Goal: Task Accomplishment & Management: Manage account settings

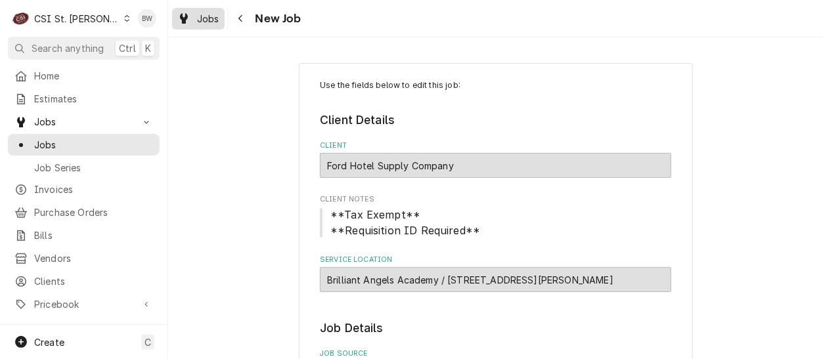
click at [216, 21] on span "Jobs" at bounding box center [208, 19] width 22 height 14
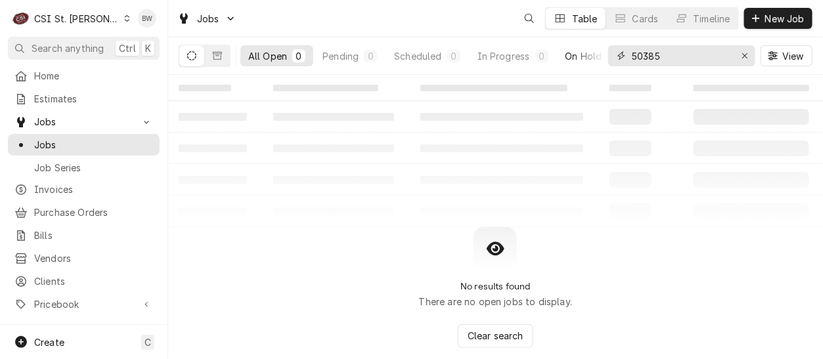
drag, startPoint x: 663, startPoint y: 60, endPoint x: 603, endPoint y: 56, distance: 60.5
click at [603, 56] on div "All Open 0 Pending 0 Scheduled 0 In Progress 0 On Hold 0 Completed 0 50385 View" at bounding box center [496, 55] width 634 height 37
type input "4"
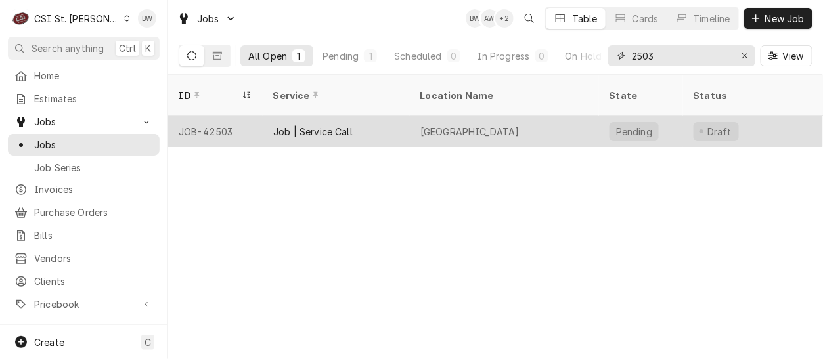
type input "2503"
click at [227, 116] on div "JOB-42503" at bounding box center [215, 132] width 95 height 32
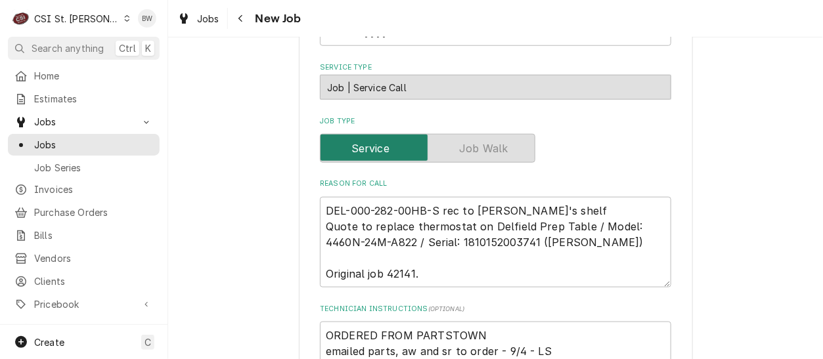
scroll to position [460, 0]
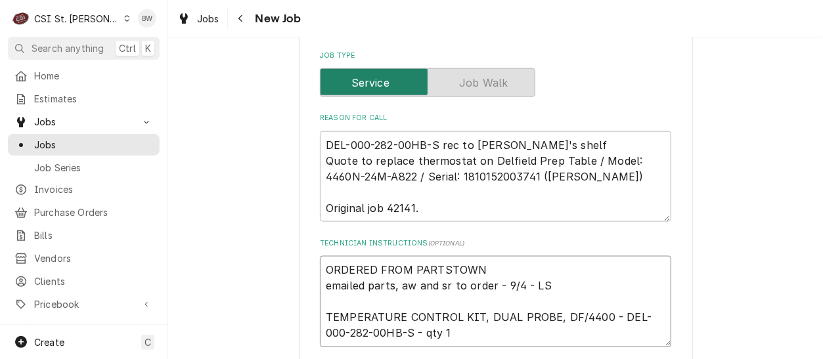
drag, startPoint x: 387, startPoint y: 334, endPoint x: 322, endPoint y: 329, distance: 65.2
click at [322, 329] on textarea "ORDERED FROM PARTSTOWN emailed parts, aw and sr to order - 9/4 - LS TEMPERATURE…" at bounding box center [495, 301] width 351 height 91
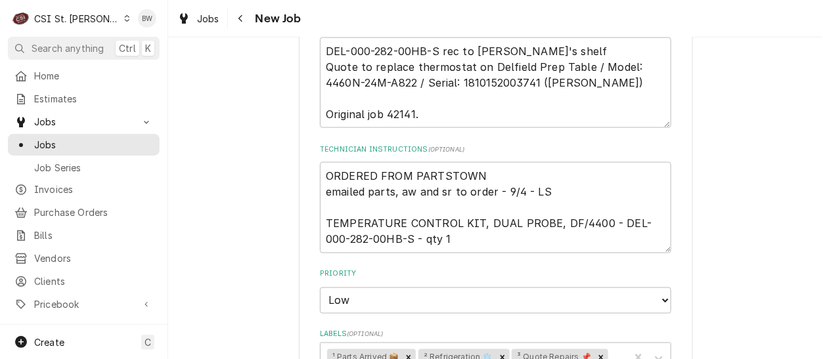
scroll to position [591, 0]
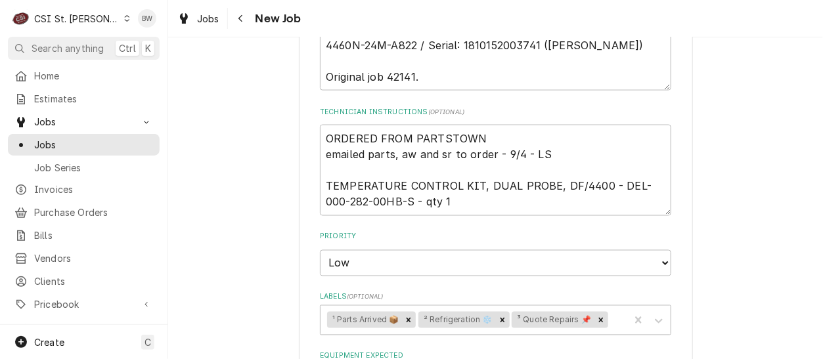
click at [255, 225] on div "Use the fields below to edit this job: Client Details Client VPTC Management Pa…" at bounding box center [495, 177] width 655 height 1435
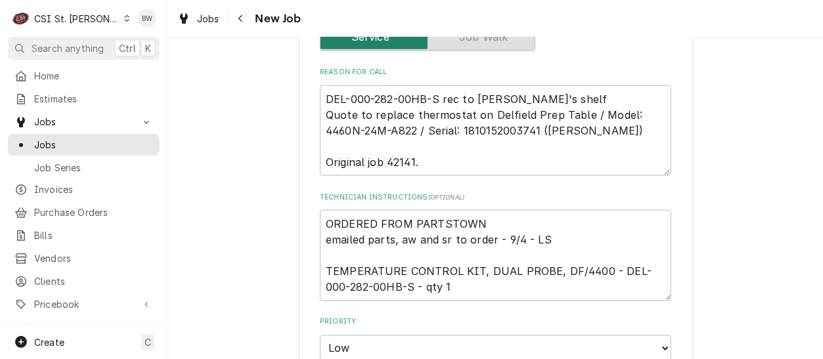
scroll to position [525, 0]
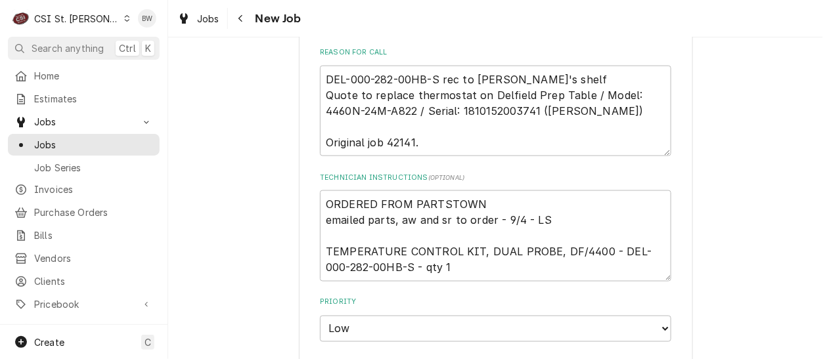
type textarea "x"
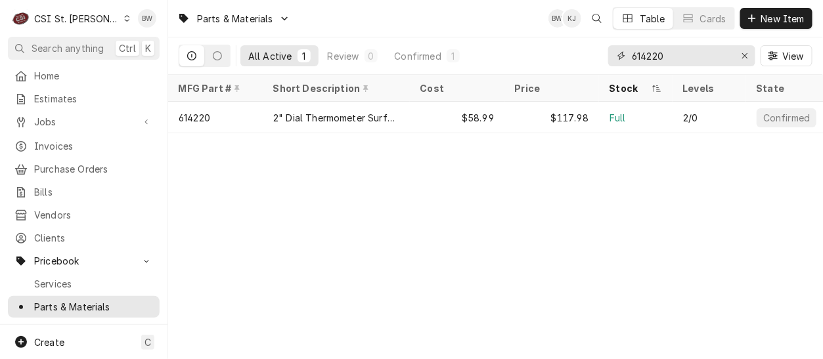
drag, startPoint x: 682, startPoint y: 53, endPoint x: 605, endPoint y: 59, distance: 77.7
click at [607, 58] on div "All Active 1 Review 0 Confirmed 1 614220 View" at bounding box center [496, 55] width 634 height 37
paste input "282-00HB-S"
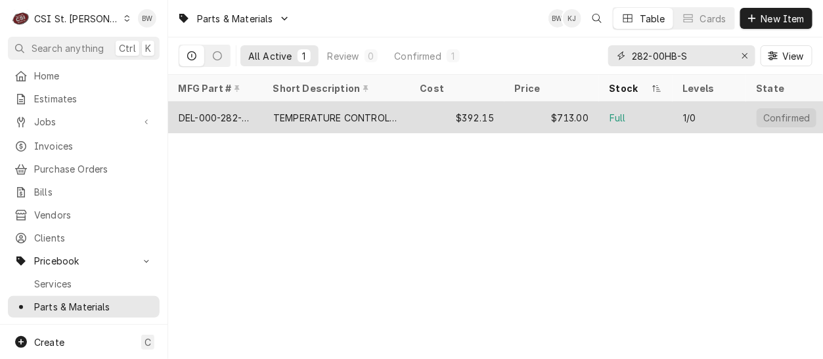
type input "282-00HB-S"
click at [229, 115] on div "DEL-000-282-00HB-S" at bounding box center [216, 118] width 74 height 14
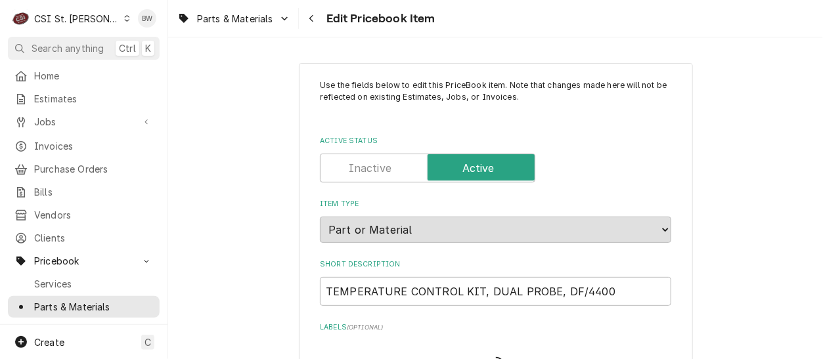
type textarea "x"
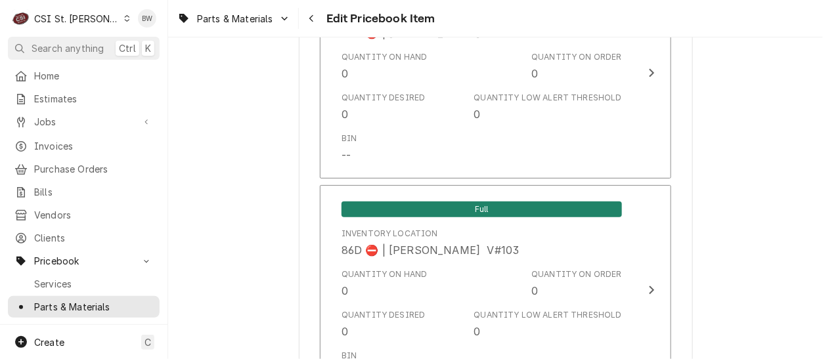
scroll to position [11375, 0]
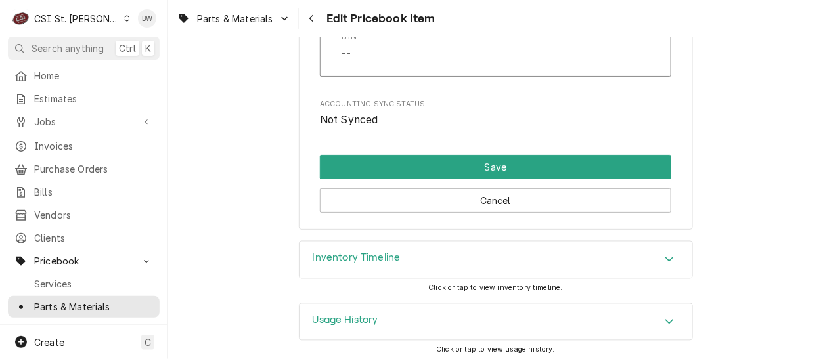
click at [382, 257] on h3 "Inventory Timeline" at bounding box center [357, 258] width 88 height 12
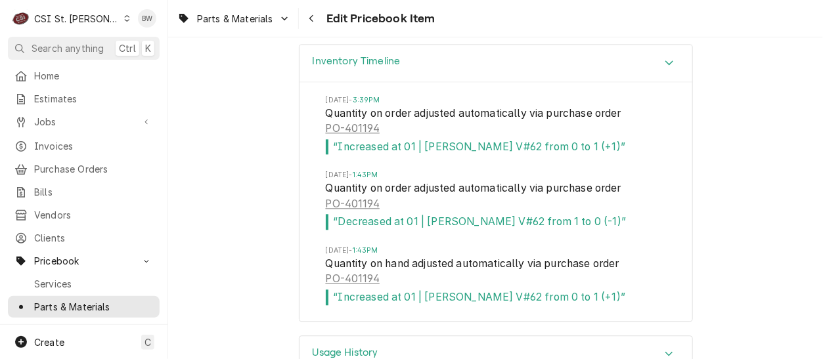
scroll to position [11605, 0]
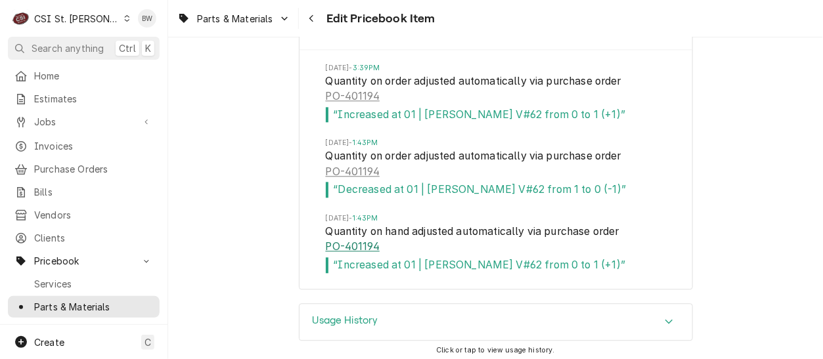
click at [360, 241] on link "PO-401194" at bounding box center [353, 247] width 54 height 16
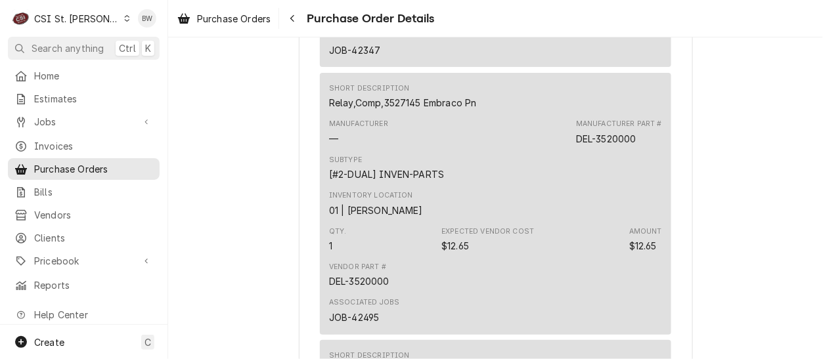
scroll to position [3874, 0]
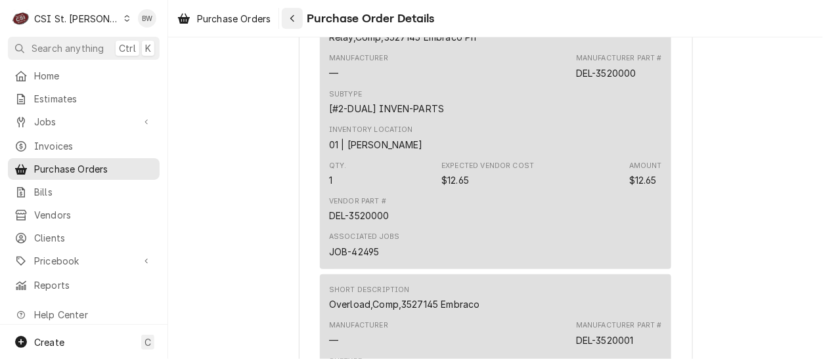
click at [299, 16] on div "Navigate back" at bounding box center [292, 18] width 13 height 13
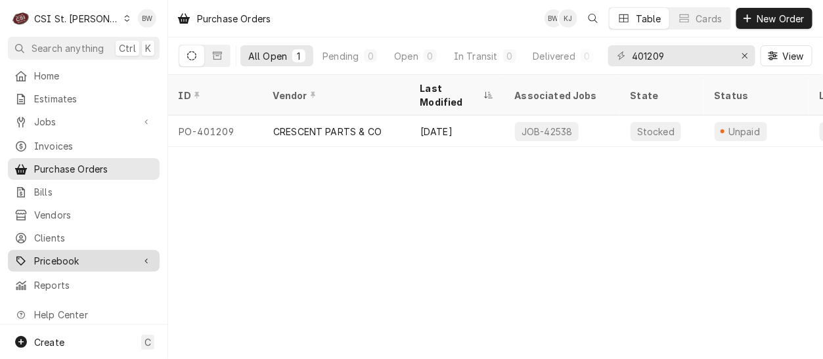
click at [102, 260] on div "Pricebook" at bounding box center [84, 261] width 146 height 16
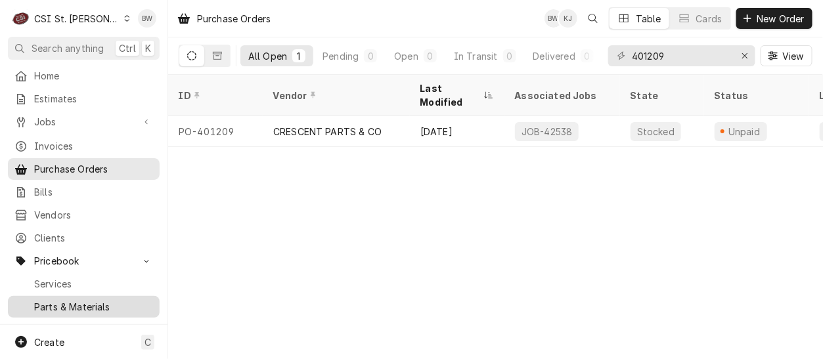
click at [89, 300] on span "Parts & Materials" at bounding box center [93, 307] width 119 height 14
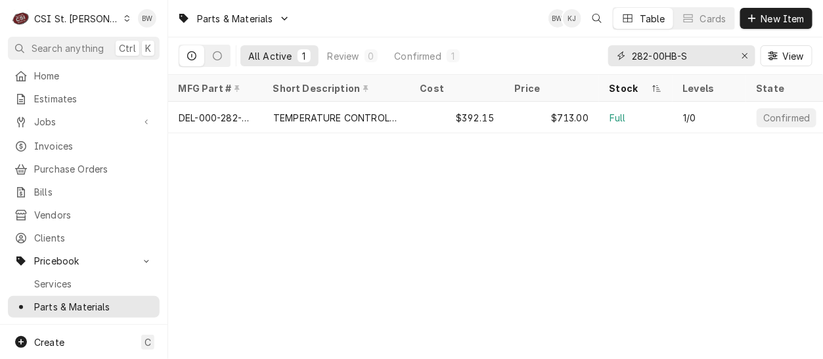
drag, startPoint x: 698, startPoint y: 57, endPoint x: 607, endPoint y: 55, distance: 90.7
click at [616, 55] on div "282-00HB-S" at bounding box center [681, 55] width 147 height 21
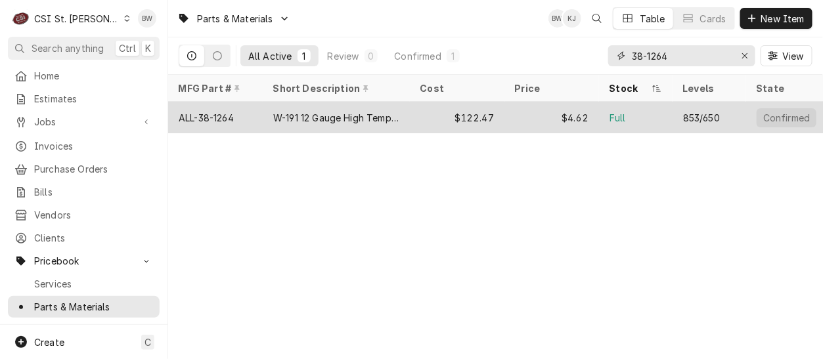
type input "38-1264"
click at [222, 116] on div "ALL-38-1264" at bounding box center [206, 118] width 55 height 14
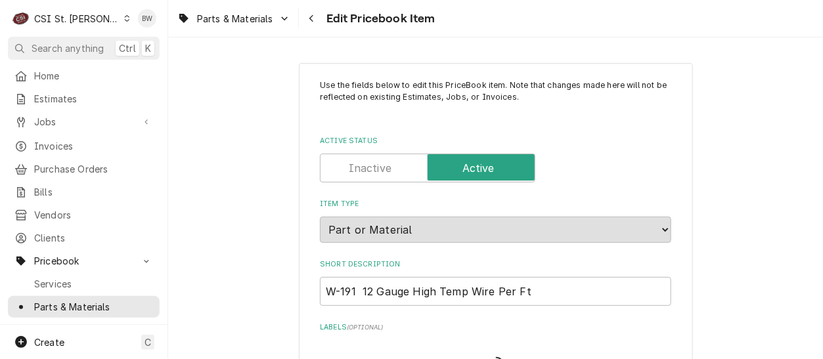
type textarea "x"
click at [480, 21] on div "Parts & Materials Edit Pricebook Item" at bounding box center [495, 18] width 655 height 37
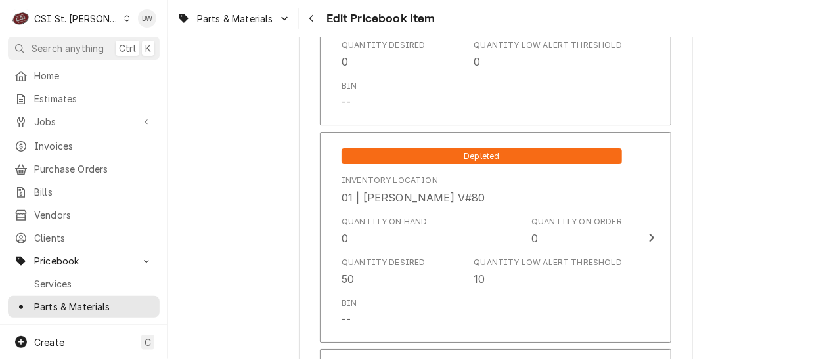
scroll to position [9582, 0]
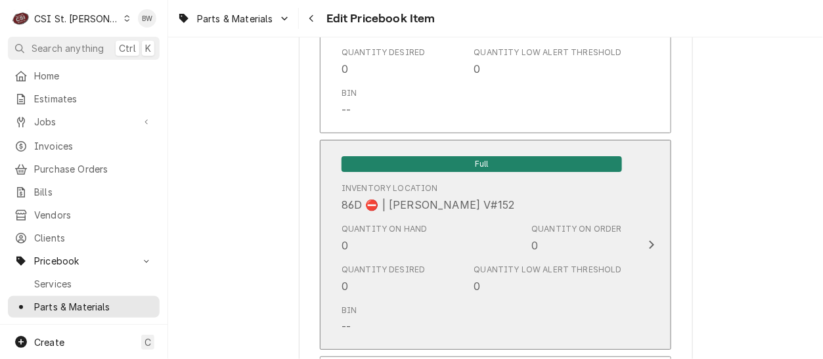
click at [357, 236] on div "Quantity on Hand 0" at bounding box center [384, 238] width 86 height 30
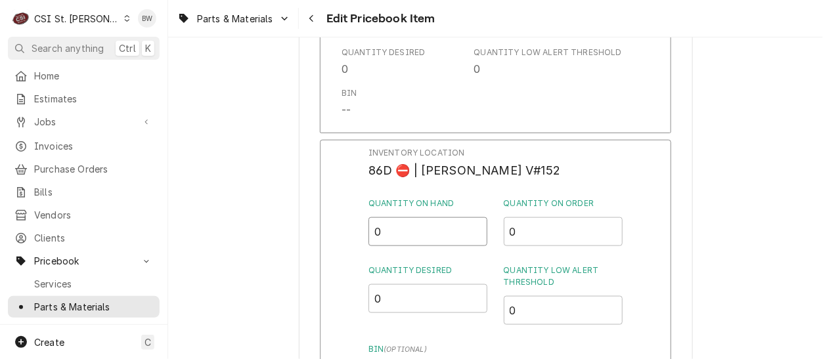
drag, startPoint x: 380, startPoint y: 228, endPoint x: 370, endPoint y: 229, distance: 9.9
click at [370, 229] on input "0" at bounding box center [428, 231] width 120 height 29
type input "4"
type input "50"
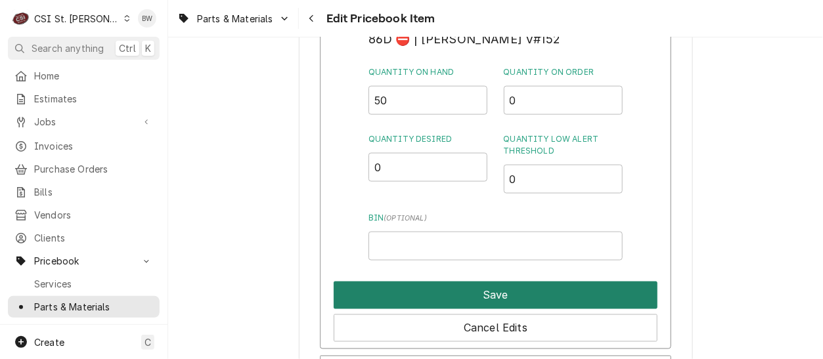
click at [439, 282] on button "Save" at bounding box center [496, 296] width 324 height 28
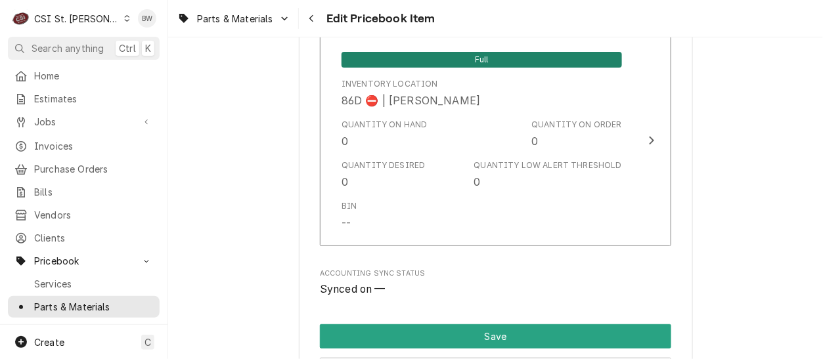
scroll to position [11375, 0]
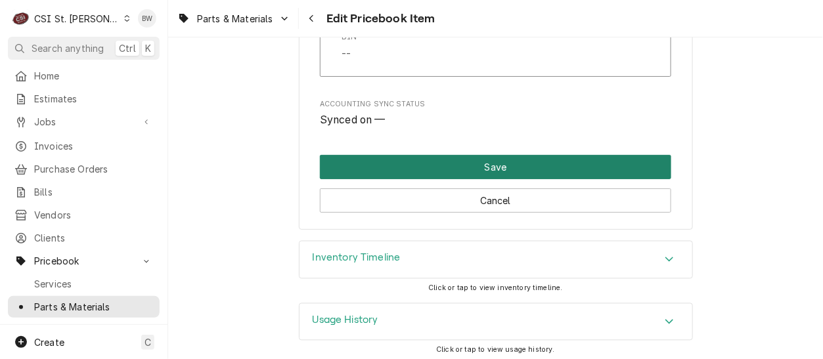
click at [439, 166] on button "Save" at bounding box center [495, 167] width 351 height 24
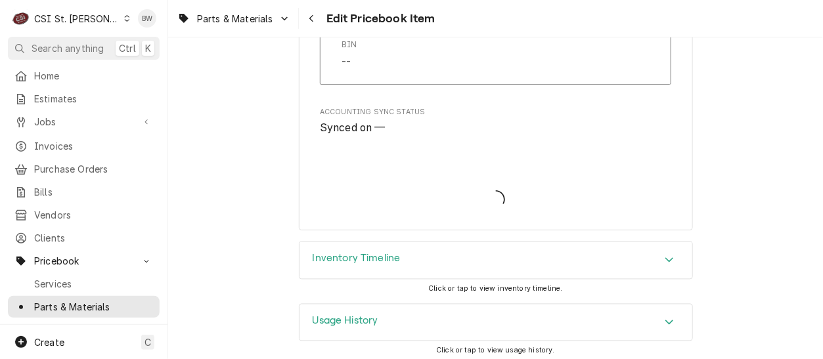
type textarea "x"
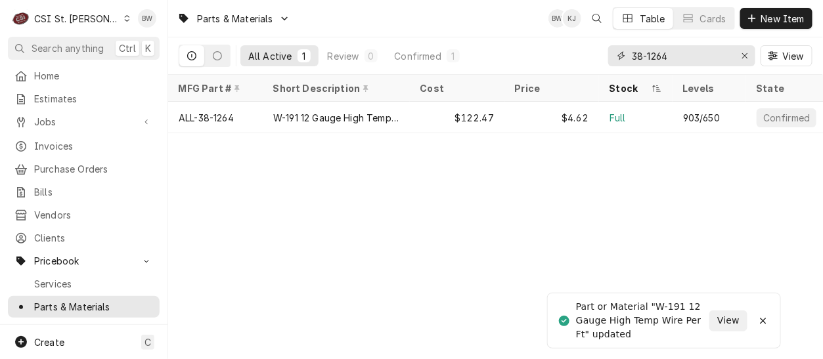
drag, startPoint x: 686, startPoint y: 57, endPoint x: 609, endPoint y: 54, distance: 77.6
click at [609, 54] on div "38-1264" at bounding box center [681, 55] width 147 height 21
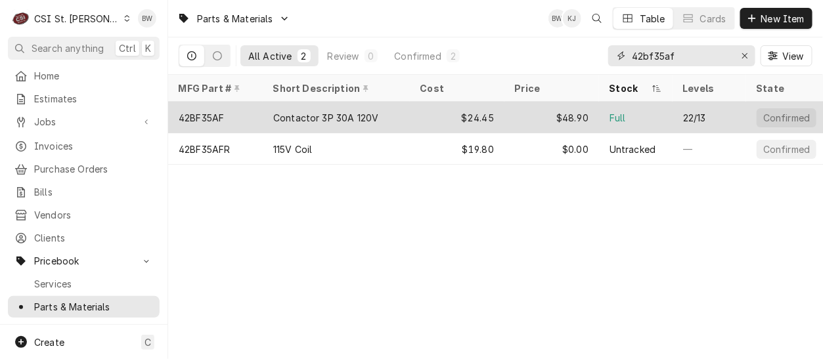
type input "42bf35af"
click at [224, 112] on div "42BF35AF" at bounding box center [201, 118] width 45 height 14
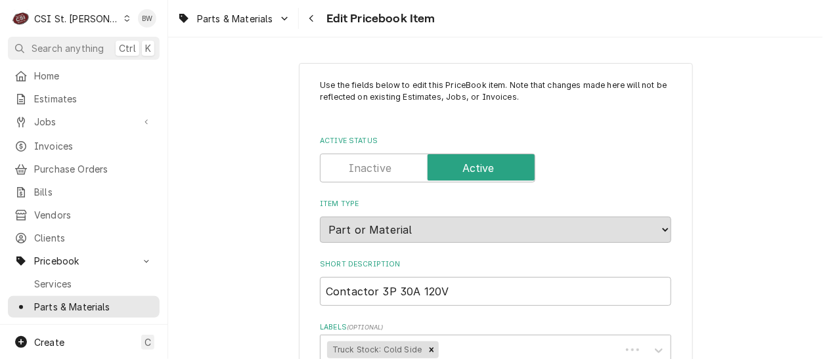
type textarea "x"
click at [468, 29] on div "Parts & Materials Edit Pricebook Item" at bounding box center [495, 18] width 655 height 37
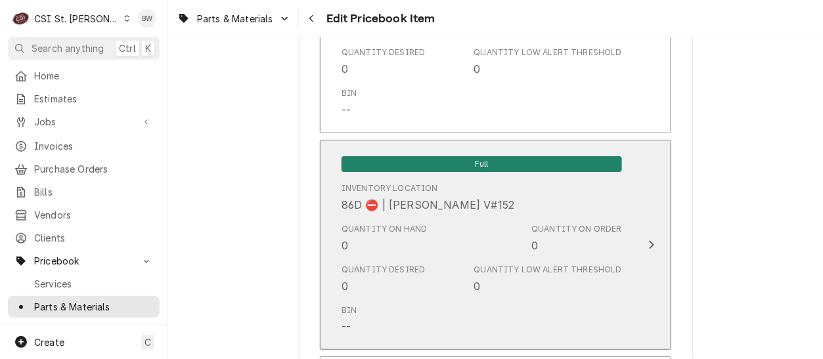
click at [364, 240] on div "Quantity on Hand 0" at bounding box center [384, 238] width 86 height 30
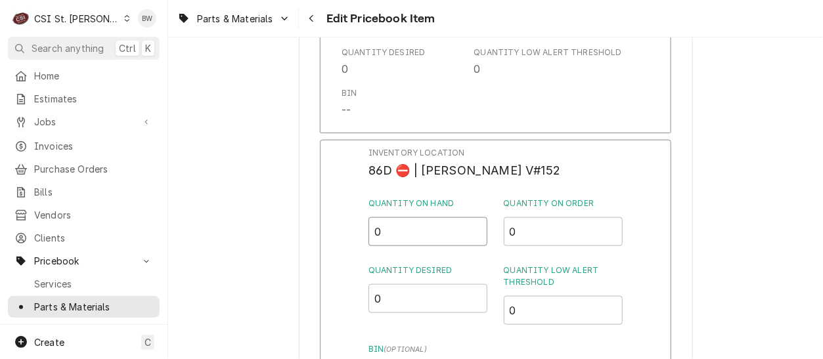
drag, startPoint x: 381, startPoint y: 230, endPoint x: 367, endPoint y: 229, distance: 13.8
click at [367, 229] on div "Inventory Location 86D ⛔️ | KEVIN BERG V#152 Quantity on Hand 0 Quantity on Ord…" at bounding box center [495, 310] width 351 height 341
type input "1"
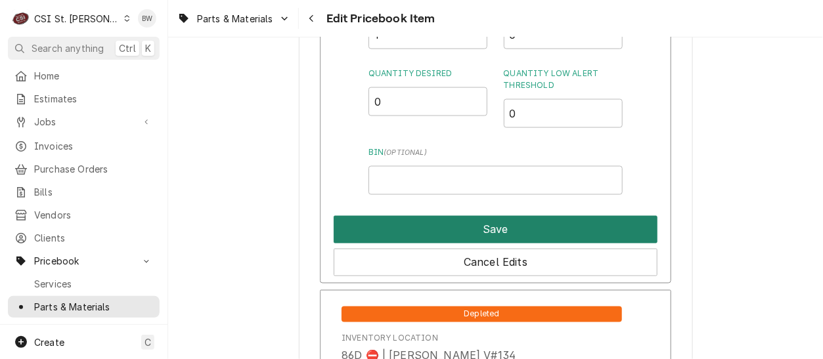
click at [470, 219] on button "Save" at bounding box center [496, 230] width 324 height 28
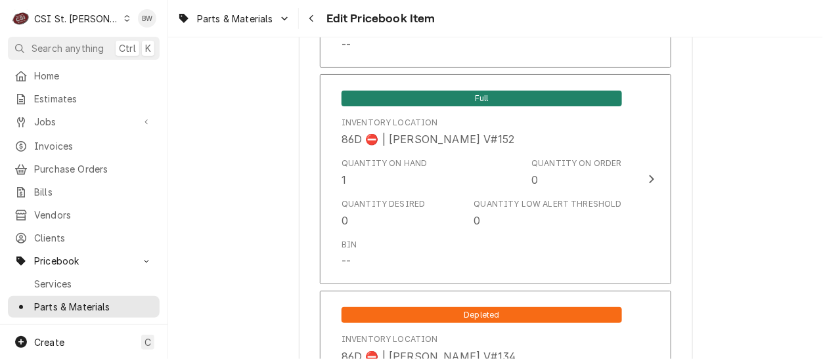
scroll to position [11375, 0]
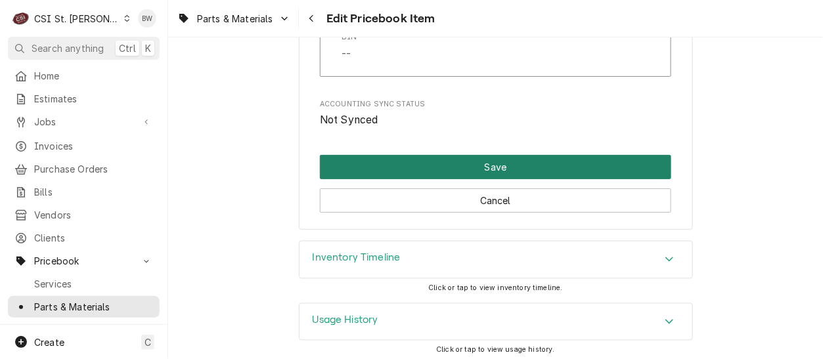
click at [462, 165] on button "Save" at bounding box center [495, 167] width 351 height 24
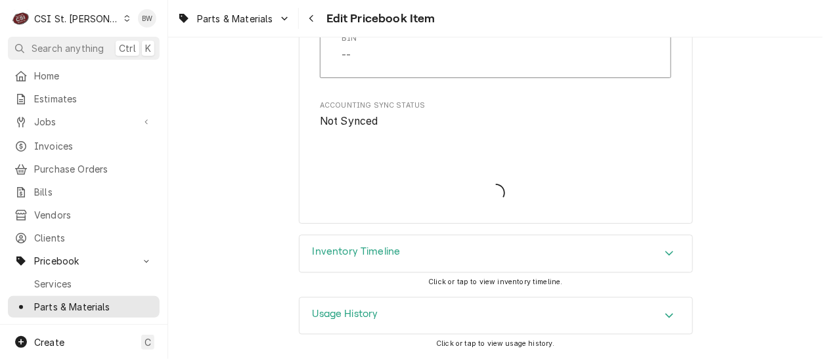
scroll to position [11368, 0]
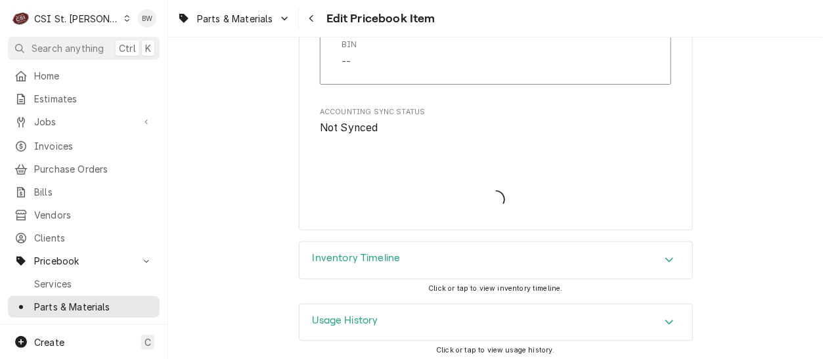
type textarea "x"
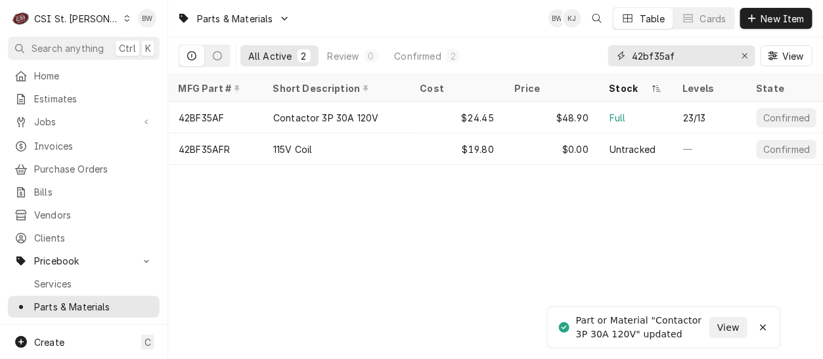
drag, startPoint x: 680, startPoint y: 56, endPoint x: 616, endPoint y: 60, distance: 64.5
click at [616, 60] on div "42bf35af" at bounding box center [681, 55] width 147 height 21
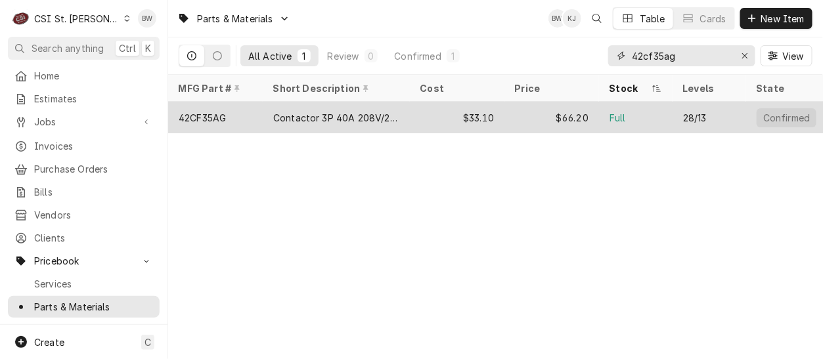
type input "42cf35ag"
click at [225, 114] on div "42CF35AG" at bounding box center [202, 118] width 47 height 14
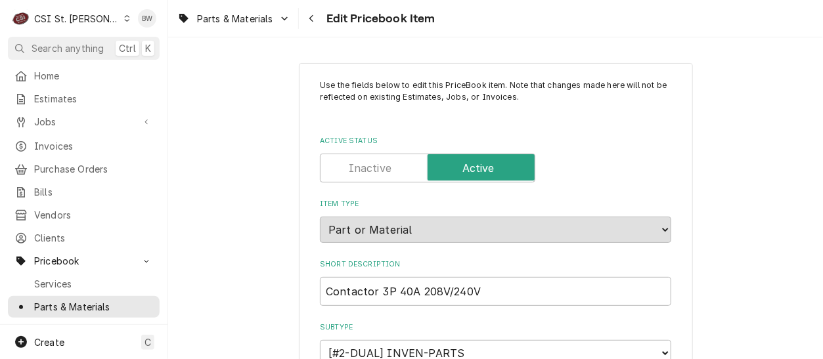
type textarea "x"
click at [489, 25] on div "Parts & Materials Edit Pricebook Item" at bounding box center [495, 18] width 655 height 37
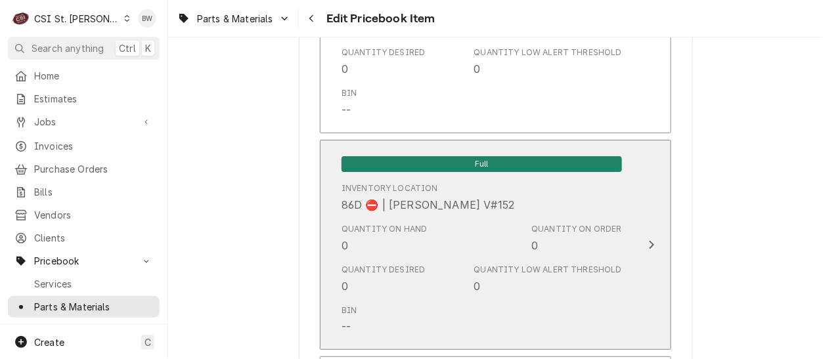
click at [359, 243] on div "Quantity on Hand 0" at bounding box center [384, 238] width 86 height 30
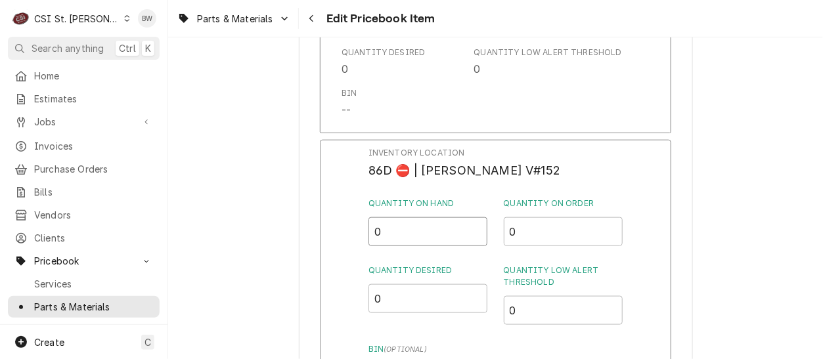
drag, startPoint x: 383, startPoint y: 229, endPoint x: 362, endPoint y: 231, distance: 20.5
click at [366, 230] on div "Inventory Location 86D ⛔️ | KEVIN BERG V#152 Quantity on Hand 0 Quantity on Ord…" at bounding box center [495, 310] width 351 height 341
type input "1"
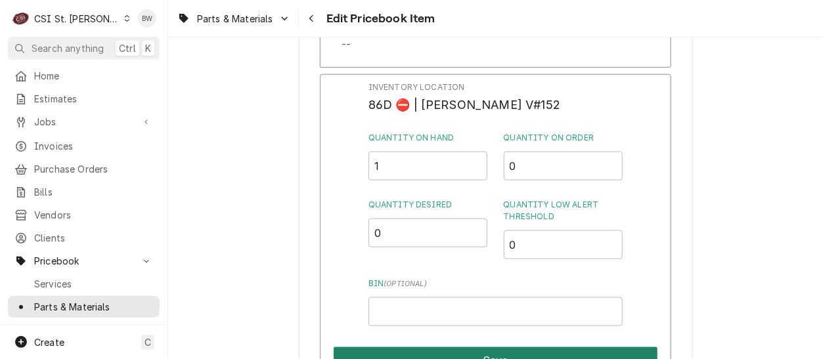
drag, startPoint x: 466, startPoint y: 350, endPoint x: 521, endPoint y: 331, distance: 59.0
click at [465, 350] on button "Save" at bounding box center [496, 361] width 324 height 28
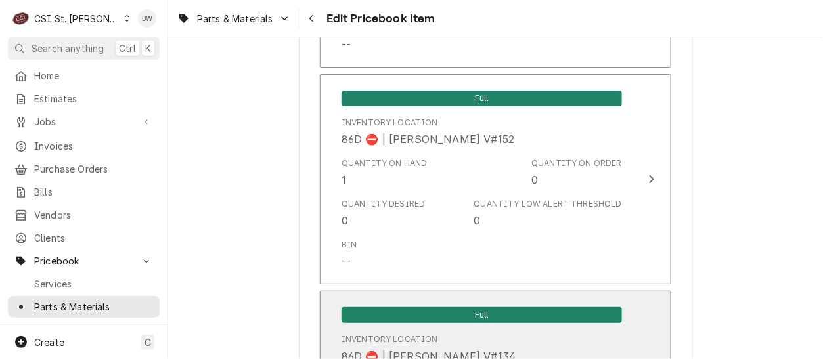
scroll to position [11375, 0]
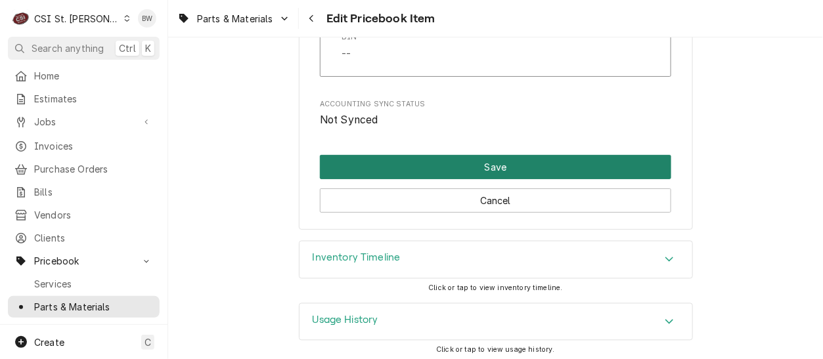
click at [445, 165] on button "Save" at bounding box center [495, 167] width 351 height 24
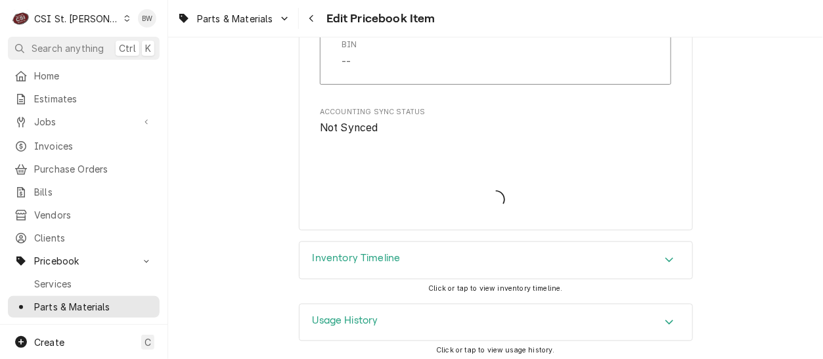
type textarea "x"
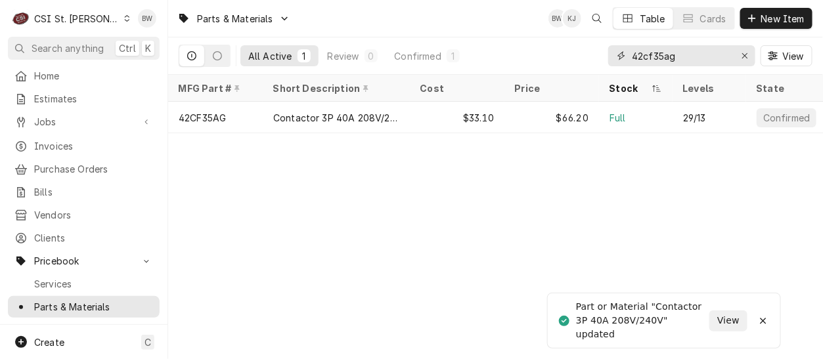
drag, startPoint x: 684, startPoint y: 60, endPoint x: 585, endPoint y: 58, distance: 99.2
click at [585, 58] on div "All Active 1 Review 0 Confirmed 1 42cf35ag View" at bounding box center [496, 55] width 634 height 37
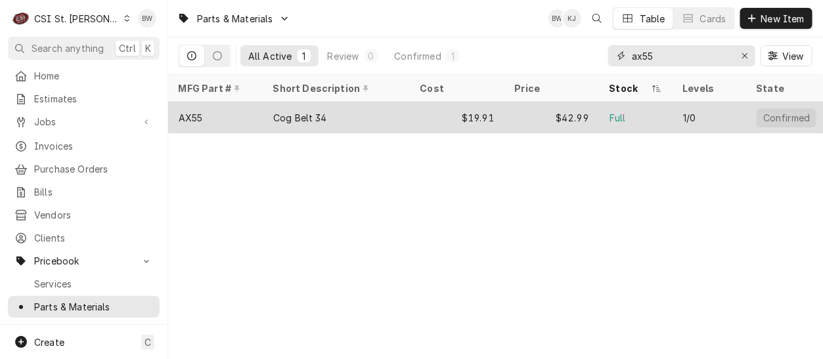
type input "ax55"
click at [202, 111] on div "AX55" at bounding box center [191, 118] width 24 height 14
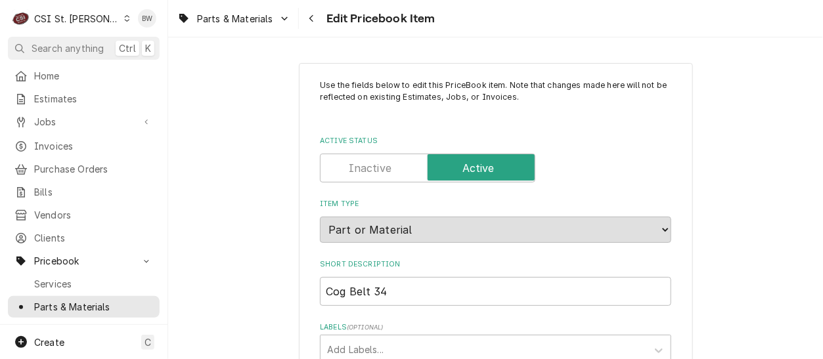
type textarea "x"
click at [508, 29] on div "Parts & Materials Edit Pricebook Item" at bounding box center [495, 18] width 655 height 37
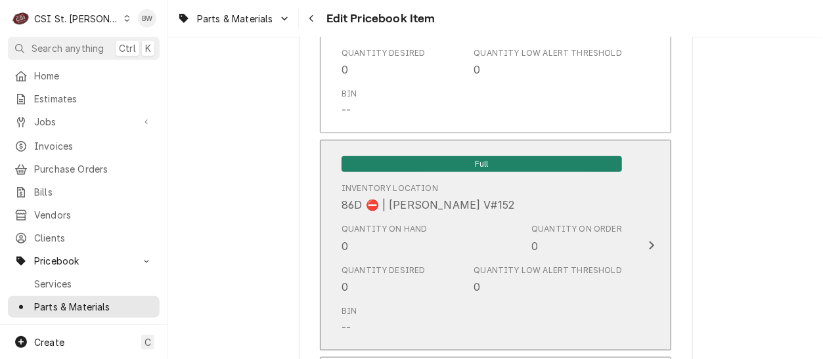
click at [351, 238] on div "Quantity on Hand 0" at bounding box center [384, 238] width 86 height 30
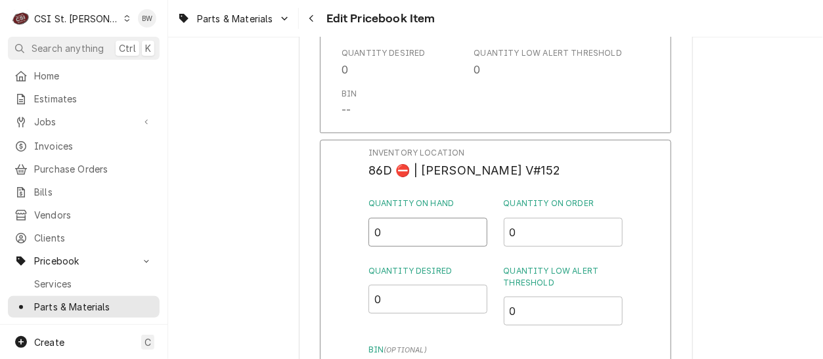
drag, startPoint x: 388, startPoint y: 231, endPoint x: 351, endPoint y: 230, distance: 37.4
click at [351, 230] on div "Inventory Location 86D ⛔️ | KEVIN BERG V#152 Quantity on Hand 0 Quantity on Ord…" at bounding box center [495, 310] width 351 height 341
type input "1"
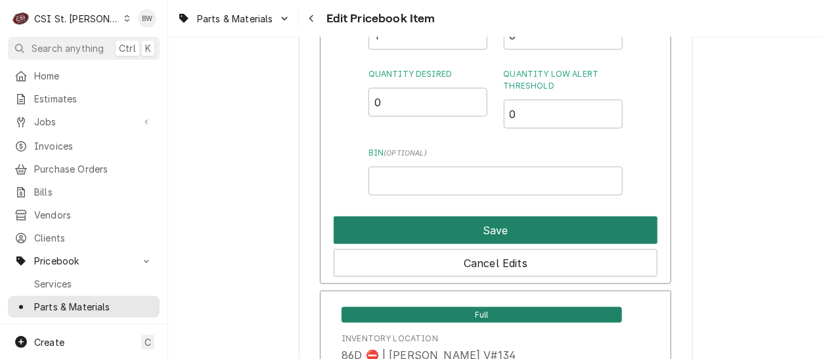
click at [425, 224] on button "Save" at bounding box center [496, 231] width 324 height 28
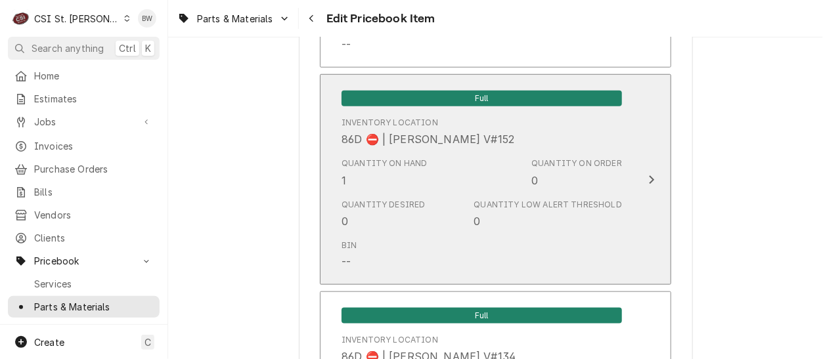
scroll to position [11239, 0]
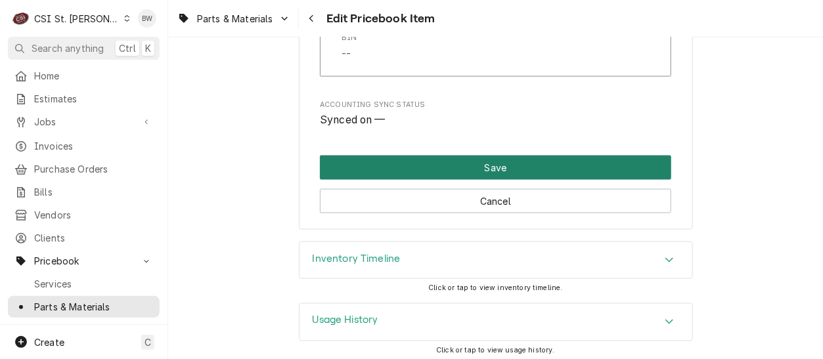
click at [452, 165] on button "Save" at bounding box center [495, 168] width 351 height 24
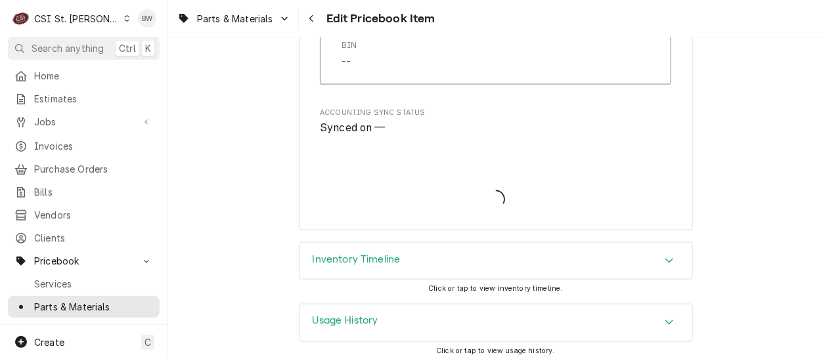
type textarea "x"
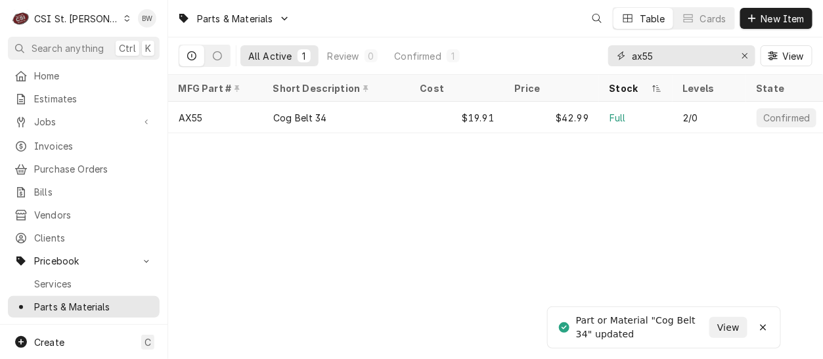
drag, startPoint x: 663, startPoint y: 55, endPoint x: 626, endPoint y: 55, distance: 36.1
click at [626, 55] on div "ax55" at bounding box center [681, 55] width 147 height 21
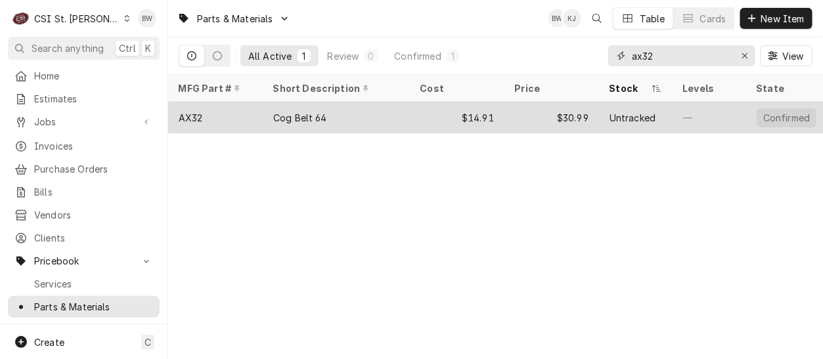
type input "ax32"
click at [192, 113] on div "AX32" at bounding box center [191, 118] width 24 height 14
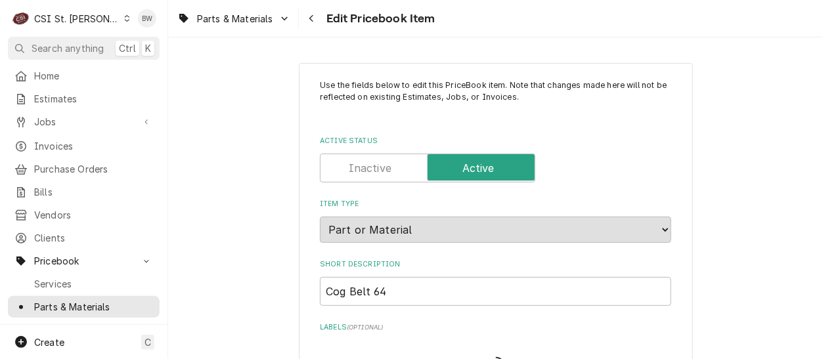
type textarea "x"
click at [515, 26] on div "Parts & Materials Edit Pricebook Item" at bounding box center [495, 18] width 655 height 37
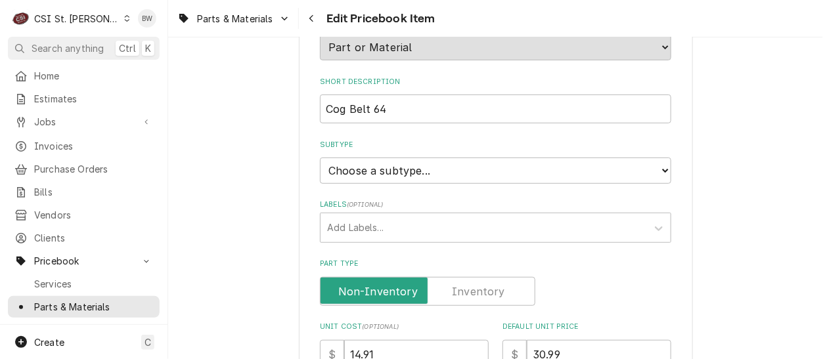
scroll to position [197, 0]
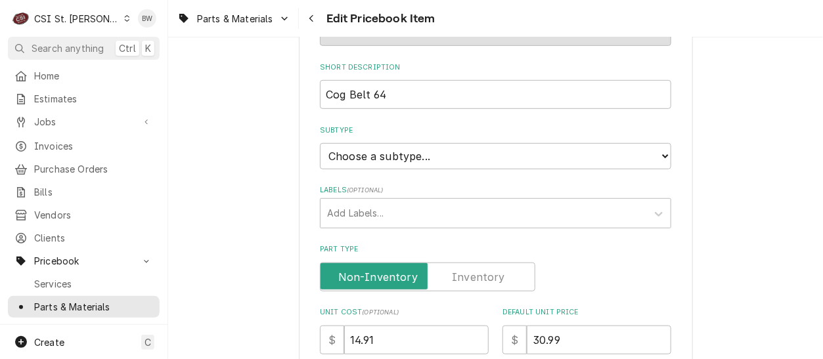
click at [460, 274] on label "Part Type" at bounding box center [427, 277] width 215 height 29
click at [460, 274] on input "Part Type" at bounding box center [428, 277] width 204 height 29
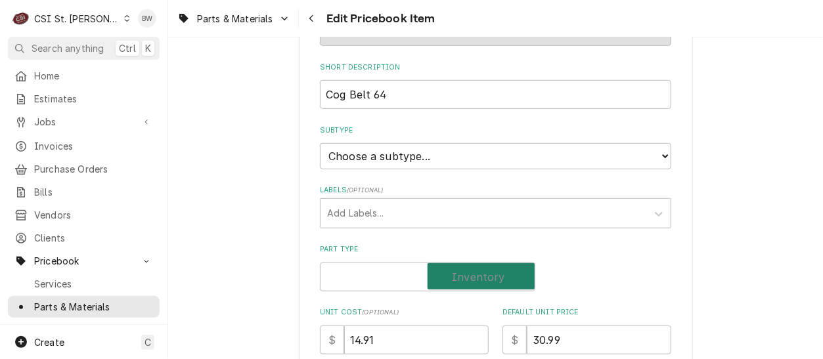
checkbox input "true"
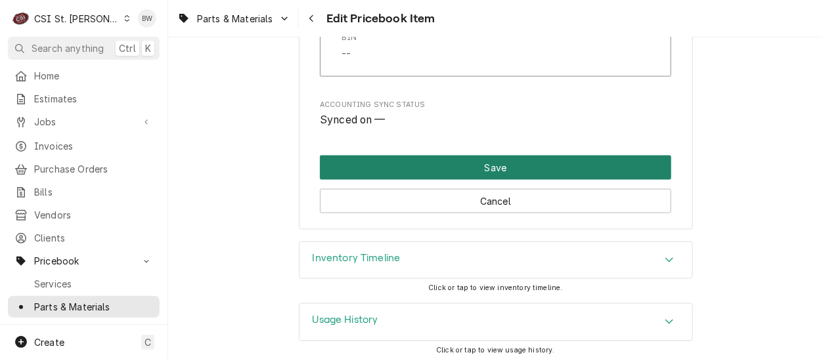
click at [443, 160] on button "Save" at bounding box center [495, 168] width 351 height 24
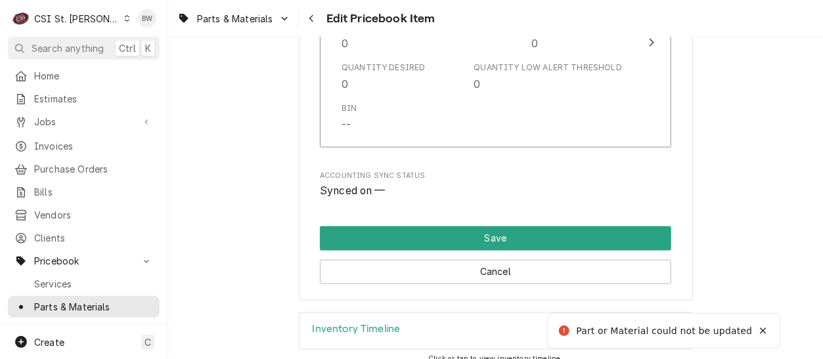
type textarea "x"
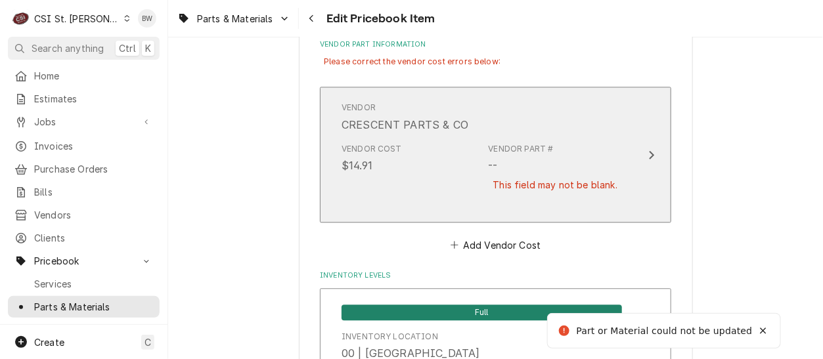
click at [430, 173] on div "Vendor Cost $14.91 Vendor Part # -- This field may not be blank." at bounding box center [481, 175] width 280 height 75
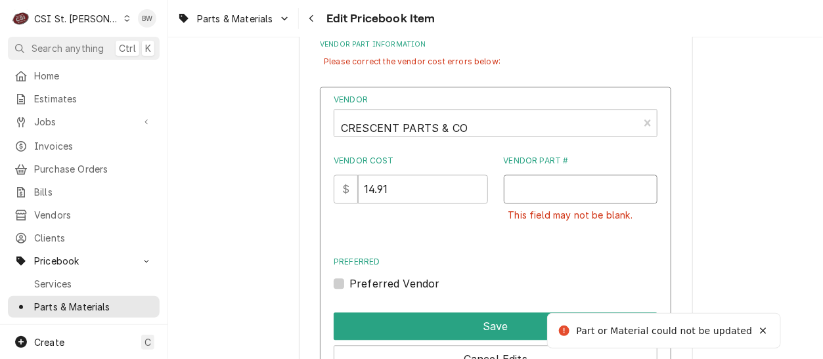
click at [509, 194] on input "Vendor Part #" at bounding box center [581, 189] width 154 height 29
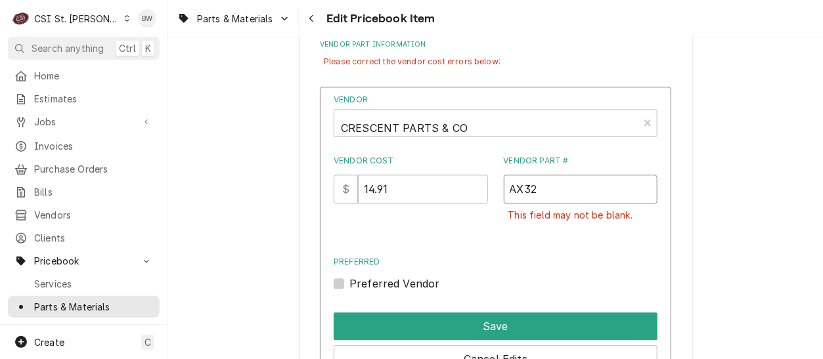
scroll to position [970, 0]
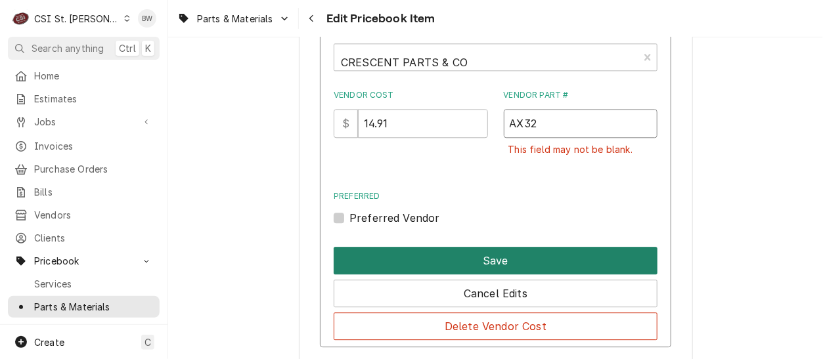
type input "AX32"
click at [468, 255] on button "Save" at bounding box center [496, 261] width 324 height 28
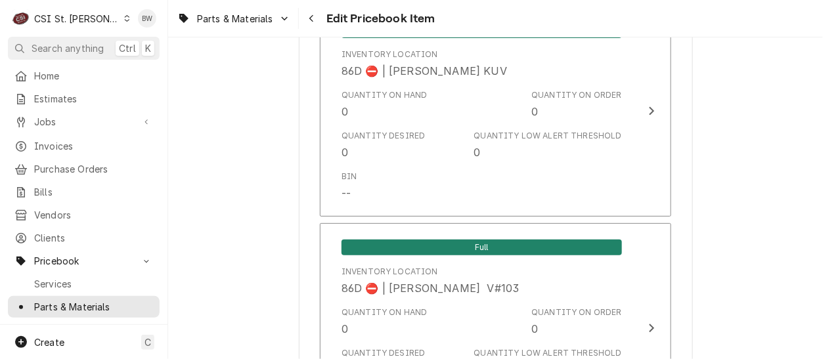
scroll to position [11299, 0]
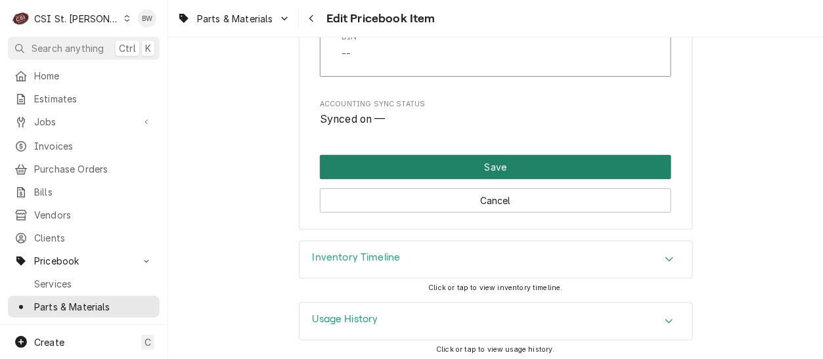
click at [444, 171] on button "Save" at bounding box center [495, 167] width 351 height 24
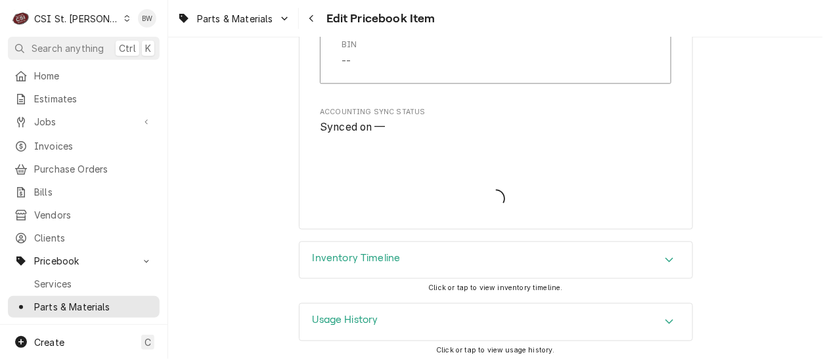
type textarea "x"
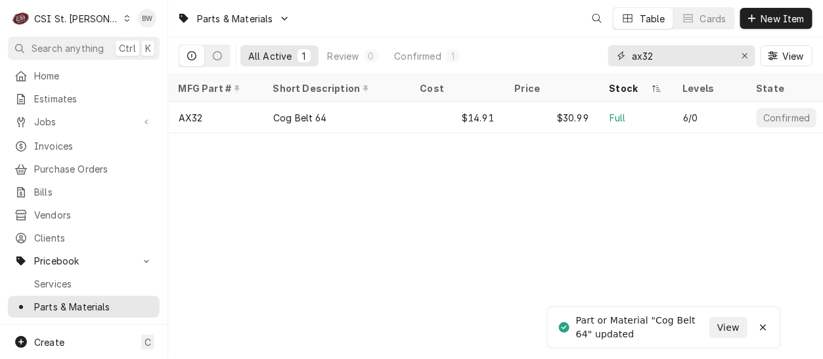
drag, startPoint x: 665, startPoint y: 53, endPoint x: 614, endPoint y: 53, distance: 51.2
click at [614, 53] on div "ax32" at bounding box center [681, 55] width 147 height 21
type input "a"
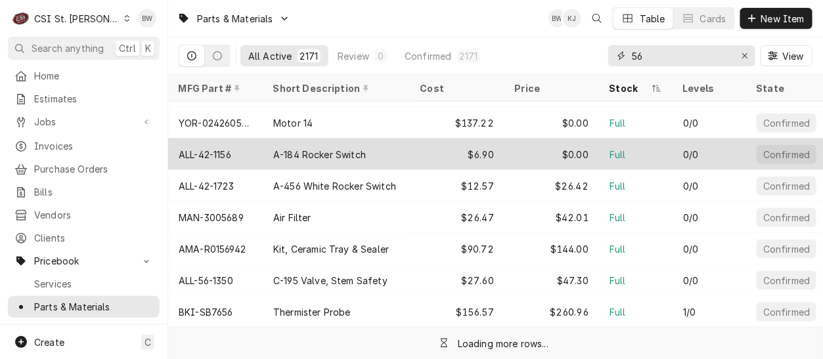
scroll to position [412, 0]
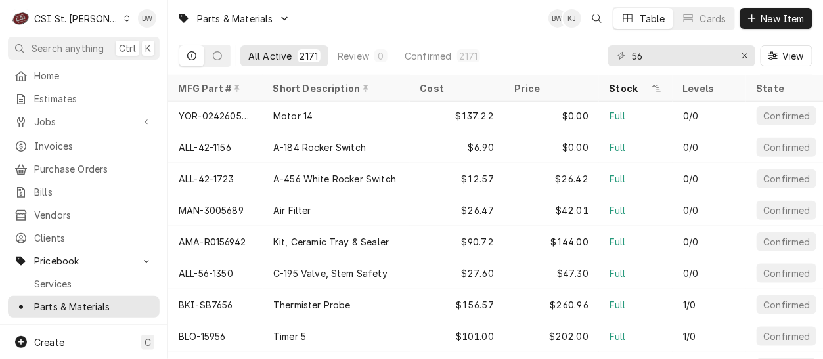
click at [485, 3] on div "Parts & Materials BW KJ Table Cards New Item" at bounding box center [495, 18] width 655 height 37
click at [253, 36] on div "Parts & Materials BW KJ Table Cards New Item" at bounding box center [495, 18] width 655 height 37
drag, startPoint x: 644, startPoint y: 57, endPoint x: 614, endPoint y: 56, distance: 30.2
click at [614, 56] on div "56" at bounding box center [681, 55] width 147 height 21
paste input "15203"
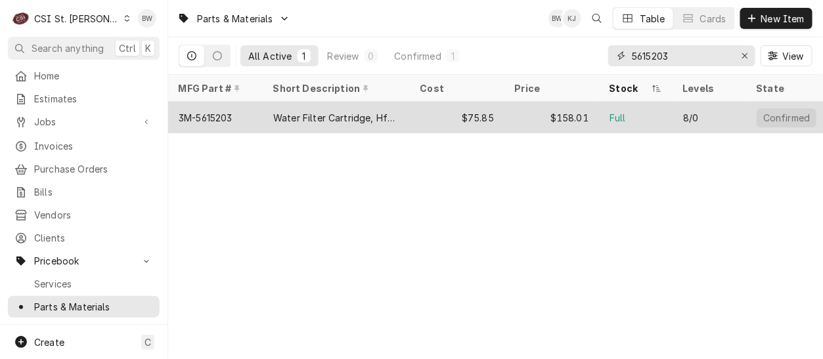
type input "5615203"
click at [244, 117] on div "3M-5615203" at bounding box center [215, 118] width 95 height 32
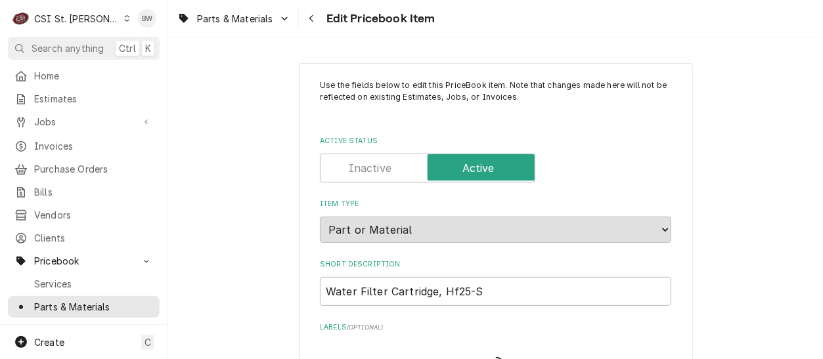
type textarea "x"
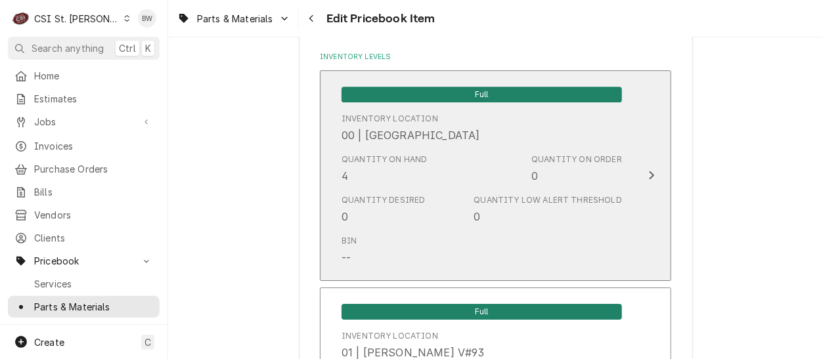
scroll to position [1248, 0]
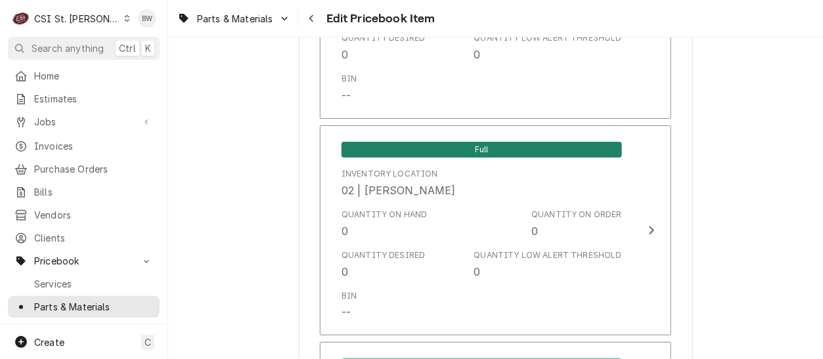
scroll to position [11484, 0]
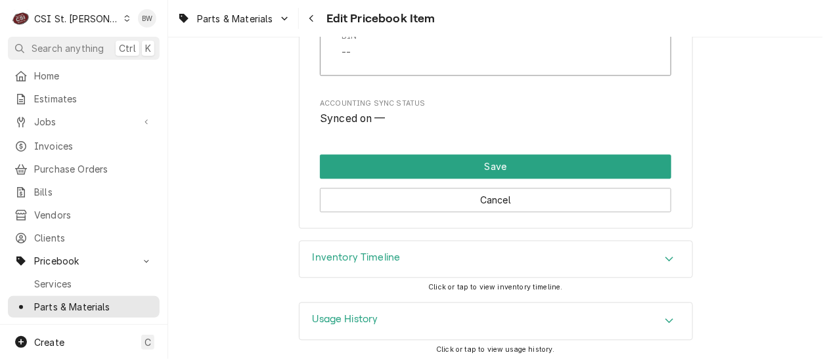
click at [373, 253] on h3 "Inventory Timeline" at bounding box center [357, 258] width 88 height 12
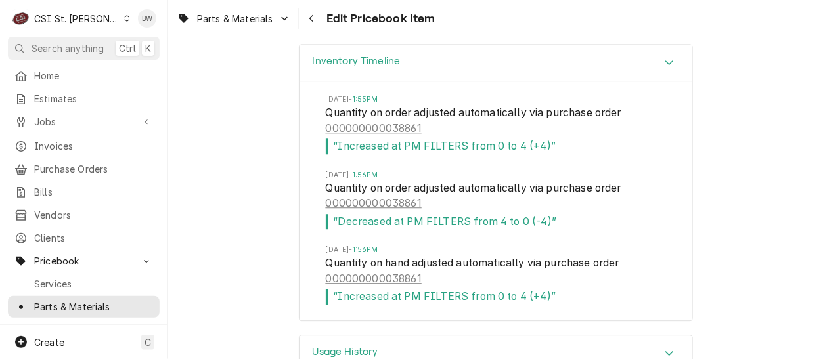
scroll to position [11713, 0]
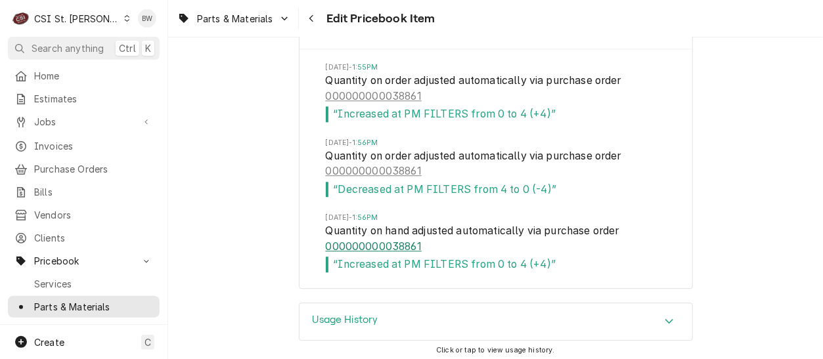
click at [396, 244] on link "000000000038861" at bounding box center [374, 247] width 96 height 16
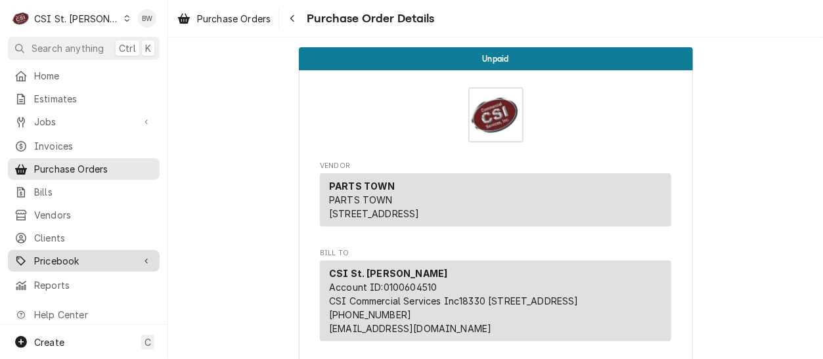
click at [76, 254] on span "Pricebook" at bounding box center [83, 261] width 99 height 14
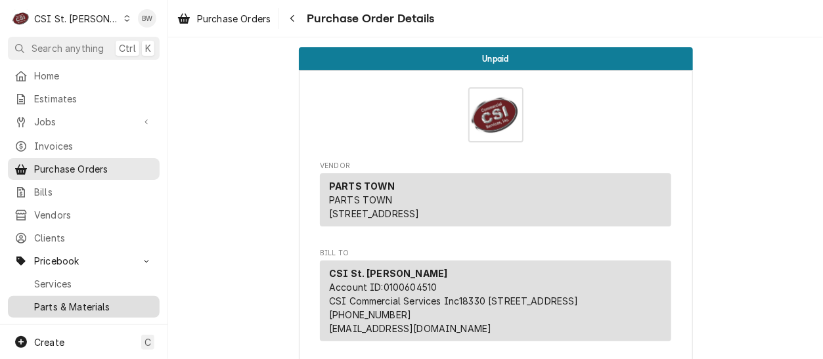
click at [77, 300] on span "Parts & Materials" at bounding box center [93, 307] width 119 height 14
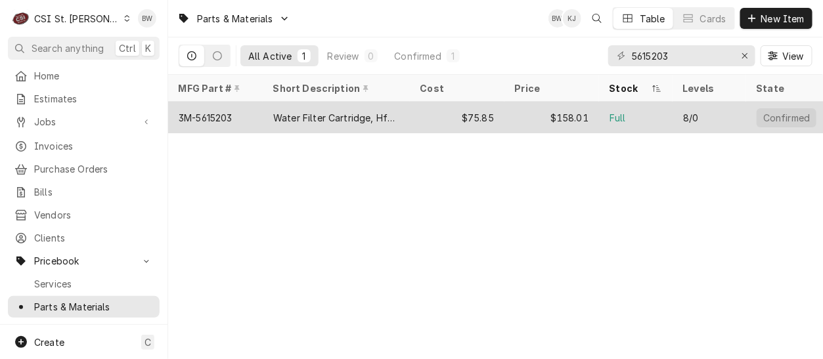
click at [229, 115] on div "3M-5615203" at bounding box center [206, 118] width 54 height 14
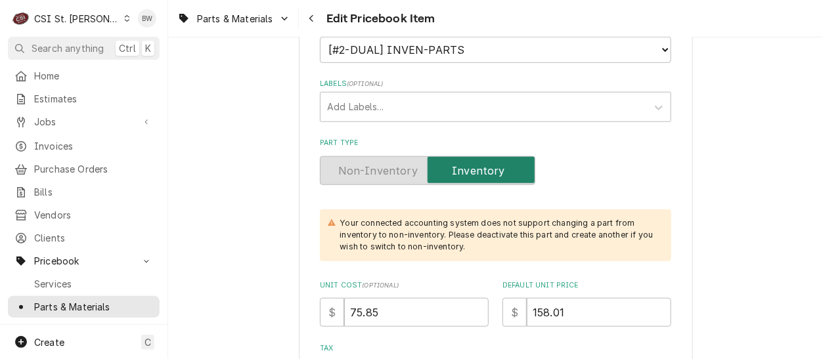
scroll to position [328, 0]
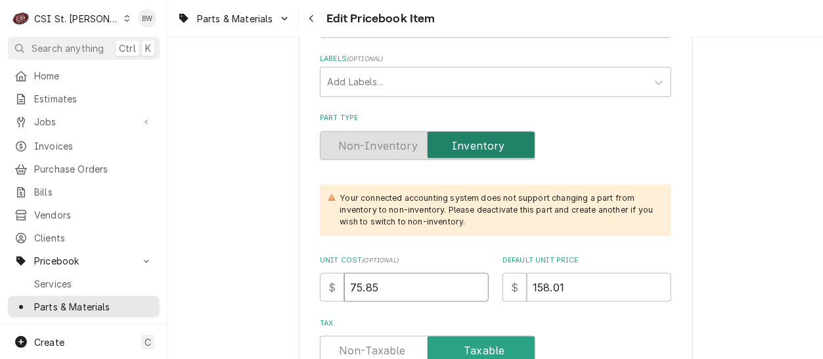
drag, startPoint x: 385, startPoint y: 296, endPoint x: 332, endPoint y: 294, distance: 53.9
click at [332, 294] on div "$ 75.85" at bounding box center [404, 287] width 169 height 29
type textarea "x"
type input "7"
type textarea "x"
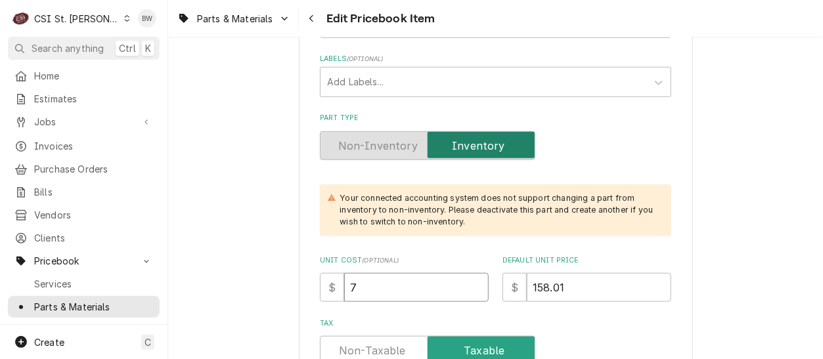
type input "76"
type textarea "x"
type input "76.05"
type textarea "x"
type input "76.05"
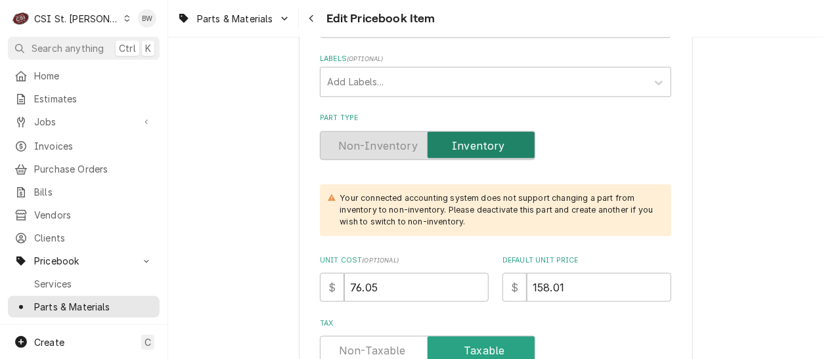
drag, startPoint x: 574, startPoint y: 287, endPoint x: 495, endPoint y: 292, distance: 79.0
click at [496, 292] on div "Unit Cost ( optional ) $ 76.05 Default Unit Price $ 158.01" at bounding box center [495, 278] width 351 height 47
type textarea "x"
type input "1"
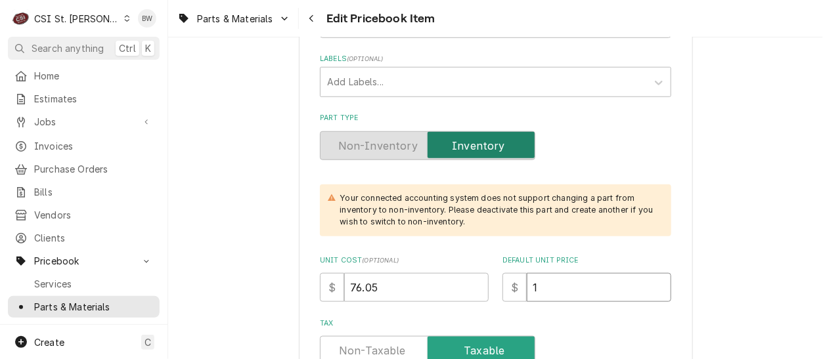
type textarea "x"
type input "169"
type textarea "x"
type input "169.0"
type textarea "x"
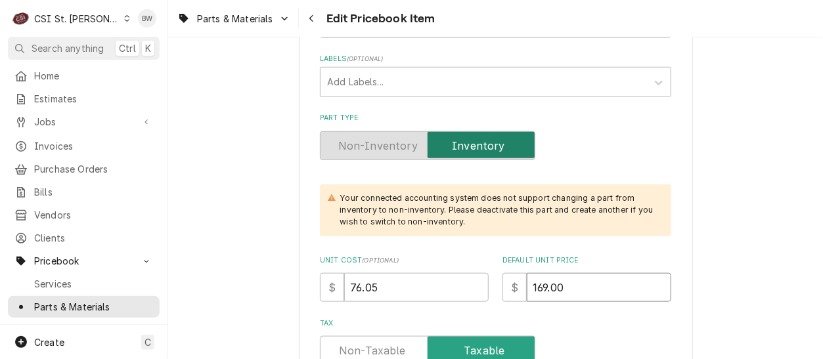
type input "169.00"
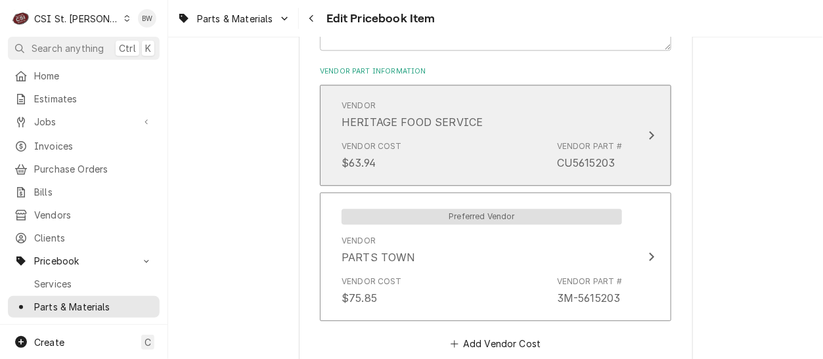
scroll to position [985, 0]
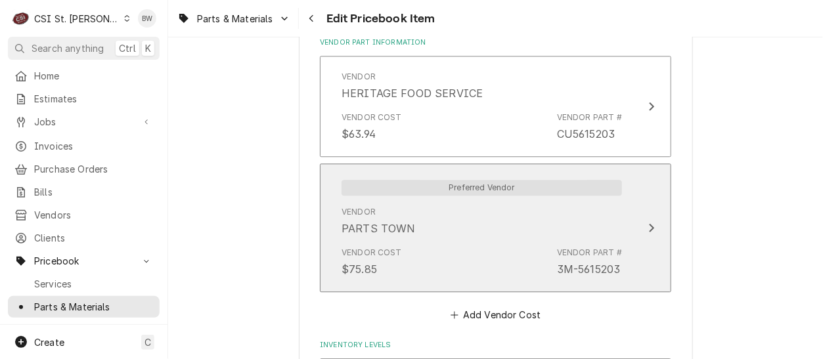
click at [481, 242] on div "Vendor Cost $75.85 Vendor Part # 3M-5615203" at bounding box center [481, 262] width 280 height 41
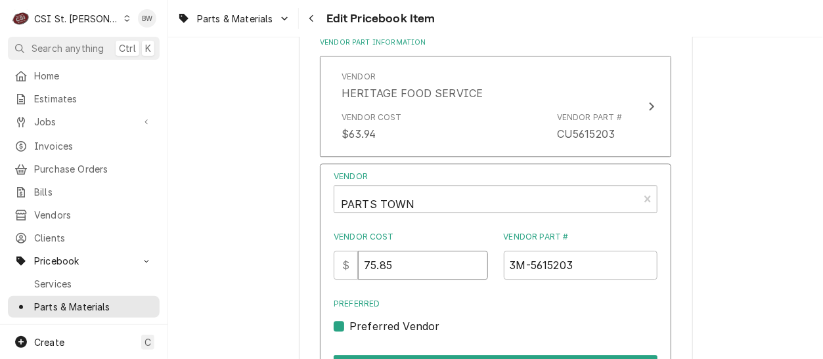
drag, startPoint x: 412, startPoint y: 269, endPoint x: 344, endPoint y: 272, distance: 67.7
click at [344, 272] on div "$ 75.85" at bounding box center [411, 265] width 154 height 29
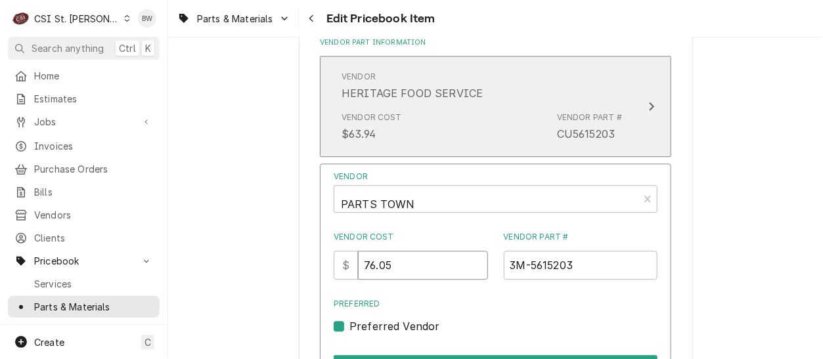
type input "76.05"
click at [432, 112] on div "Vendor Cost $63.94 Vendor Part # CU5615203" at bounding box center [481, 126] width 280 height 41
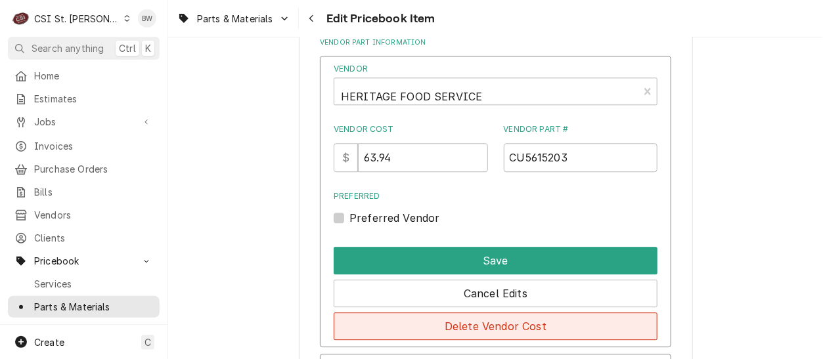
click at [475, 327] on button "Delete Vendor Cost" at bounding box center [496, 327] width 324 height 28
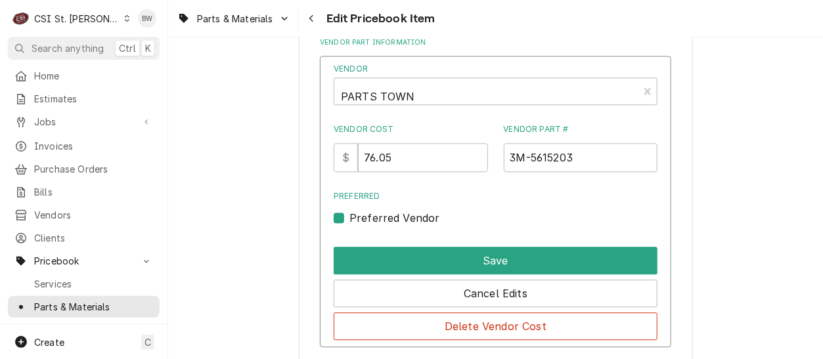
scroll to position [11540, 0]
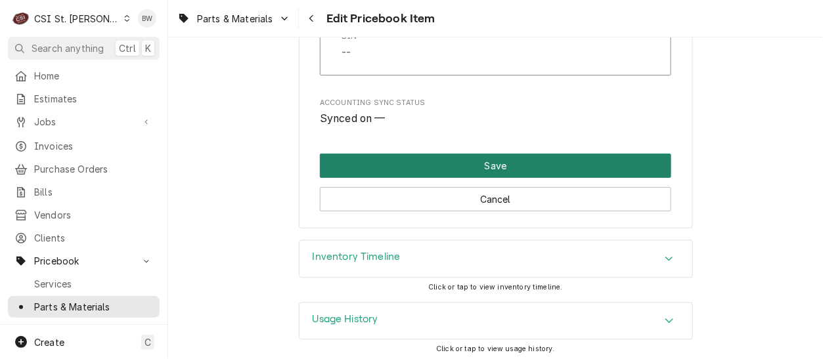
click at [502, 165] on button "Save" at bounding box center [495, 166] width 351 height 24
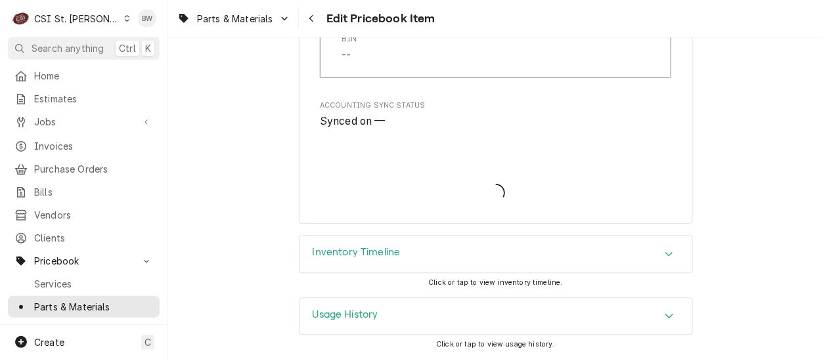
scroll to position [11532, 0]
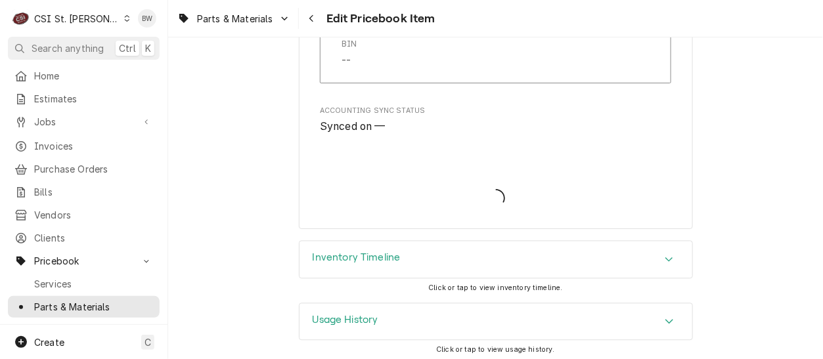
type textarea "x"
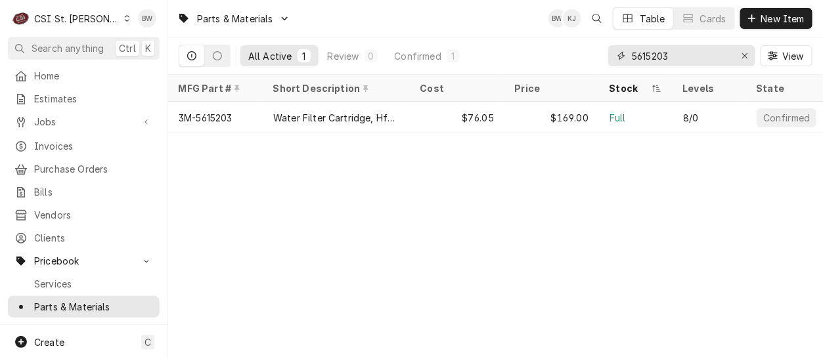
drag, startPoint x: 672, startPoint y: 58, endPoint x: 600, endPoint y: 58, distance: 72.2
click at [601, 56] on div "All Active 1 Review 0 Confirmed 1 5615203 View" at bounding box center [496, 55] width 634 height 37
paste input "020008742"
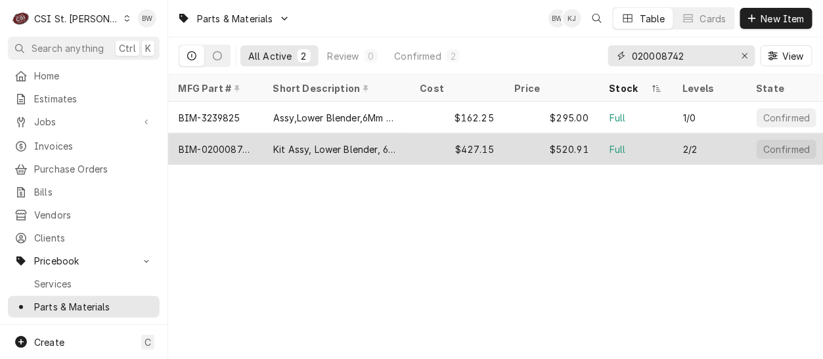
type input "020008742"
click at [219, 142] on div "BIM-020008742" at bounding box center [216, 149] width 74 height 14
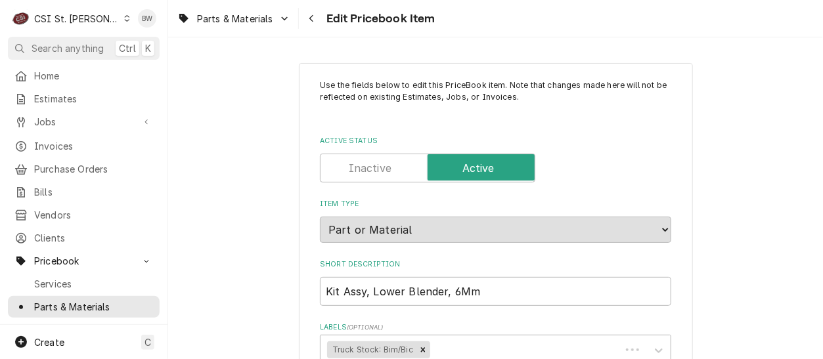
type textarea "x"
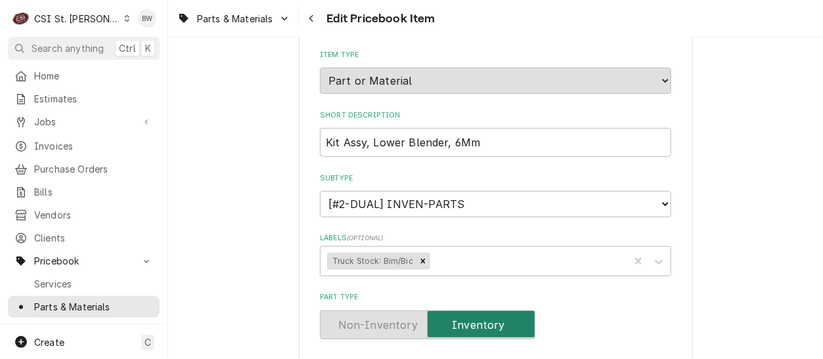
scroll to position [131, 0]
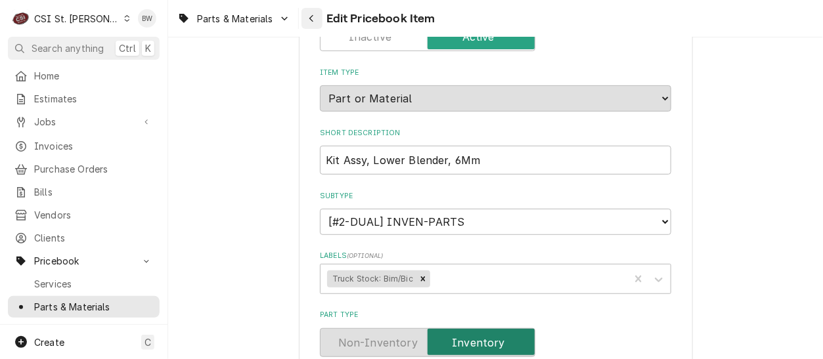
click at [316, 20] on div "Navigate back" at bounding box center [311, 18] width 13 height 13
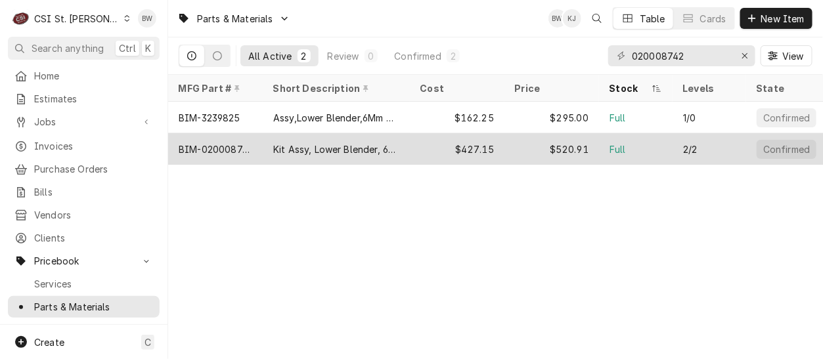
click at [244, 149] on div "BIM-020008742" at bounding box center [216, 149] width 74 height 14
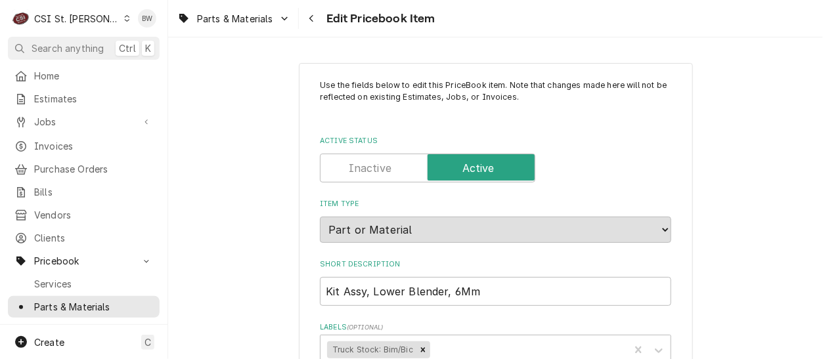
type textarea "x"
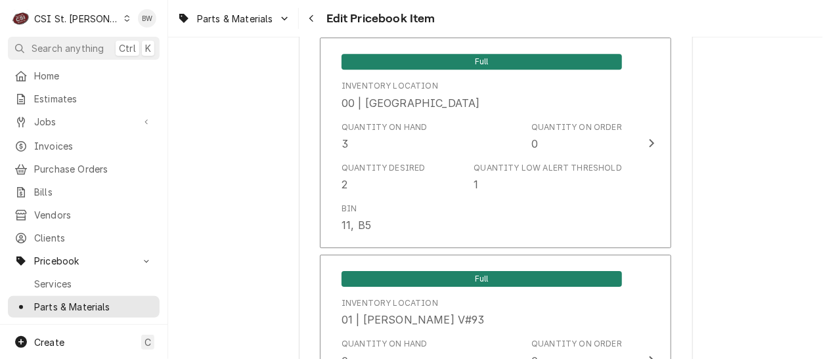
scroll to position [1182, 0]
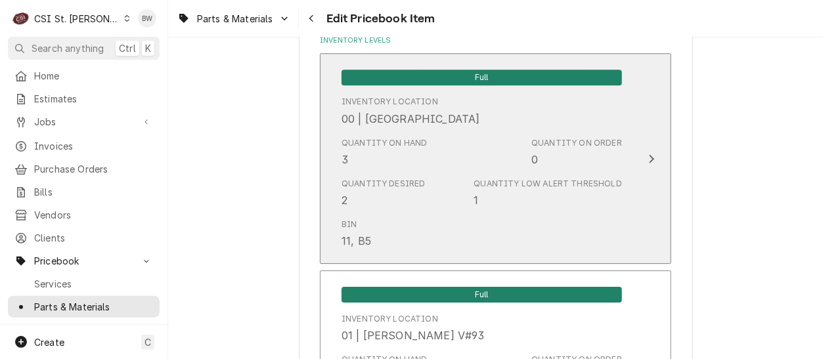
click at [402, 155] on div "Quantity on Hand 3" at bounding box center [384, 152] width 86 height 30
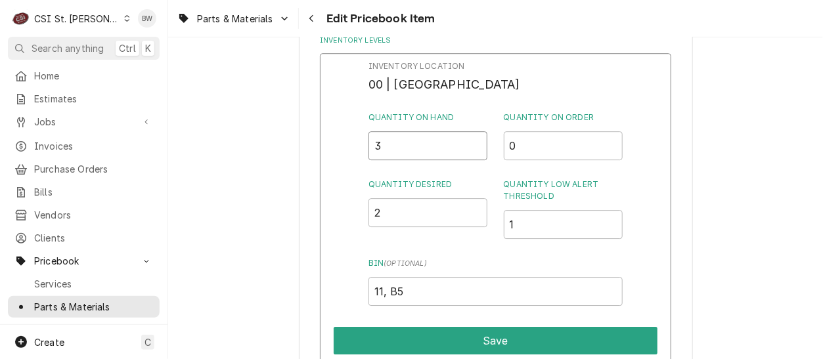
drag, startPoint x: 399, startPoint y: 154, endPoint x: 366, endPoint y: 152, distance: 32.9
click at [366, 152] on div "Inventory Location 00 | STL WAREHOUSE Quantity on Hand 3 Quantity on Order 0 Qu…" at bounding box center [495, 223] width 351 height 341
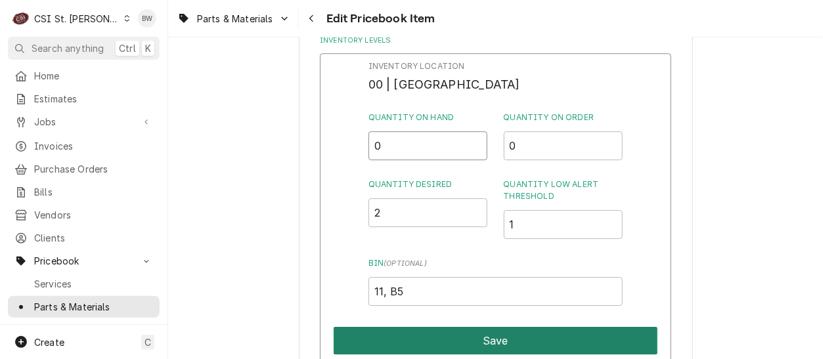
type input "0"
click at [477, 339] on button "Save" at bounding box center [496, 341] width 324 height 28
type textarea "x"
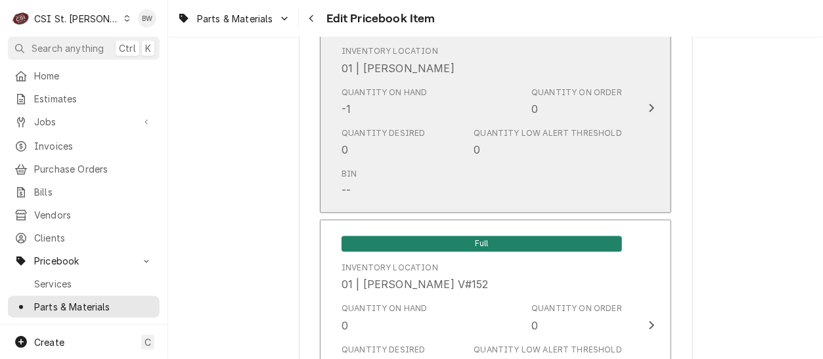
click at [416, 167] on div "Bin --" at bounding box center [481, 183] width 280 height 41
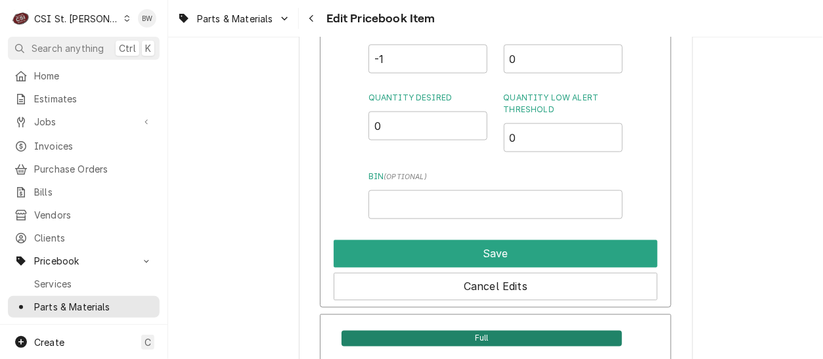
scroll to position [2036, 0]
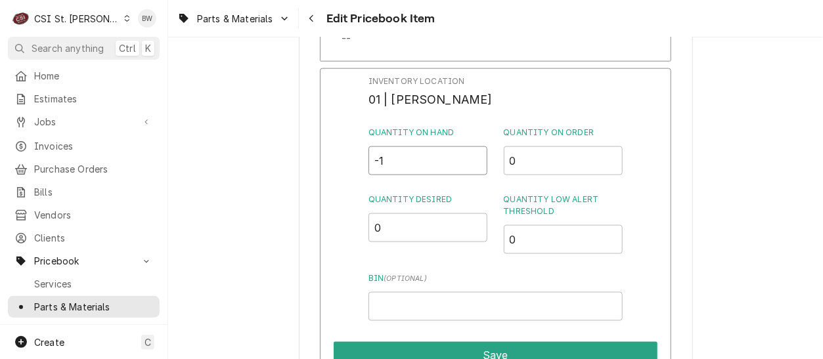
drag, startPoint x: 387, startPoint y: 160, endPoint x: 363, endPoint y: 160, distance: 23.6
click at [363, 160] on div "Inventory Location 01 | ERIC GUARD Quantity on Hand -1 Quantity on Order 0 Quan…" at bounding box center [495, 238] width 351 height 341
type input "1"
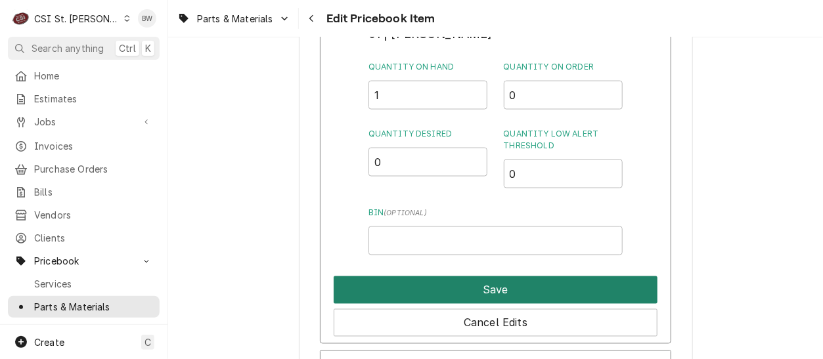
click at [458, 292] on button "Save" at bounding box center [496, 290] width 324 height 28
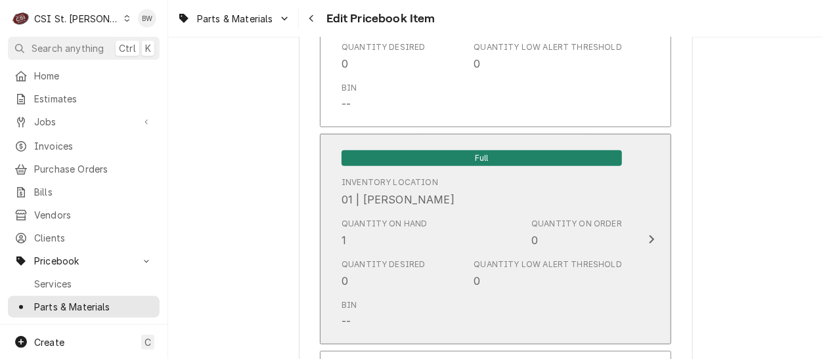
scroll to position [11375, 0]
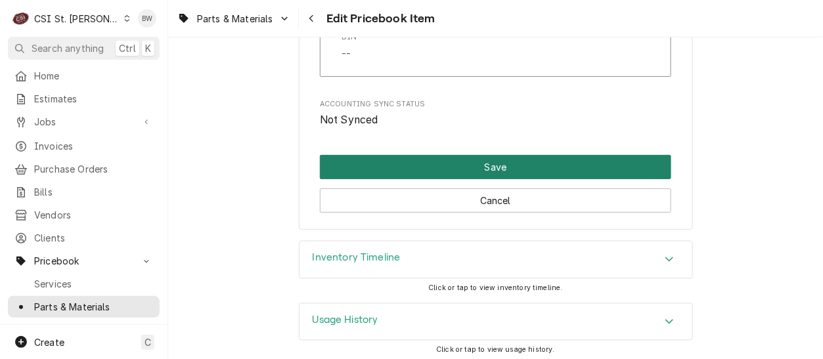
click at [465, 159] on button "Save" at bounding box center [495, 167] width 351 height 24
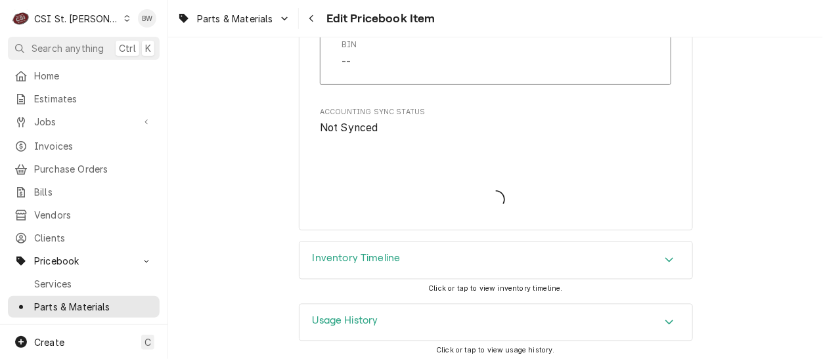
type textarea "x"
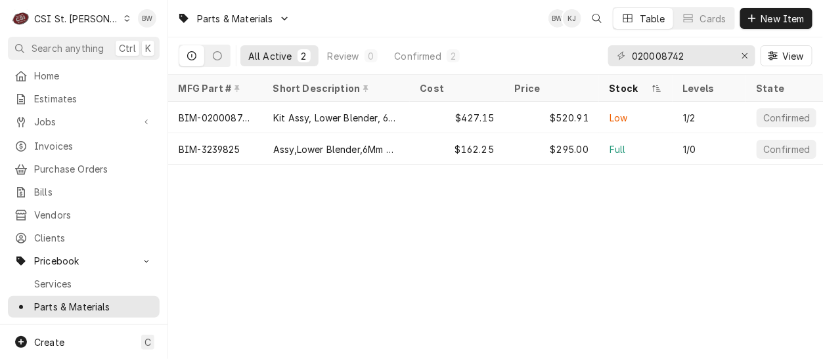
click at [314, 228] on div "Parts & Materials BW KJ Table Cards New Item All Active 2 Review 0 Confirmed 2 …" at bounding box center [495, 179] width 655 height 359
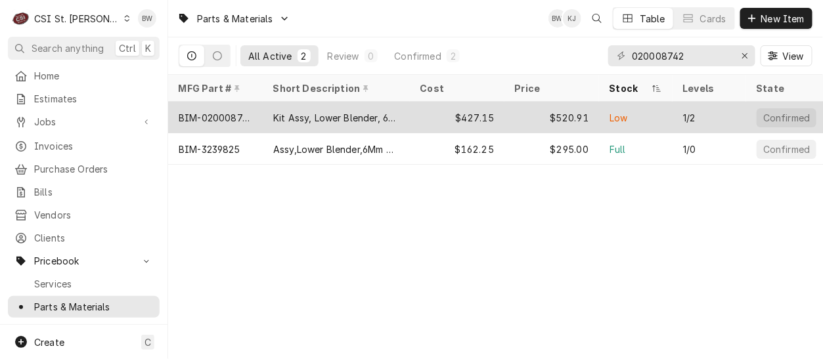
click at [265, 113] on div "Kit Assy, Lower Blender, 6Mm" at bounding box center [336, 118] width 147 height 32
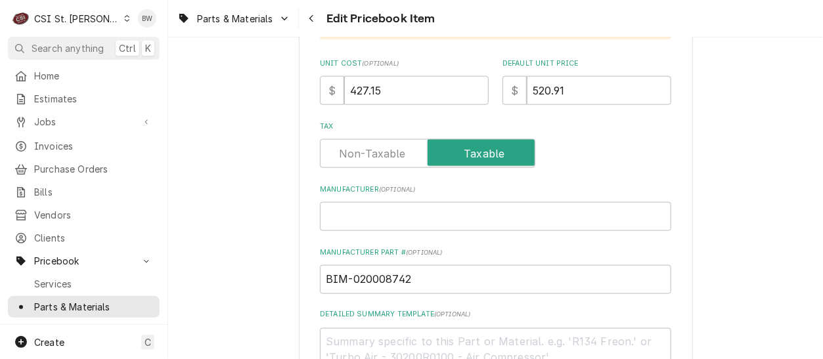
scroll to position [460, 0]
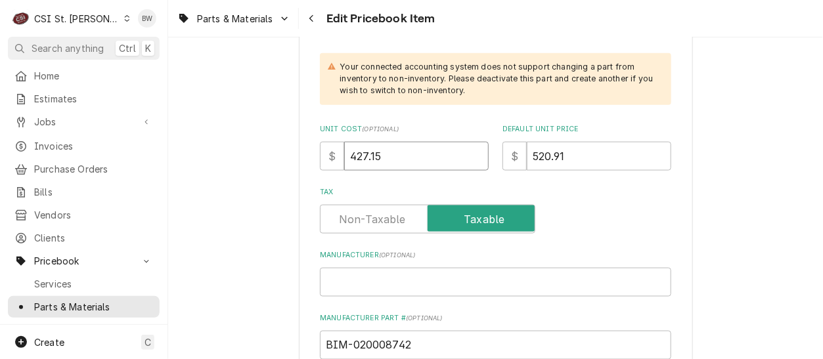
drag, startPoint x: 389, startPoint y: 159, endPoint x: 315, endPoint y: 157, distance: 74.9
click at [320, 156] on div "$ 427.15" at bounding box center [404, 156] width 169 height 29
type textarea "x"
type input "3"
type textarea "x"
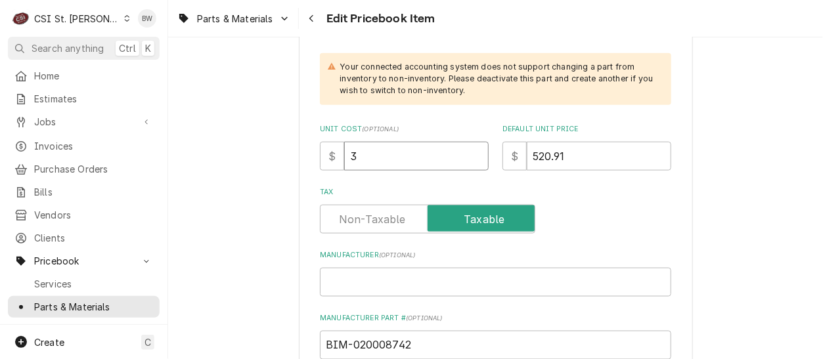
type input "37"
type textarea "x"
type input "379"
type textarea "x"
type input "379.8"
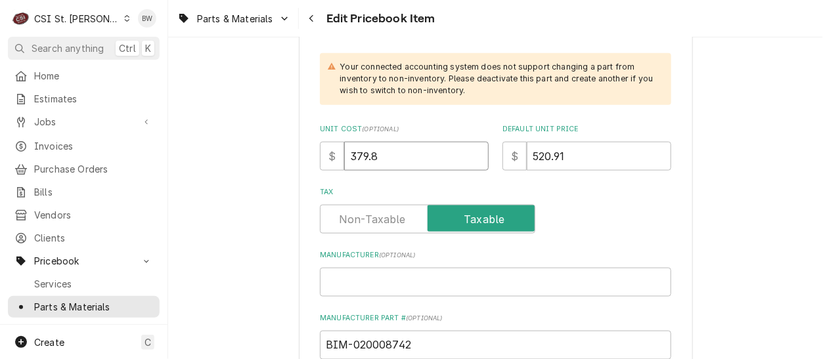
type textarea "x"
type input "379"
type textarea "x"
type input "379.9"
type textarea "x"
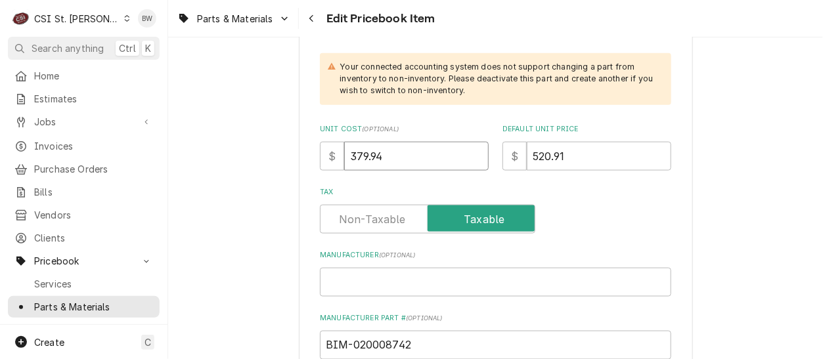
type input "379.94"
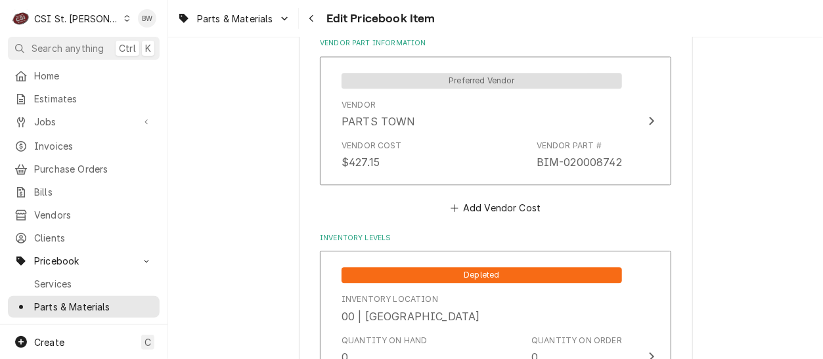
scroll to position [985, 0]
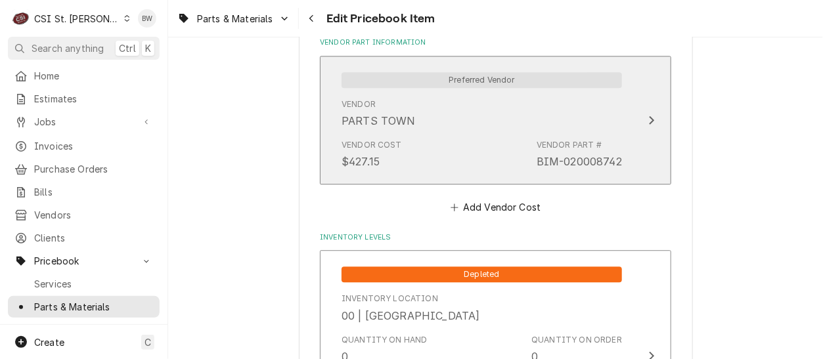
click at [431, 162] on div "Vendor Cost $427.15 Vendor Part # BIM-020008742" at bounding box center [481, 154] width 280 height 41
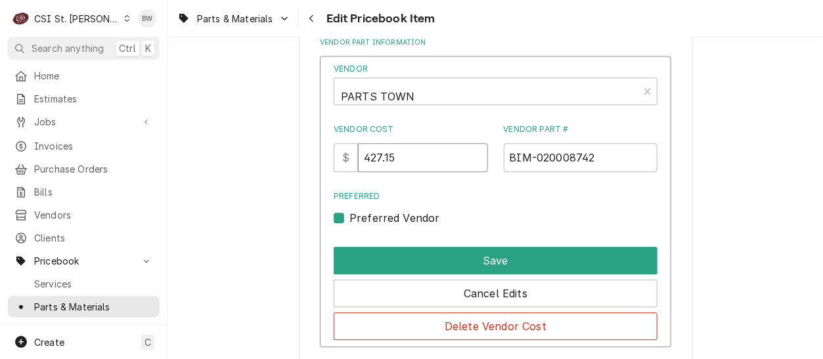
drag, startPoint x: 422, startPoint y: 163, endPoint x: 327, endPoint y: 166, distance: 95.3
click at [334, 167] on div "Vendor PARTS TOWN Vendor Cost $ 427.15 Vendor Part # BIM-020008742 Preferred Pr…" at bounding box center [495, 202] width 351 height 292
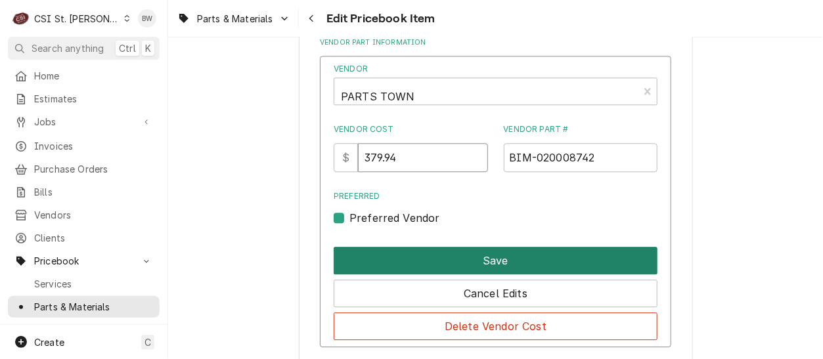
type input "379.94"
click at [468, 247] on button "Save" at bounding box center [496, 261] width 324 height 28
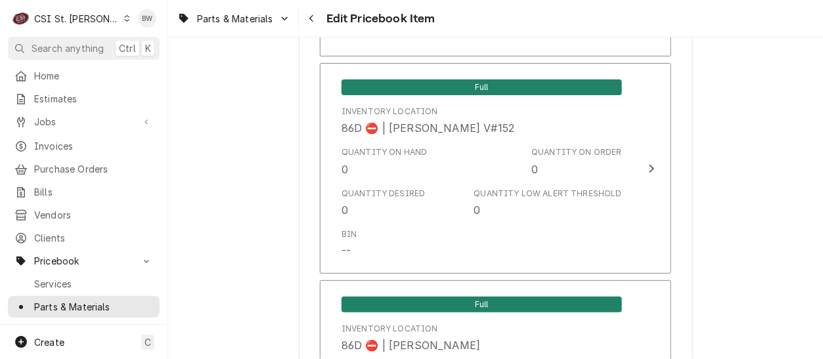
scroll to position [11375, 0]
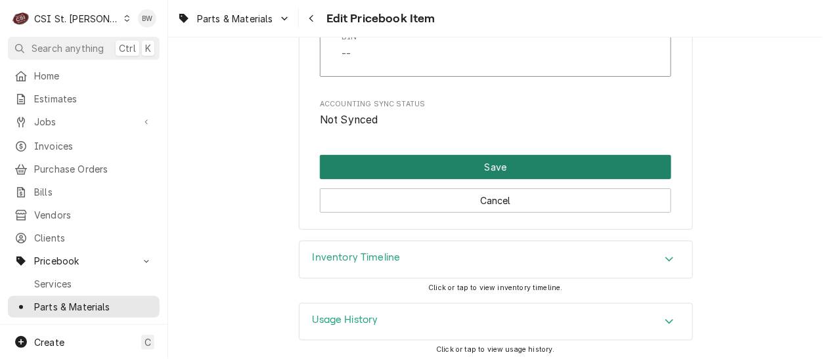
click at [407, 155] on button "Save" at bounding box center [495, 167] width 351 height 24
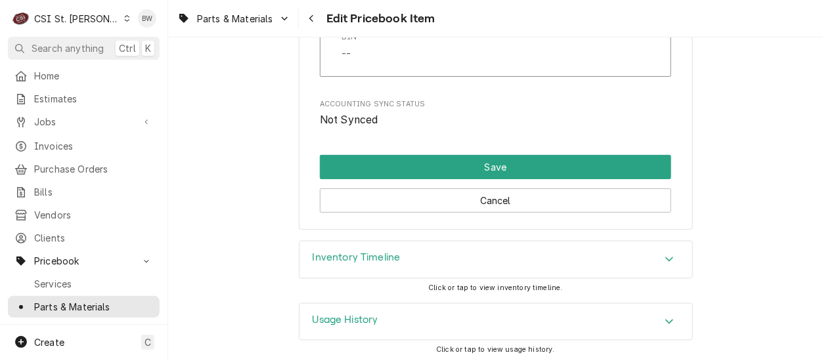
scroll to position [11368, 0]
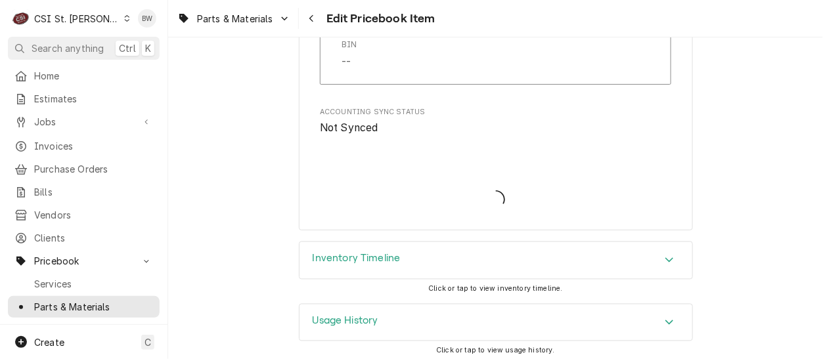
type textarea "x"
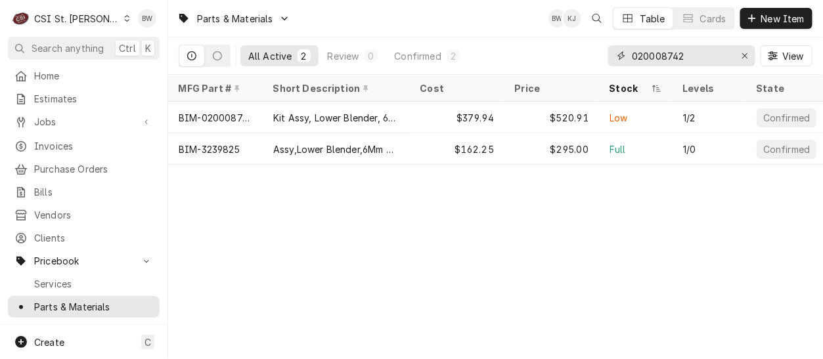
drag, startPoint x: 697, startPoint y: 53, endPoint x: 588, endPoint y: 55, distance: 109.0
click at [588, 55] on div "All Active 2 Review 0 Confirmed 2 020008742 View" at bounding box center [496, 55] width 634 height 37
paste input "4820-003-06-13"
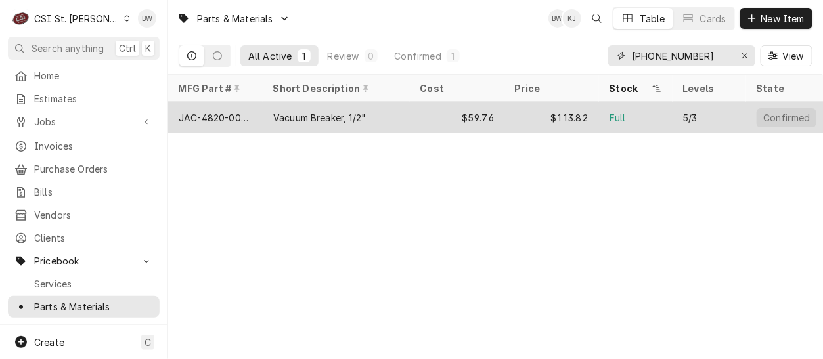
type input "4820-003-06-13"
click at [292, 116] on div "Vacuum Breaker, 1/2"" at bounding box center [319, 118] width 93 height 14
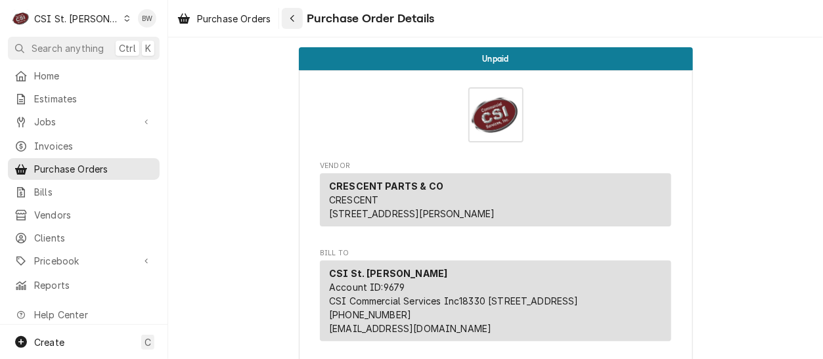
click at [288, 12] on div "Navigate back" at bounding box center [292, 18] width 13 height 13
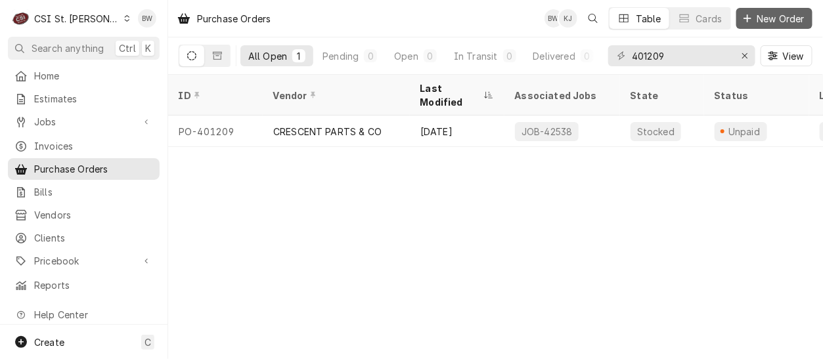
click at [762, 12] on span "New Order" at bounding box center [780, 19] width 53 height 14
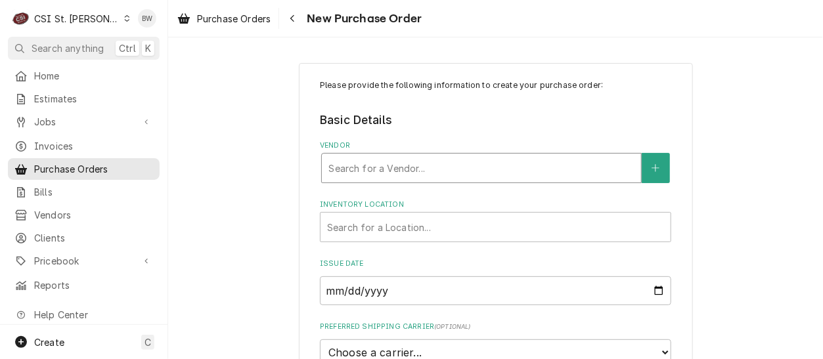
click at [337, 159] on div "Vendor" at bounding box center [481, 168] width 306 height 24
type input "parts town"
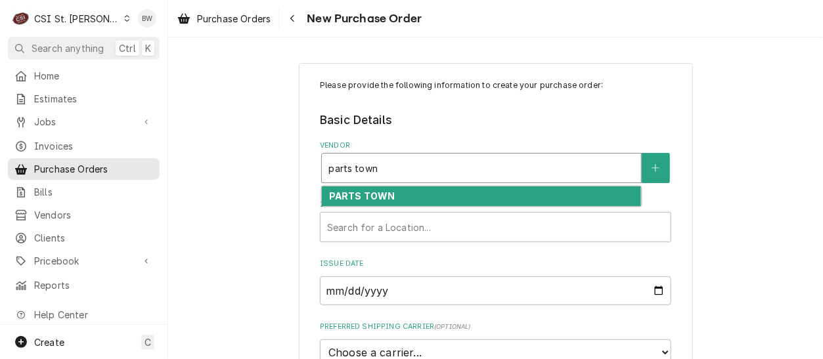
click at [345, 191] on strong "PARTS TOWN" at bounding box center [362, 195] width 66 height 11
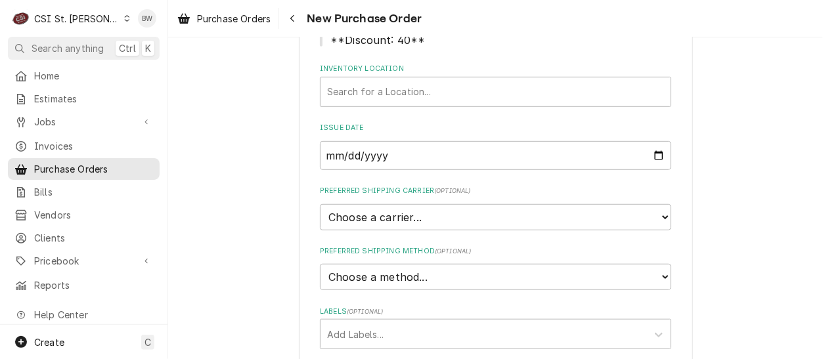
scroll to position [247, 0]
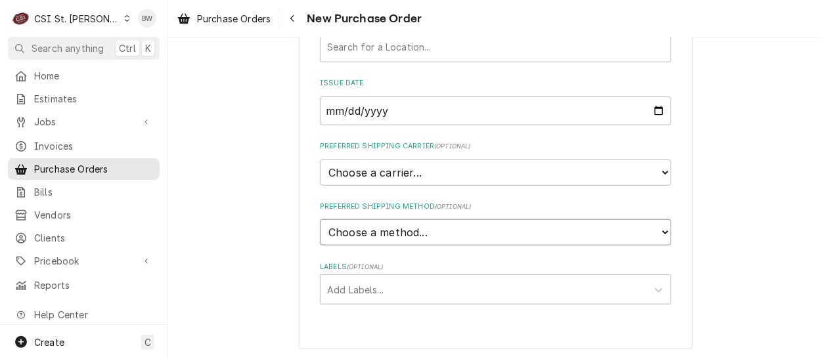
click at [351, 231] on select "Choose a method... Ground Next Day Early AM Next Day Air 2 Day Air Other" at bounding box center [495, 232] width 351 height 26
select select "1"
click at [320, 219] on select "Choose a method... Ground Next Day Early AM Next Day Air 2 Day Air Other" at bounding box center [495, 232] width 351 height 26
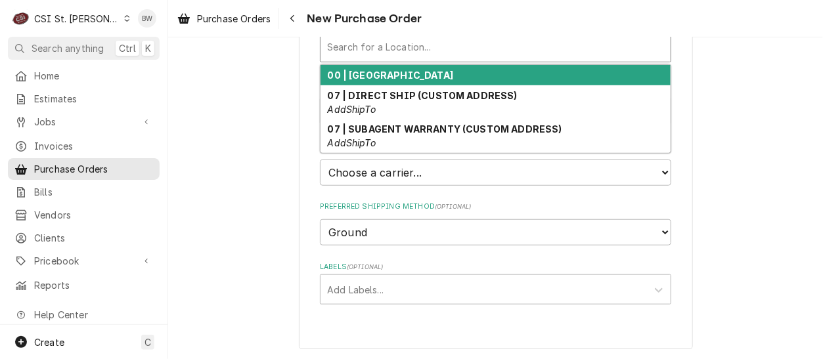
scroll to position [246, 0]
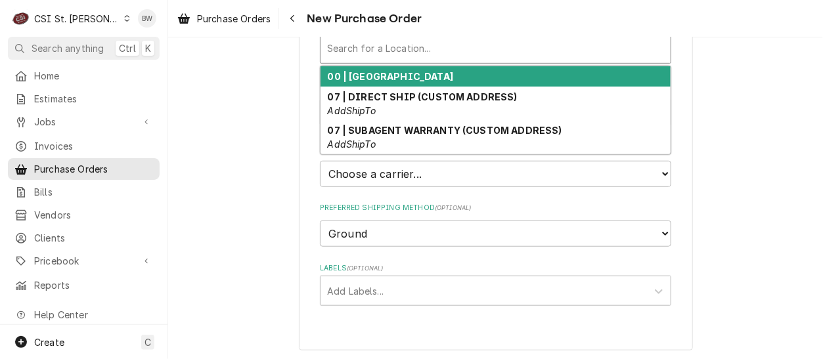
click at [383, 43] on div "Inventory Location" at bounding box center [495, 49] width 337 height 24
click at [381, 72] on strong "00 | [GEOGRAPHIC_DATA]" at bounding box center [391, 76] width 126 height 11
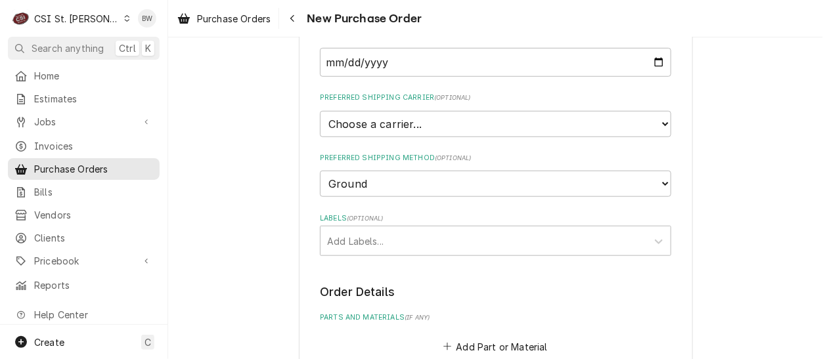
scroll to position [377, 0]
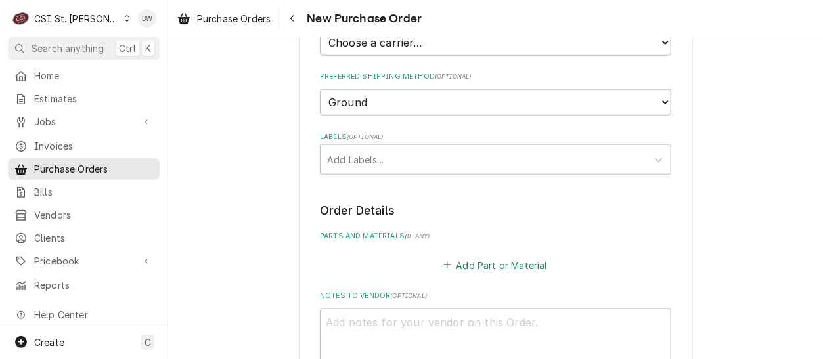
click at [454, 259] on button "Add Part or Material" at bounding box center [495, 265] width 108 height 18
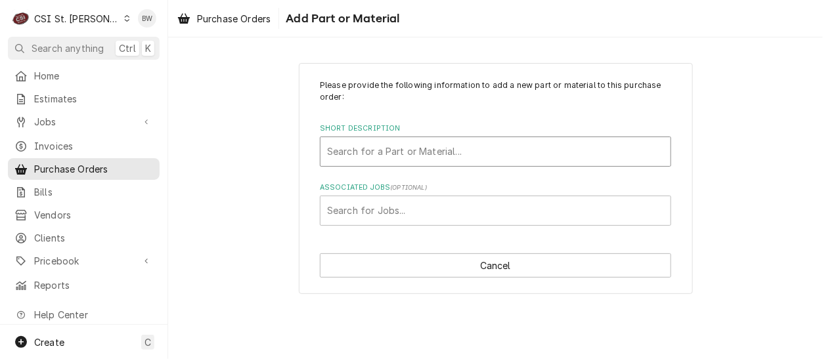
click at [360, 156] on div "Short Description" at bounding box center [495, 152] width 337 height 24
type input "020008742"
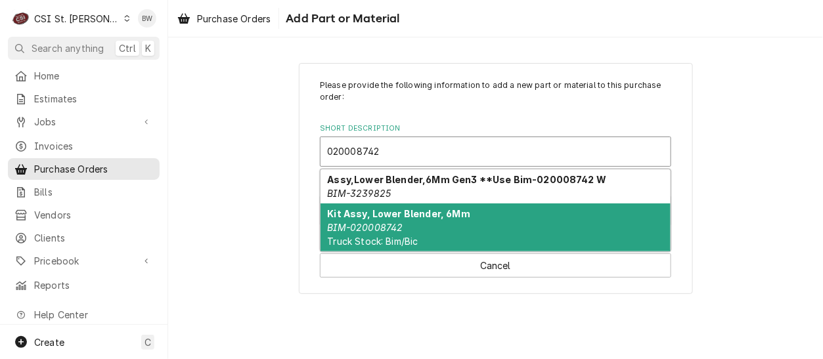
click at [368, 222] on em "BIM-020008742" at bounding box center [366, 227] width 76 height 11
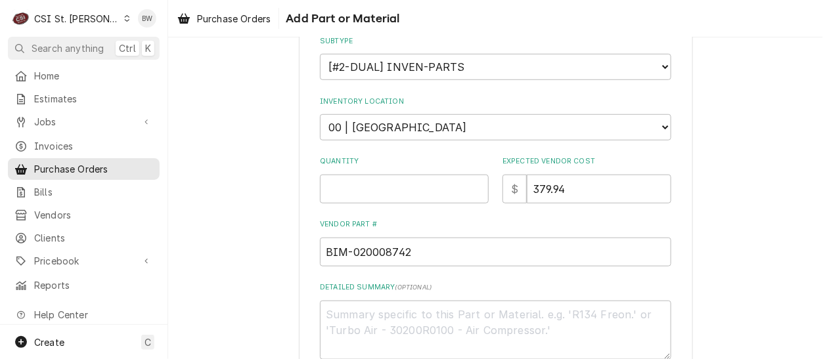
scroll to position [263, 0]
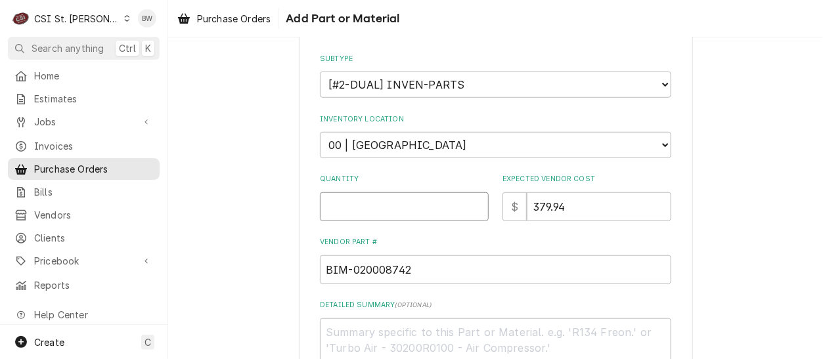
click at [345, 201] on input "Quantity" at bounding box center [404, 206] width 169 height 29
type textarea "x"
type input "3"
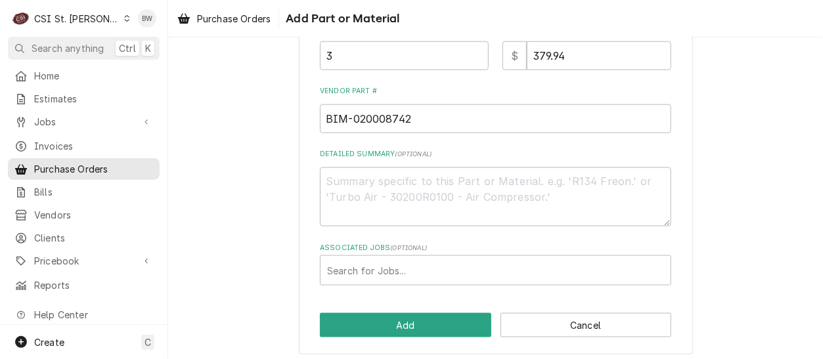
scroll to position [418, 0]
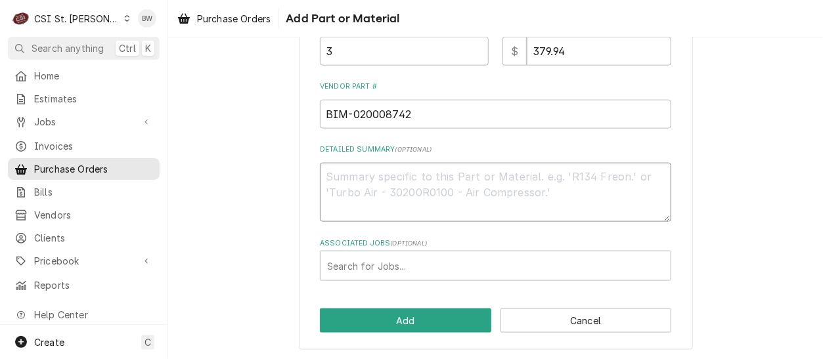
click at [353, 177] on textarea "Detailed Summary ( optional )" at bounding box center [495, 192] width 351 height 59
type textarea "x"
type textarea "o"
type textarea "x"
type textarea "on"
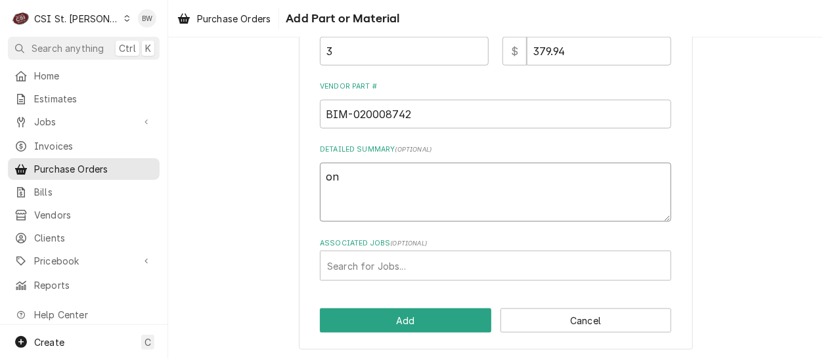
type textarea "x"
type textarea "one"
type textarea "x"
type textarea "one"
type textarea "x"
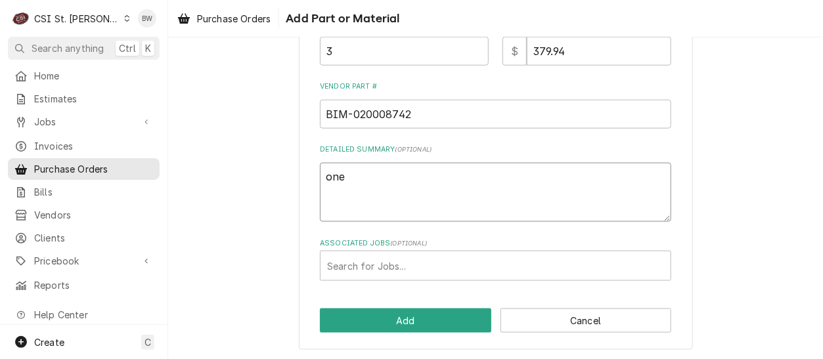
type textarea "one f"
type textarea "x"
type textarea "one for"
type textarea "x"
type textarea "one for"
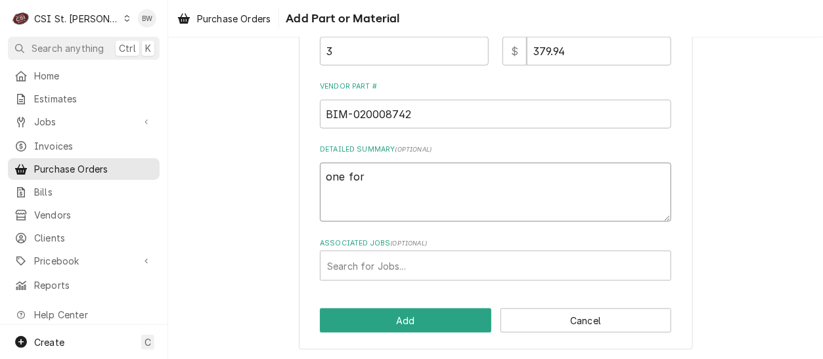
type textarea "x"
type textarea "one for Er"
type textarea "x"
type textarea "one for Eri"
type textarea "x"
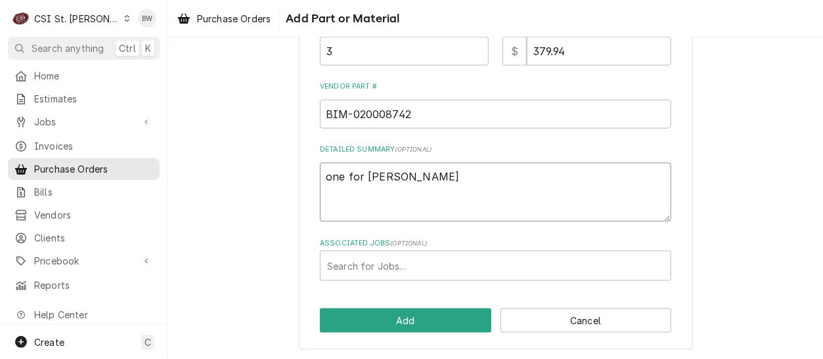
type textarea "one for Eric"
type textarea "x"
type textarea "one for Eric G"
type textarea "x"
type textarea "one for Eric G"
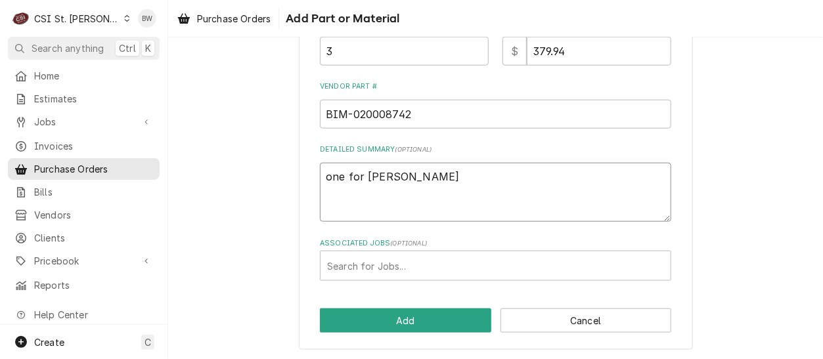
type textarea "x"
type textarea "one for Eric G a"
type textarea "x"
type textarea "one for Eric G an"
type textarea "x"
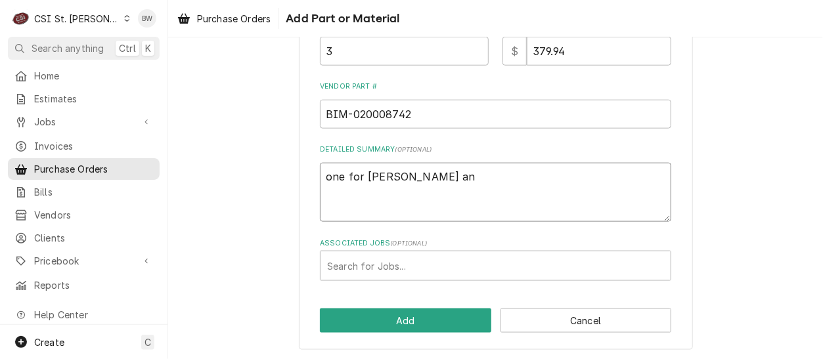
type textarea "one for Eric G and"
type textarea "x"
type textarea "one for Eric G and"
type textarea "x"
type textarea "one for Eric G and 2"
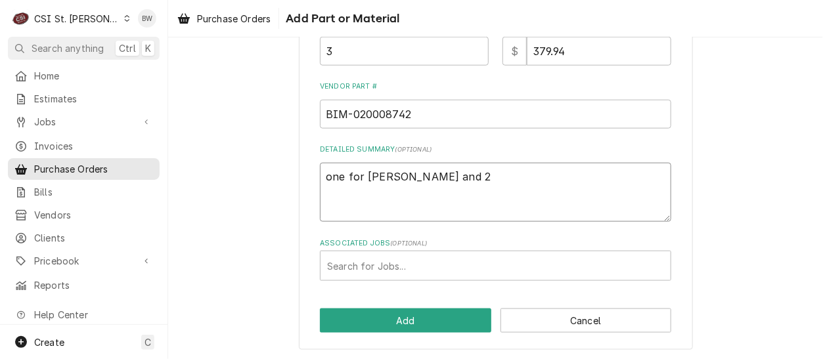
type textarea "x"
type textarea "one for Eric G and 2 f"
type textarea "x"
type textarea "one for Eric G and 2 fo"
type textarea "x"
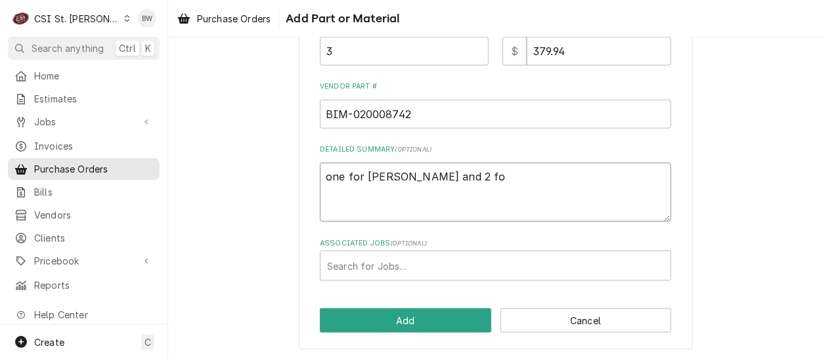
type textarea "one for Eric G and 2 for"
type textarea "x"
type textarea "one for Eric G and 2 for"
type textarea "x"
type textarea "one for Eric G and 2 for C"
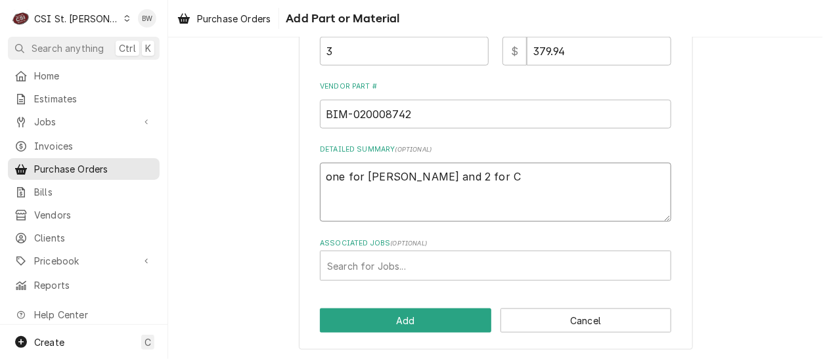
type textarea "x"
type textarea "one for Eric G and 2 for CSI"
type textarea "x"
type textarea "one for Eric G and 2 for CSI"
type textarea "x"
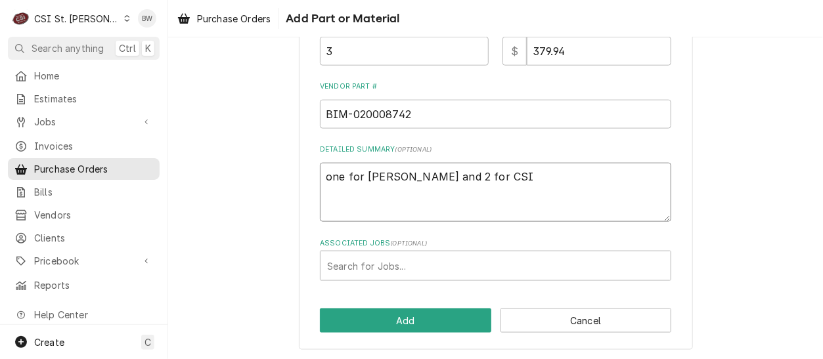
type textarea "one for Eric G and 2 for CSI s"
type textarea "x"
type textarea "one for Eric G and 2 for CSI st"
type textarea "x"
type textarea "one for Eric G and 2 for CSI sto"
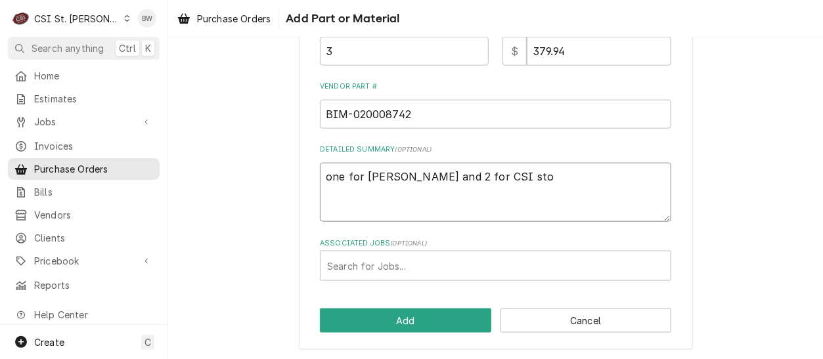
type textarea "x"
type textarea "one for Eric G and 2 for CSI stock"
type textarea "x"
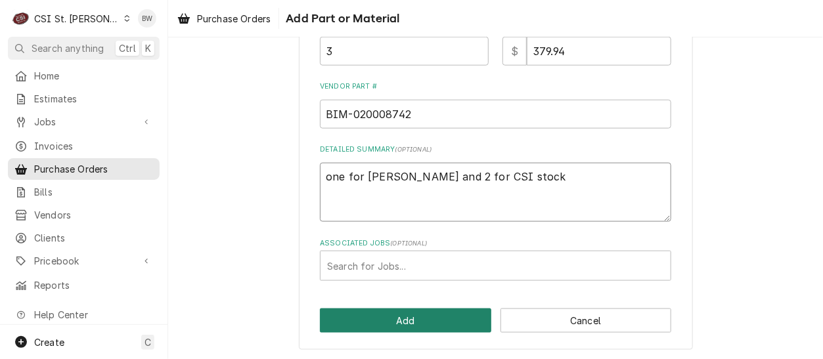
type textarea "one for Eric G and 2 for CSI stock"
click at [391, 313] on button "Add" at bounding box center [405, 321] width 171 height 24
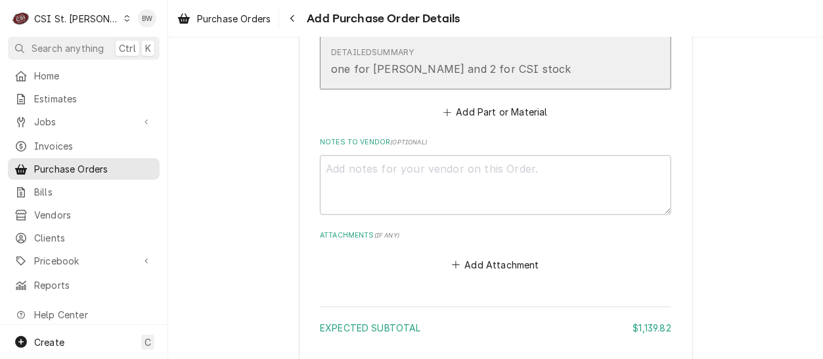
scroll to position [935, 0]
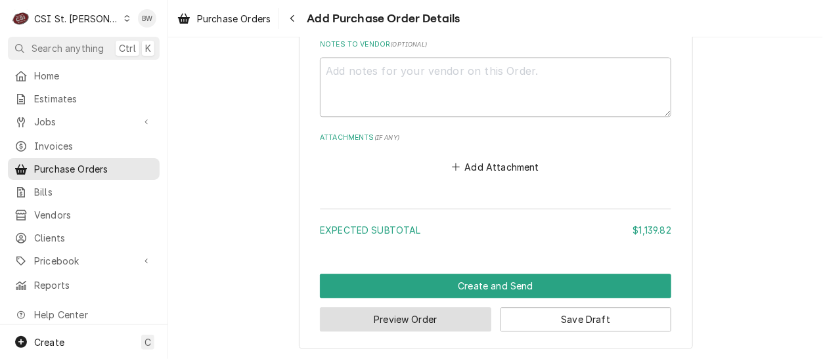
click at [388, 316] on button "Preview Order" at bounding box center [405, 319] width 171 height 24
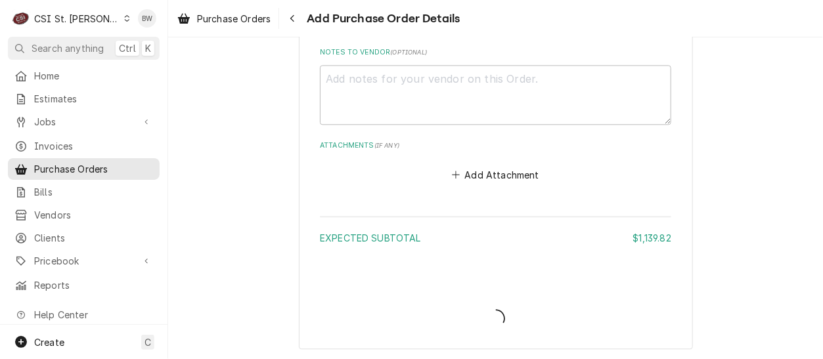
type textarea "x"
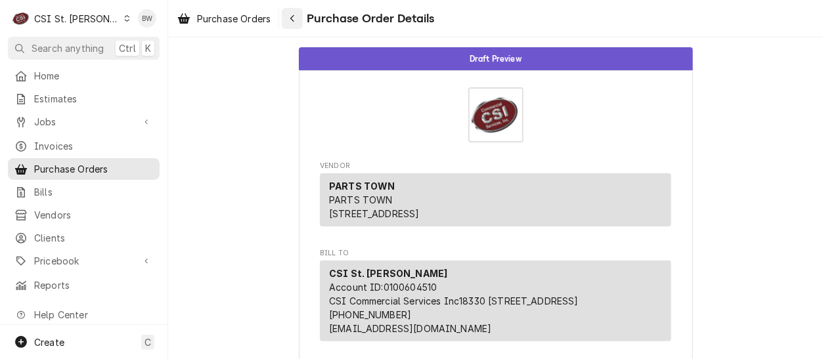
click at [301, 14] on button "Navigate back" at bounding box center [292, 18] width 21 height 21
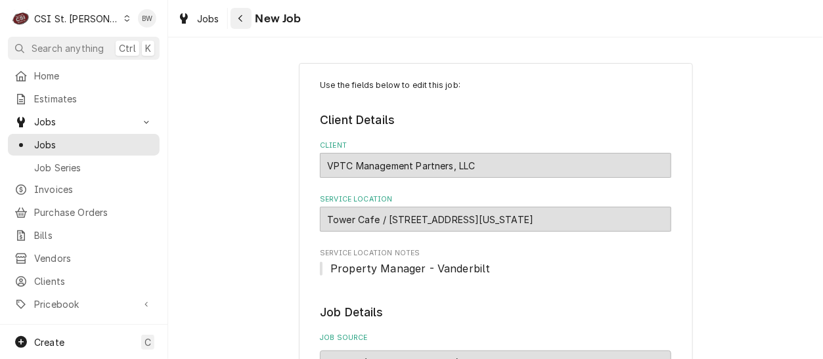
scroll to position [525, 0]
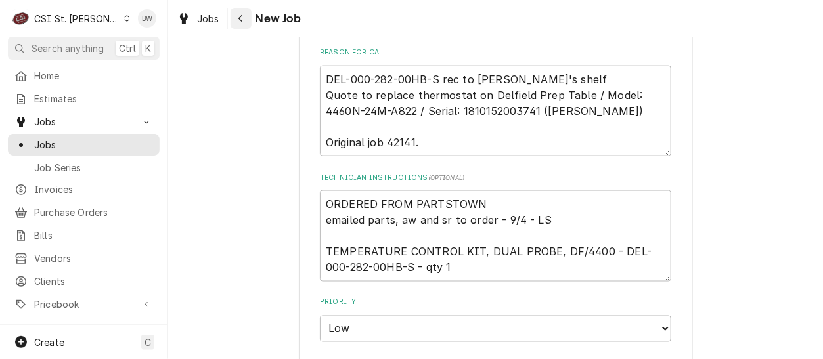
click at [242, 21] on icon "Navigate back" at bounding box center [241, 18] width 6 height 9
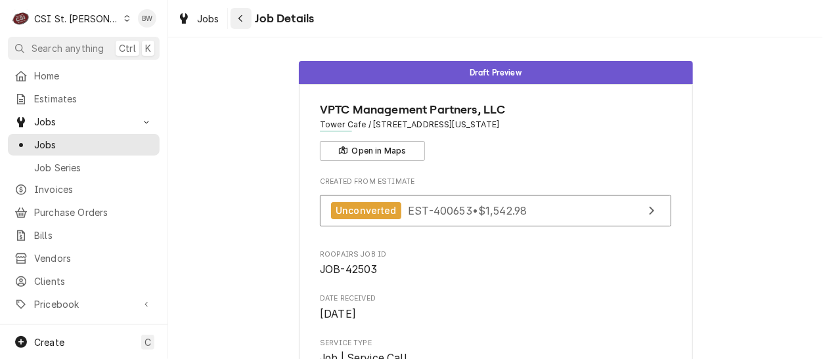
click at [243, 16] on div "Navigate back" at bounding box center [240, 18] width 13 height 13
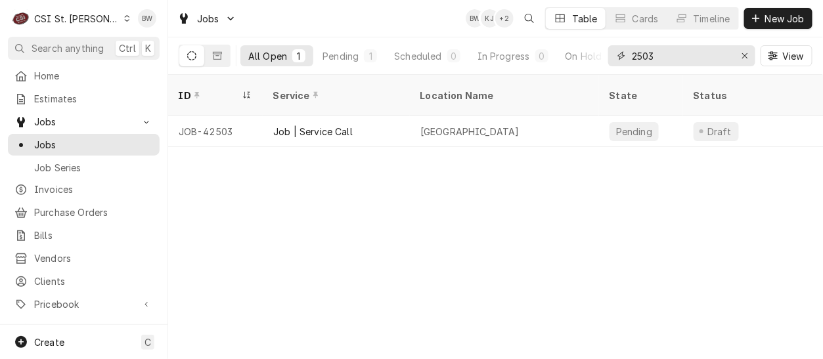
drag, startPoint x: 670, startPoint y: 58, endPoint x: 607, endPoint y: 57, distance: 63.0
click at [608, 57] on div "2503" at bounding box center [681, 55] width 147 height 21
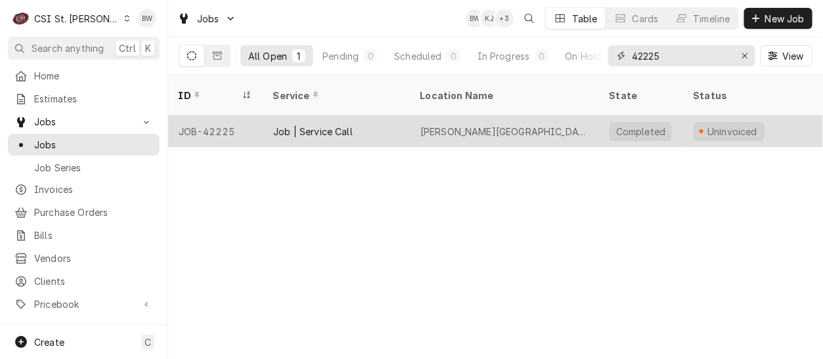
type input "42225"
click at [203, 116] on div "JOB-42225" at bounding box center [215, 132] width 95 height 32
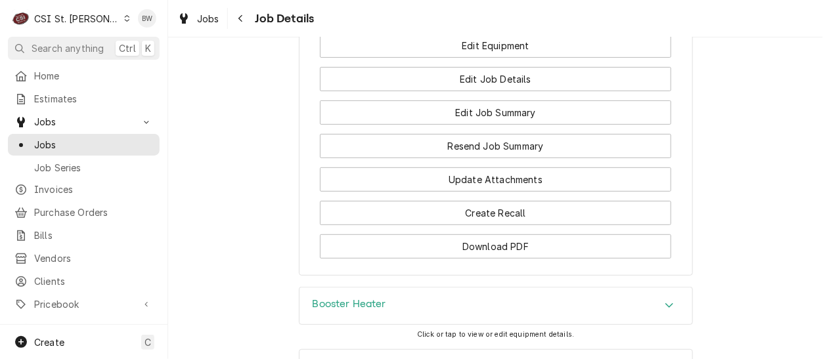
scroll to position [1642, 0]
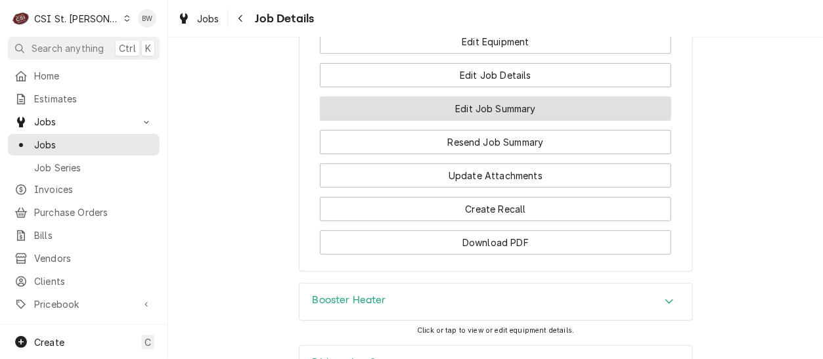
click at [362, 104] on button "Edit Job Summary" at bounding box center [495, 109] width 351 height 24
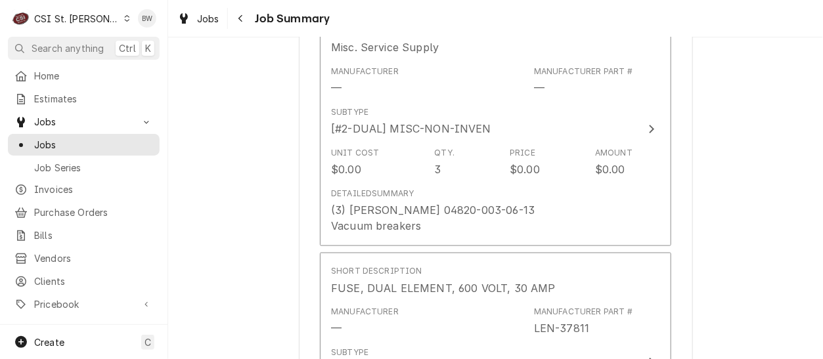
scroll to position [1970, 0]
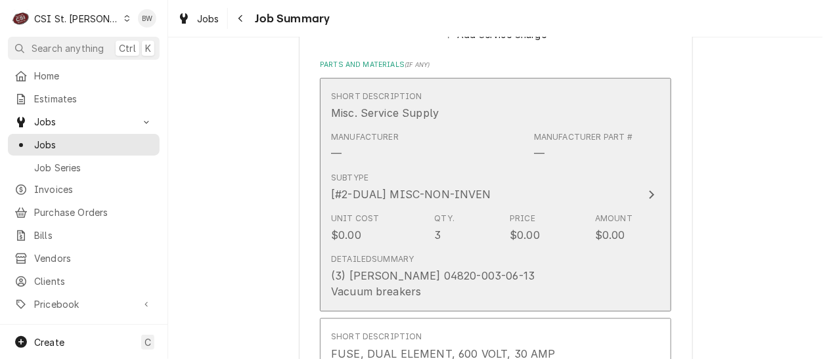
drag, startPoint x: 479, startPoint y: 262, endPoint x: 411, endPoint y: 264, distance: 67.7
click at [411, 264] on div "Detailed Summary (3) jackson 04820-003-06-13 Vacuum breakers" at bounding box center [481, 276] width 301 height 56
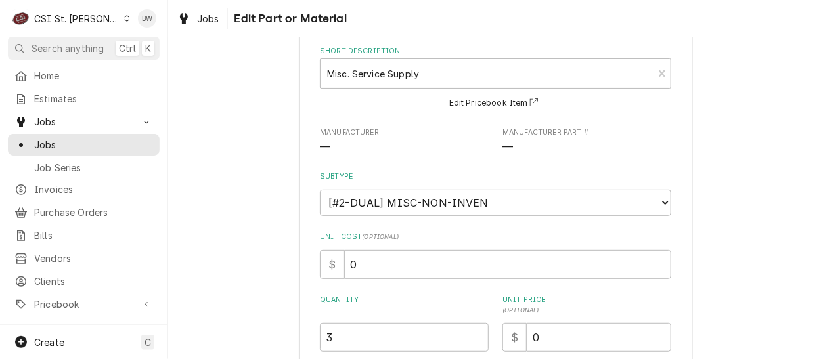
scroll to position [197, 0]
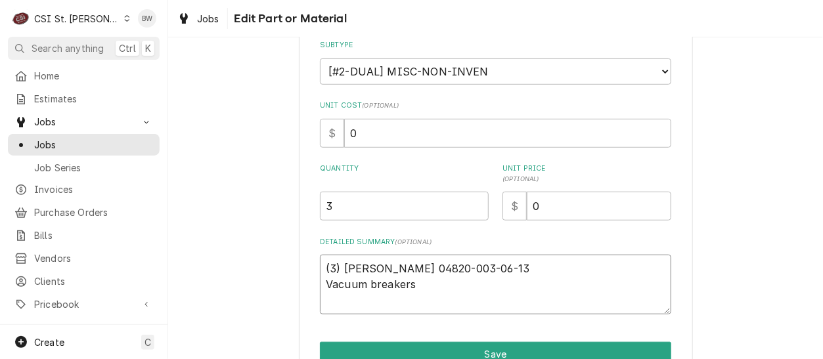
drag, startPoint x: 472, startPoint y: 266, endPoint x: 387, endPoint y: 267, distance: 85.4
click at [387, 267] on textarea "(3) jackson 04820-003-06-13 Vacuum breakers" at bounding box center [495, 284] width 351 height 59
click at [303, 110] on div "Use the fields below to edit this part or material: Short Description Misc. Ser…" at bounding box center [496, 141] width 394 height 551
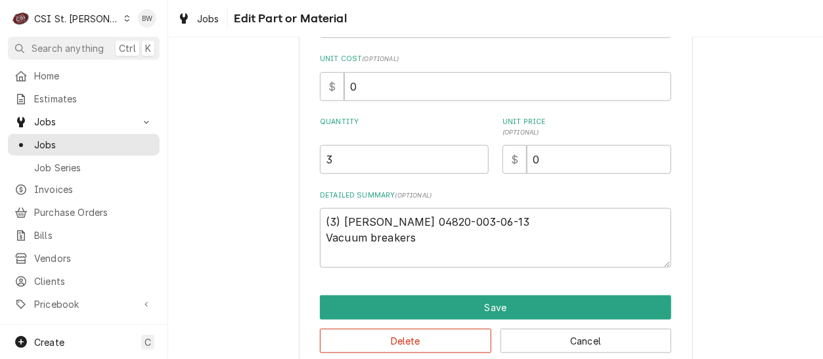
scroll to position [263, 0]
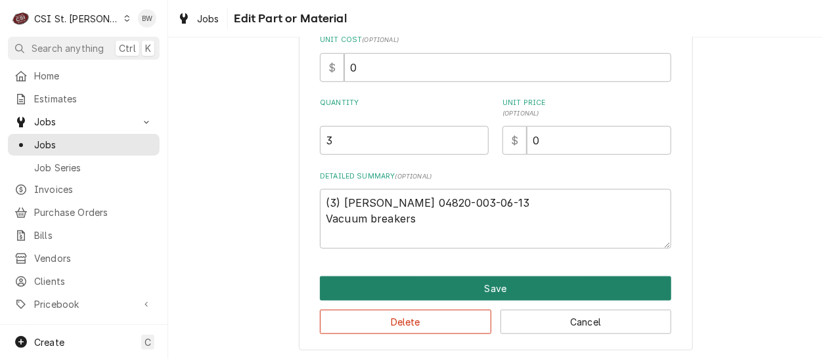
click at [481, 284] on button "Save" at bounding box center [495, 288] width 351 height 24
type textarea "x"
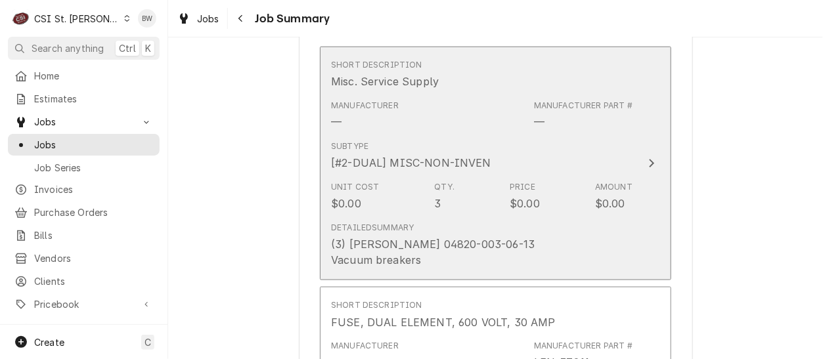
scroll to position [2083, 0]
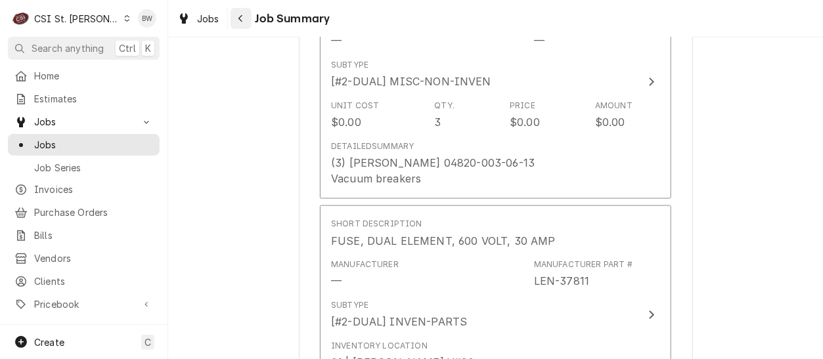
click at [247, 22] on button "Navigate back" at bounding box center [240, 18] width 21 height 21
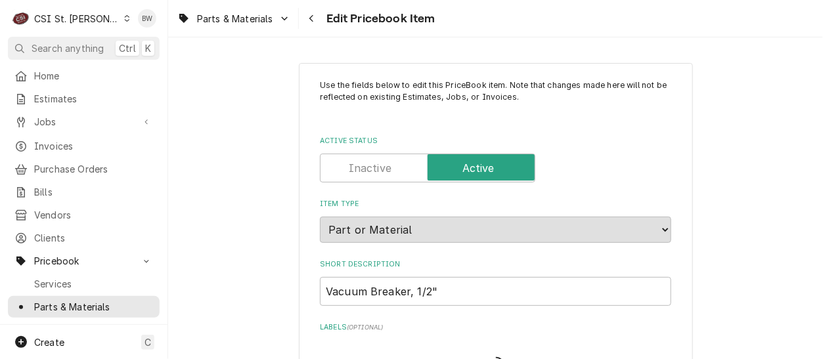
type textarea "x"
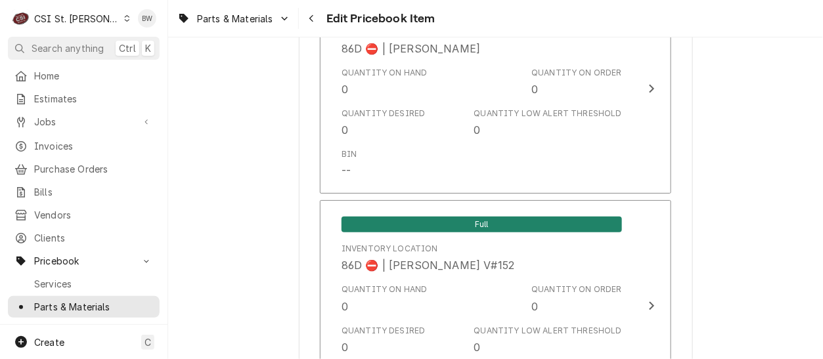
scroll to position [11375, 0]
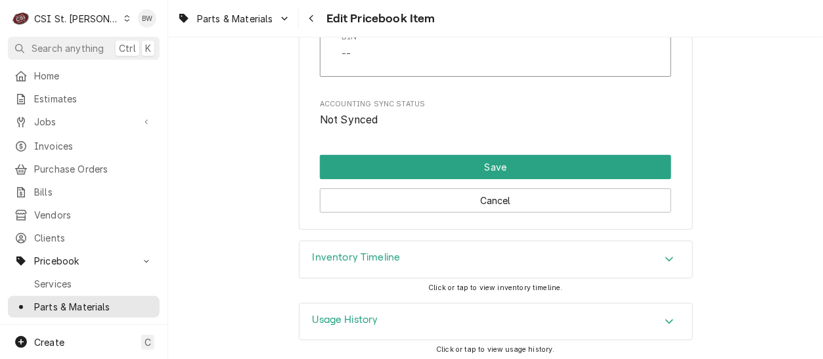
click at [364, 255] on h3 "Inventory Timeline" at bounding box center [357, 258] width 88 height 12
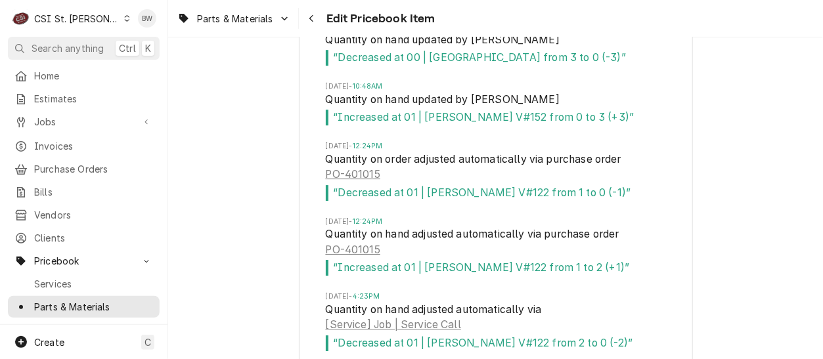
scroll to position [11966, 0]
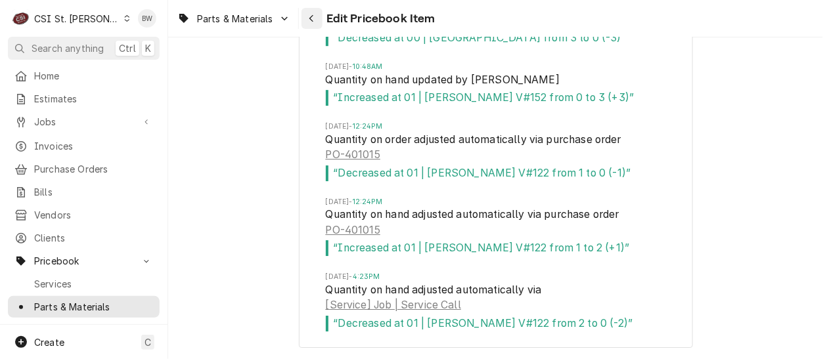
click at [306, 17] on div "Navigate back" at bounding box center [311, 18] width 13 height 13
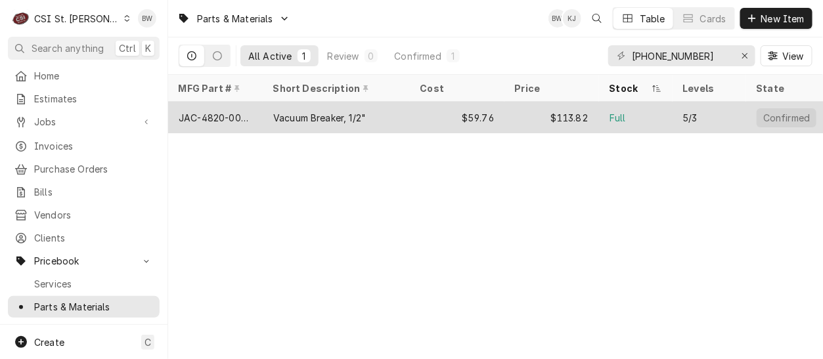
click at [215, 112] on div "JAC-4820-003-06-13" at bounding box center [216, 118] width 74 height 14
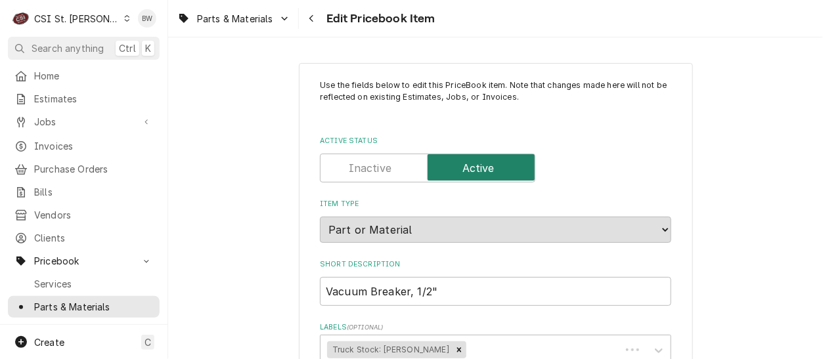
type textarea "x"
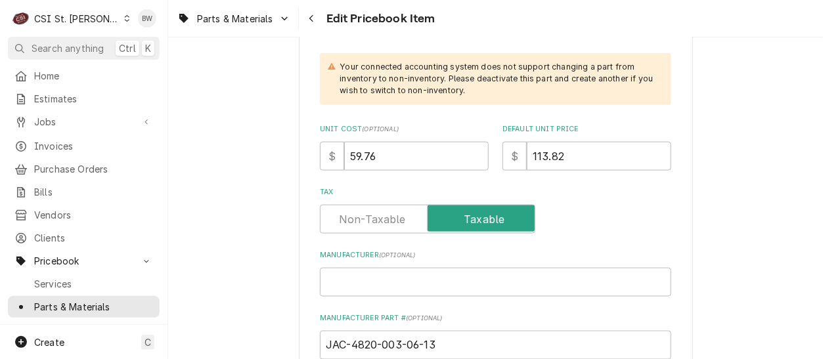
scroll to position [525, 0]
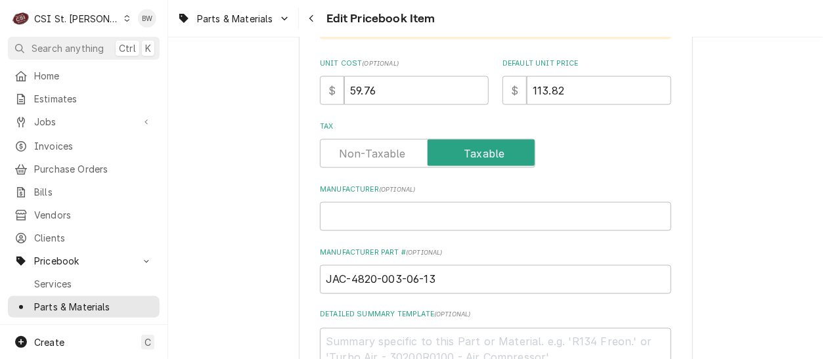
click at [316, 17] on div "Navigate back" at bounding box center [311, 18] width 13 height 13
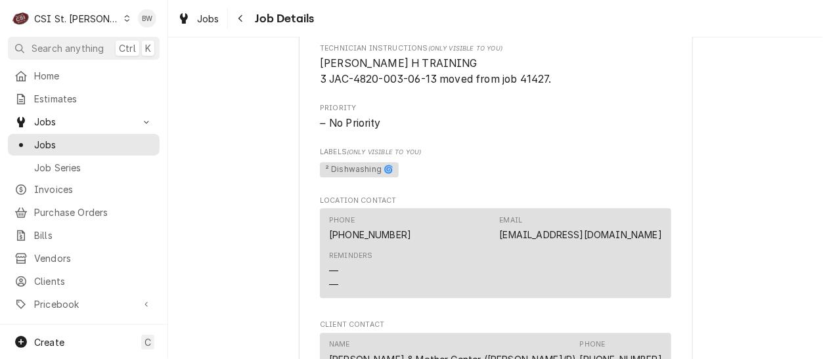
scroll to position [854, 0]
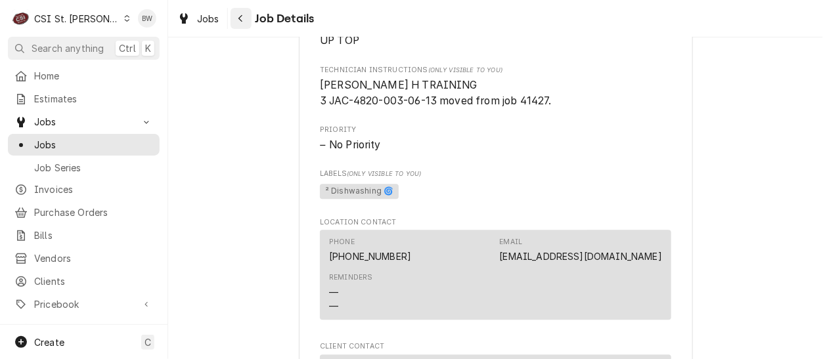
click at [234, 18] on div "Navigate back" at bounding box center [240, 18] width 13 height 13
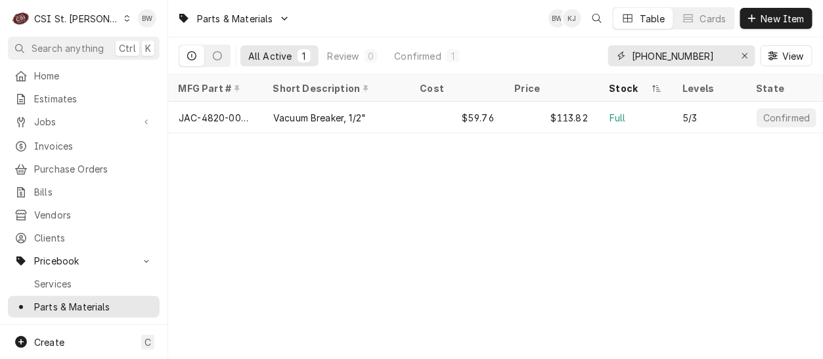
drag, startPoint x: 725, startPoint y: 54, endPoint x: 589, endPoint y: 49, distance: 136.0
click at [589, 49] on div "All Active 1 Review 0 Confirmed 1 4820-003-06-13 View" at bounding box center [496, 55] width 634 height 37
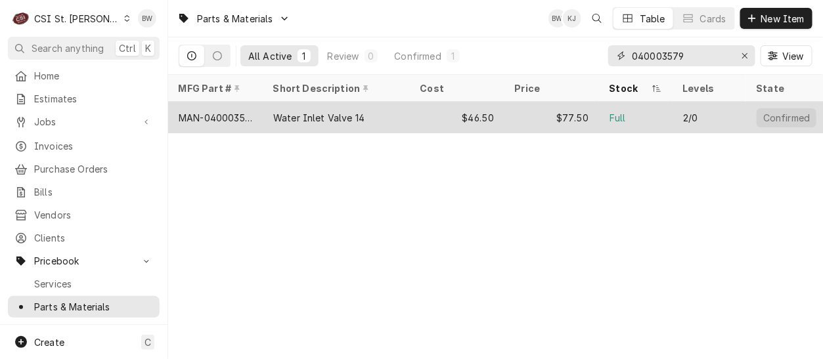
type input "040003579"
click at [226, 111] on div "MAN-040003579" at bounding box center [216, 118] width 74 height 14
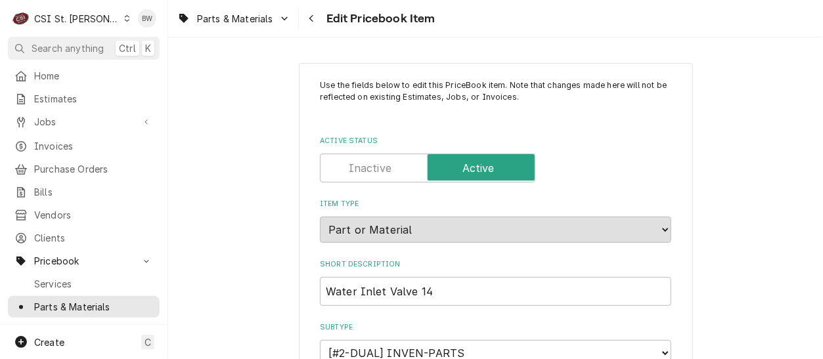
type textarea "x"
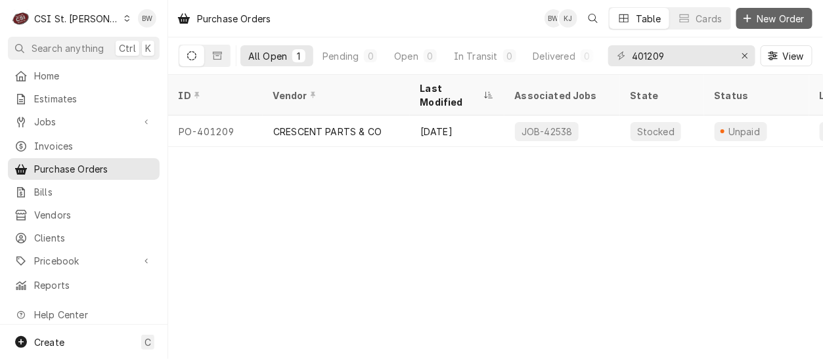
click at [766, 15] on span "New Order" at bounding box center [780, 19] width 53 height 14
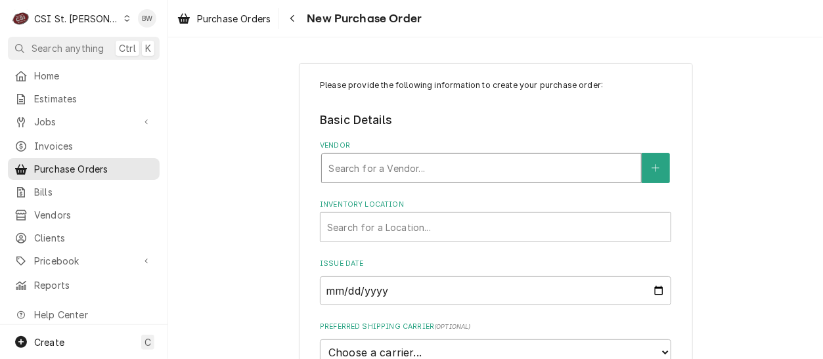
click at [328, 158] on div "Vendor" at bounding box center [481, 168] width 306 height 24
type input "parts town"
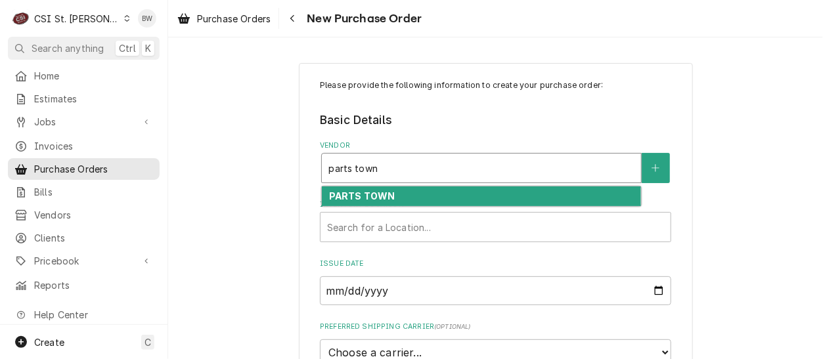
click at [345, 199] on strong "PARTS TOWN" at bounding box center [362, 195] width 66 height 11
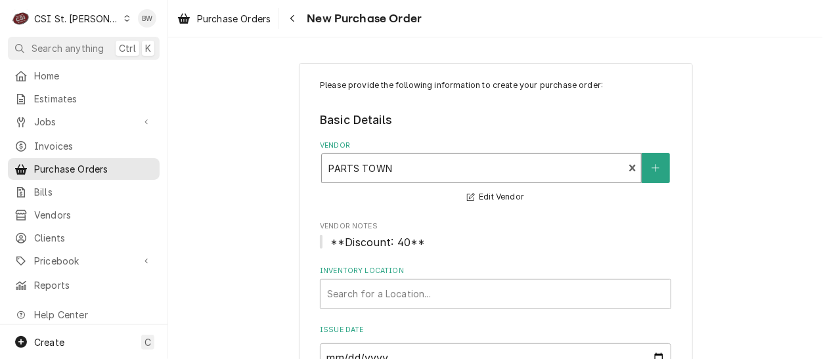
scroll to position [131, 0]
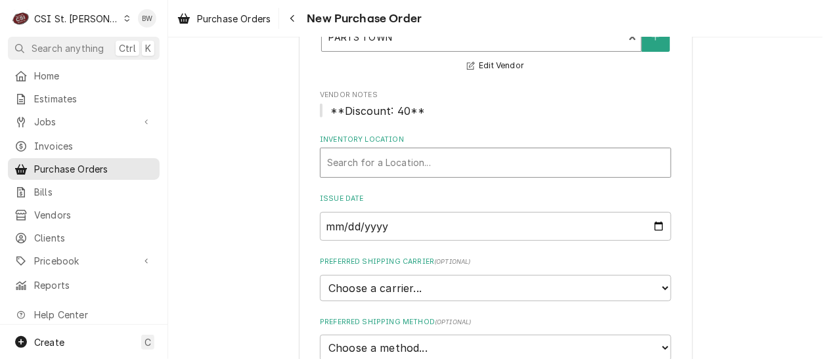
click at [355, 170] on div "Inventory Location" at bounding box center [495, 163] width 337 height 24
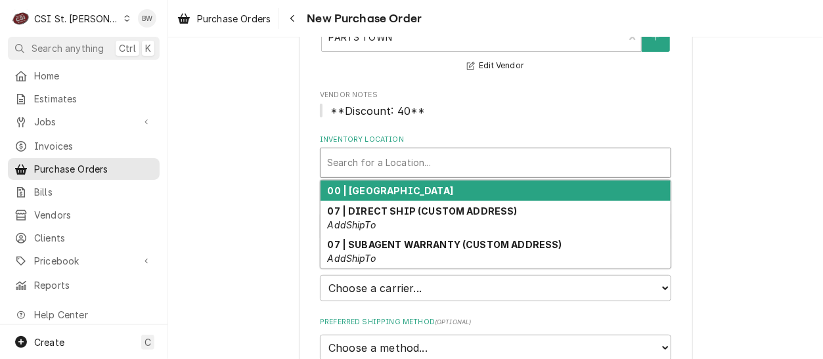
click at [355, 170] on div "Inventory Location" at bounding box center [495, 163] width 337 height 24
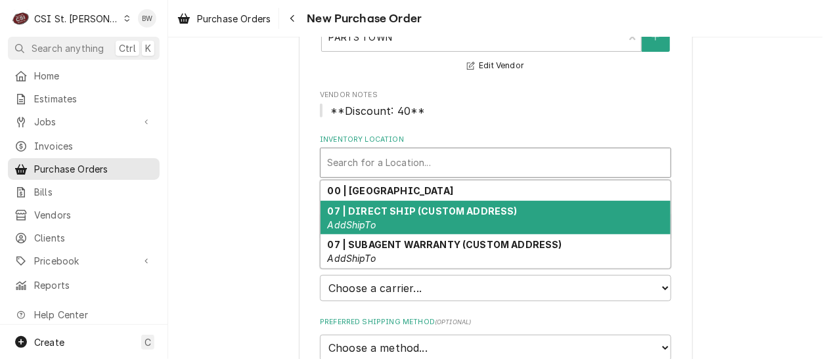
click at [357, 209] on strong "07 | DIRECT SHIP (CUSTOM ADDRESS)" at bounding box center [423, 211] width 190 height 11
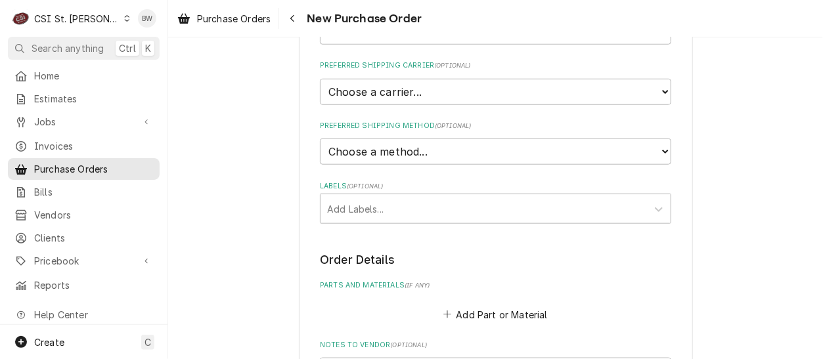
scroll to position [328, 0]
click at [353, 152] on select "Choose a method... Ground Next Day Early AM Next Day Air 2 Day Air Other" at bounding box center [495, 151] width 351 height 26
select select "1"
click at [320, 138] on select "Choose a method... Ground Next Day Early AM Next Day Air 2 Day Air Other" at bounding box center [495, 151] width 351 height 26
type textarea "x"
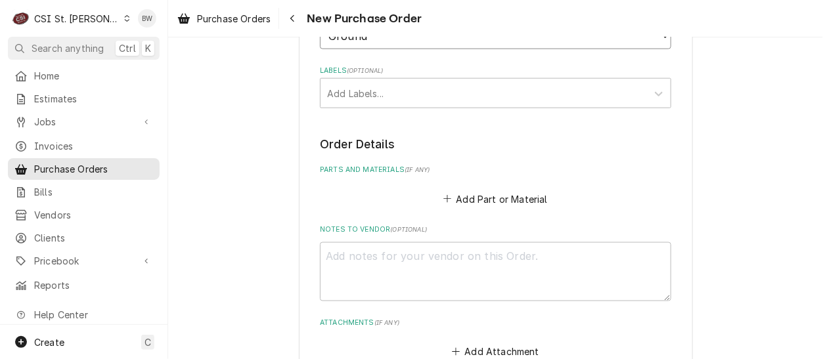
scroll to position [460, 0]
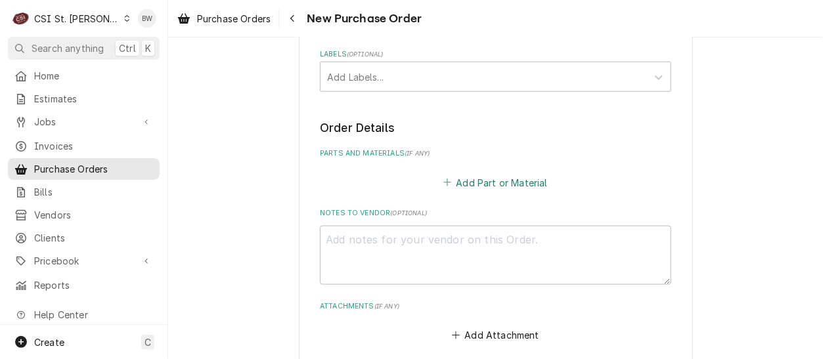
click at [462, 183] on button "Add Part or Material" at bounding box center [495, 182] width 108 height 18
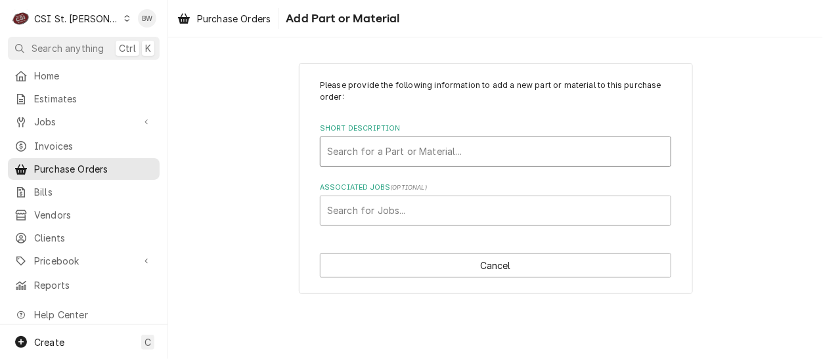
click at [343, 151] on div "Short Description" at bounding box center [495, 152] width 337 height 24
type input "040003579"
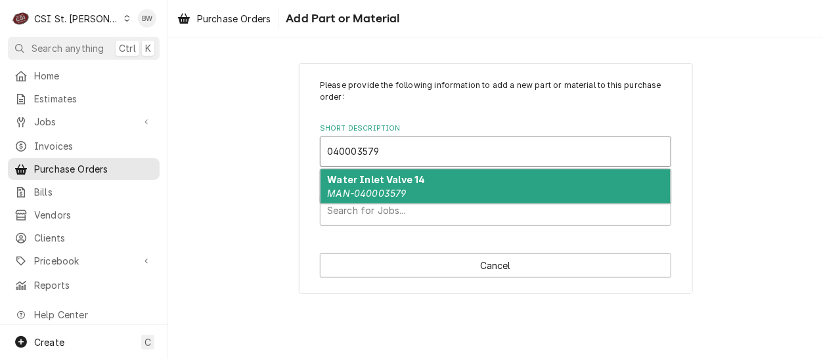
click at [352, 183] on strong "Water Inlet Valve 14" at bounding box center [377, 179] width 98 height 11
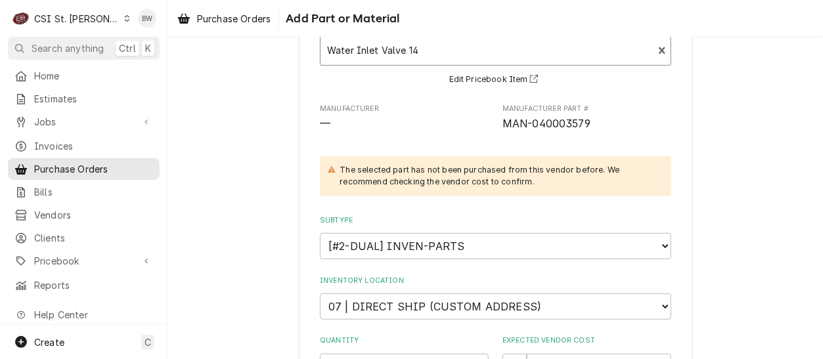
scroll to position [131, 0]
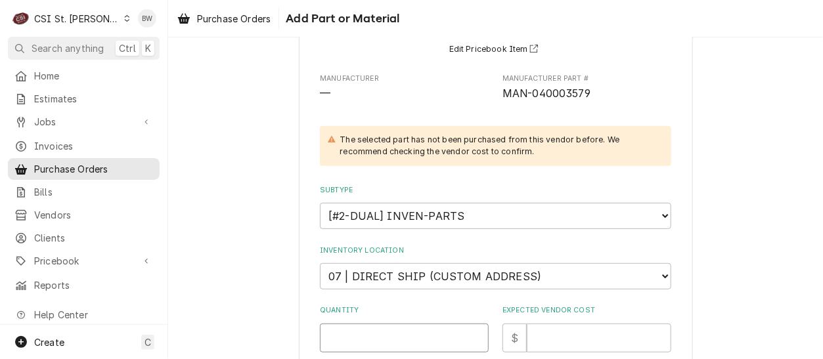
click at [377, 343] on input "Quantity" at bounding box center [404, 338] width 169 height 29
type textarea "x"
type input "1"
type textarea "x"
type input "4"
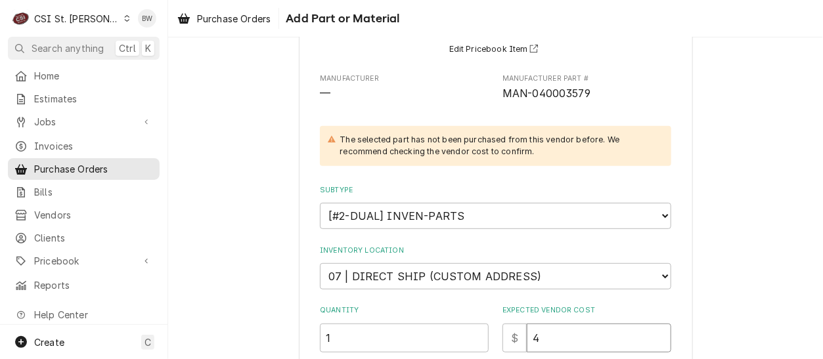
type textarea "x"
type input "48"
type textarea "x"
type input "48.8"
type textarea "x"
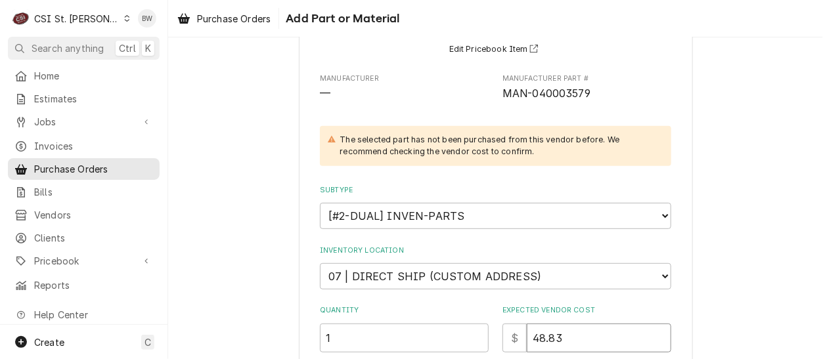
type input "48.83"
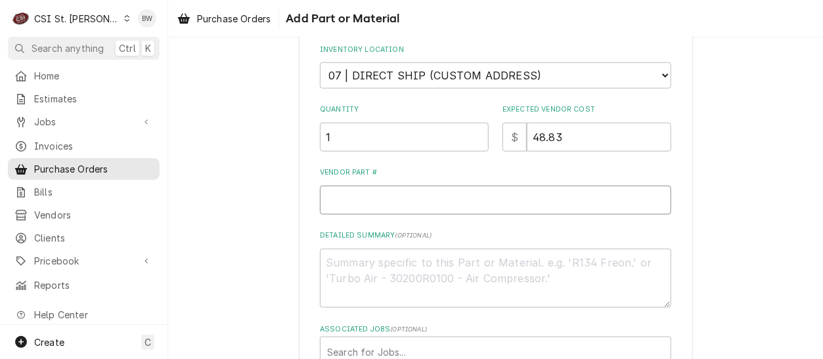
type textarea "x"
type input "M"
type textarea "x"
type input "MA"
type textarea "x"
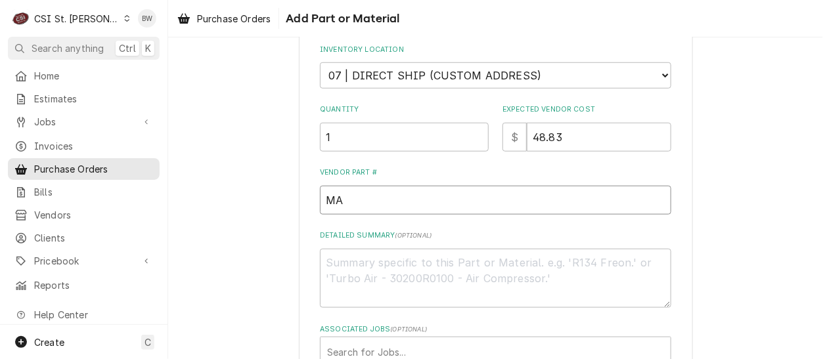
type input "MAN"
type textarea "x"
type input "MAN-"
type textarea "x"
type input "MAN-0"
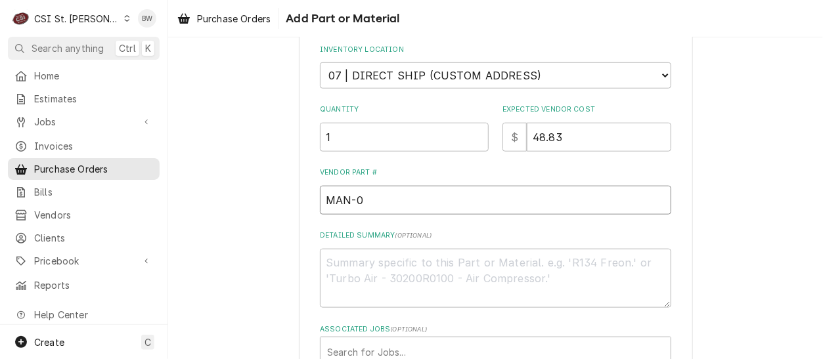
type textarea "x"
type input "MAN-04"
type textarea "x"
type input "MAN-040"
type textarea "x"
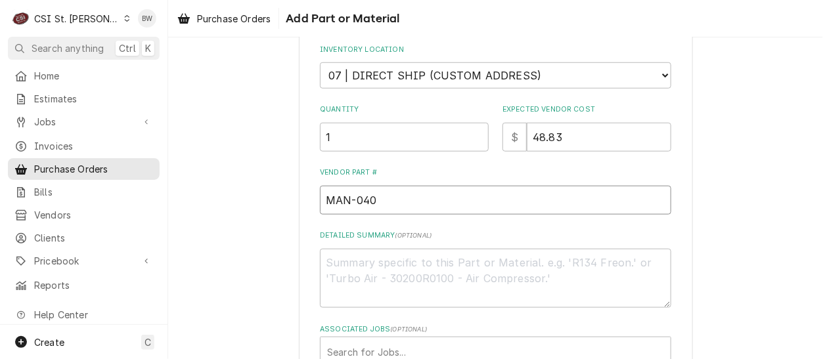
type input "MAN-0400"
type textarea "x"
type input "MAN-04000"
type textarea "x"
type input "MAN-040003"
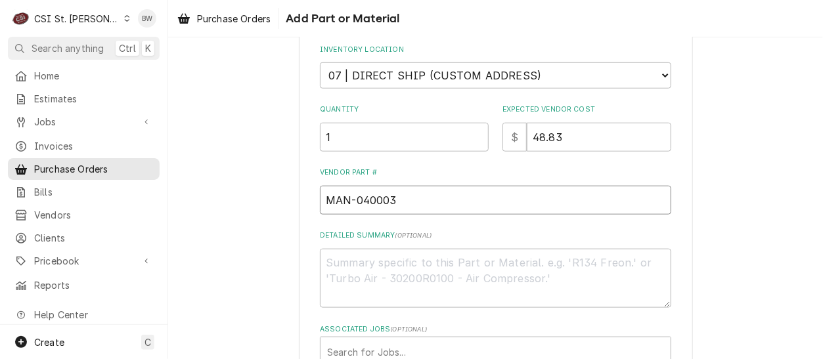
type textarea "x"
type input "MAN-0400035"
type textarea "x"
type input "MAN-04000357"
type textarea "x"
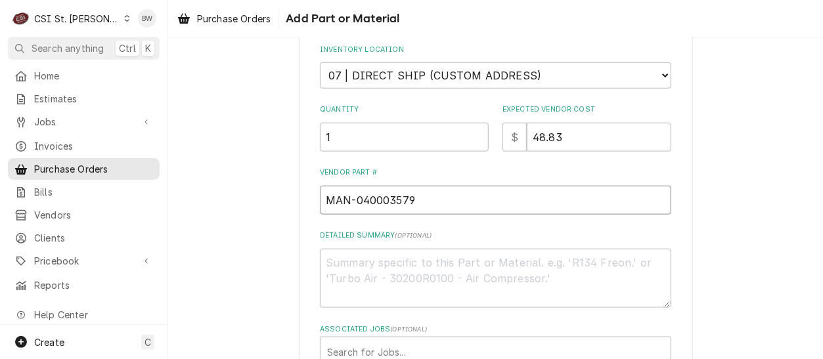
type input "MAN-040003579"
click at [267, 224] on div "Please provide the following information to add a new part or material to this …" at bounding box center [495, 83] width 655 height 728
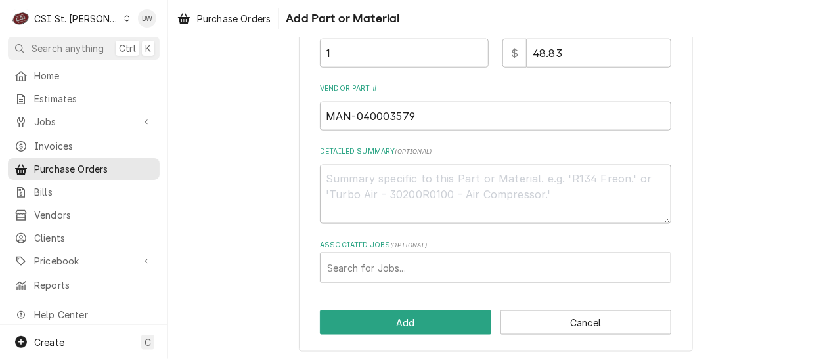
scroll to position [418, 0]
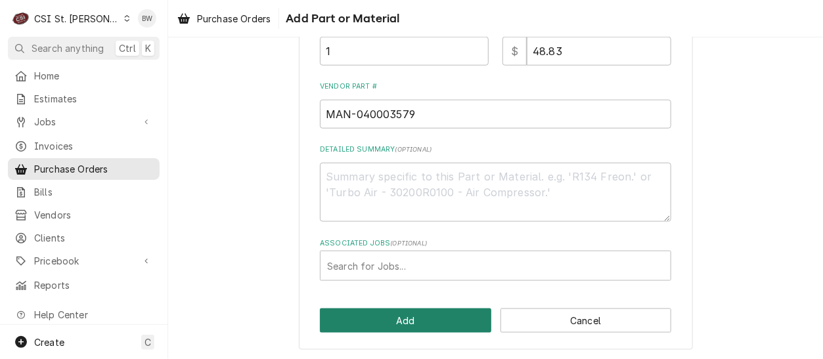
click at [390, 322] on button "Add" at bounding box center [405, 321] width 171 height 24
type textarea "x"
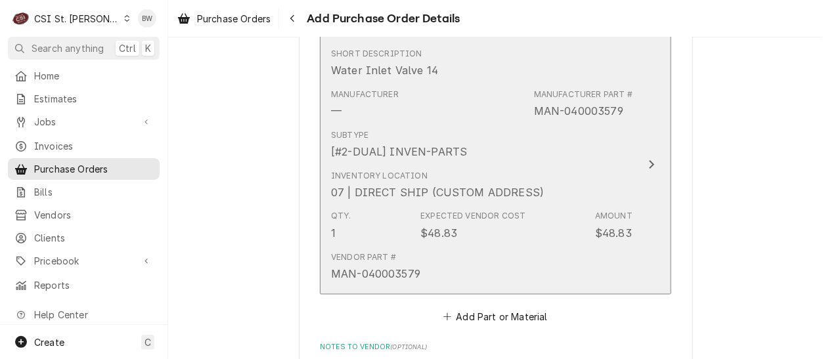
scroll to position [657, 0]
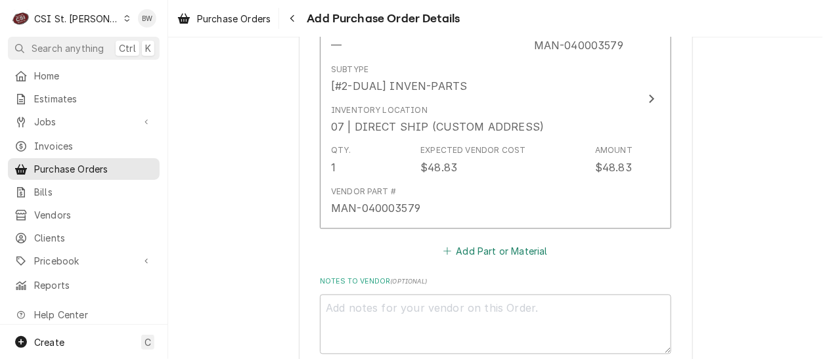
click at [460, 246] on button "Add Part or Material" at bounding box center [495, 251] width 108 height 18
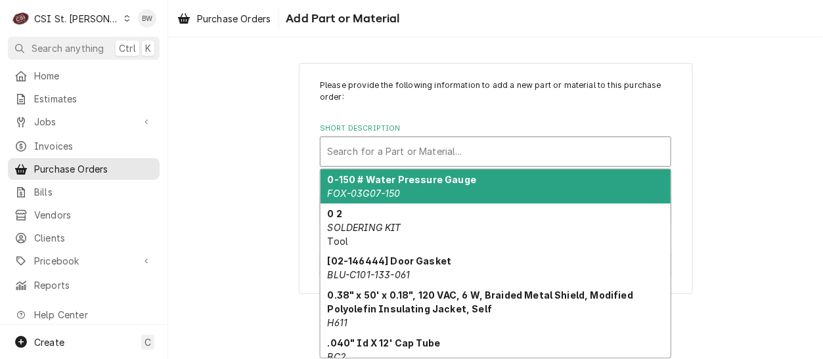
click at [346, 152] on div "Short Description" at bounding box center [495, 152] width 337 height 24
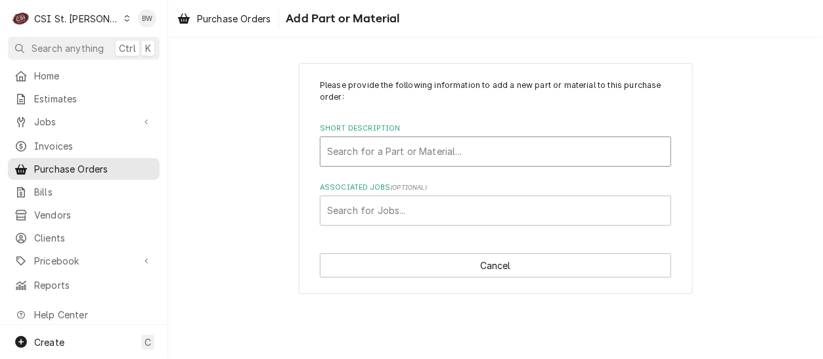
click at [336, 146] on div "Short Description" at bounding box center [495, 152] width 337 height 24
type input "5615203"
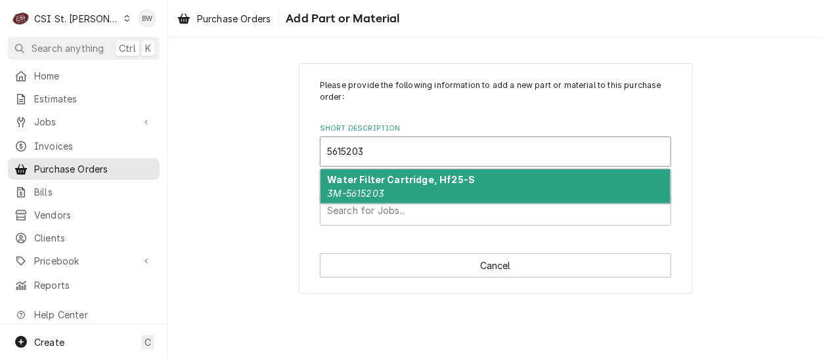
click at [360, 192] on em "3M-5615203" at bounding box center [356, 193] width 57 height 11
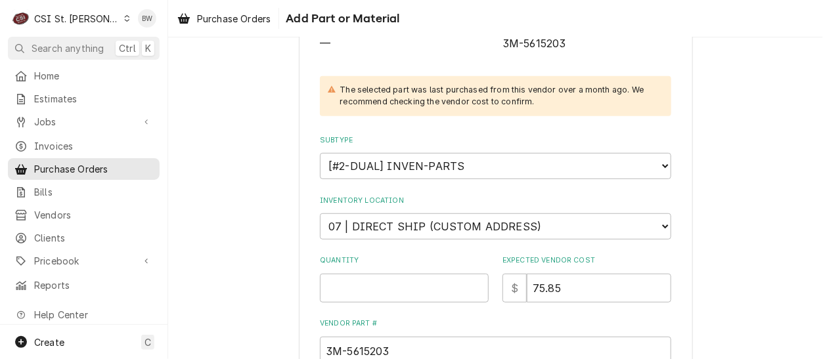
scroll to position [197, 0]
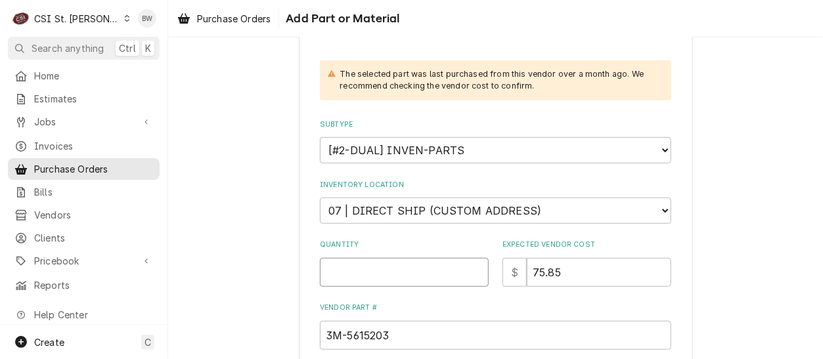
click at [355, 268] on input "Quantity" at bounding box center [404, 272] width 169 height 29
type textarea "x"
type input "2"
click at [574, 273] on input "75.85" at bounding box center [599, 272] width 144 height 29
drag, startPoint x: 574, startPoint y: 273, endPoint x: 475, endPoint y: 273, distance: 99.2
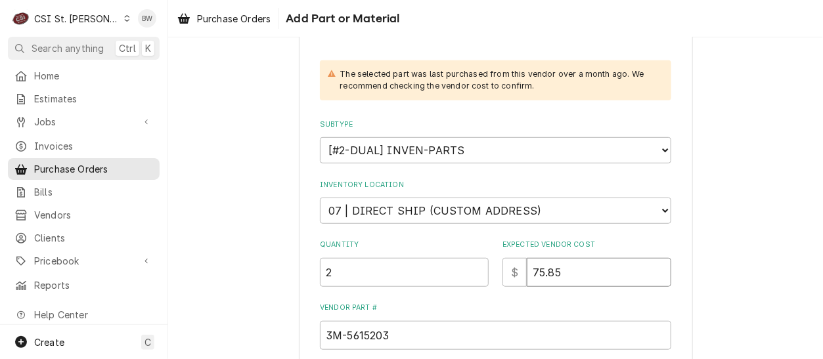
click at [475, 273] on div "Quantity 2 Expected Vendor Cost $ 75.85" at bounding box center [495, 263] width 351 height 47
type textarea "x"
type input "7"
type textarea "x"
type input "76"
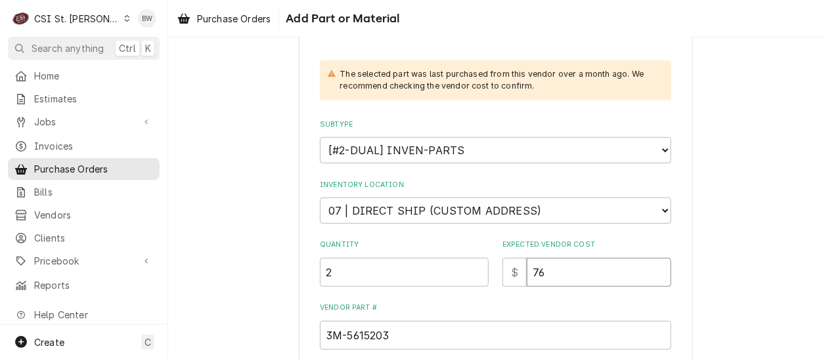
type textarea "x"
type input "76.0"
type textarea "x"
type input "76.05"
click at [440, 299] on div "Please provide the following information to add a new part or material to this …" at bounding box center [495, 192] width 351 height 620
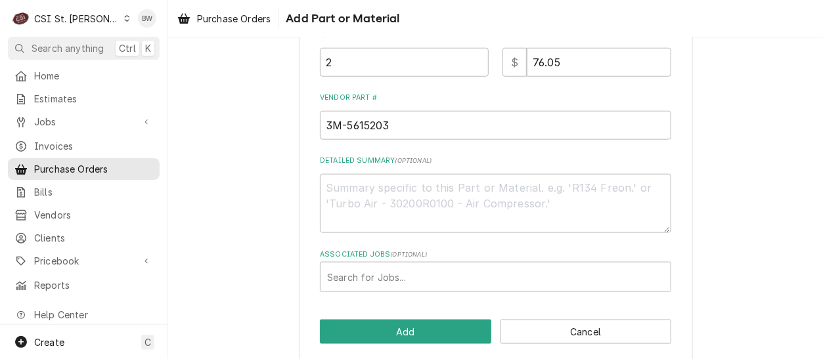
scroll to position [418, 0]
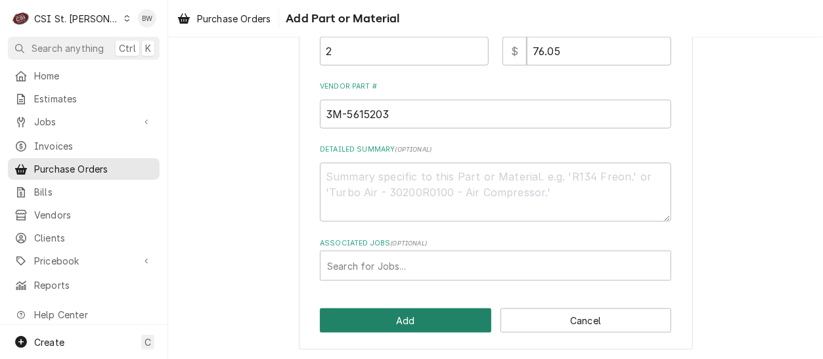
click at [391, 314] on button "Add" at bounding box center [405, 321] width 171 height 24
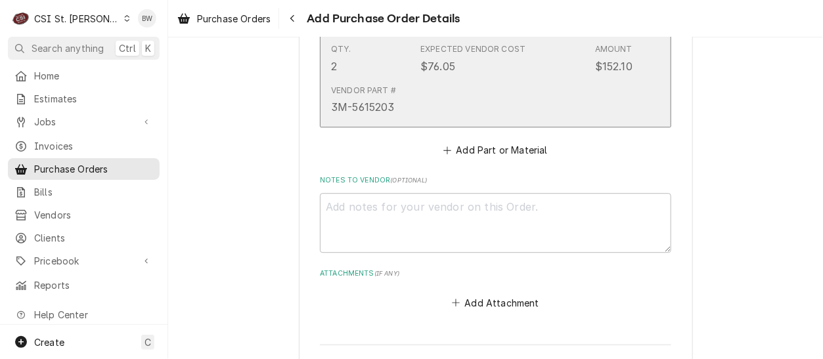
scroll to position [1036, 0]
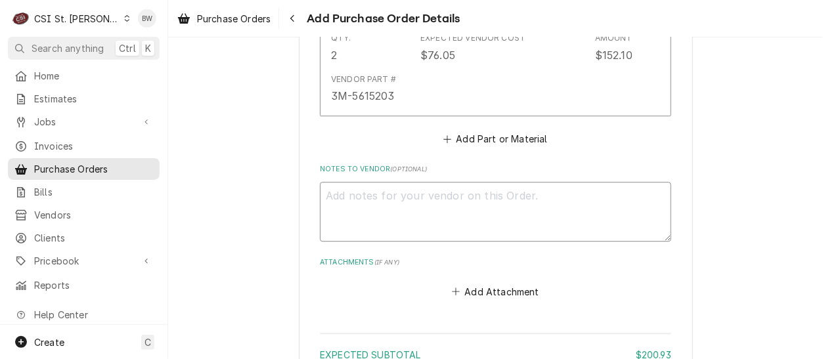
click at [334, 205] on textarea "Notes to Vendor ( optional )" at bounding box center [495, 211] width 351 height 59
type textarea "x"
type textarea "T"
type textarea "x"
type textarea "Tr"
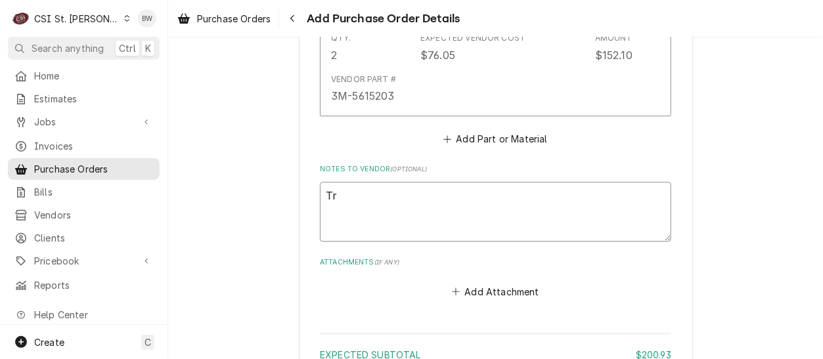
type textarea "x"
type textarea "Tro"
type textarea "x"
type textarea "Troy"
type textarea "x"
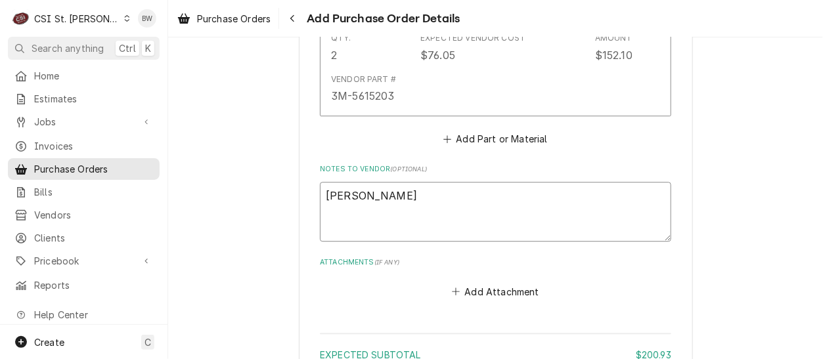
type textarea "Troy U"
type textarea "x"
type textarea "Troy Un"
type textarea "x"
type textarea "Troy Uni"
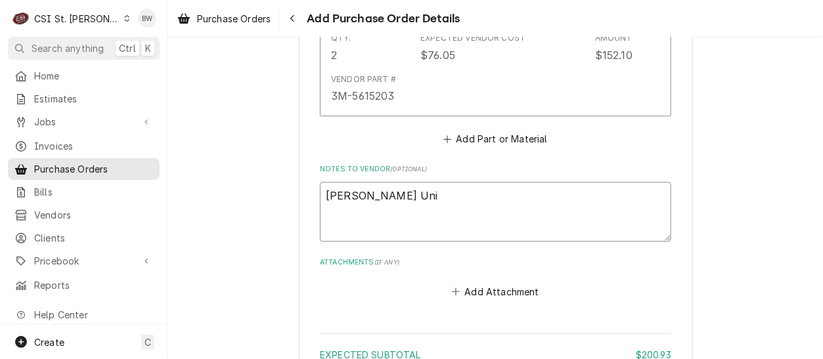
type textarea "x"
type textarea "Troy Unio"
type textarea "x"
type textarea "Troy Union"
type textarea "x"
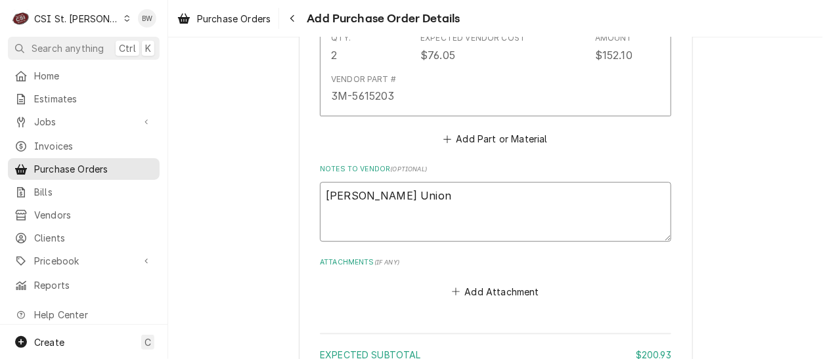
type textarea "Troy Union"
type textarea "x"
type textarea "Troy Union S"
type textarea "x"
type textarea "Troy Union Sch"
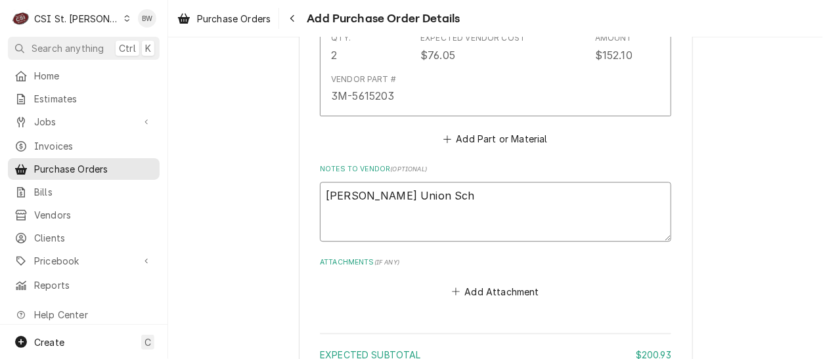
type textarea "x"
type textarea "Troy Union Schoo"
type textarea "x"
type textarea "Troy Union School"
type textarea "x"
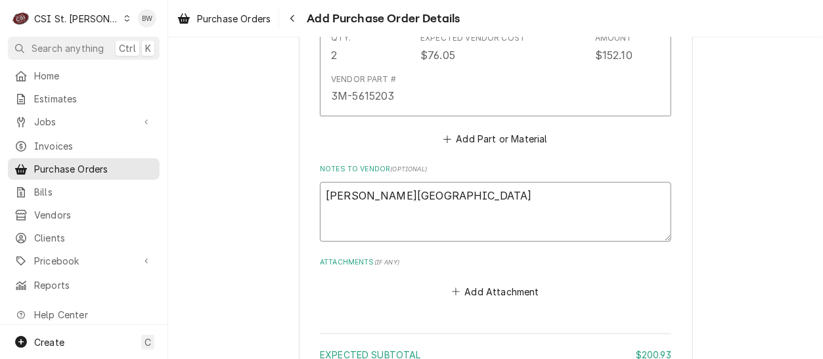
type textarea "Troy Union Schools"
drag, startPoint x: 427, startPoint y: 201, endPoint x: 318, endPoint y: 198, distance: 109.0
click at [320, 198] on textarea "Troy Union Schools" at bounding box center [495, 211] width 351 height 59
type textarea "x"
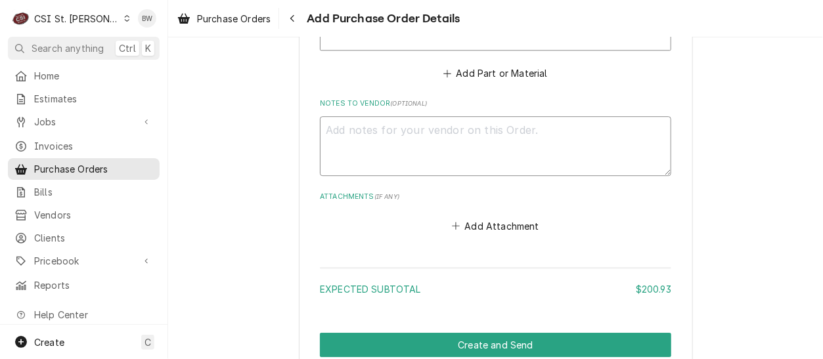
type textarea "x"
type textarea "S"
type textarea "x"
type textarea "Sh"
type textarea "x"
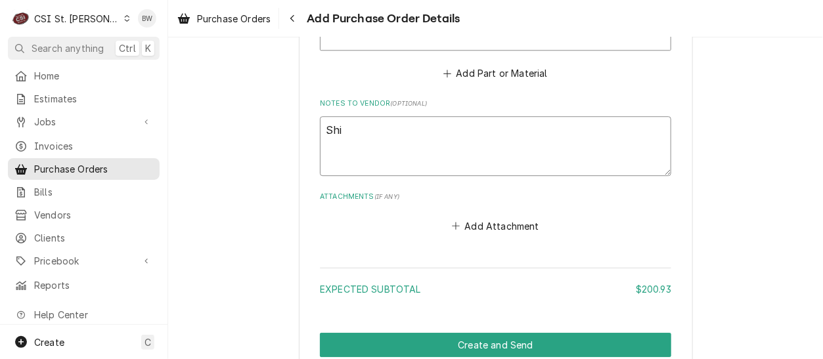
type textarea "Shio"
type textarea "x"
type textarea "Shiop"
type textarea "x"
type textarea "Shiop"
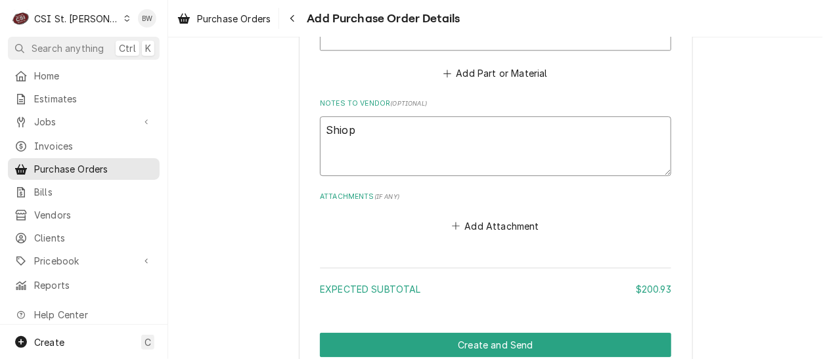
type textarea "x"
type textarea "Shiop"
type textarea "x"
type textarea "Shio"
type textarea "x"
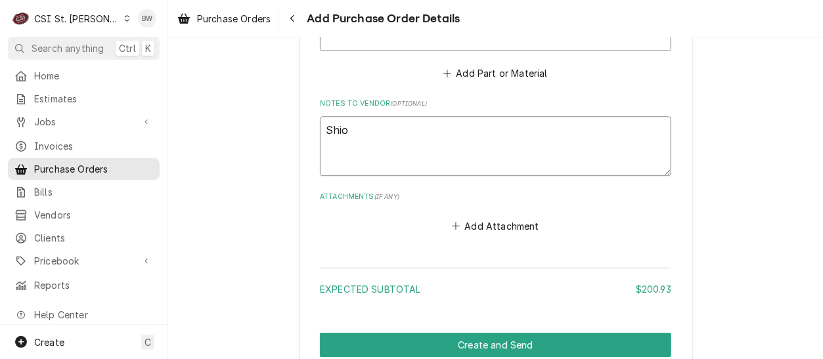
type textarea "Shi"
type textarea "x"
type textarea "Ship"
type textarea "x"
type textarea "Ship"
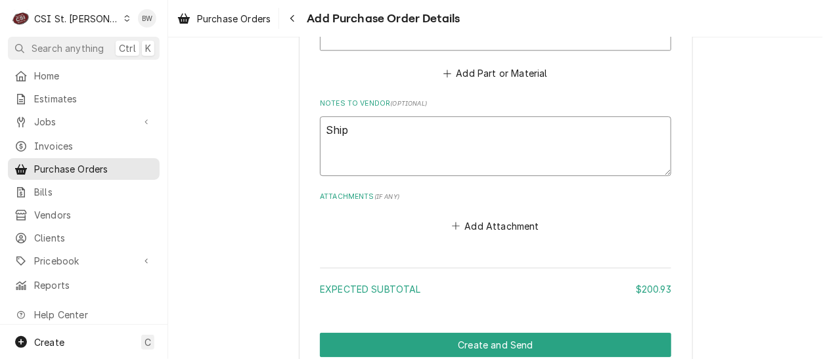
type textarea "x"
type textarea "Ship t"
type textarea "x"
type textarea "Ship to"
type textarea "x"
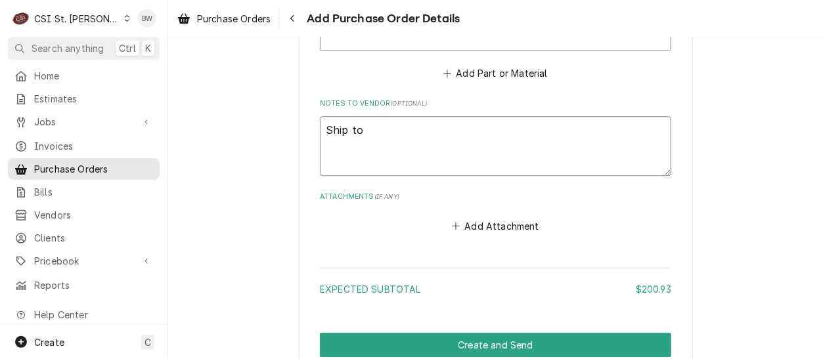
type textarea "Ship to:"
type textarea "x"
type textarea "Ship to:"
paste textarea "Union R-XI School District 21 Progress Parkway Union, MO 63084"
type textarea "x"
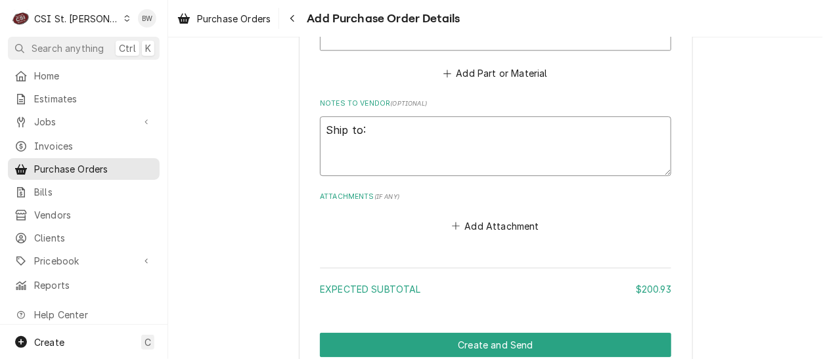
type textarea "Ship to: Union R-XI School District 21 Progress Parkway Union, MO 63084"
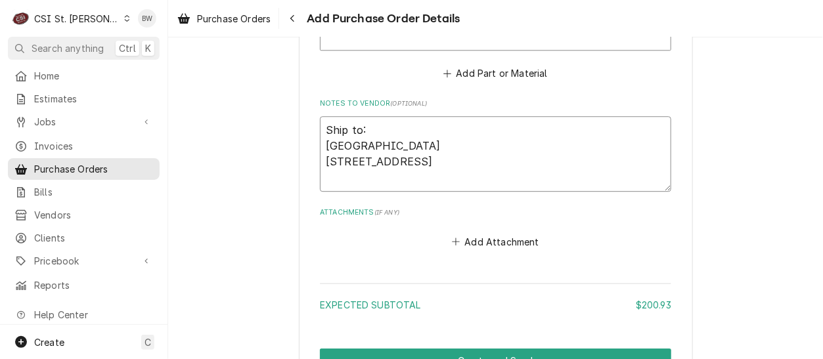
type textarea "x"
type textarea "Ship to: Union R-XI School District 21 Progress Parkway Union, MO 63084"
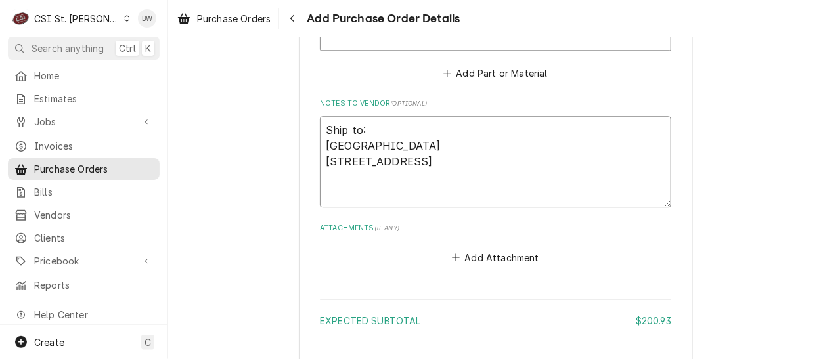
type textarea "x"
type textarea "Ship to: Union R-XI School District 21 Progress Parkway Union, MO 63084 A"
type textarea "x"
type textarea "Ship to: Union R-XI School District 21 Progress Parkway Union, MO 63084 At"
type textarea "x"
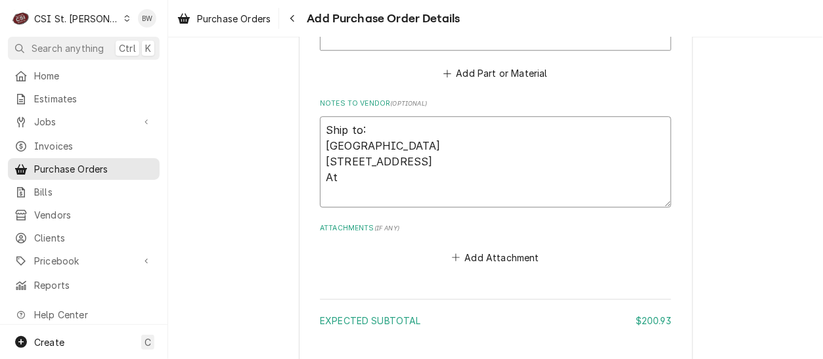
type textarea "Ship to: Union R-XI School District 21 Progress Parkway Union, MO 63084 Att"
type textarea "x"
type textarea "Ship to: Union R-XI School District 21 Progress Parkway Union, MO 63084 Attn"
type textarea "x"
type textarea "Ship to: Union R-XI School District 21 Progress Parkway Union, MO 63084 Attn"
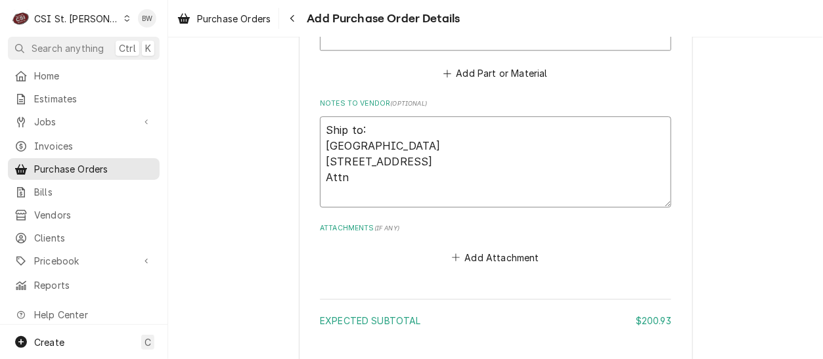
type textarea "x"
type textarea "Ship to: Union R-XI School District 21 Progress Parkway Union, MO 63084 Attn T"
type textarea "x"
type textarea "Ship to: Union R-XI School District 21 Progress Parkway Union, MO 63084 Attn Tro"
type textarea "x"
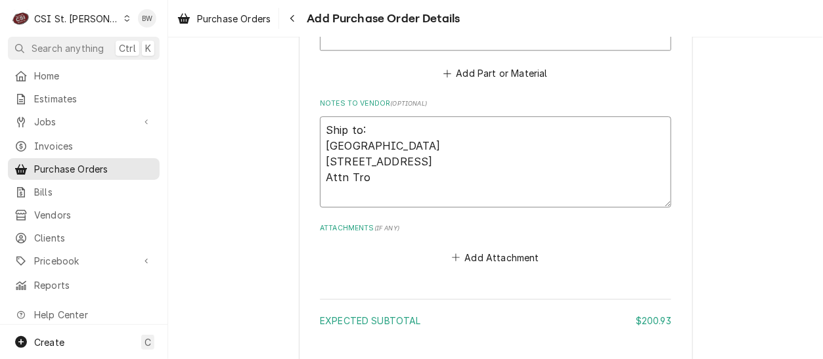
type textarea "Ship to: Union R-XI School District 21 Progress Parkway Union, MO 63084 Attn Tr…"
type textarea "x"
type textarea "Ship to: Union R-XI School District 21 Progress Parkway Union, MO 63084 Attn Tr…"
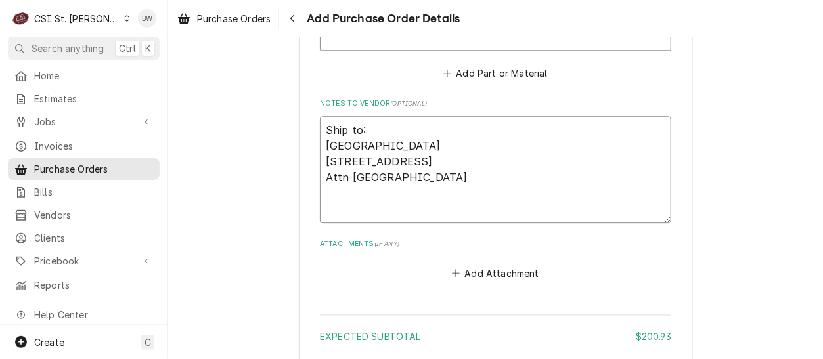
type textarea "x"
type textarea "Ship to: Union R-XI School District 21 Progress Parkway Union, MO 63084 Attn Tr…"
type textarea "x"
type textarea "Ship to: Union R-XI School District 21 Progress Parkway Union, MO 63084 Attn Tr…"
type textarea "x"
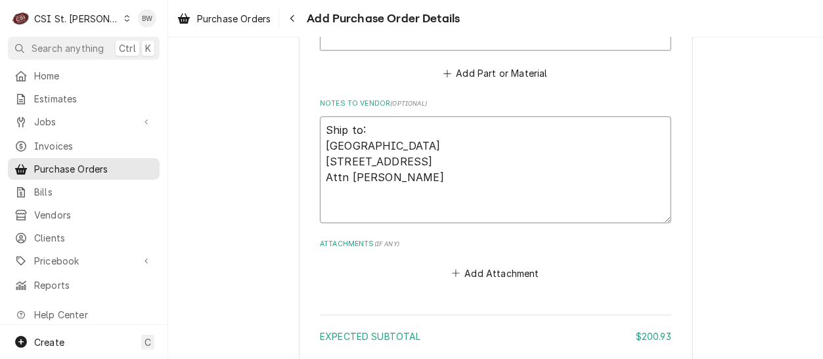
type textarea "Ship to: Union R-XI School District 21 Progress Parkway Union, MO 63084 Attn Tr…"
type textarea "x"
type textarea "Ship to: Union R-XI School District 21 Progress Parkway Union, MO 63084 Attn Tr…"
type textarea "x"
type textarea "Ship to: Union R-XI School District 21 Progress Parkway Union, MO 63084 Attn Tr…"
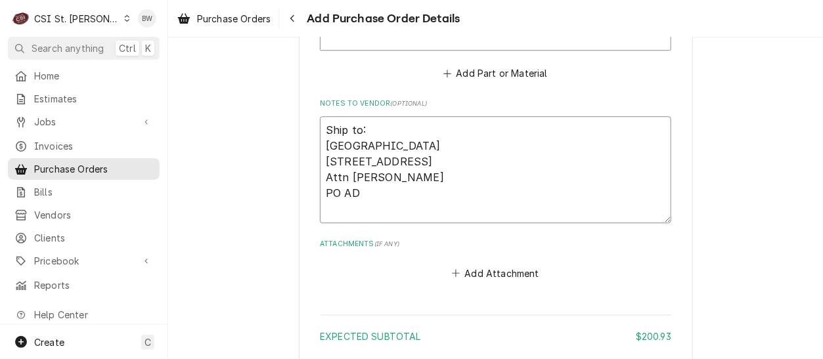
type textarea "x"
type textarea "Ship to: Union R-XI School District 21 Progress Parkway Union, MO 63084 Attn Tr…"
type textarea "x"
type textarea "Ship to: Union R-XI School District 21 Progress Parkway Union, MO 63084 Attn Tr…"
type textarea "x"
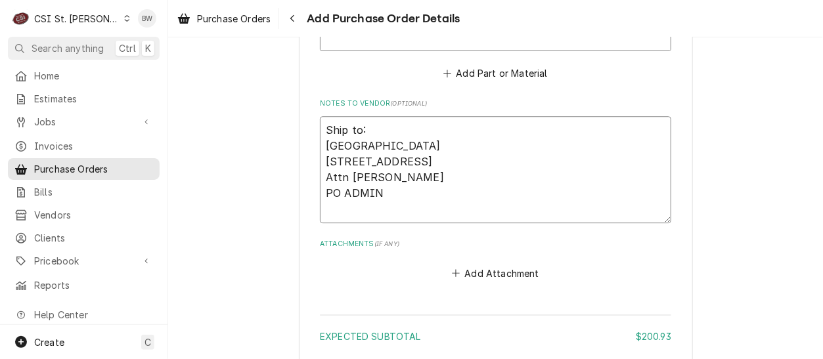
type textarea "Ship to: Union R-XI School District 21 Progress Parkway Union, MO 63084 Attn Tr…"
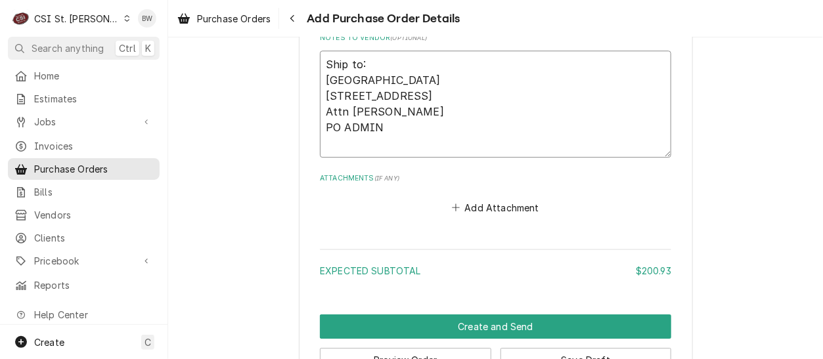
scroll to position [1208, 0]
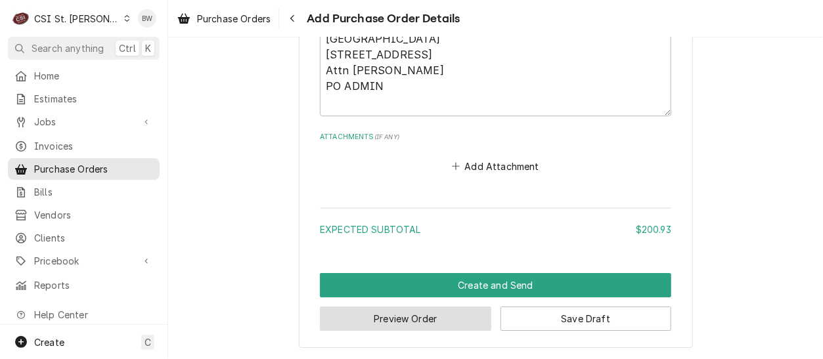
click at [407, 317] on button "Preview Order" at bounding box center [405, 319] width 171 height 24
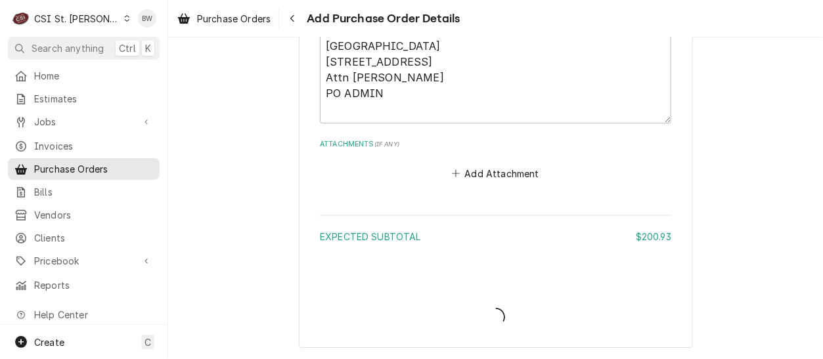
scroll to position [1200, 0]
type textarea "x"
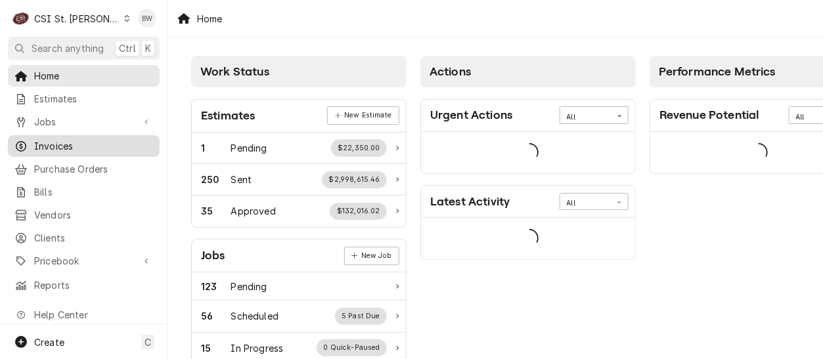
click at [57, 143] on span "Invoices" at bounding box center [93, 146] width 119 height 14
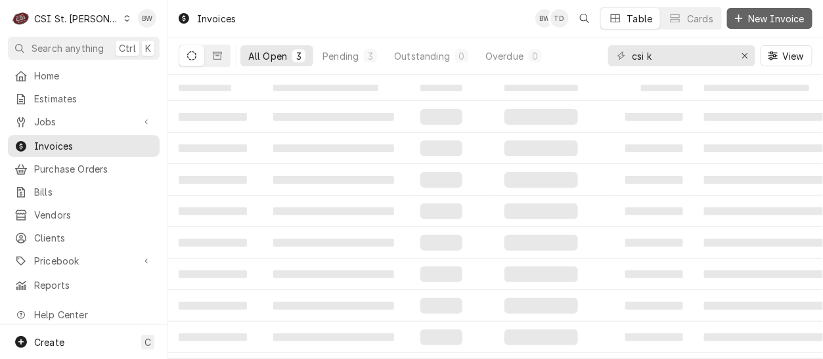
drag, startPoint x: 779, startPoint y: 15, endPoint x: 751, endPoint y: 18, distance: 27.7
click at [777, 15] on span "New Invoice" at bounding box center [776, 19] width 62 height 14
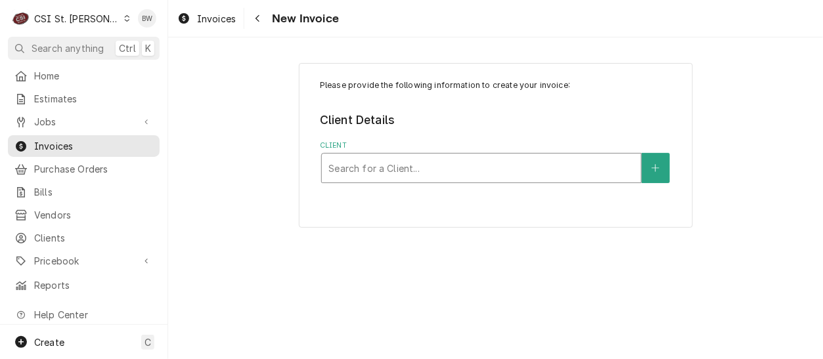
click at [348, 169] on div "Client" at bounding box center [481, 168] width 306 height 24
type input "union r-x"
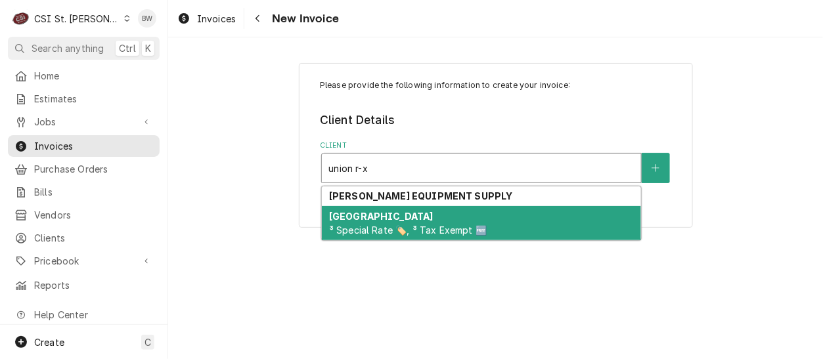
click at [360, 215] on strong "[GEOGRAPHIC_DATA]" at bounding box center [381, 216] width 104 height 11
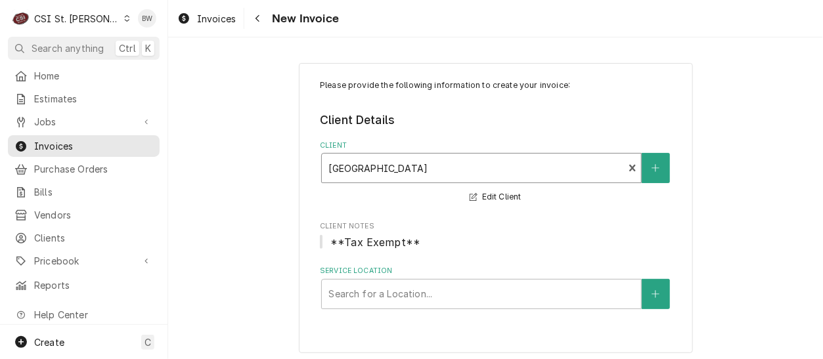
scroll to position [5, 0]
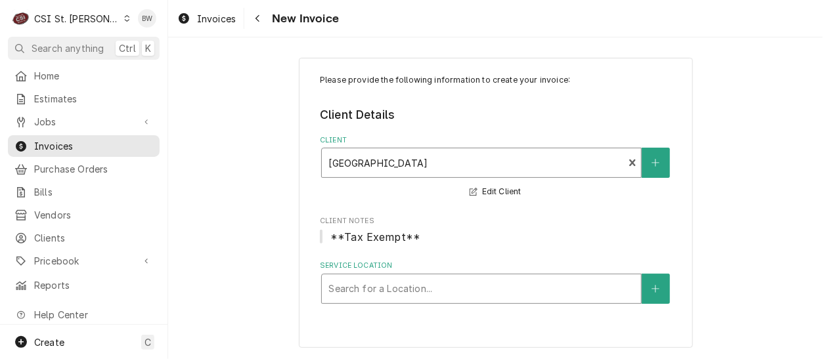
click at [397, 277] on div "Service Location" at bounding box center [481, 289] width 306 height 24
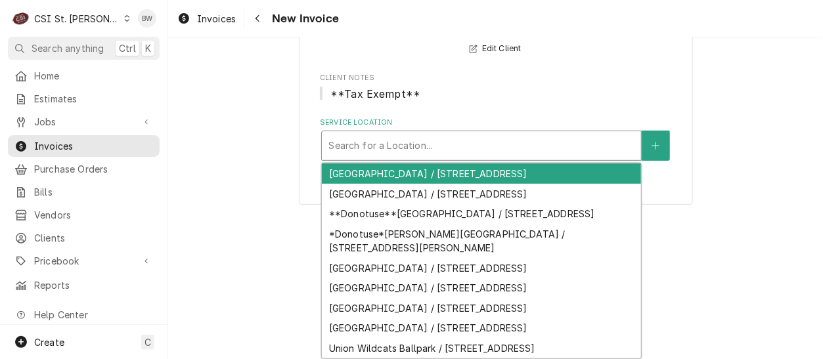
scroll to position [66, 0]
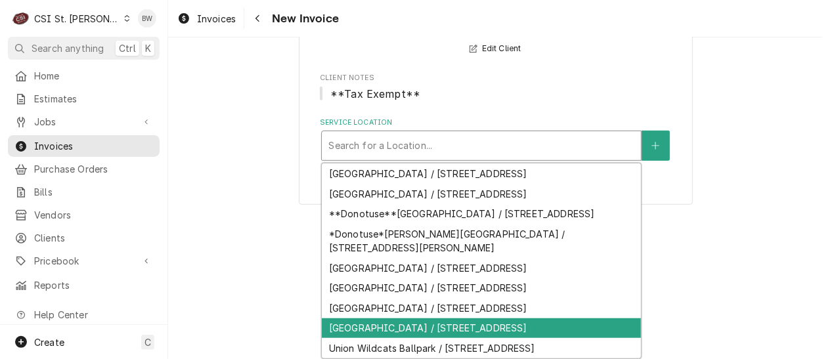
click at [504, 318] on div "[GEOGRAPHIC_DATA] / [STREET_ADDRESS]" at bounding box center [481, 328] width 319 height 20
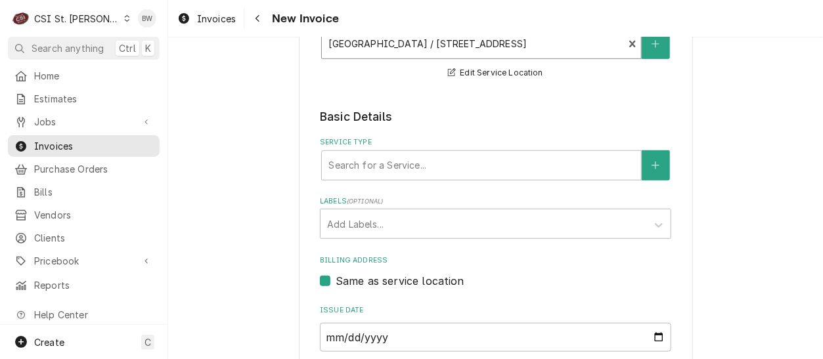
scroll to position [268, 0]
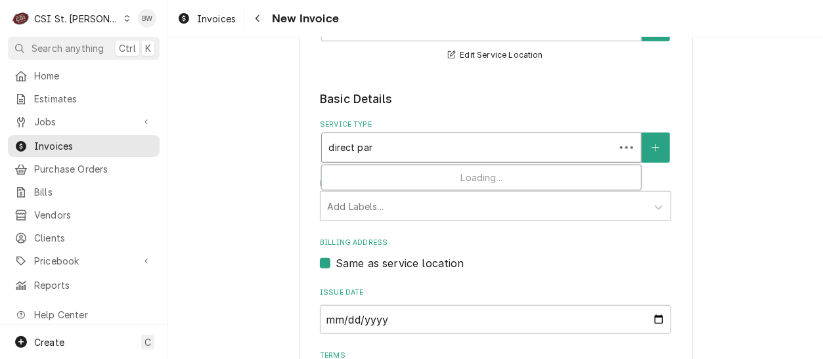
type input "direct part"
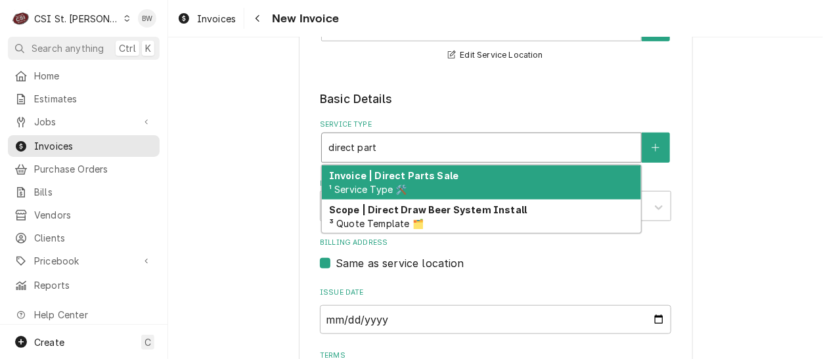
click at [369, 152] on div "direct part" at bounding box center [481, 148] width 306 height 24
click at [372, 186] on span "¹ Service Type 🛠️" at bounding box center [368, 189] width 78 height 11
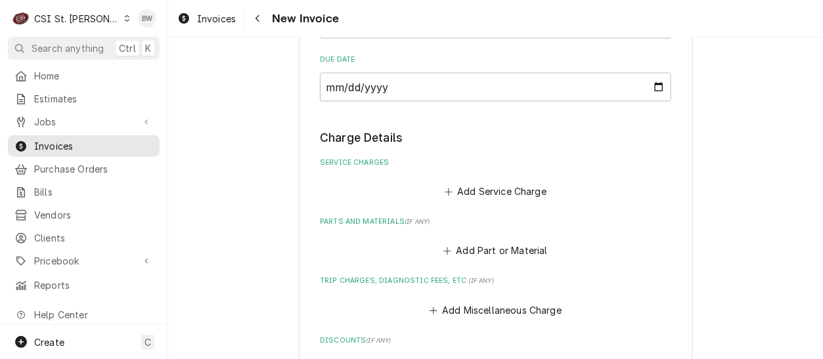
scroll to position [662, 0]
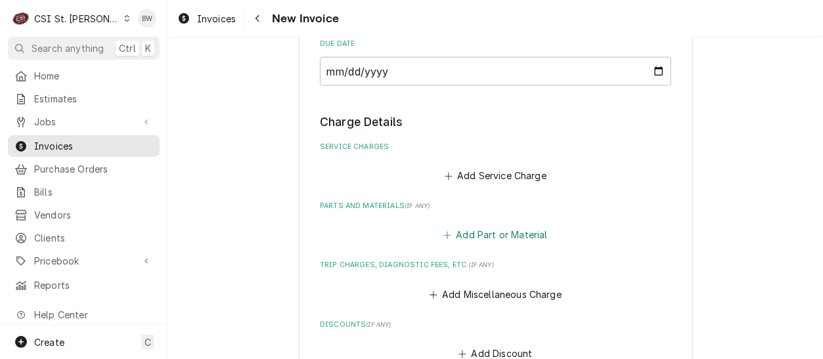
click at [483, 236] on button "Add Part or Material" at bounding box center [495, 236] width 108 height 18
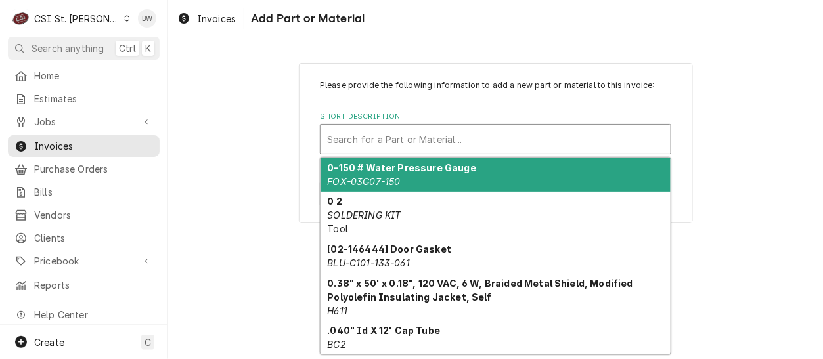
click at [349, 137] on div "Short Description" at bounding box center [495, 139] width 337 height 24
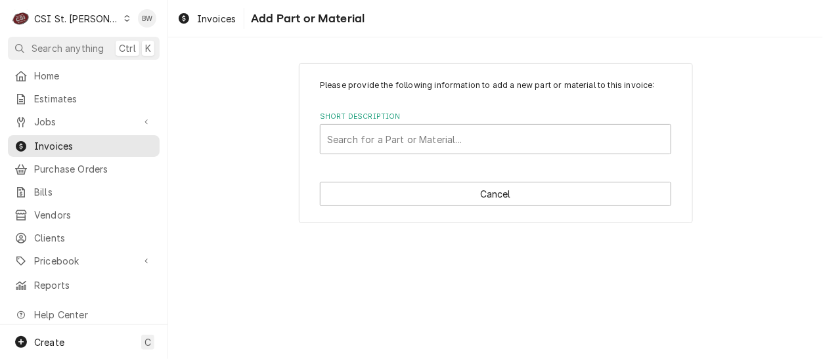
click at [294, 222] on div "Please provide the following information to add a new part or material to this …" at bounding box center [495, 142] width 655 height 183
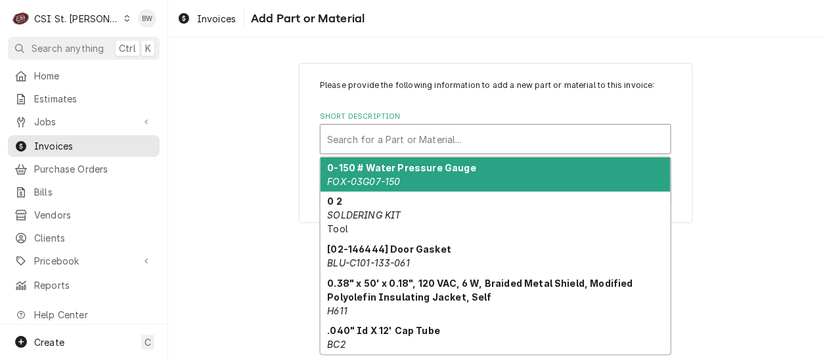
click at [351, 137] on div "Short Description" at bounding box center [495, 139] width 337 height 24
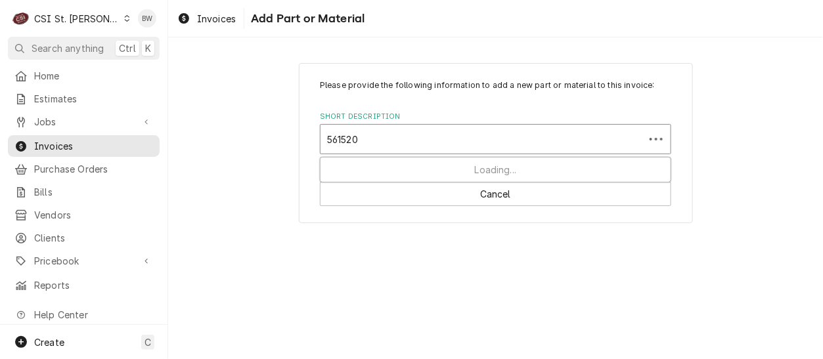
type input "5615203"
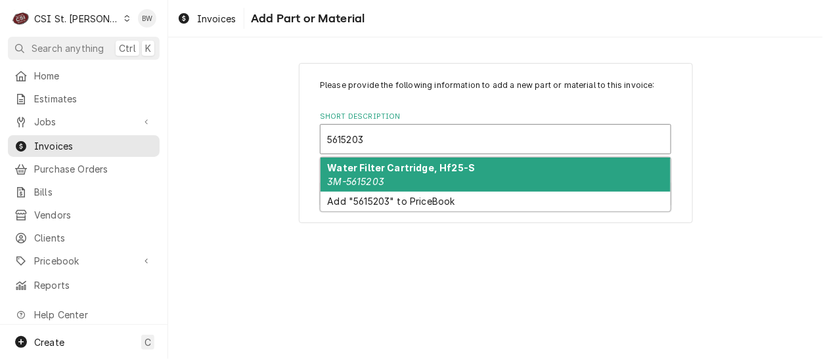
click at [362, 167] on strong "Water Filter Cartridge, Hf25-S" at bounding box center [402, 167] width 148 height 11
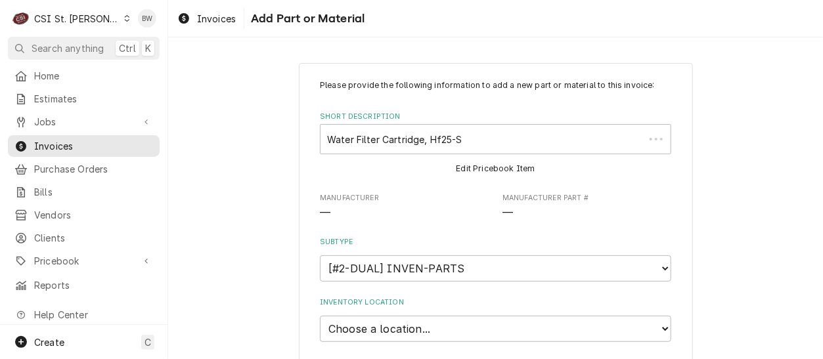
type textarea "x"
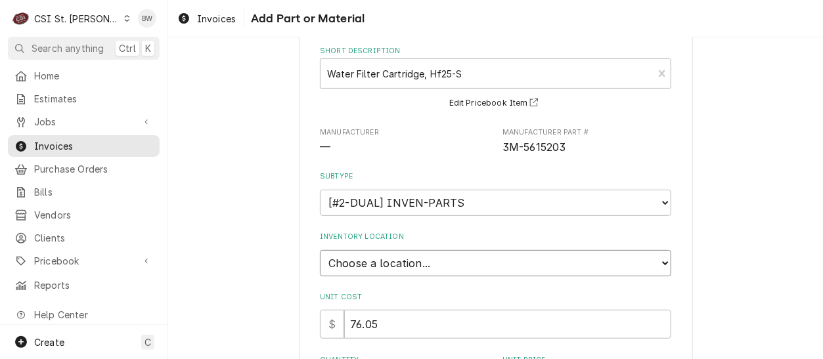
click at [404, 262] on select "Choose a location... 00 | STL WAREHOUSE 01 | [PERSON_NAME] V#93 01 | [PERSON_NA…" at bounding box center [495, 263] width 351 height 26
select select "1373"
click at [320, 250] on select "Choose a location... 00 | STL WAREHOUSE 01 | [PERSON_NAME] V#93 01 | [PERSON_NA…" at bounding box center [495, 263] width 351 height 26
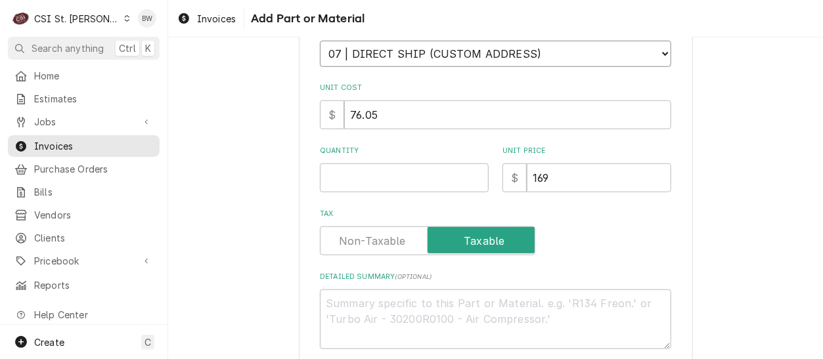
scroll to position [328, 0]
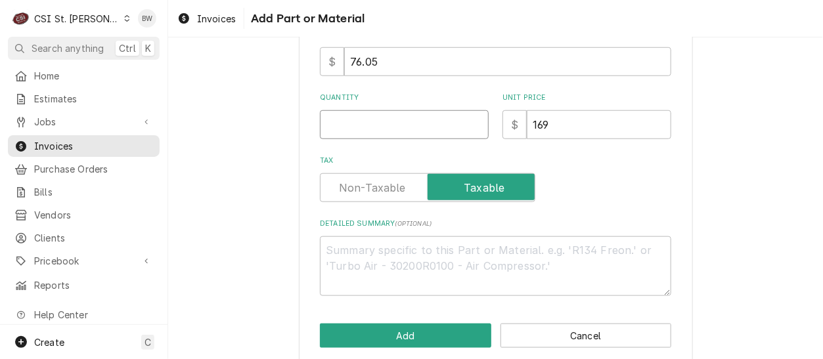
click at [365, 133] on input "Quantity" at bounding box center [404, 124] width 169 height 29
type textarea "x"
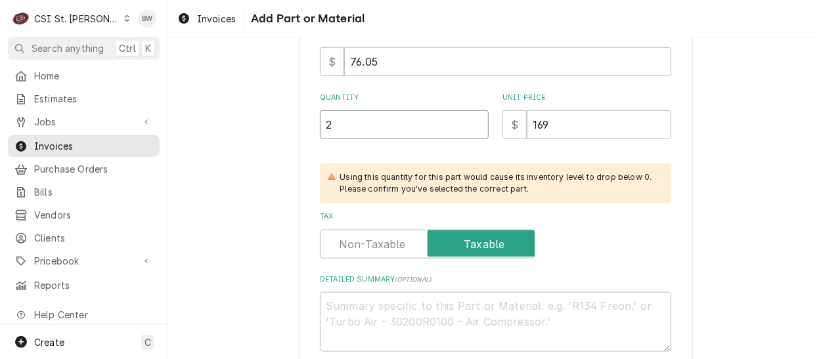
type input "2"
click at [314, 143] on div "Please provide the following information to add a new part or material to this …" at bounding box center [496, 78] width 394 height 686
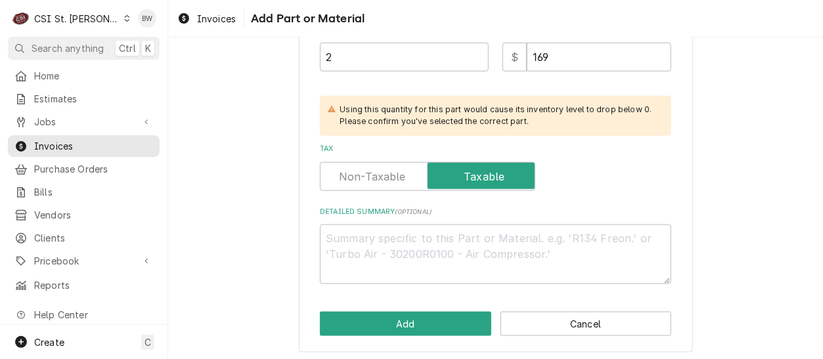
scroll to position [399, 0]
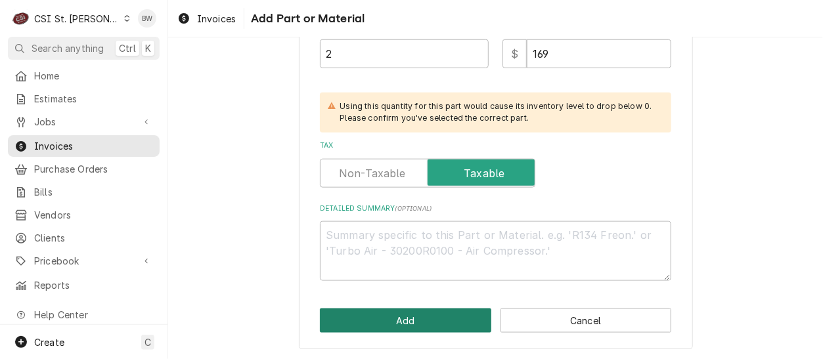
click at [406, 315] on button "Add" at bounding box center [405, 321] width 171 height 24
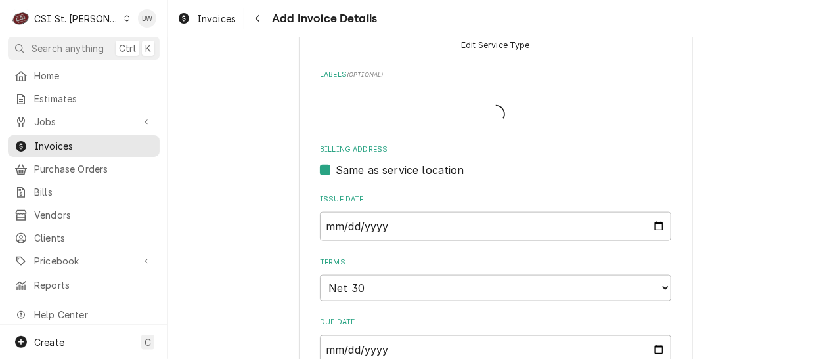
type textarea "x"
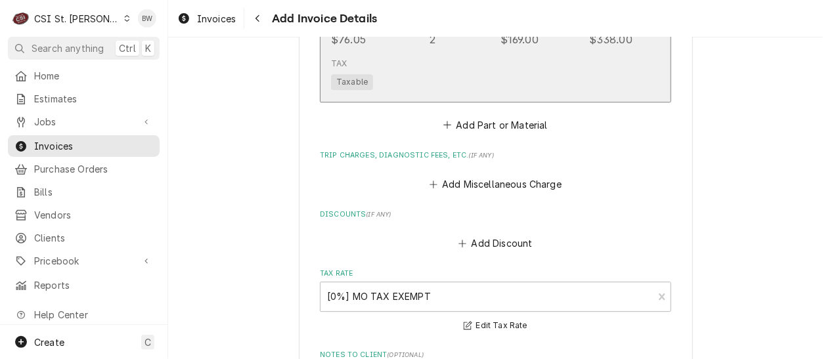
scroll to position [1040, 0]
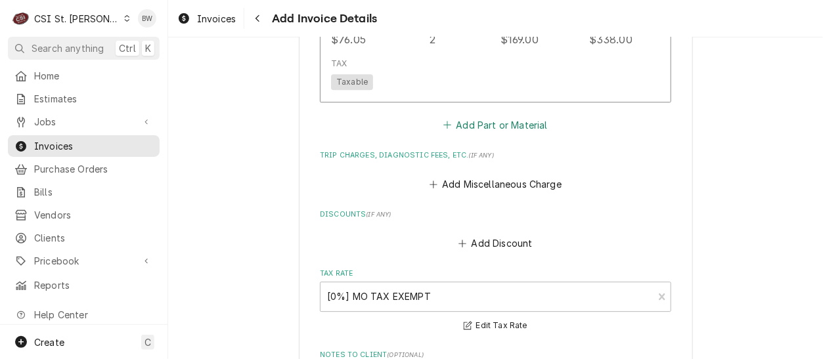
click at [491, 119] on button "Add Part or Material" at bounding box center [495, 125] width 108 height 18
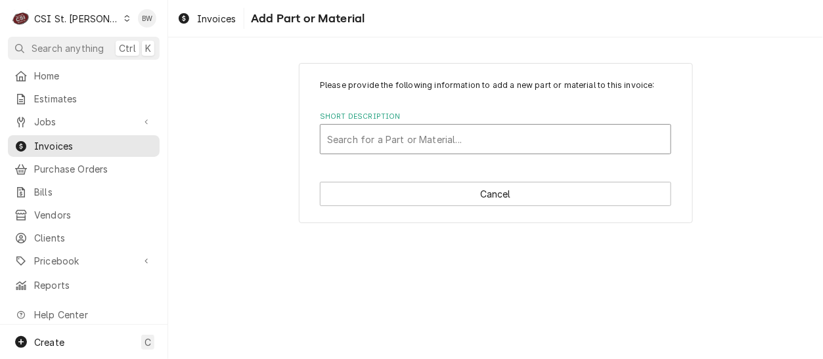
click at [362, 135] on div "Short Description" at bounding box center [495, 139] width 337 height 24
type input "040003579"
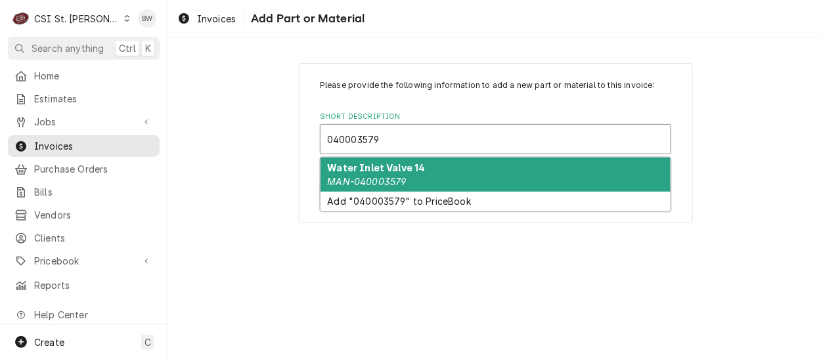
click at [367, 181] on em "MAN-040003579" at bounding box center [367, 181] width 79 height 11
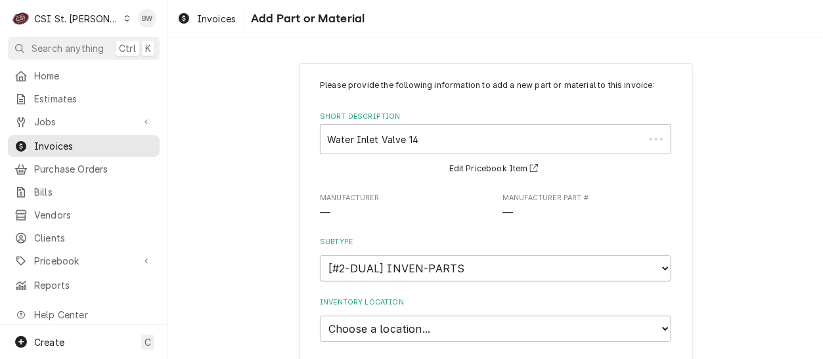
type textarea "x"
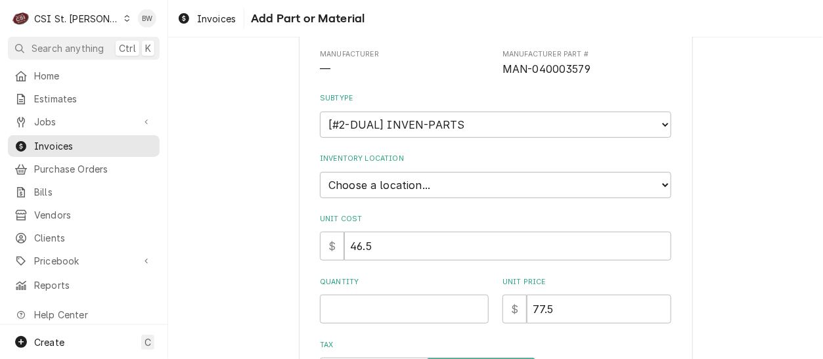
scroll to position [197, 0]
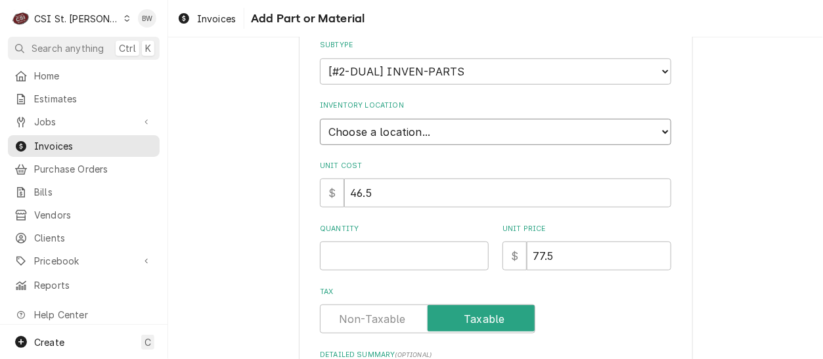
click at [379, 129] on select "Choose a location... 00 | STL WAREHOUSE 01 | [PERSON_NAME] V#93 01 | [PERSON_NA…" at bounding box center [495, 132] width 351 height 26
select select "1373"
click at [320, 119] on select "Choose a location... 00 | STL WAREHOUSE 01 | [PERSON_NAME] V#93 01 | [PERSON_NA…" at bounding box center [495, 132] width 351 height 26
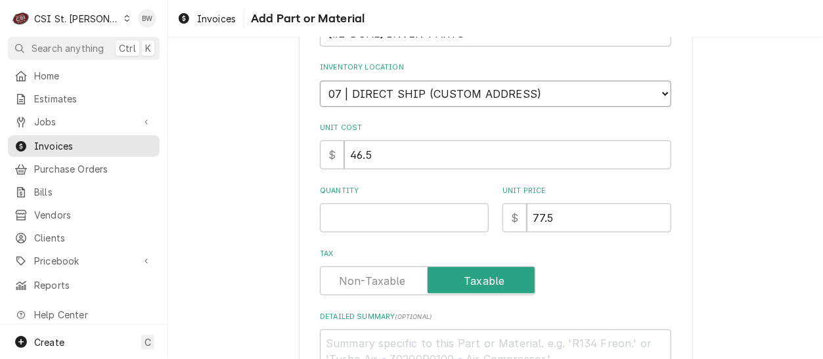
scroll to position [263, 0]
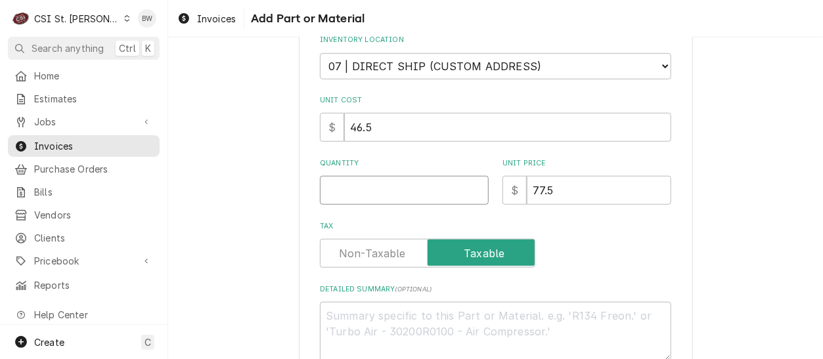
click at [341, 190] on input "Quantity" at bounding box center [404, 190] width 169 height 29
type textarea "x"
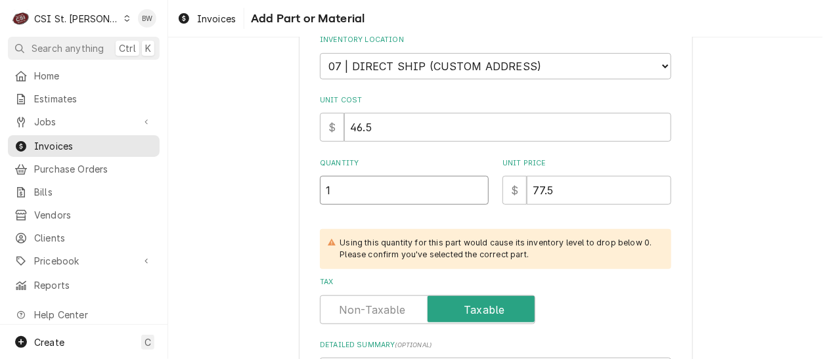
type input "1"
click at [226, 213] on div "Please provide the following information to add a new part or material to this …" at bounding box center [495, 143] width 655 height 709
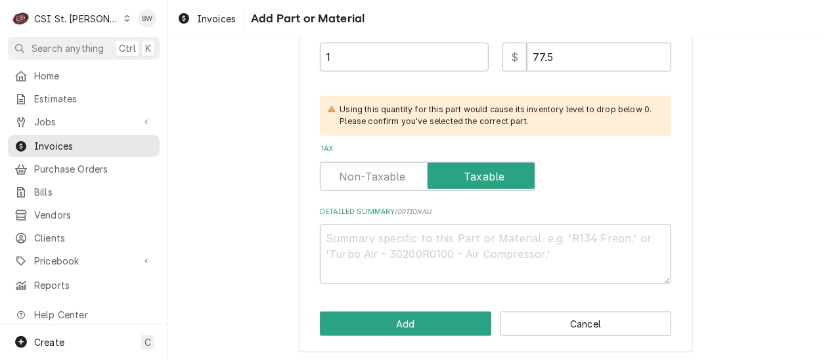
scroll to position [399, 0]
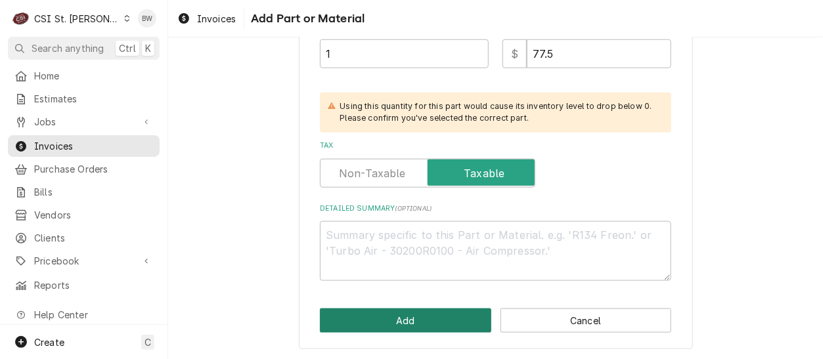
click at [383, 322] on button "Add" at bounding box center [405, 321] width 171 height 24
type textarea "x"
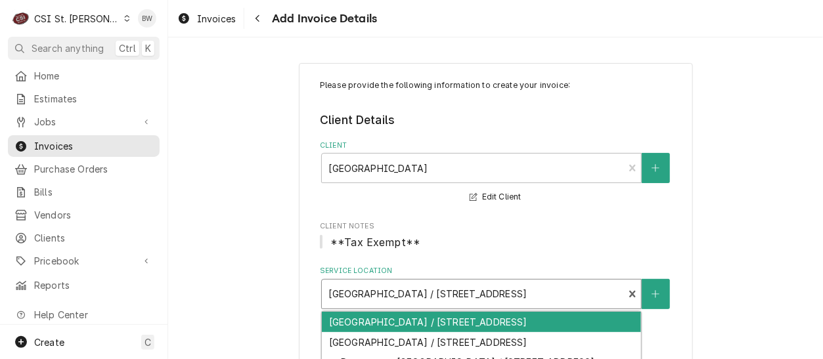
drag, startPoint x: 323, startPoint y: 292, endPoint x: 391, endPoint y: 292, distance: 68.3
click at [391, 292] on div "Service Location" at bounding box center [472, 294] width 288 height 24
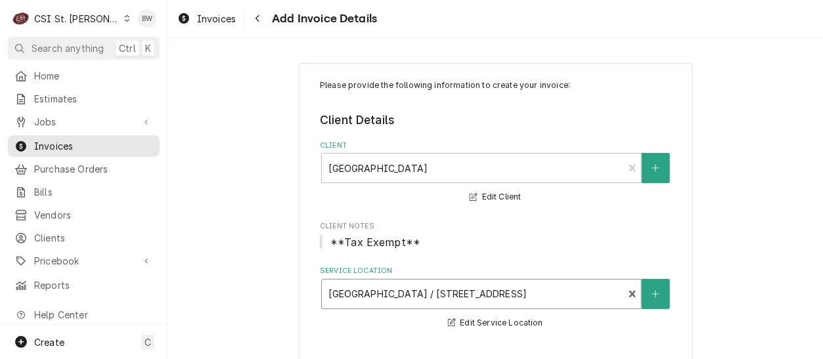
drag, startPoint x: 604, startPoint y: 292, endPoint x: 364, endPoint y: 297, distance: 239.7
click at [368, 297] on div "Service Location" at bounding box center [472, 294] width 288 height 24
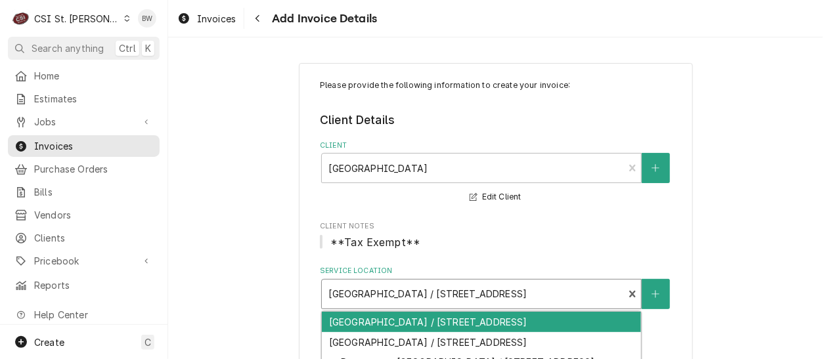
drag, startPoint x: 324, startPoint y: 295, endPoint x: 385, endPoint y: 292, distance: 61.2
click at [385, 292] on div "Service Location" at bounding box center [472, 294] width 288 height 24
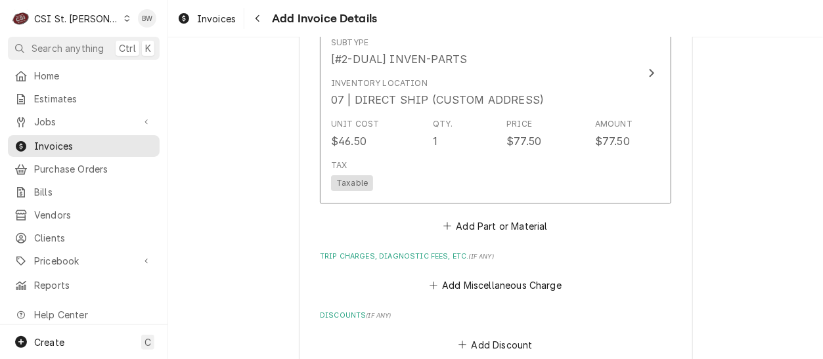
scroll to position [1248, 0]
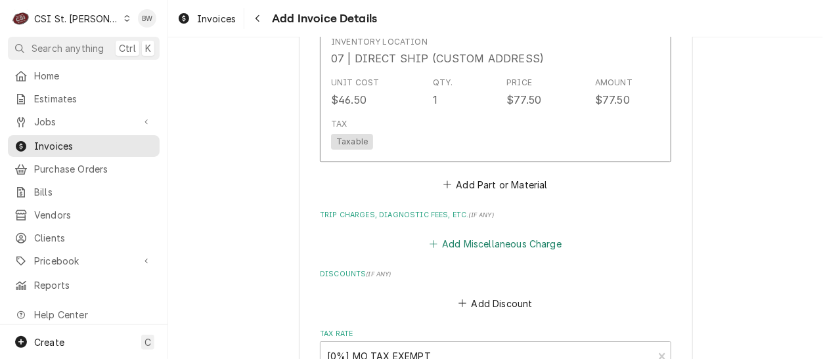
click at [483, 242] on button "Add Miscellaneous Charge" at bounding box center [495, 244] width 137 height 18
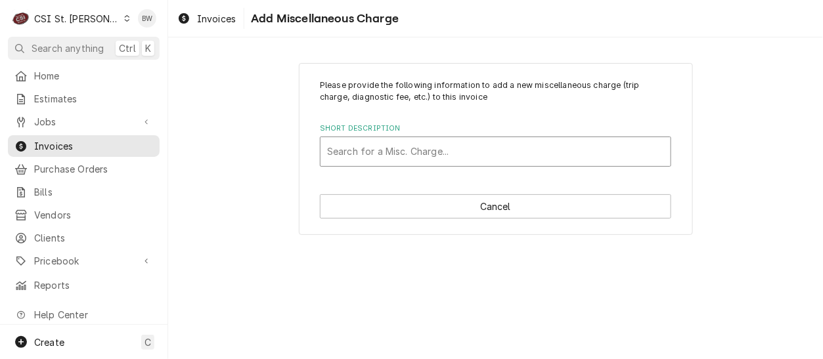
click at [349, 154] on div "Short Description" at bounding box center [495, 152] width 337 height 24
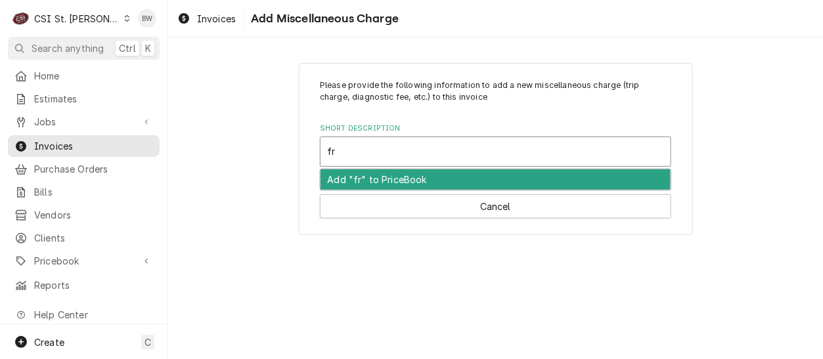
type input "f"
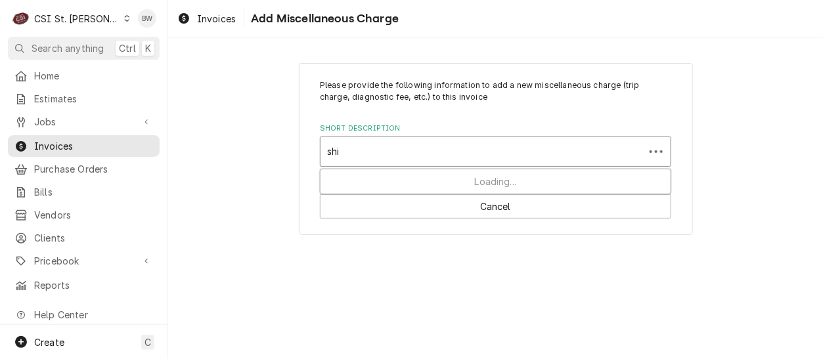
type input "ship"
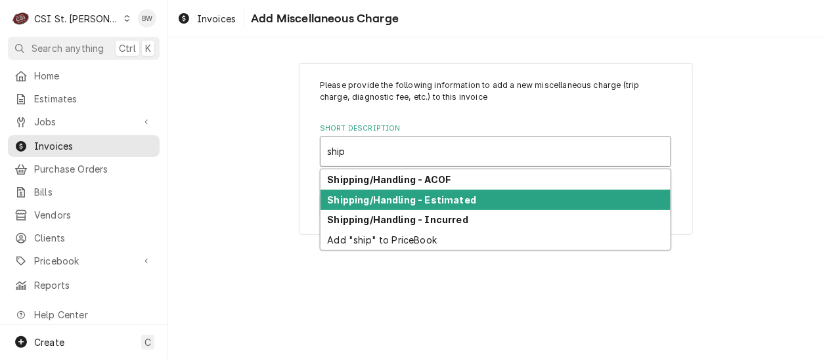
click at [388, 201] on strong "Shipping/Handling - Estimated" at bounding box center [402, 199] width 149 height 11
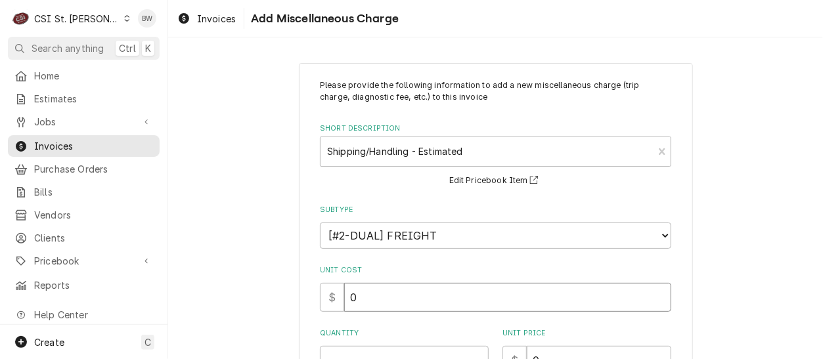
drag, startPoint x: 376, startPoint y: 296, endPoint x: 301, endPoint y: 299, distance: 75.6
click at [301, 299] on div "Please provide the following information to add a new miscellaneous charge (tri…" at bounding box center [496, 332] width 394 height 538
type textarea "x"
type input "4"
type textarea "x"
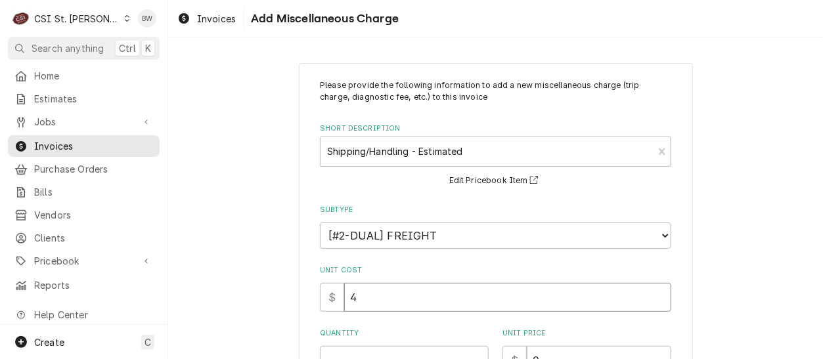
type input "45"
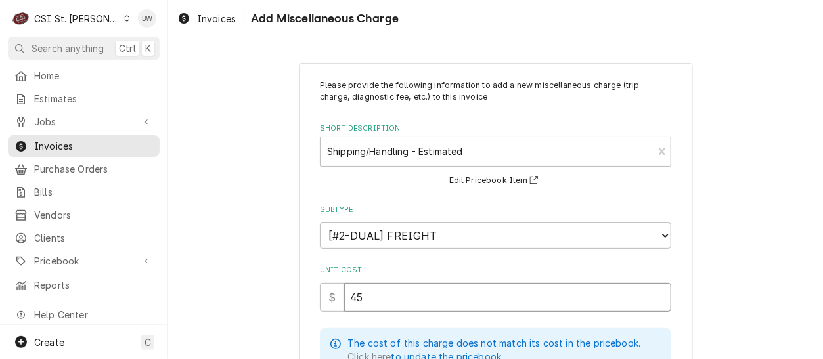
type textarea "x"
type input "45.0"
type textarea "x"
type input "45.00"
click at [299, 294] on div "Please provide the following information to add a new miscellaneous charge (tri…" at bounding box center [496, 358] width 394 height 590
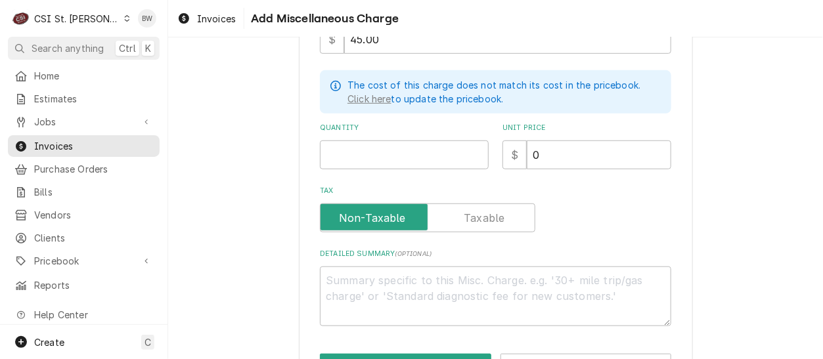
scroll to position [263, 0]
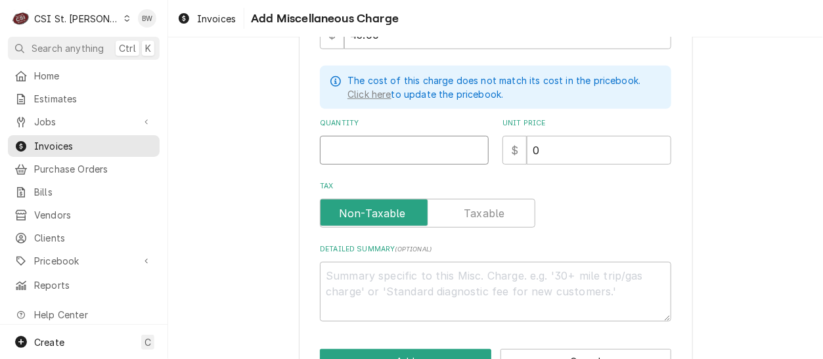
click at [343, 152] on input "Quantity" at bounding box center [404, 150] width 169 height 29
type textarea "x"
type input "1"
type textarea "x"
type input "4"
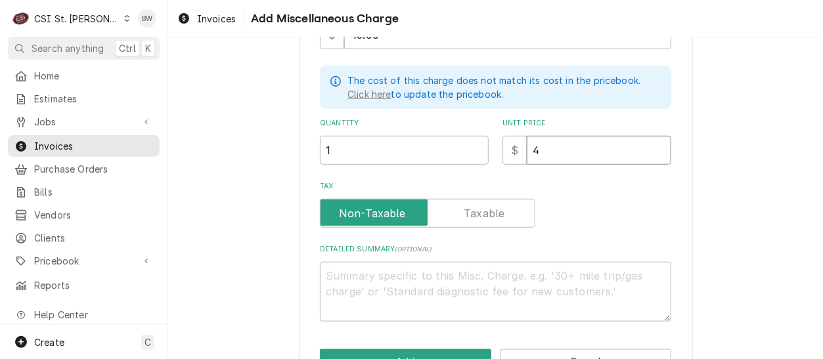
type textarea "x"
type input "45"
type textarea "x"
type input "45.0"
type textarea "x"
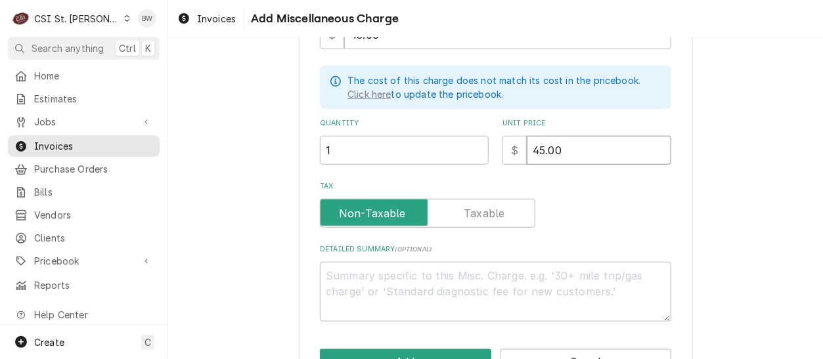
type input "45.00"
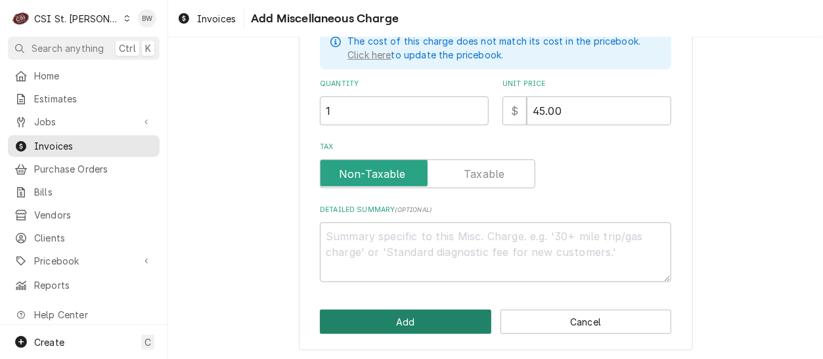
click at [423, 322] on button "Add" at bounding box center [405, 322] width 171 height 24
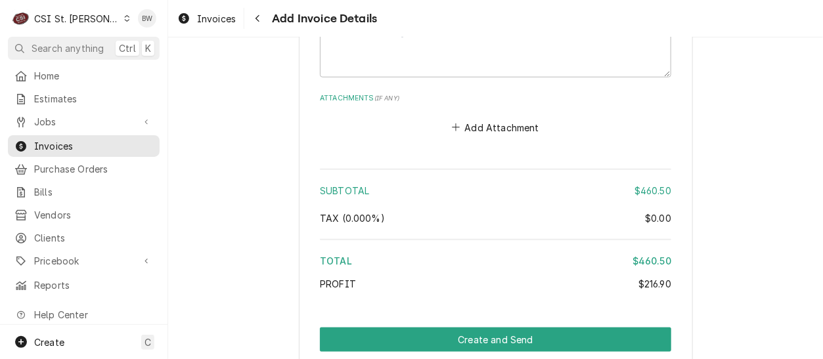
scroll to position [1899, 0]
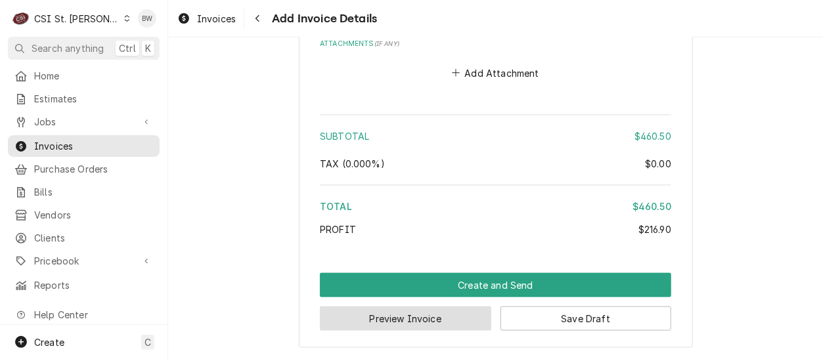
click at [389, 313] on button "Preview Invoice" at bounding box center [405, 319] width 171 height 24
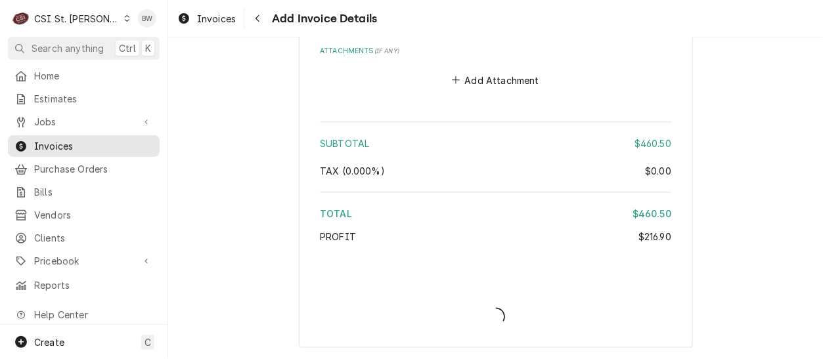
scroll to position [1891, 0]
type textarea "x"
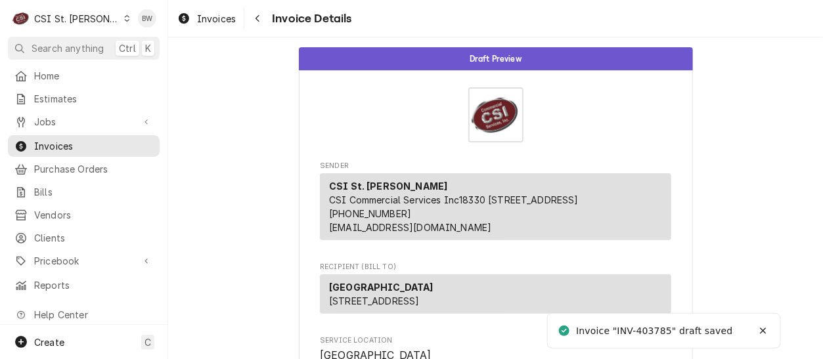
scroll to position [131, 0]
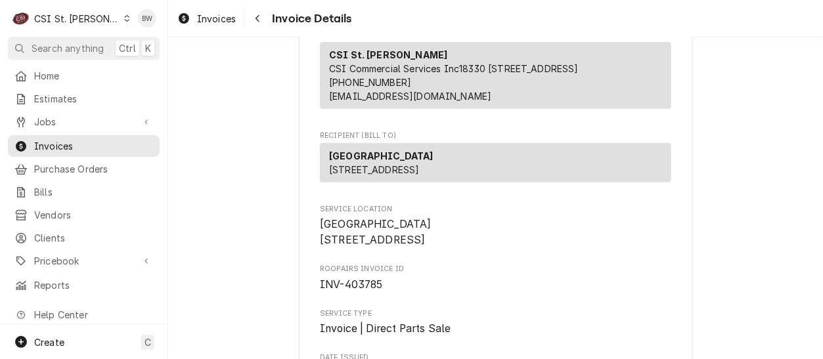
drag, startPoint x: 418, startPoint y: 198, endPoint x: 320, endPoint y: 170, distance: 101.2
click at [320, 170] on div "[GEOGRAPHIC_DATA] [STREET_ADDRESS]" at bounding box center [495, 162] width 351 height 39
drag, startPoint x: 320, startPoint y: 170, endPoint x: 380, endPoint y: 181, distance: 60.7
copy p "[GEOGRAPHIC_DATA] [STREET_ADDRESS]"
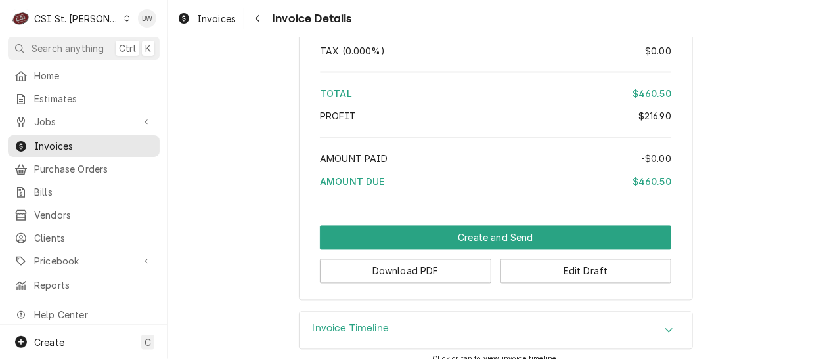
scroll to position [2266, 0]
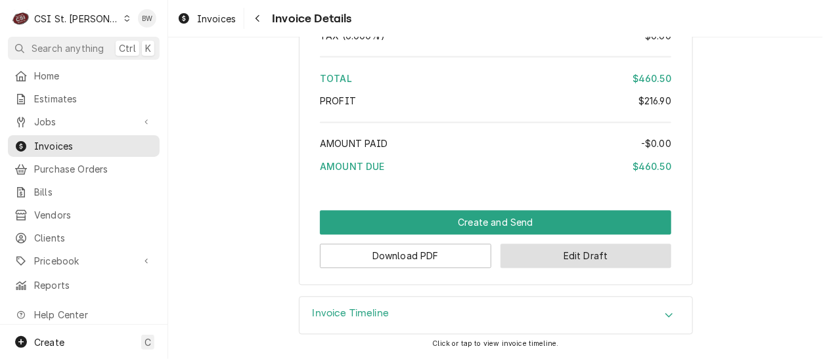
click at [534, 252] on button "Edit Draft" at bounding box center [585, 256] width 171 height 24
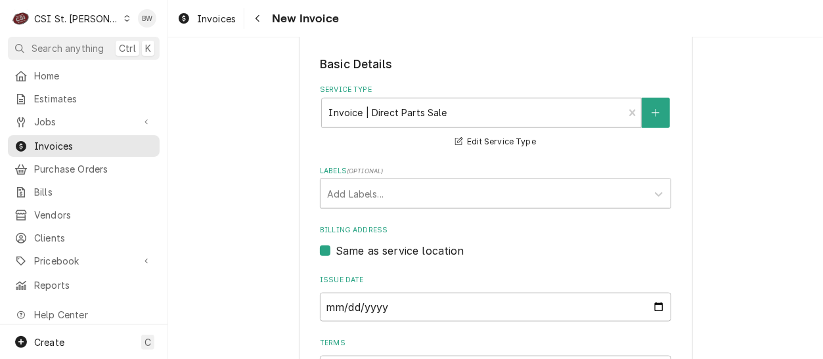
scroll to position [328, 0]
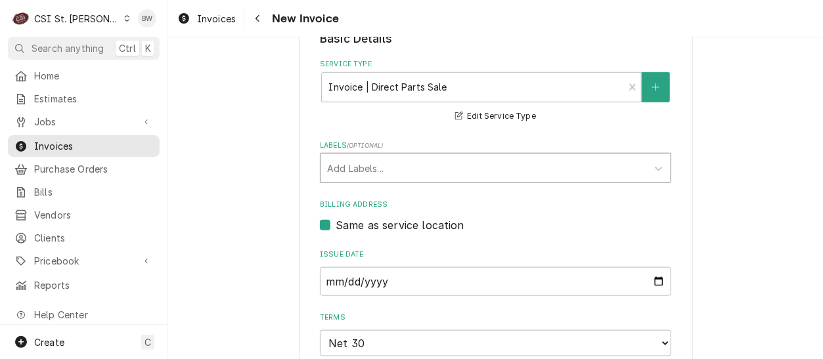
click at [352, 170] on div "Labels" at bounding box center [483, 168] width 313 height 24
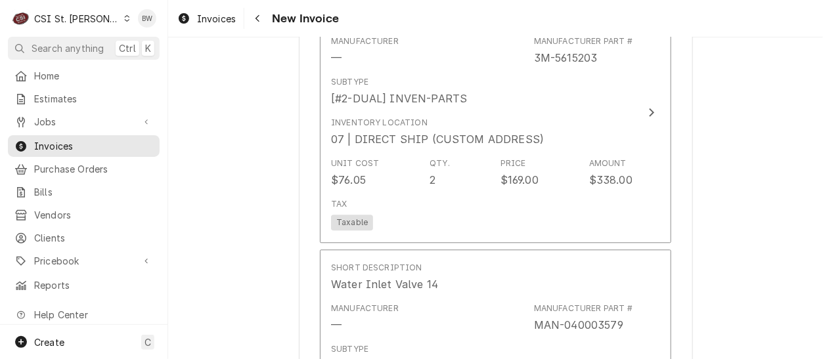
scroll to position [919, 0]
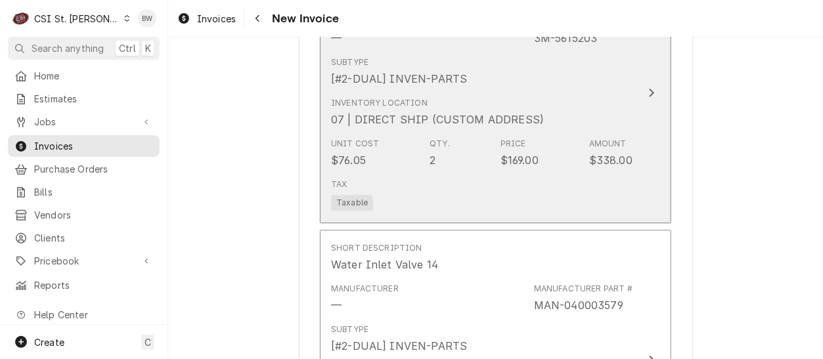
click at [515, 186] on div "Tax Taxable" at bounding box center [481, 194] width 301 height 42
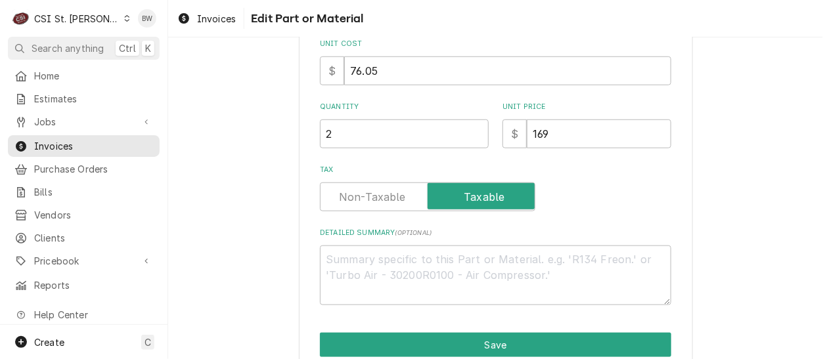
scroll to position [328, 0]
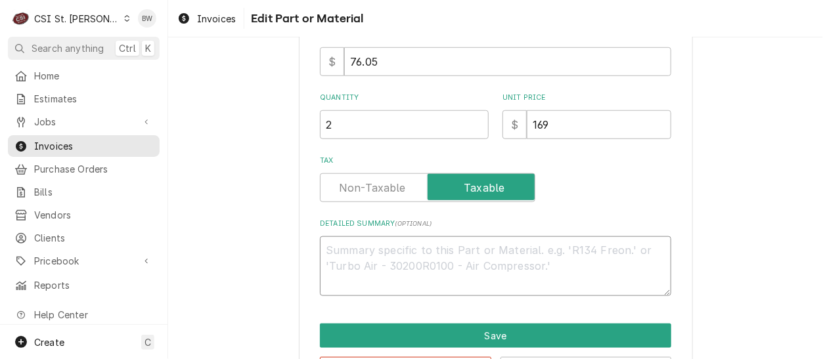
type textarea "x"
type textarea "P"
type textarea "x"
type textarea "PO"
type textarea "x"
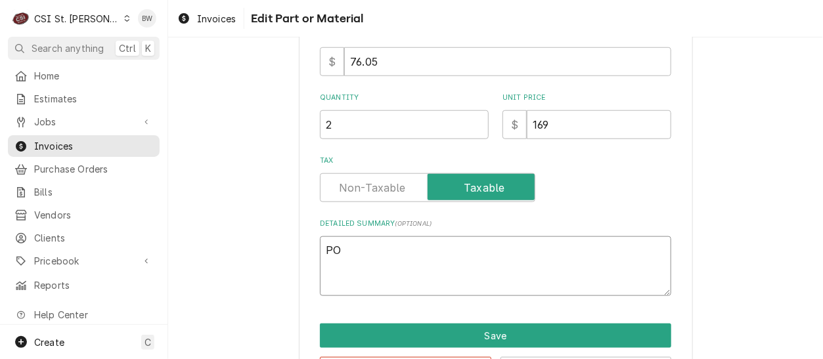
type textarea "PO"
type textarea "x"
type textarea "PO A"
type textarea "x"
type textarea "PO AD"
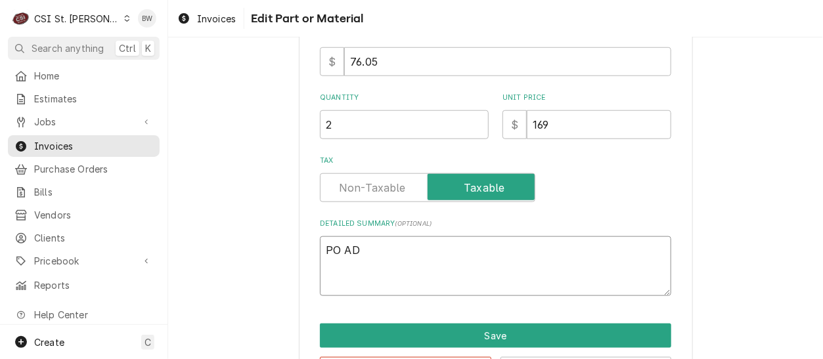
type textarea "x"
type textarea "PO ADM"
type textarea "x"
type textarea "PO ADMI"
type textarea "x"
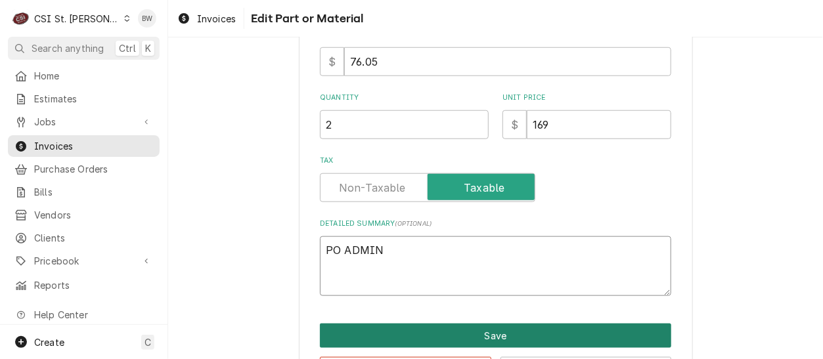
type textarea "PO ADMIN"
click at [452, 329] on button "Save" at bounding box center [495, 336] width 351 height 24
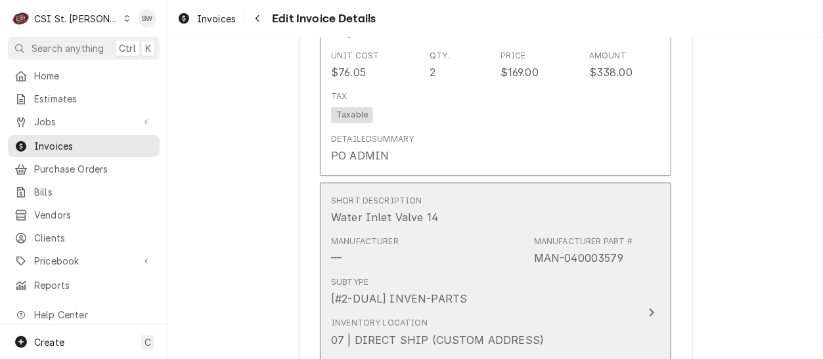
scroll to position [1101, 0]
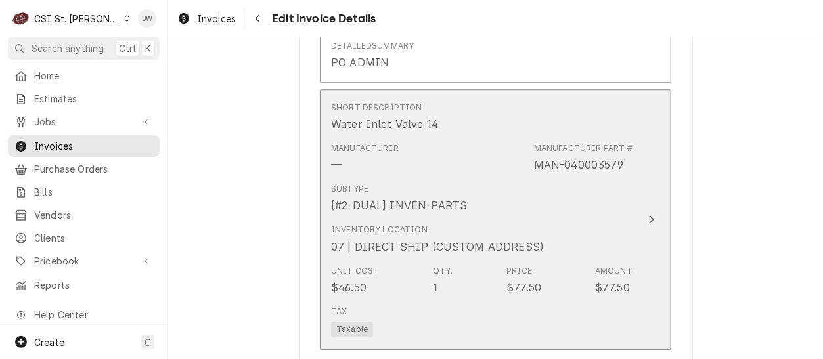
click at [471, 297] on div "Unit Cost $46.50 Qty. 1 Price $77.50 Amount $77.50" at bounding box center [481, 280] width 301 height 41
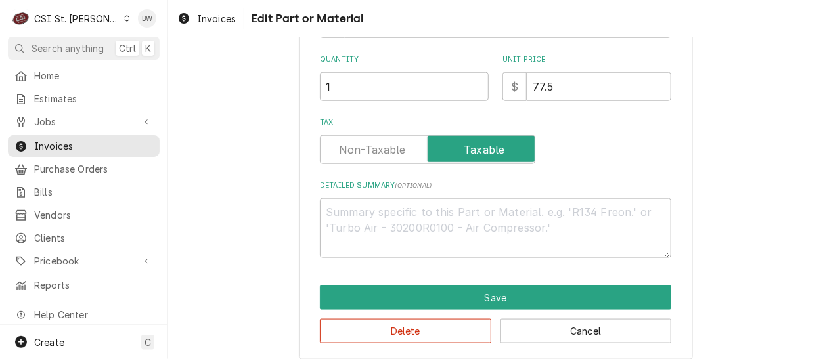
scroll to position [377, 0]
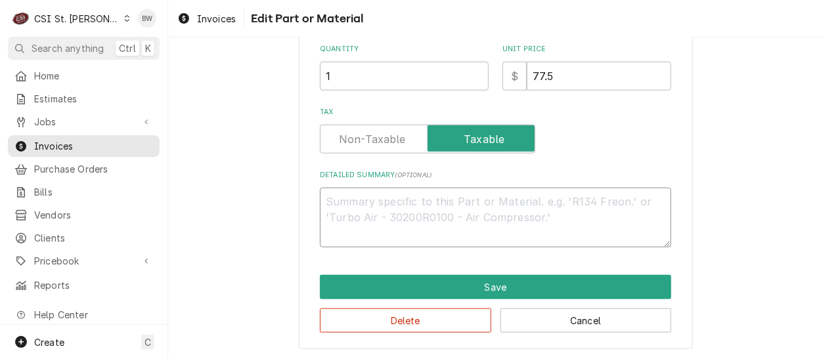
click at [372, 188] on textarea "Detailed Summary ( optional )" at bounding box center [495, 217] width 351 height 59
type textarea "x"
type textarea "P"
type textarea "x"
type textarea "PO"
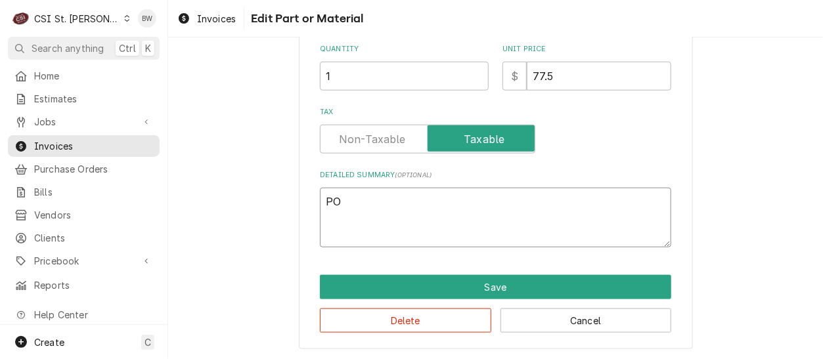
type textarea "x"
type textarea "PO"
type textarea "x"
type textarea "PO A"
type textarea "x"
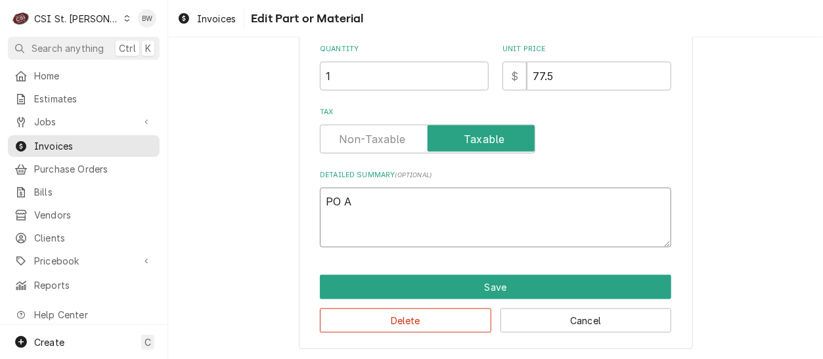
type textarea "PO AD"
type textarea "x"
type textarea "PO ADM"
type textarea "x"
type textarea "PO ADMI"
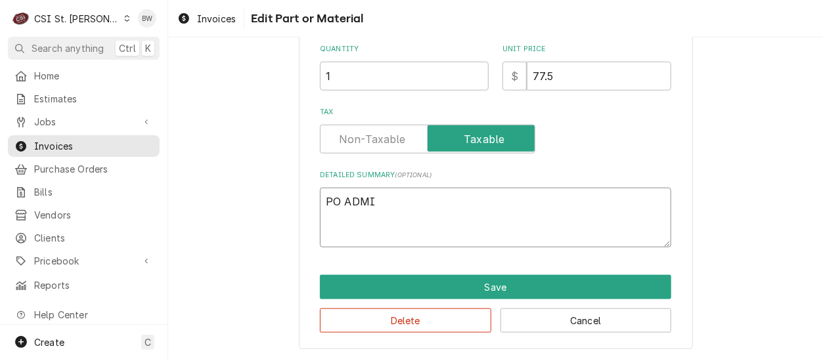
type textarea "x"
type textarea "PO ADMIN"
click at [651, 261] on div "Use the fields below to edit this part or material: Short Description Water Inl…" at bounding box center [496, 18] width 394 height 664
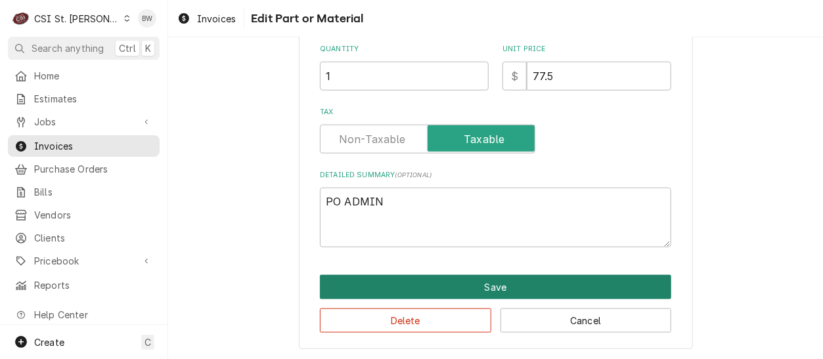
click at [464, 291] on button "Save" at bounding box center [495, 287] width 351 height 24
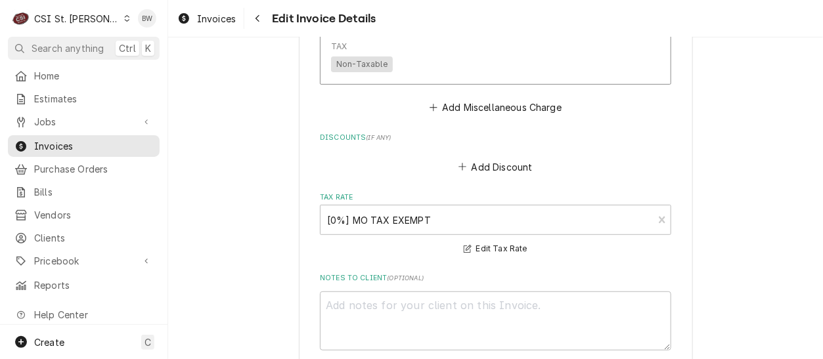
scroll to position [1717, 0]
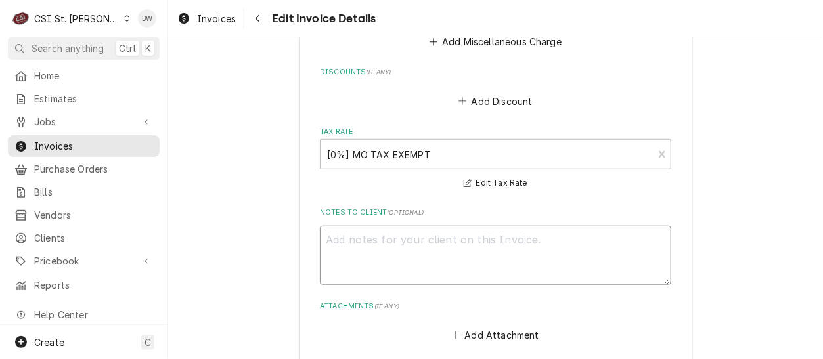
click at [336, 243] on textarea "Notes to Client ( optional )" at bounding box center [495, 255] width 351 height 59
type textarea "x"
type textarea "P"
type textarea "x"
type textarea "PO"
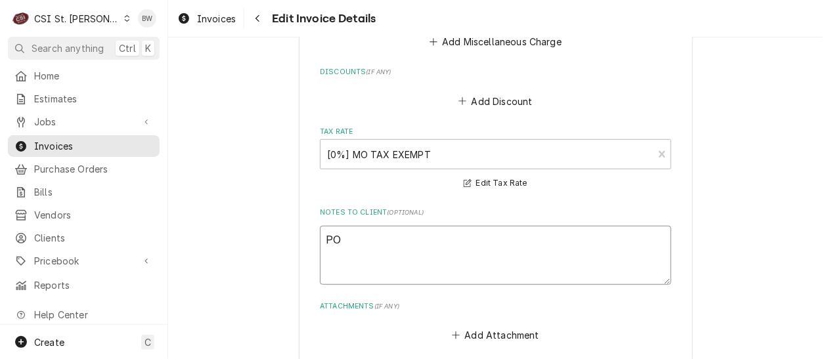
type textarea "x"
type textarea "PO"
type textarea "x"
type textarea "PO A"
type textarea "x"
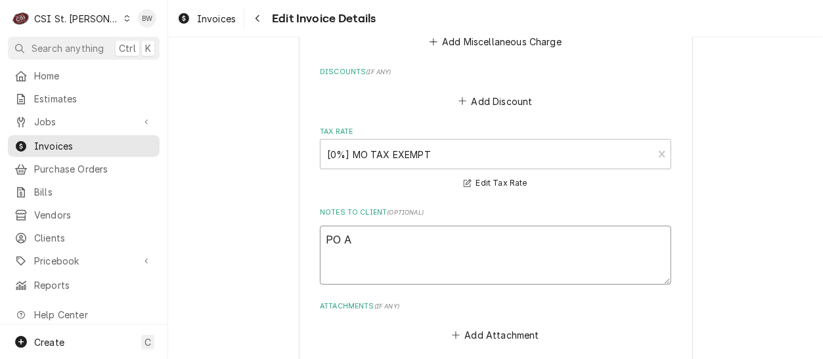
type textarea "PO AD"
type textarea "x"
type textarea "PO ADM"
type textarea "x"
type textarea "PO ADMI"
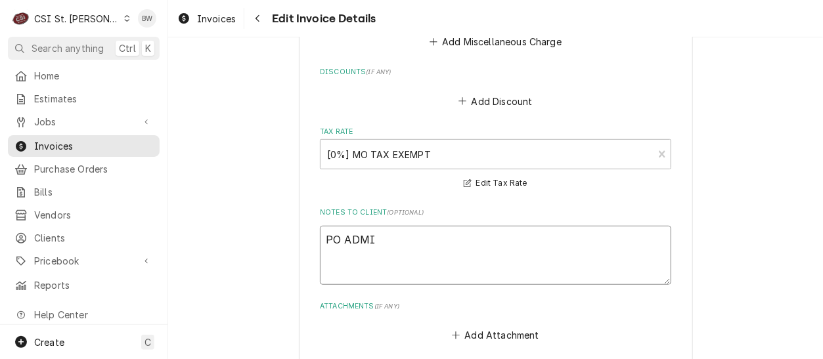
type textarea "x"
type textarea "PO ADMIN"
type textarea "x"
type textarea "PO ADMIN."
type textarea "x"
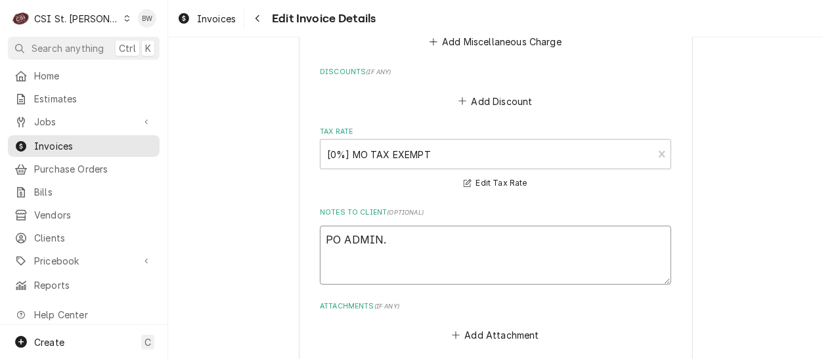
type textarea "PO ADMIN."
type textarea "x"
type textarea "PO ADMIN."
type textarea "x"
type textarea "PO ADMIN. R"
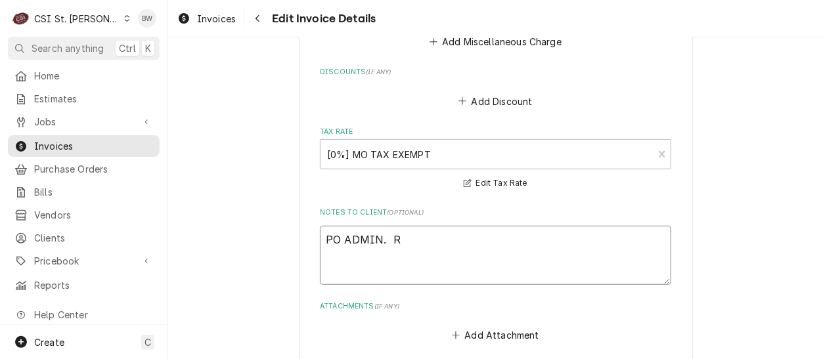
type textarea "x"
type textarea "PO ADMIN. Re"
type textarea "x"
type textarea "PO ADMIN. Req"
type textarea "x"
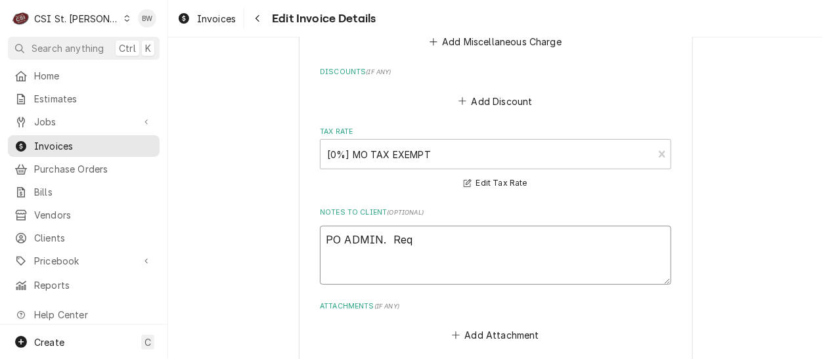
type textarea "PO ADMIN. Req"
type textarea "x"
type textarea "PO ADMIN. Req by"
type textarea "x"
type textarea "PO ADMIN. Req by"
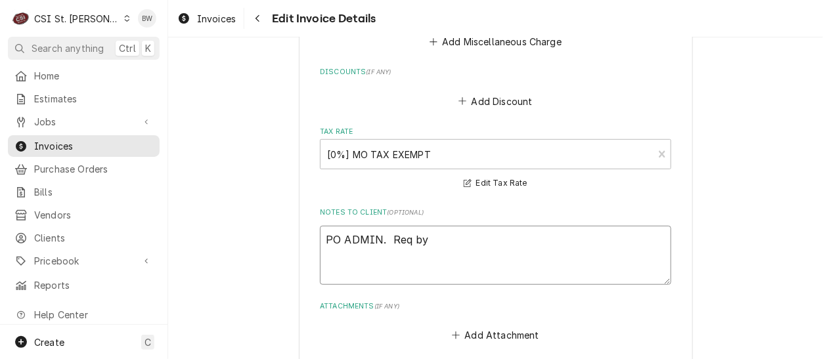
type textarea "x"
type textarea "PO ADMIN. Req by T"
type textarea "x"
type textarea "PO ADMIN. Req by Tr"
type textarea "x"
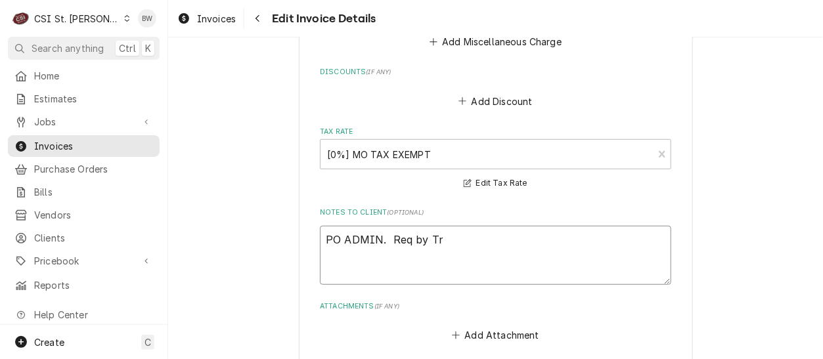
type textarea "PO ADMIN. Req by Tro"
type textarea "x"
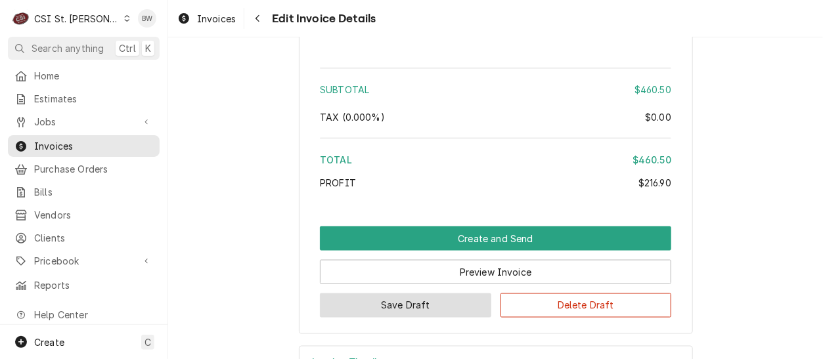
scroll to position [2045, 0]
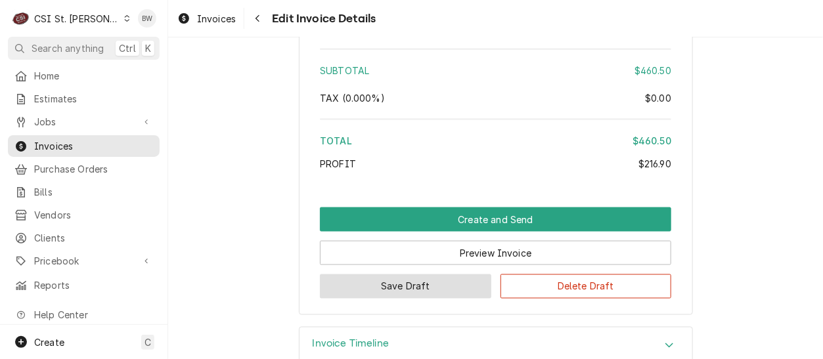
type textarea "PO ADMIN. Req by Troy"
click at [411, 283] on button "Save Draft" at bounding box center [405, 286] width 171 height 24
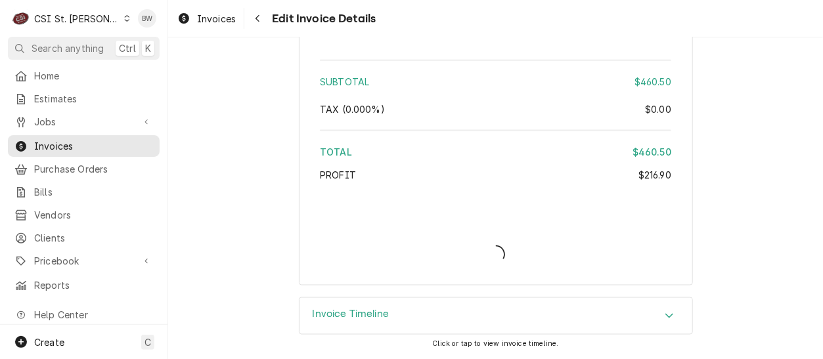
type textarea "x"
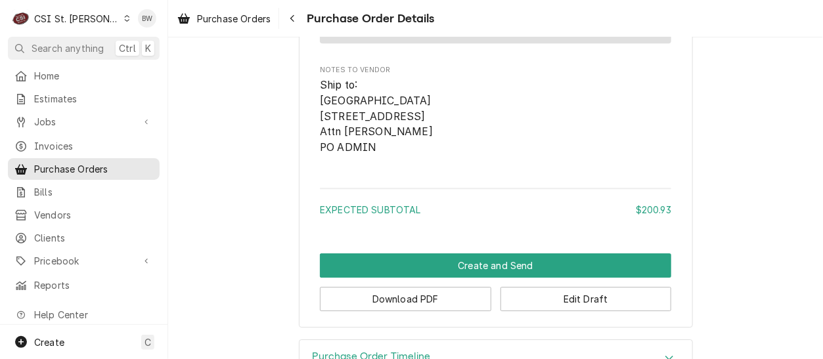
scroll to position [1182, 0]
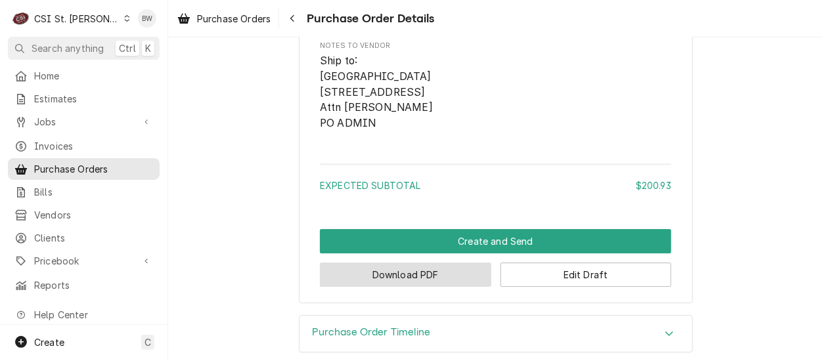
click at [402, 287] on button "Download PDF" at bounding box center [405, 275] width 171 height 24
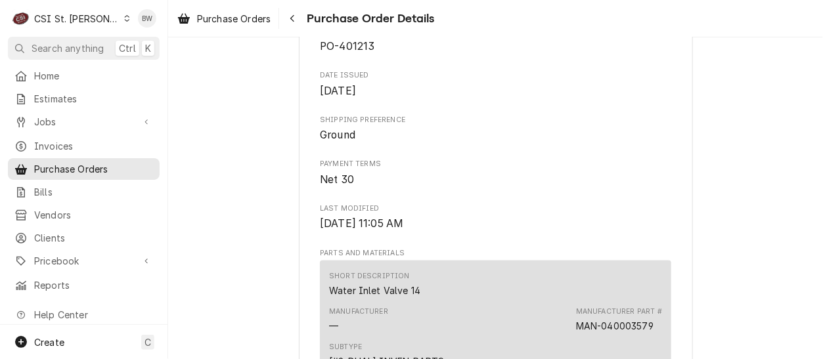
scroll to position [197, 0]
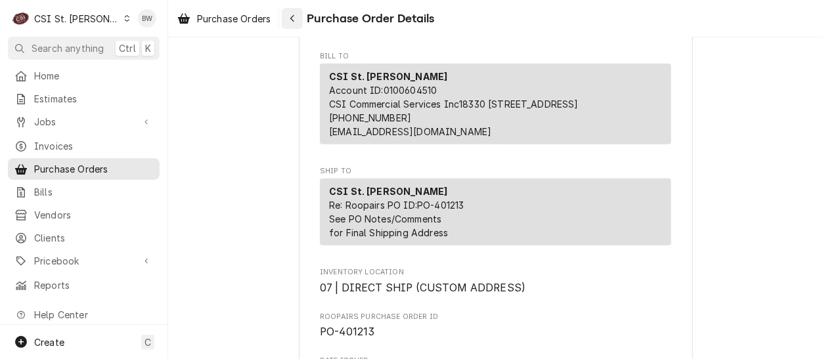
click at [294, 16] on icon "Navigate back" at bounding box center [292, 18] width 4 height 7
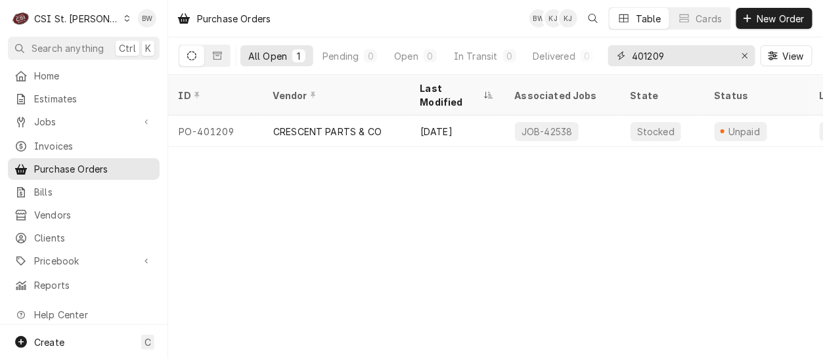
drag, startPoint x: 674, startPoint y: 56, endPoint x: 600, endPoint y: 66, distance: 74.2
click at [600, 66] on div "All Open 1 Pending 0 Open 0 In Transit 0 Delivered 0 Stocked 1 401209 View" at bounding box center [496, 55] width 634 height 37
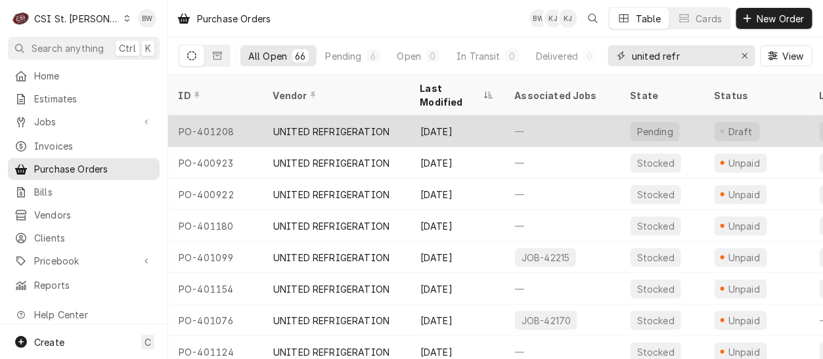
type input "united refr"
click at [209, 116] on div "PO-401208" at bounding box center [215, 132] width 95 height 32
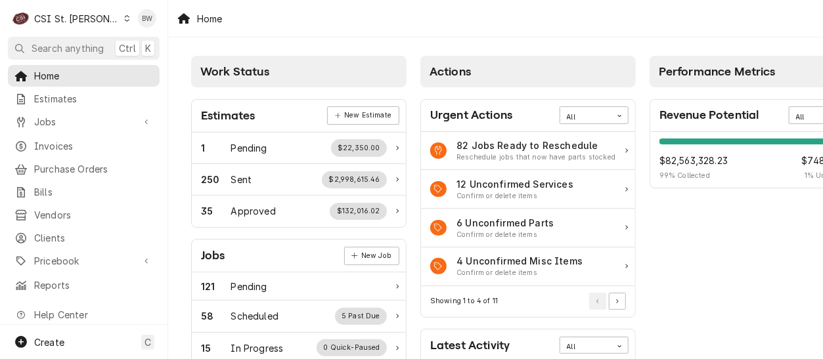
click at [87, 19] on div "CSI St. [PERSON_NAME]" at bounding box center [76, 19] width 85 height 14
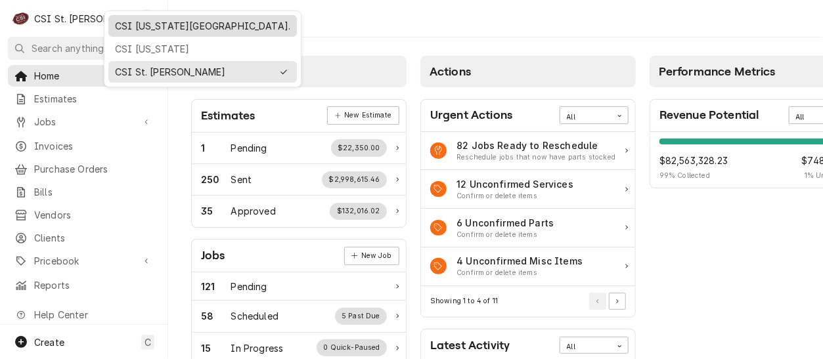
click at [127, 27] on div "CSI [US_STATE][GEOGRAPHIC_DATA]." at bounding box center [202, 26] width 175 height 14
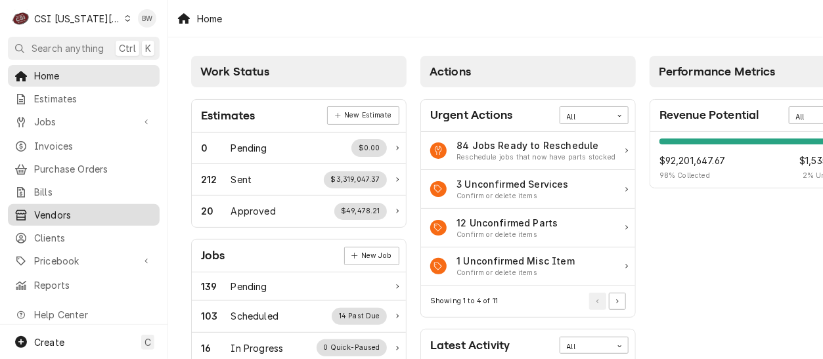
click at [60, 207] on div "Vendors" at bounding box center [84, 215] width 146 height 16
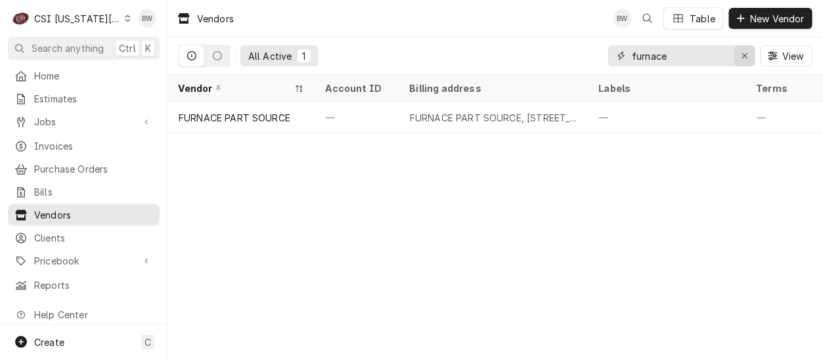
click at [744, 57] on icon "Erase input" at bounding box center [744, 55] width 7 height 9
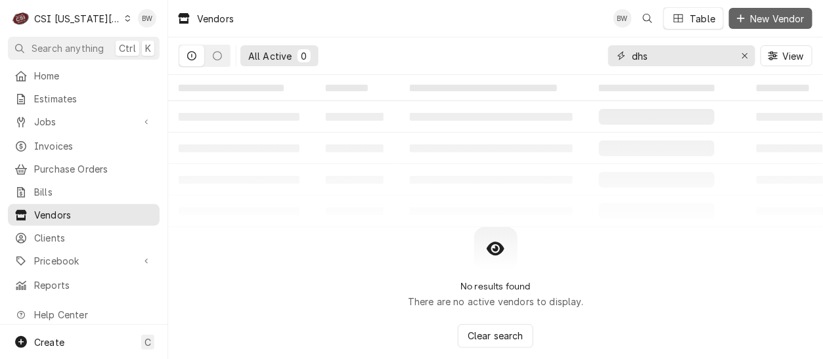
type input "dhs"
click at [762, 20] on span "New Vendor" at bounding box center [777, 19] width 60 height 14
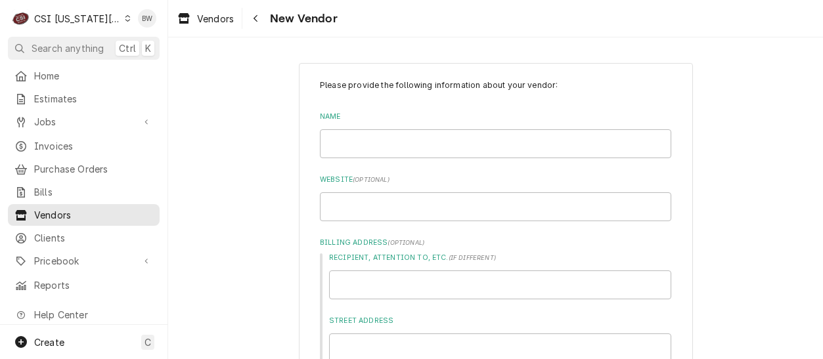
type textarea "x"
click at [345, 139] on input "Name" at bounding box center [495, 143] width 351 height 29
type input "D"
type textarea "x"
type input "DH"
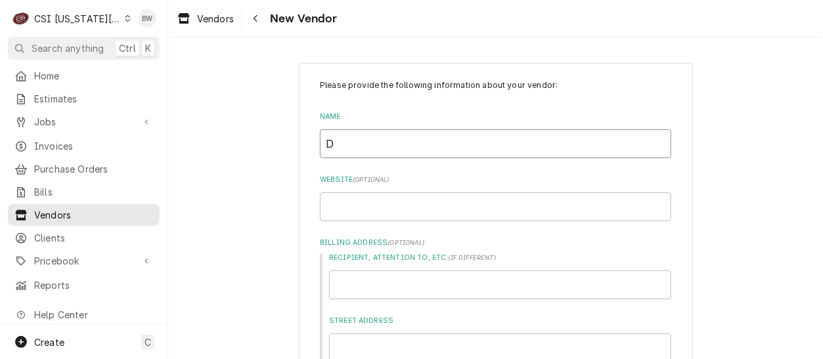
type textarea "x"
type input "DHS"
type textarea "x"
type input "DHS"
type textarea "x"
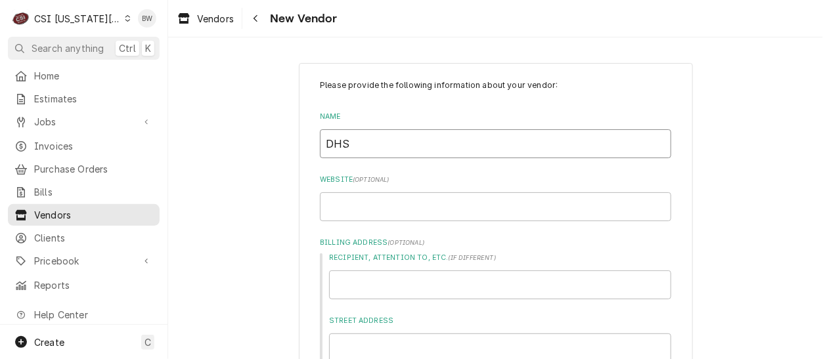
type input "DHS E"
type textarea "x"
type input "DHS EQ"
type textarea "x"
type input "DHS EQU"
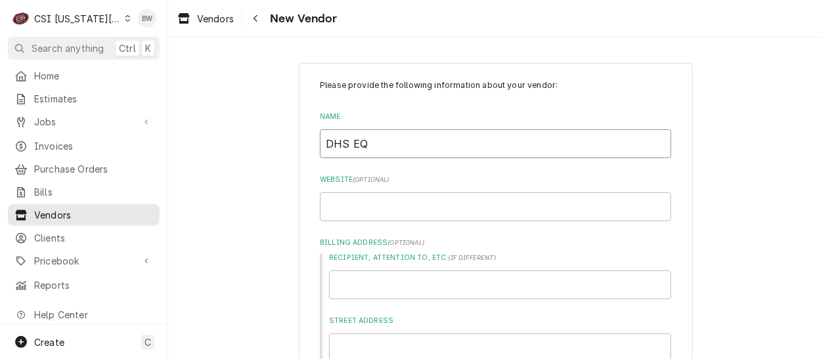
type textarea "x"
type input "DHS EQUI"
type textarea "x"
type input "DHS EQUIP"
type textarea "x"
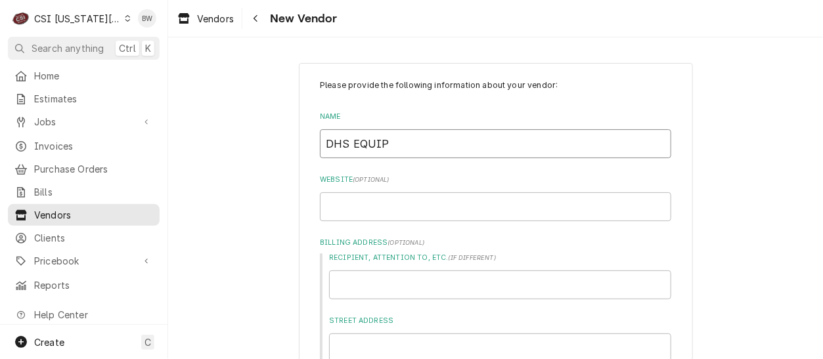
type input "DHS EQUIPM"
type textarea "x"
type input "DHS EQUIPME"
type textarea "x"
type input "DHS EQUIPMEN"
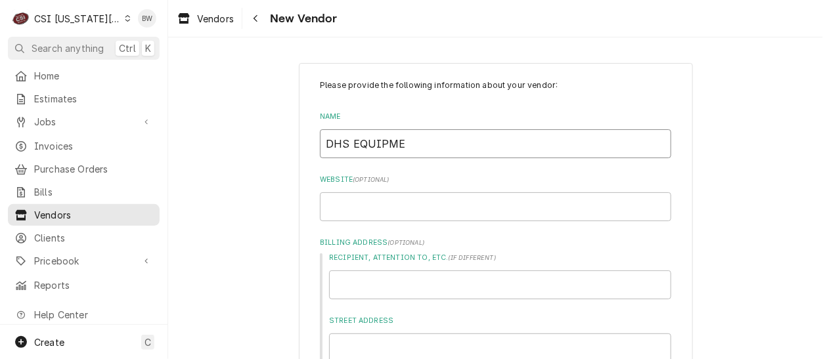
type textarea "x"
type input "DHS EQUIPMENT"
type textarea "x"
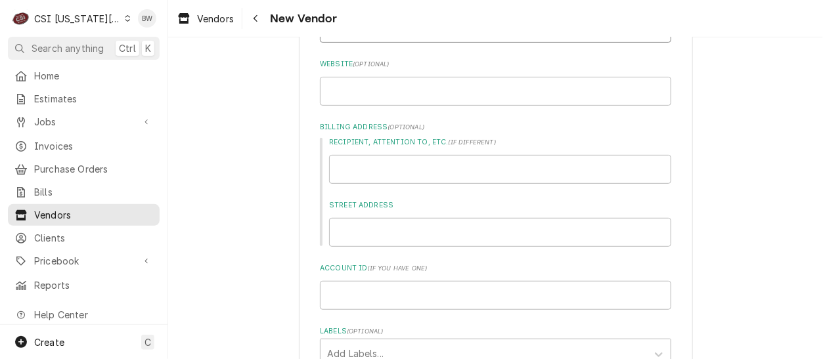
scroll to position [131, 0]
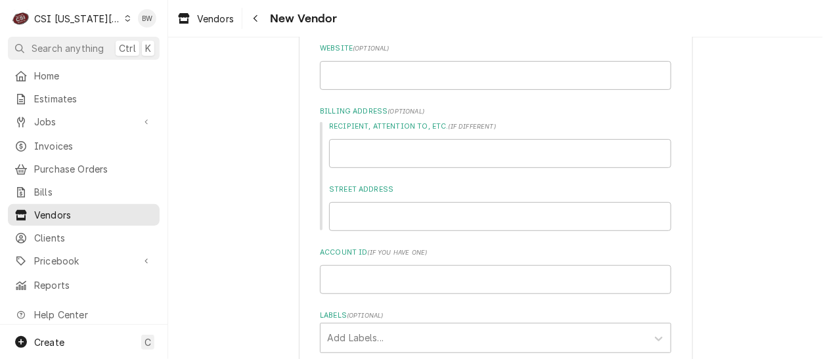
type input "DHS EQUIPMENT"
click at [362, 220] on input "Street Address" at bounding box center [500, 216] width 342 height 29
type input "4"
type textarea "x"
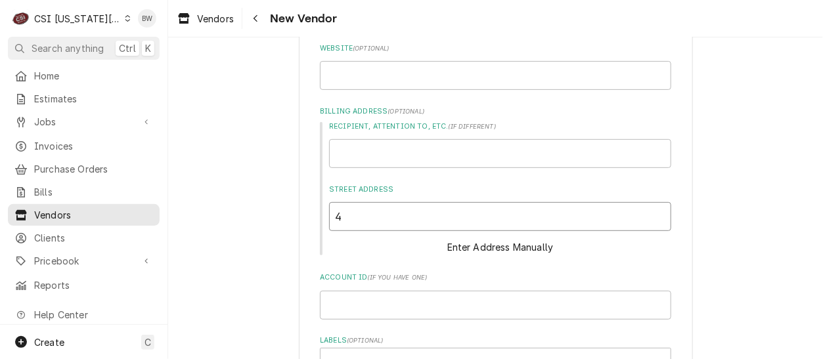
type input "41"
type textarea "x"
type input "410"
type textarea "x"
type input "4100"
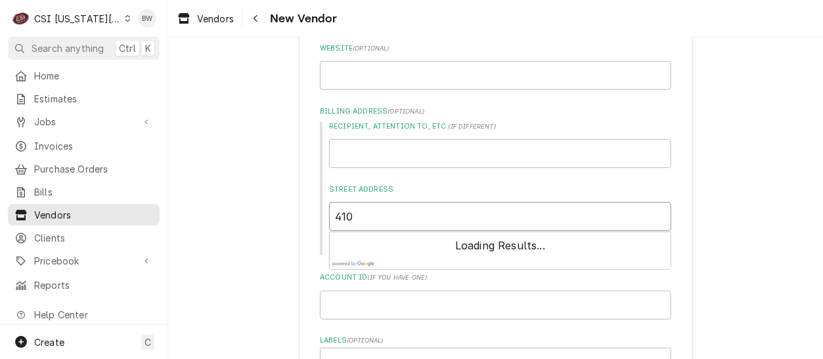
type textarea "x"
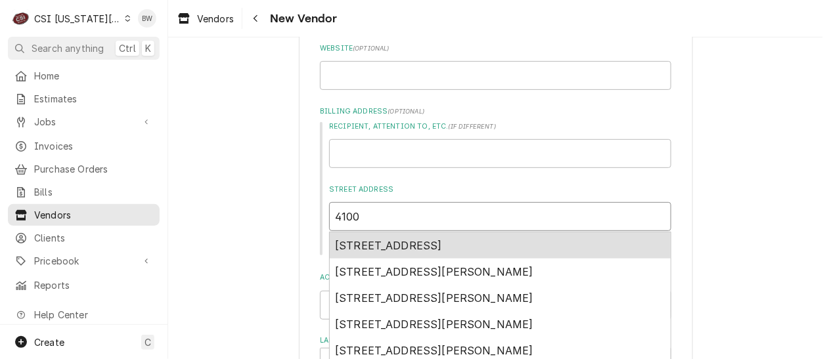
type input "4100"
type textarea "x"
type input "4100 N"
type textarea "x"
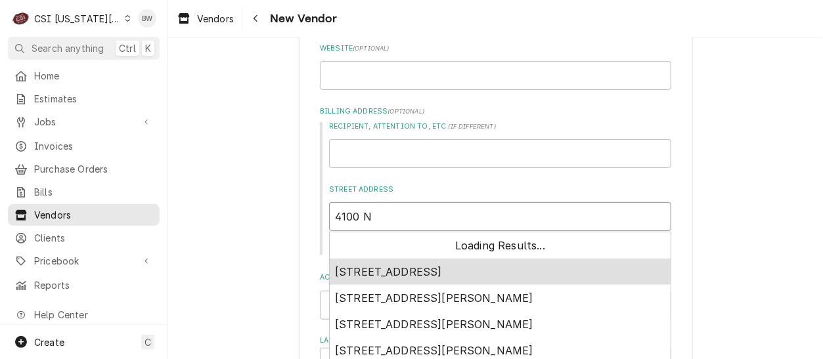
type input "4100 NO"
type textarea "x"
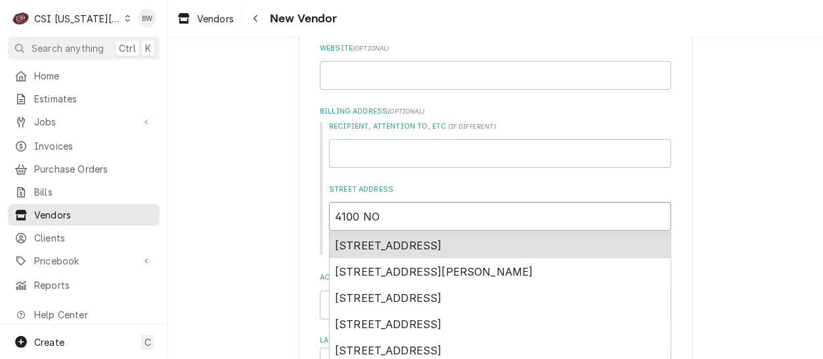
type input "4100 NOR"
type textarea "x"
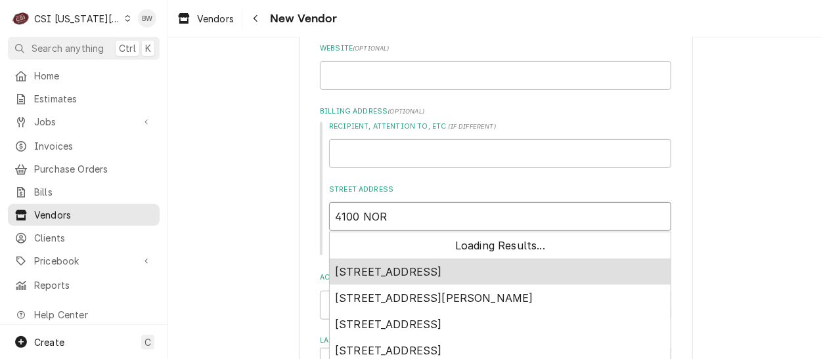
type input "4100 NORT"
type textarea "x"
type input "4100 NORTH"
type textarea "x"
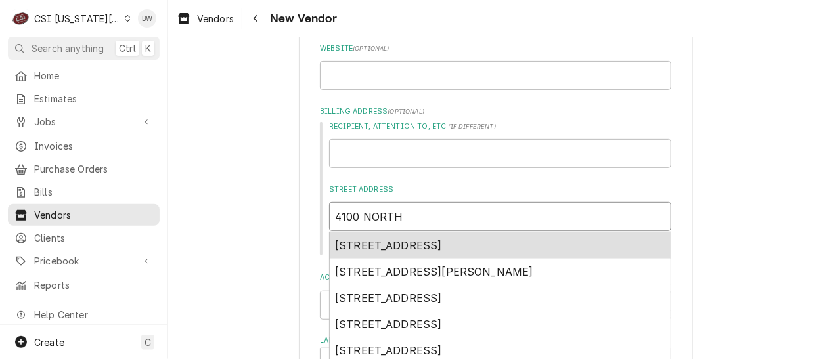
type input "4100 NORTH"
type textarea "x"
type input "4100 NORTH P"
type textarea "x"
type input "4100 NORTH PO"
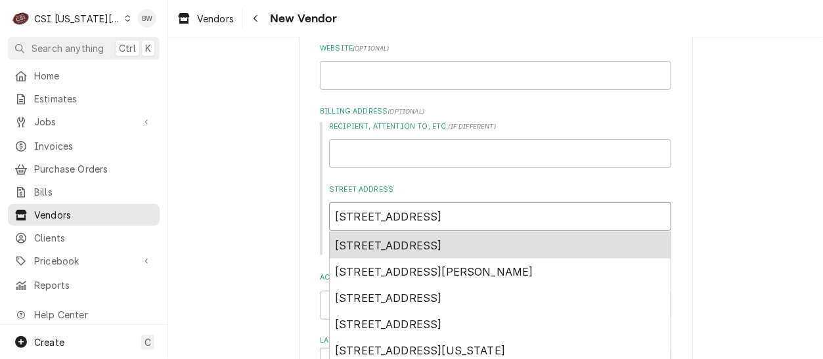
type textarea "x"
type input "4100 NORTH POW"
type textarea "x"
type input "4100 NORTH POWE"
type textarea "x"
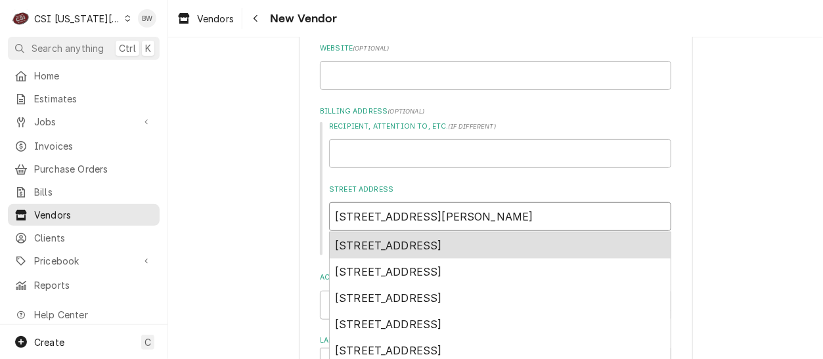
type input "4100 NORTH POWER"
type textarea "x"
type input "4100 NORTH POWERL"
type textarea "x"
type input "4100 NORTH POWERLI"
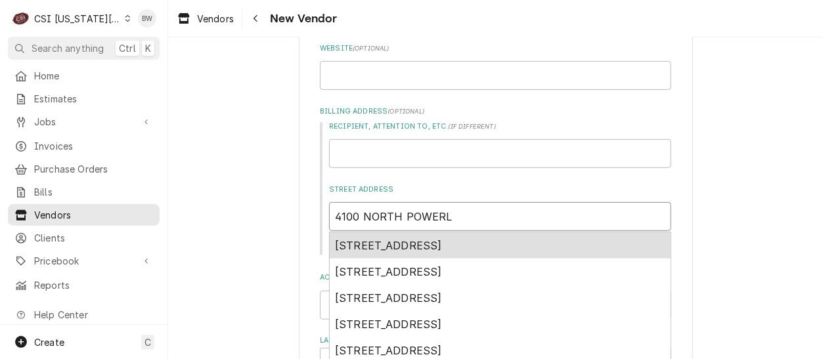
type textarea "x"
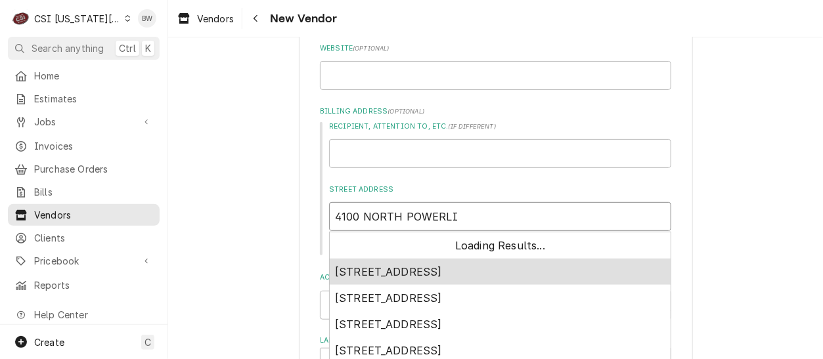
type input "4100 NORTH POWERLIN"
type textarea "x"
type input "4100 NORTH POWERLINE"
type textarea "x"
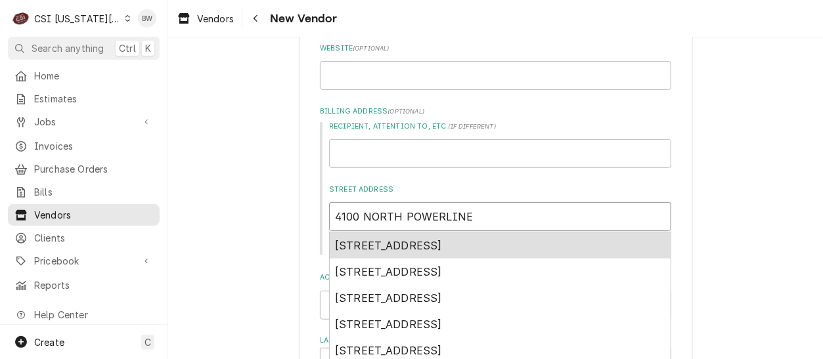
type input "4100 NORTH POWERLINE"
type textarea "x"
type input "4100 NORTH POWERLINE R"
type textarea "x"
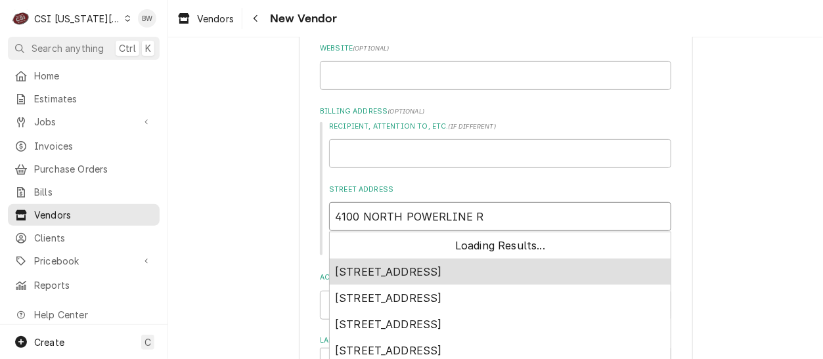
type input "4100 NORTH POWERLINE RD"
type textarea "x"
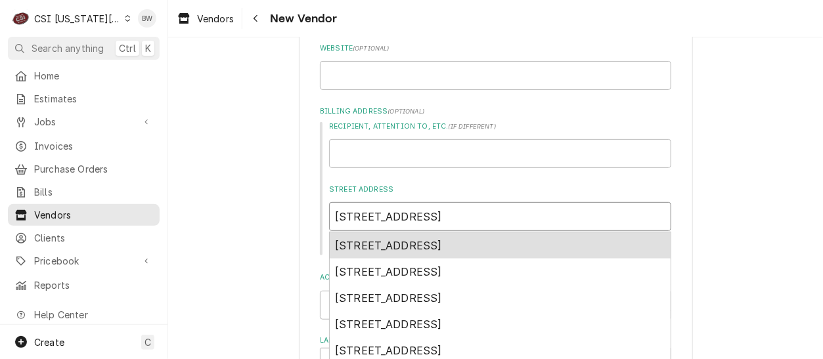
click at [447, 237] on div "4100 N Powerline Rd, Pompano Beach, FL, USA" at bounding box center [500, 245] width 341 height 26
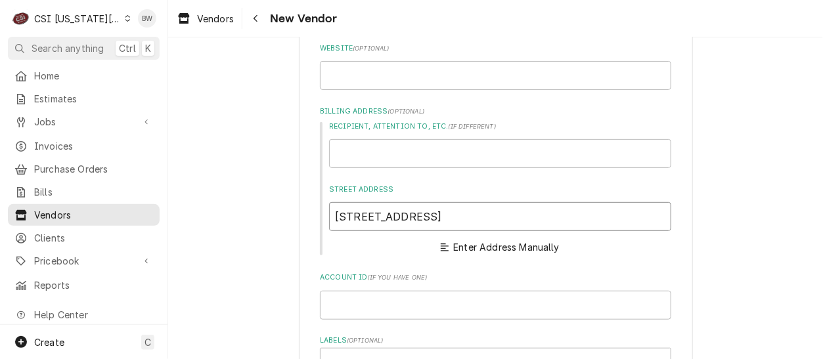
type input "4100 N Powerline Rd"
type textarea "x"
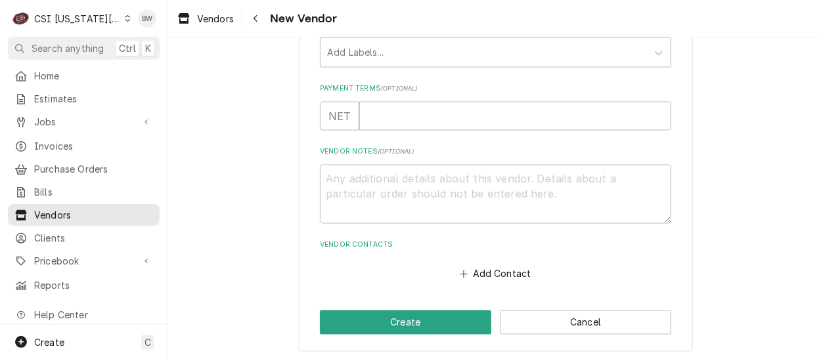
scroll to position [610, 0]
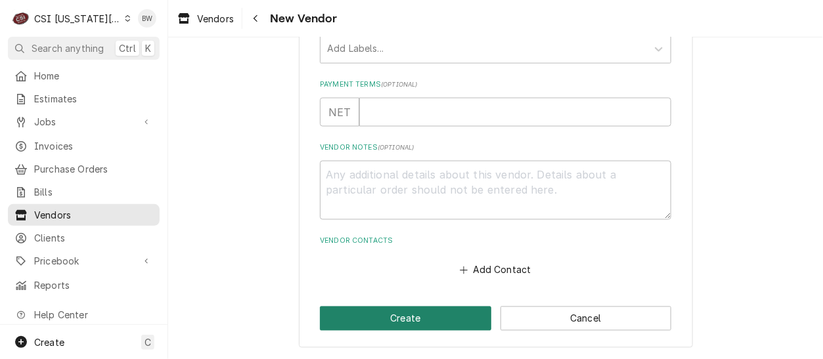
type input "4100 N Powerline Rd"
click at [401, 318] on button "Create" at bounding box center [405, 319] width 171 height 24
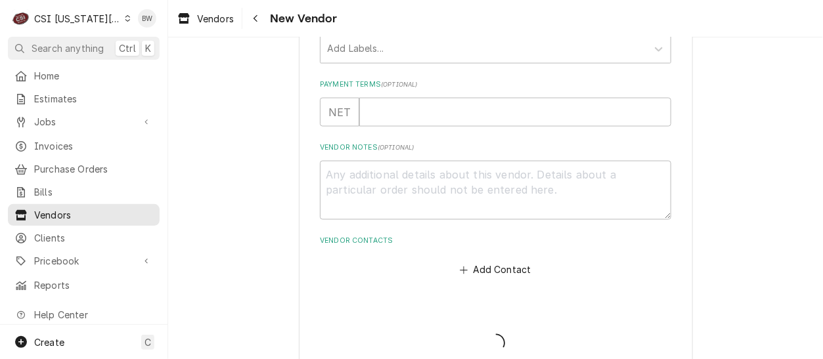
type textarea "x"
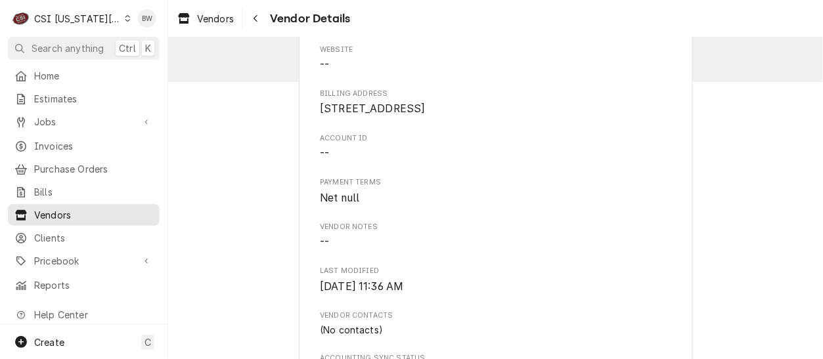
scroll to position [131, 0]
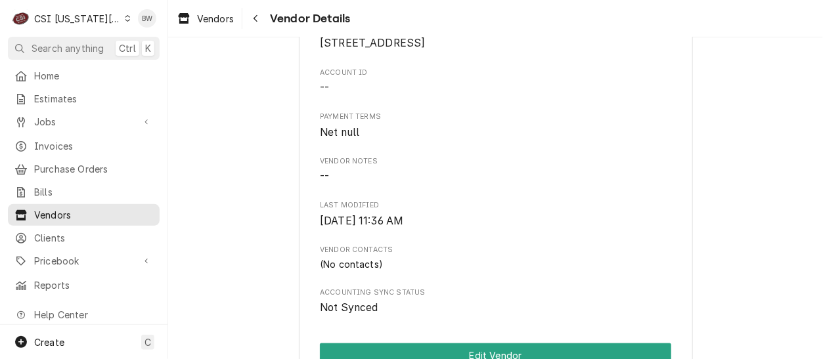
click at [352, 139] on span "Net null" at bounding box center [339, 132] width 39 height 12
click at [336, 139] on span "Net null" at bounding box center [339, 132] width 39 height 12
click at [327, 139] on span "Net null" at bounding box center [339, 132] width 39 height 12
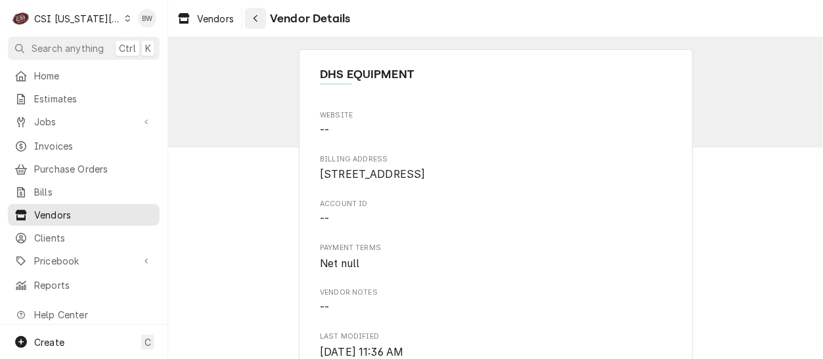
click at [257, 18] on icon "Navigate back" at bounding box center [256, 18] width 6 height 9
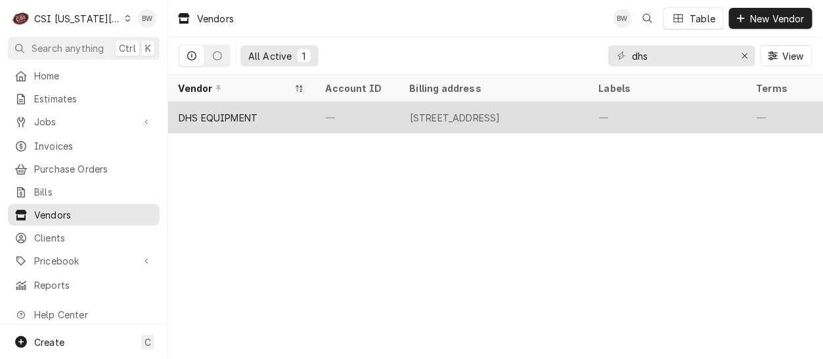
click at [255, 111] on div "DHS EQUIPMENT" at bounding box center [218, 118] width 79 height 14
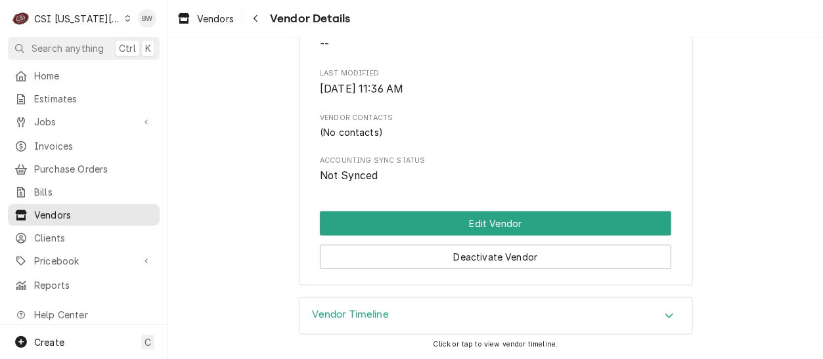
scroll to position [278, 0]
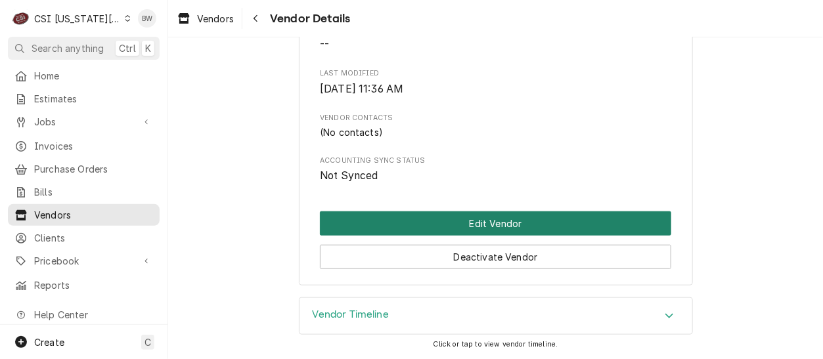
click at [392, 217] on button "Edit Vendor" at bounding box center [495, 223] width 351 height 24
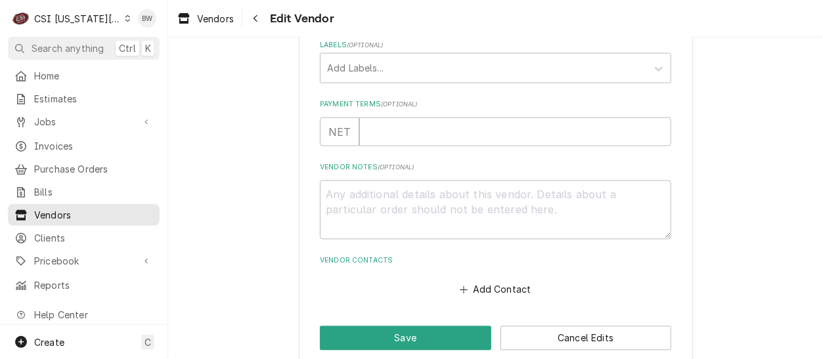
scroll to position [591, 0]
click at [374, 126] on input "Payment Terms ( optional )" at bounding box center [515, 131] width 312 height 29
click at [359, 136] on input "Payment Terms ( optional )" at bounding box center [515, 131] width 312 height 29
click at [340, 136] on div "NET" at bounding box center [339, 131] width 39 height 29
click at [661, 129] on input "Payment Terms ( optional )" at bounding box center [515, 131] width 312 height 29
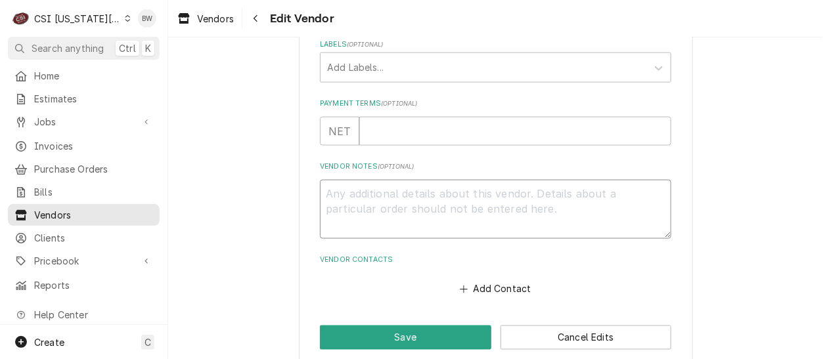
click at [340, 201] on textarea "Vendor Notes ( optional )" at bounding box center [495, 209] width 351 height 59
type textarea "x"
type textarea "CO"
type textarea "x"
type textarea "COD"
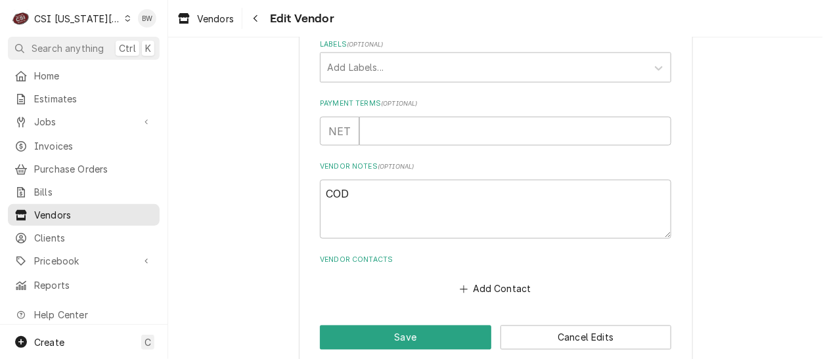
click at [607, 263] on label "Vendor Contacts" at bounding box center [495, 260] width 351 height 11
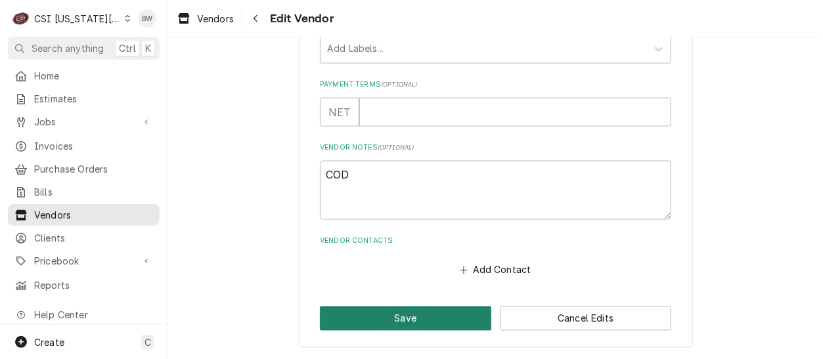
click at [384, 315] on button "Save" at bounding box center [405, 319] width 171 height 24
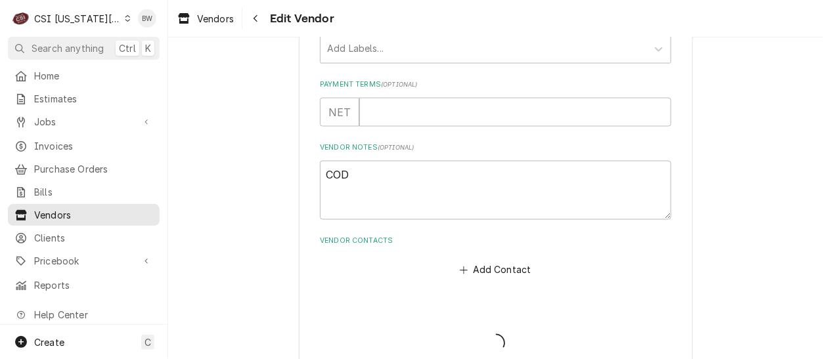
type textarea "x"
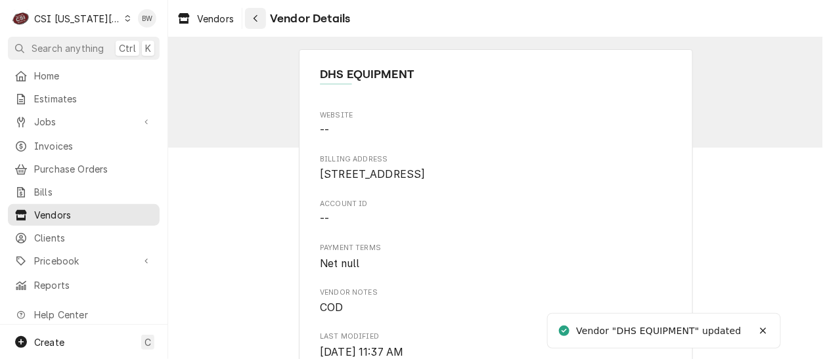
click at [255, 20] on icon "Navigate back" at bounding box center [256, 18] width 6 height 9
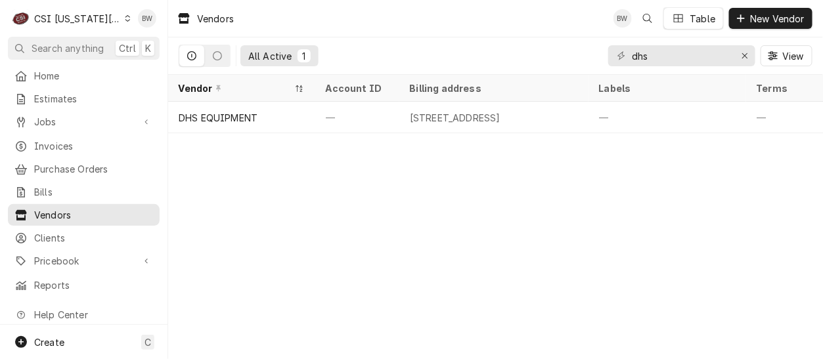
click at [125, 20] on icon "Dynamic Content Wrapper" at bounding box center [128, 18] width 6 height 7
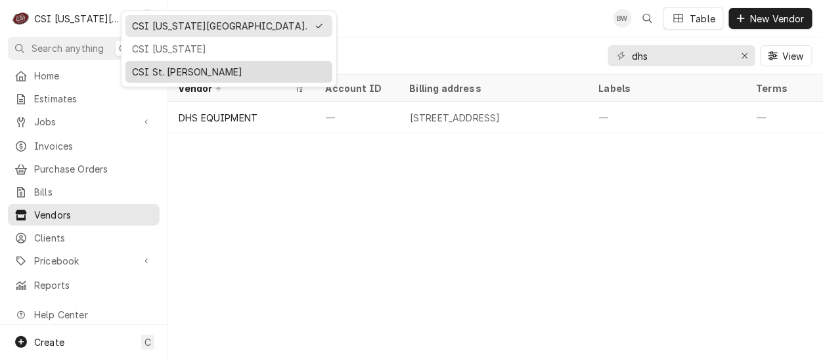
click at [165, 65] on div "CSI St. [PERSON_NAME]" at bounding box center [229, 72] width 194 height 14
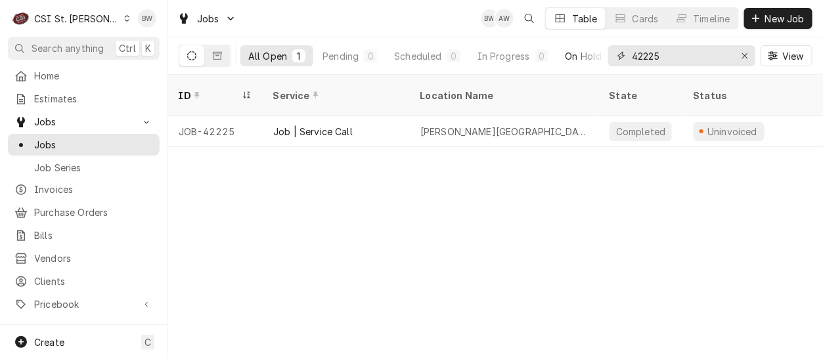
drag, startPoint x: 674, startPoint y: 60, endPoint x: 590, endPoint y: 61, distance: 84.1
click at [590, 61] on div "All Open 1 Pending 0 Scheduled 0 In Progress 0 On Hold 0 Completed 1 42225 View" at bounding box center [496, 55] width 634 height 37
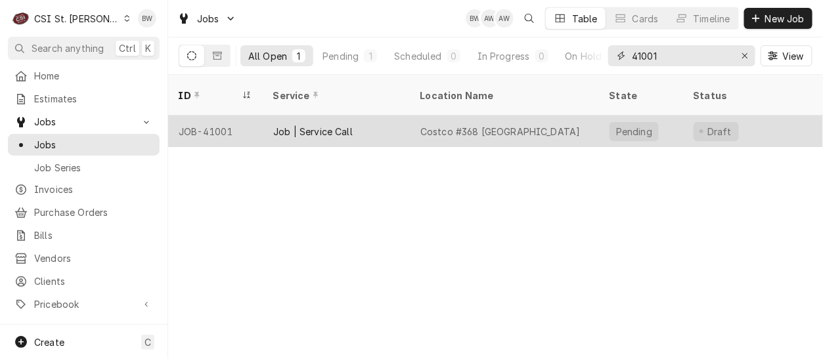
type input "41001"
click at [223, 116] on div "JOB-41001" at bounding box center [215, 132] width 95 height 32
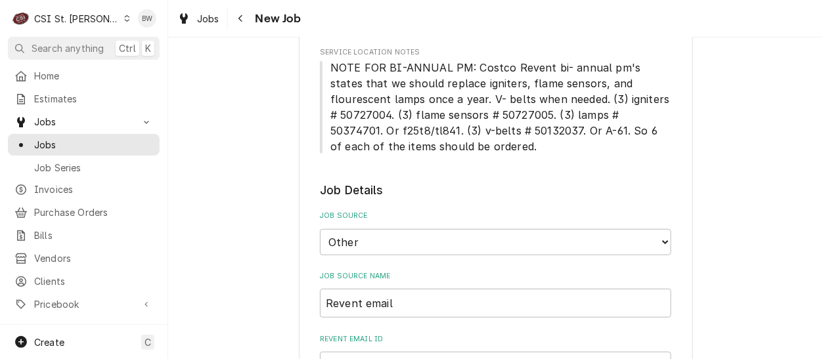
scroll to position [124, 0]
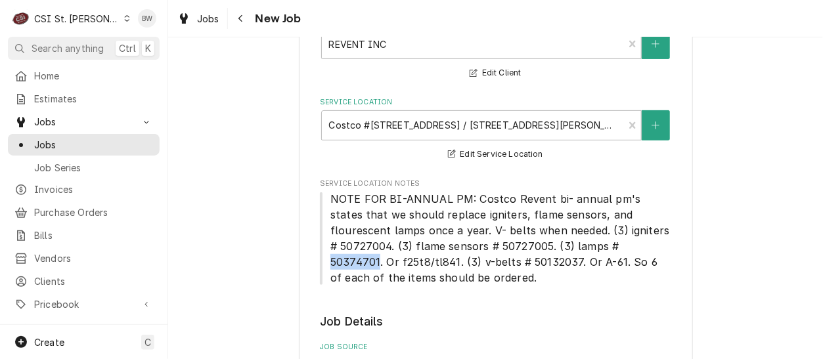
drag, startPoint x: 594, startPoint y: 248, endPoint x: 548, endPoint y: 246, distance: 46.0
click at [548, 246] on span "NOTE FOR BI-ANNUAL PM: Costco Revent bi- annual pm's states that we should repl…" at bounding box center [501, 238] width 343 height 92
copy span "50374701"
type textarea "x"
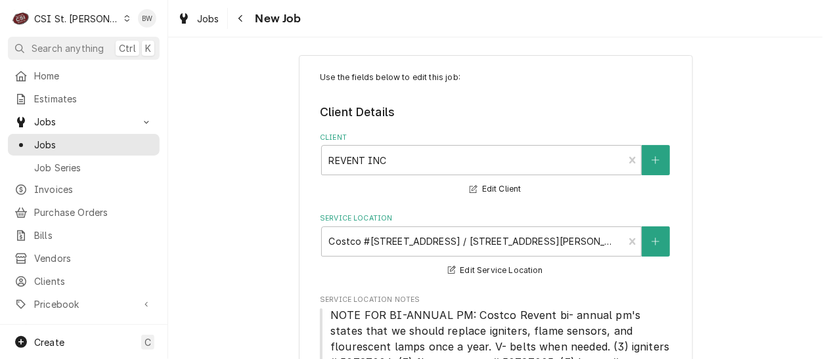
scroll to position [0, 0]
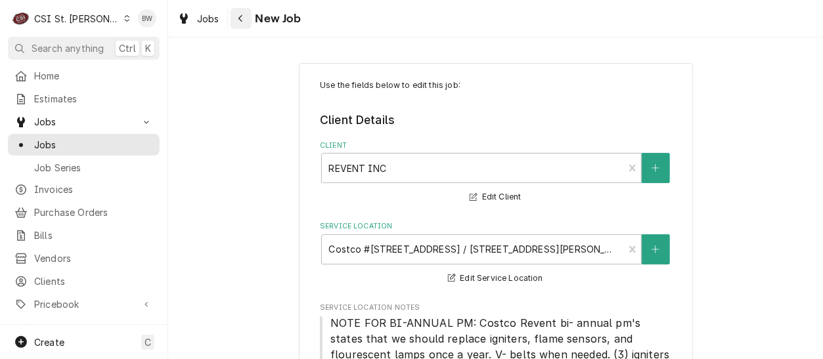
click at [236, 22] on div "Navigate back" at bounding box center [240, 18] width 13 height 13
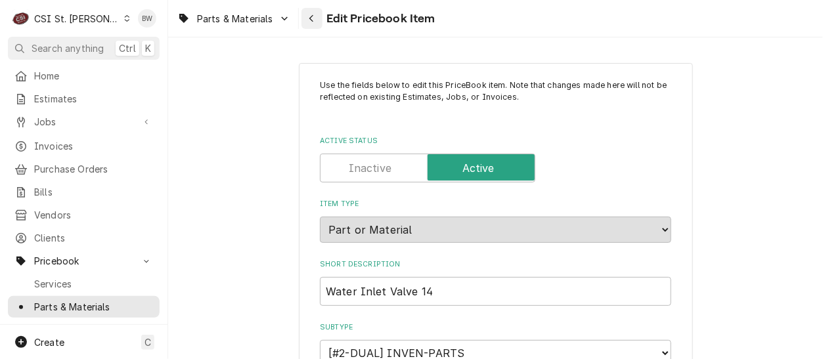
click at [315, 17] on div "Navigate back" at bounding box center [311, 18] width 13 height 13
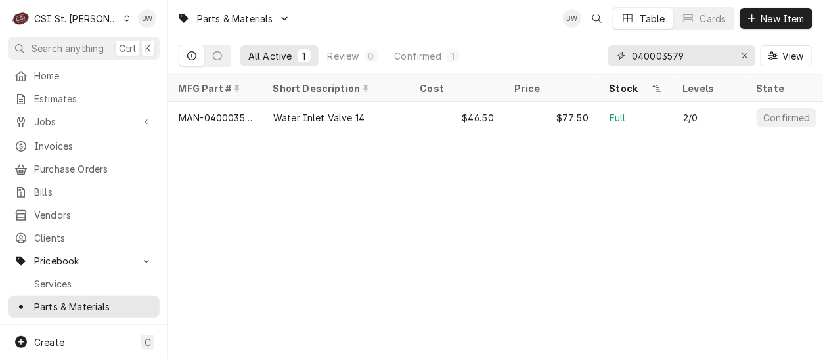
drag, startPoint x: 702, startPoint y: 57, endPoint x: 581, endPoint y: 55, distance: 120.8
click at [581, 55] on div "All Active 1 Review 0 Confirmed 1 040003579 View" at bounding box center [496, 55] width 634 height 37
paste input "50374701"
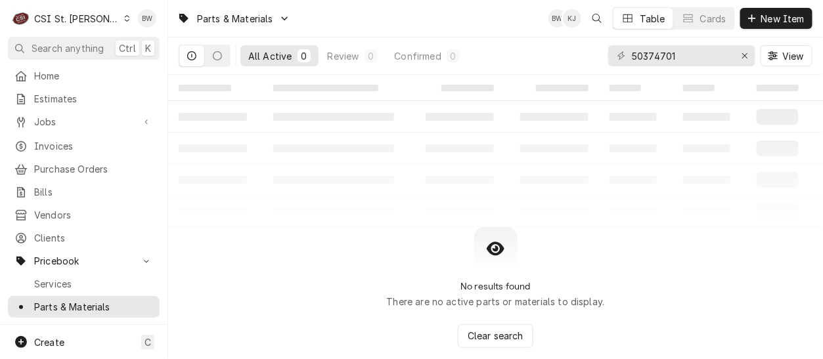
click at [335, 249] on div "No results found There are no active parts or materials to display. Clear search" at bounding box center [495, 287] width 655 height 121
drag, startPoint x: 680, startPoint y: 59, endPoint x: 598, endPoint y: 53, distance: 82.3
click at [605, 54] on div "All Active 0 Review 0 Confirmed 0 50374701 View" at bounding box center [496, 55] width 634 height 37
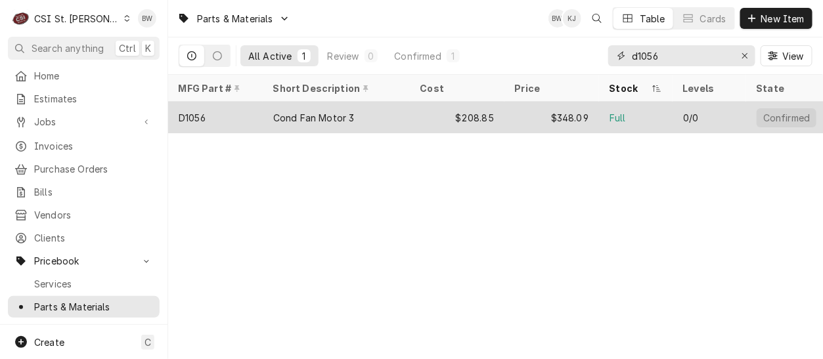
type input "d1056"
click at [246, 119] on div "D1056" at bounding box center [215, 118] width 95 height 32
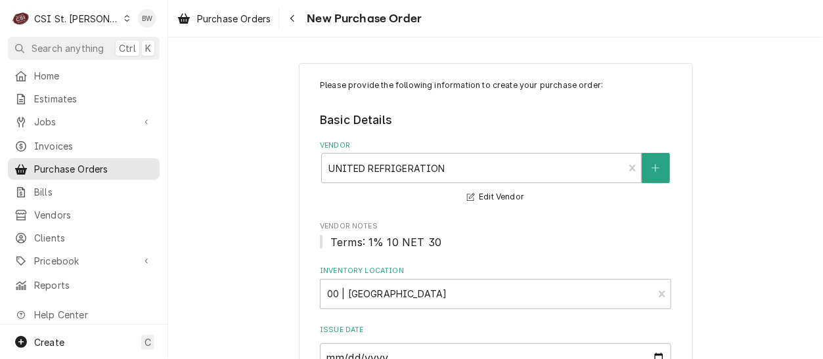
type textarea "x"
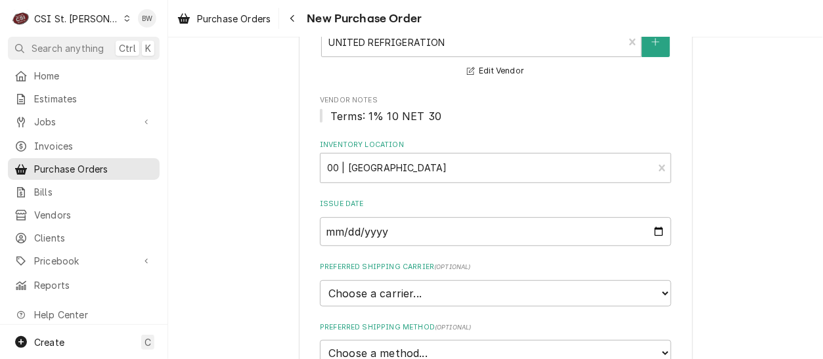
scroll to position [66, 0]
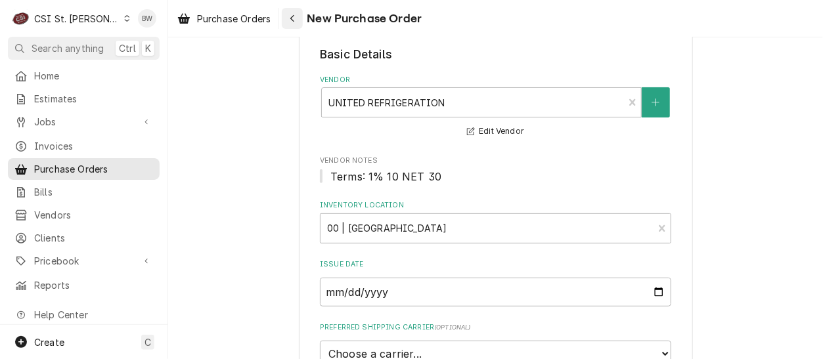
click at [288, 16] on div "Navigate back" at bounding box center [292, 18] width 13 height 13
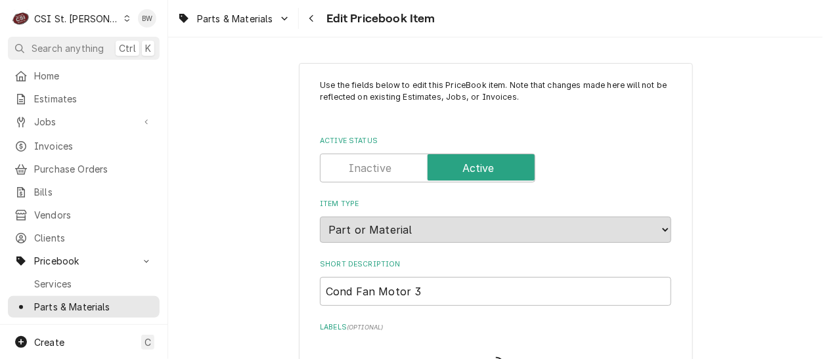
type textarea "x"
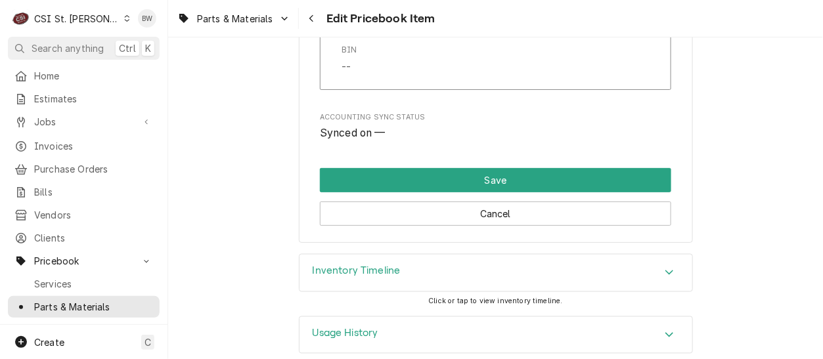
scroll to position [11375, 0]
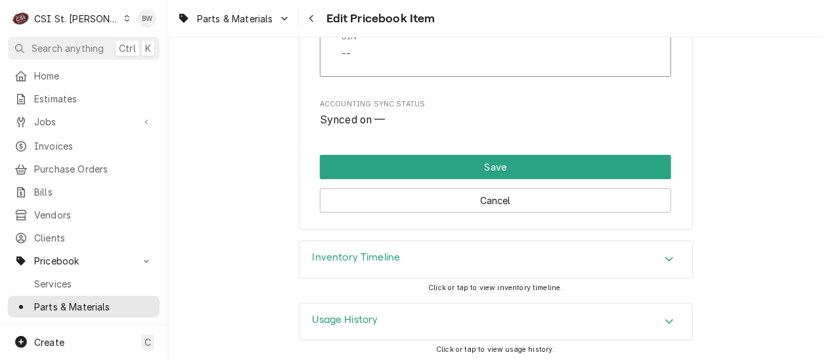
click at [366, 252] on h3 "Inventory Timeline" at bounding box center [357, 258] width 88 height 12
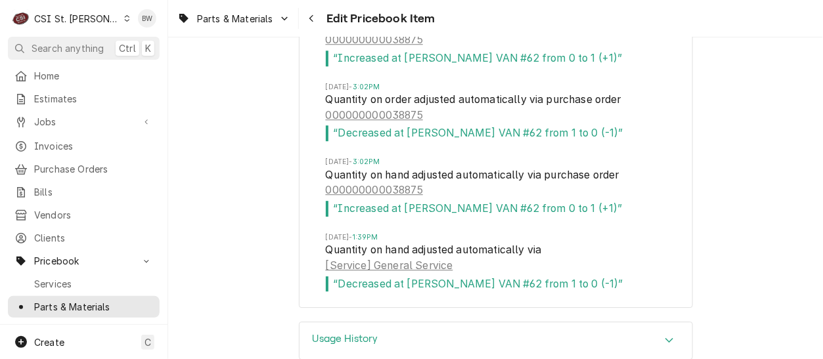
scroll to position [11830, 0]
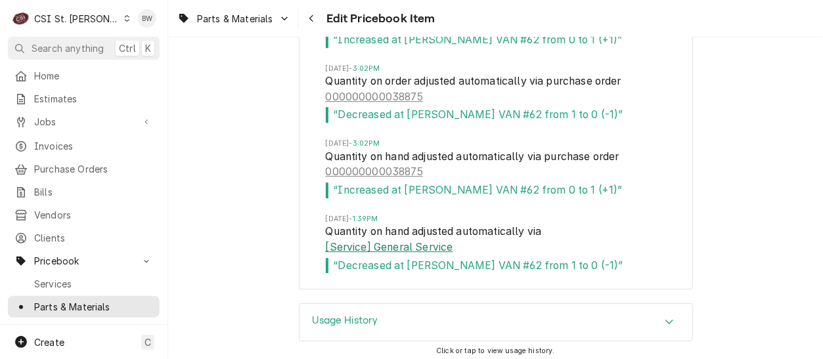
click at [364, 242] on link "[Service] General Service" at bounding box center [389, 248] width 127 height 16
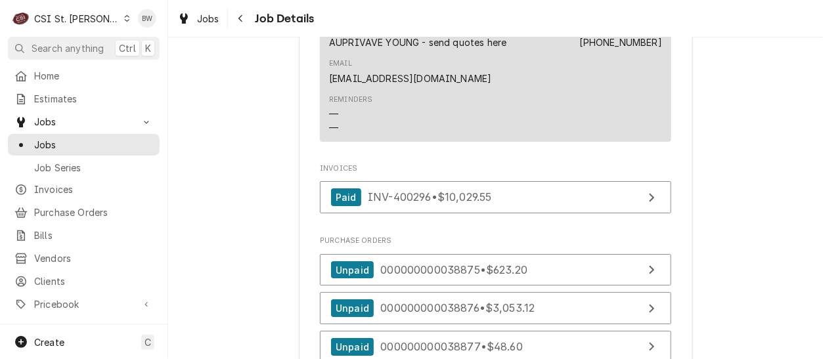
scroll to position [1445, 0]
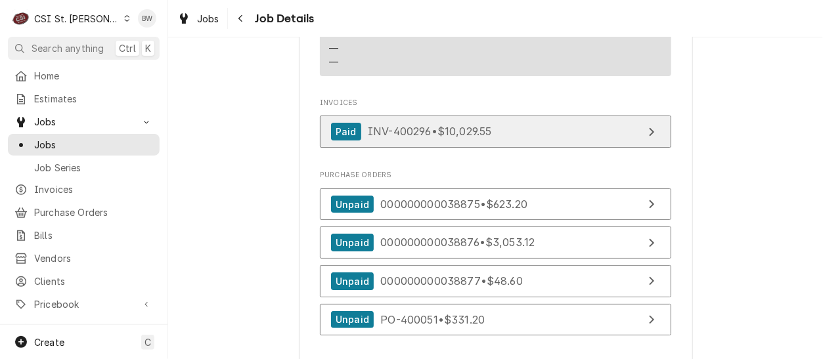
click at [409, 125] on span "INV-400296 • $10,029.55" at bounding box center [429, 131] width 123 height 13
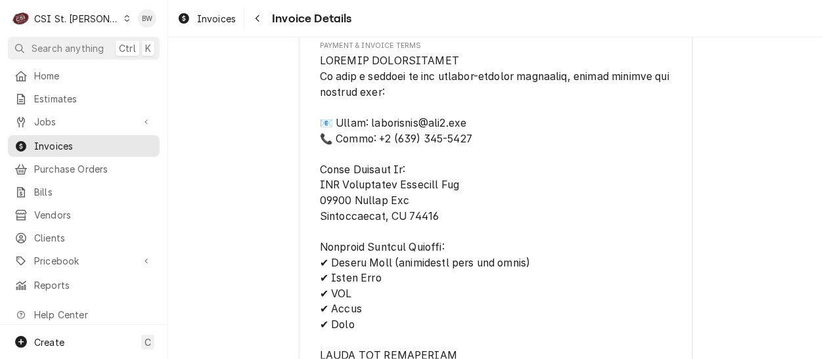
scroll to position [4596, 0]
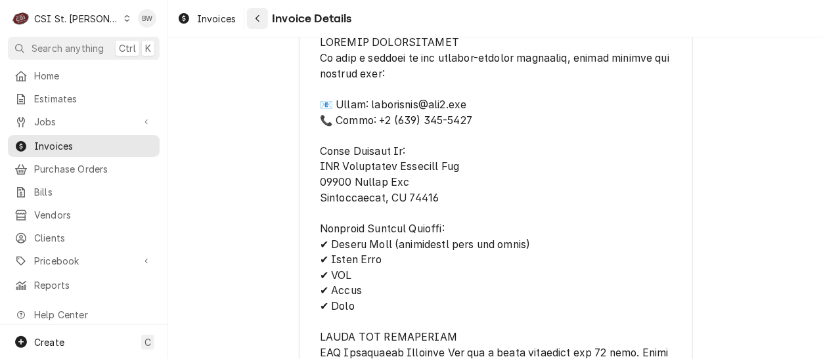
click at [259, 18] on icon "Navigate back" at bounding box center [258, 18] width 6 height 9
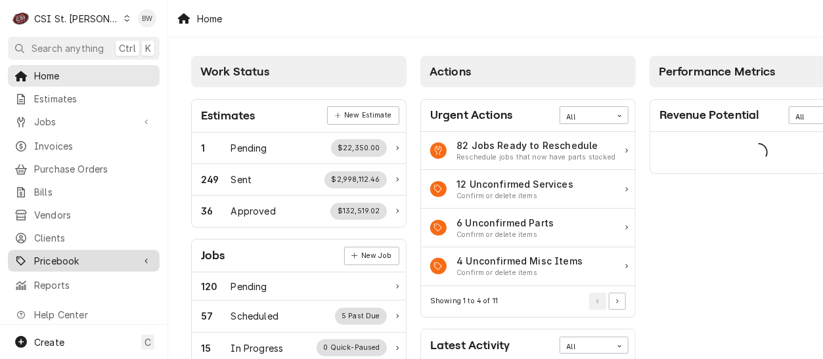
click at [79, 254] on span "Pricebook" at bounding box center [83, 261] width 99 height 14
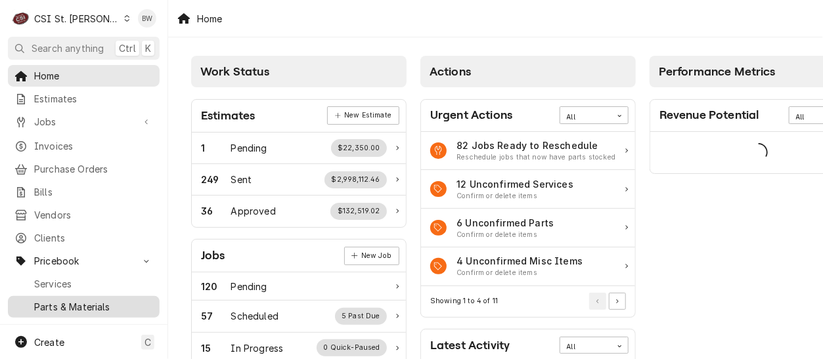
click at [75, 305] on div "Parts & Materials" at bounding box center [84, 307] width 146 height 16
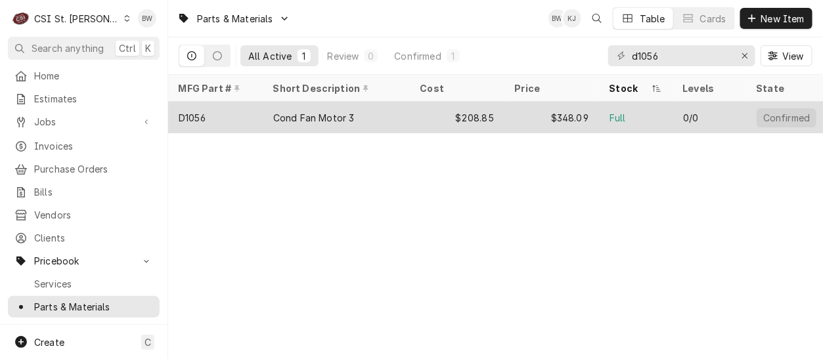
click at [232, 121] on div "D1056" at bounding box center [215, 118] width 95 height 32
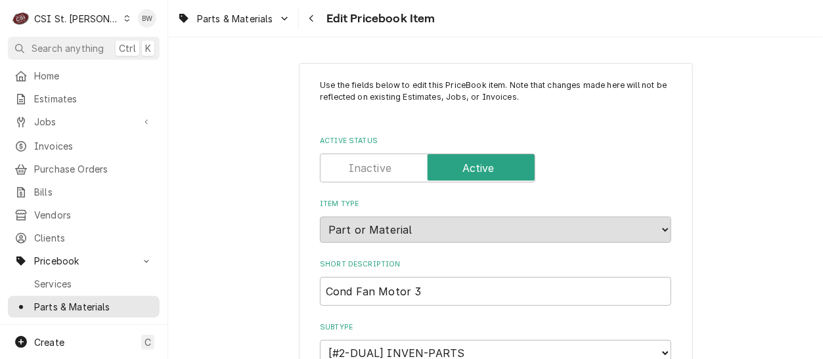
type textarea "x"
click at [537, 26] on div "Parts & Materials Edit Pricebook Item" at bounding box center [495, 18] width 655 height 37
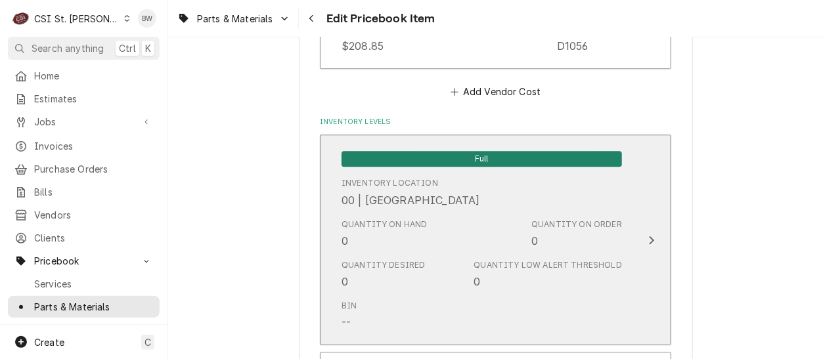
click at [394, 230] on div "Quantity on Hand 0" at bounding box center [384, 234] width 86 height 30
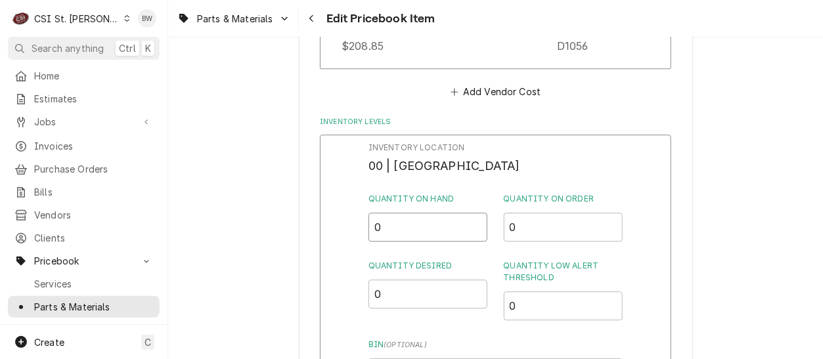
drag, startPoint x: 404, startPoint y: 232, endPoint x: 366, endPoint y: 233, distance: 38.8
click at [366, 233] on div "Inventory Location 00 | STL WAREHOUSE Quantity on Hand 0 Quantity on Order 0 Qu…" at bounding box center [495, 305] width 351 height 341
type input "1"
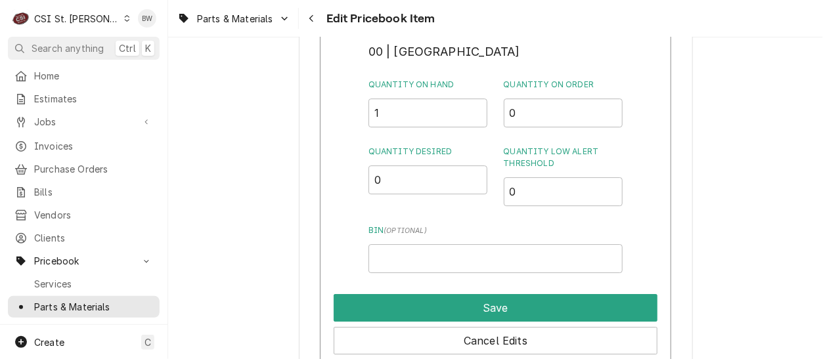
scroll to position [1232, 0]
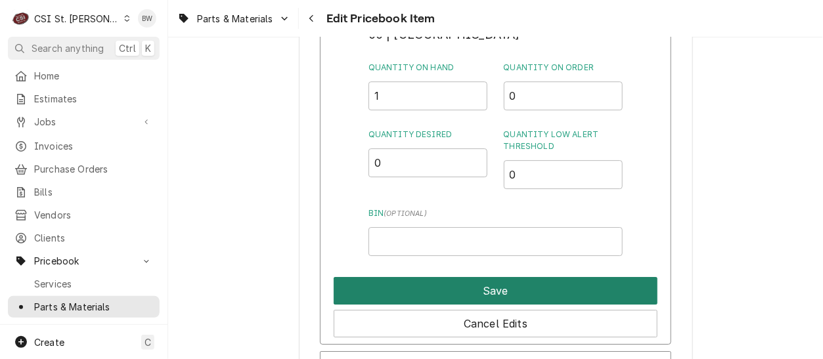
click at [454, 287] on button "Save" at bounding box center [496, 291] width 324 height 28
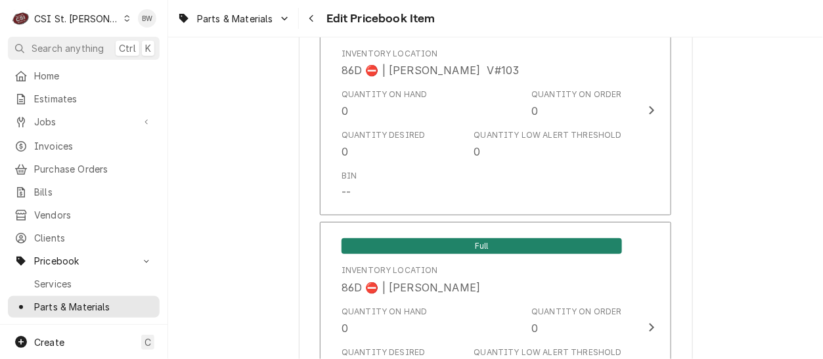
scroll to position [11375, 0]
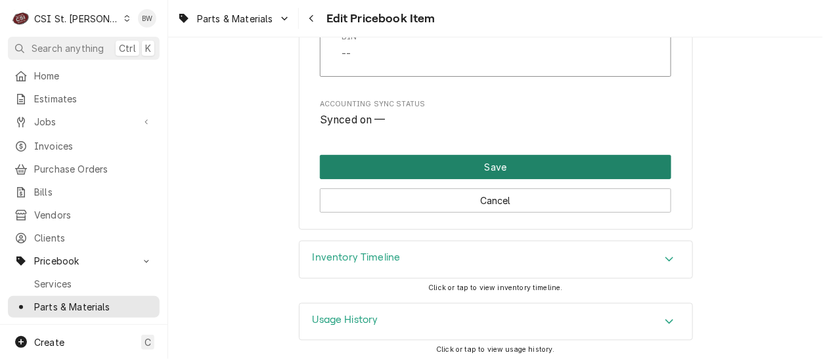
click at [455, 167] on button "Save" at bounding box center [495, 167] width 351 height 24
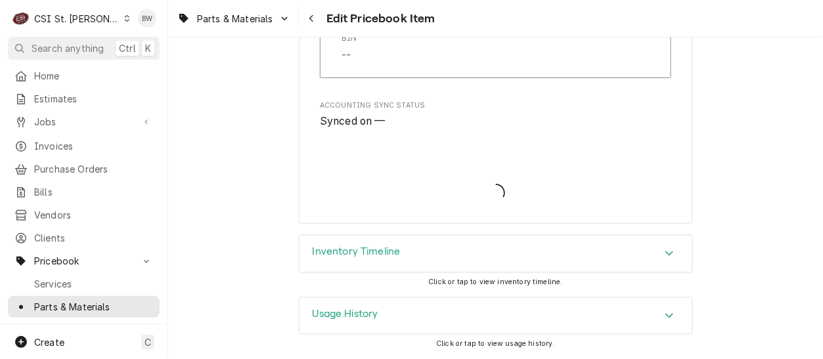
scroll to position [11368, 0]
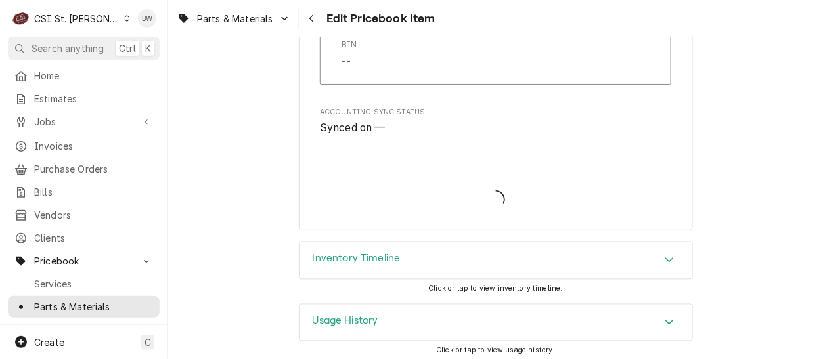
type textarea "x"
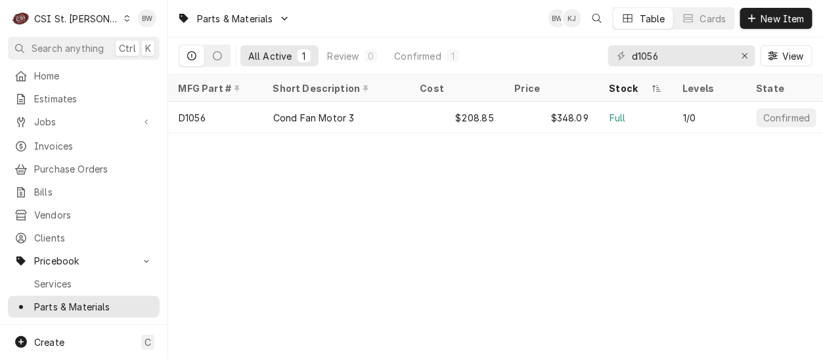
drag, startPoint x: 0, startPoint y: 0, endPoint x: 289, endPoint y: 211, distance: 358.0
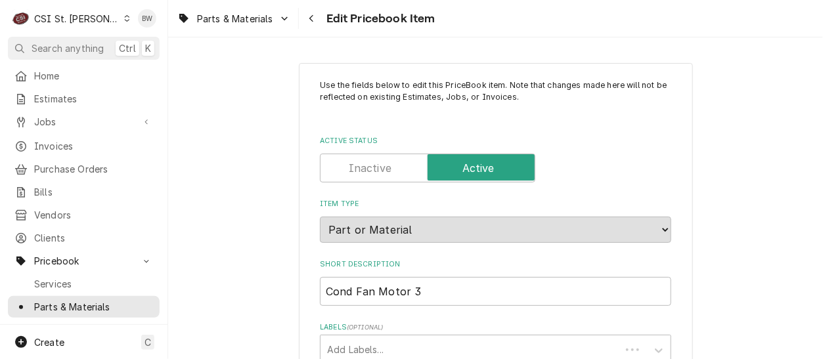
type textarea "x"
click at [311, 22] on icon "Navigate back" at bounding box center [312, 18] width 6 height 9
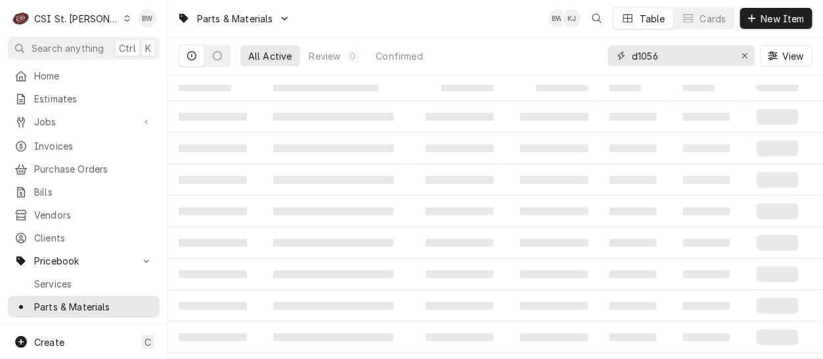
drag, startPoint x: 665, startPoint y: 56, endPoint x: 601, endPoint y: 54, distance: 63.1
click at [605, 54] on div "All Active Review 0 Confirmed d1056 View" at bounding box center [496, 55] width 634 height 37
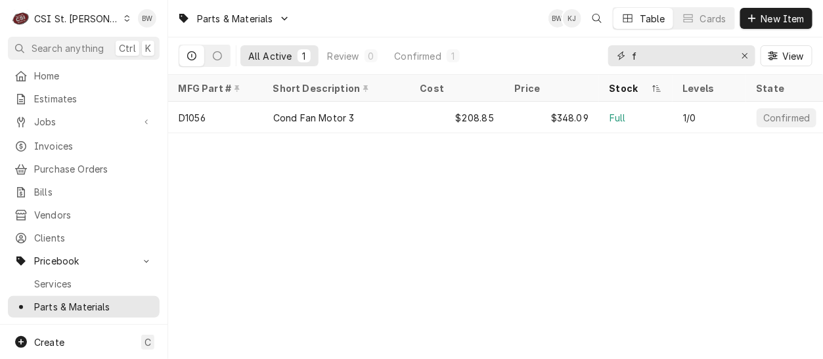
type input "f"
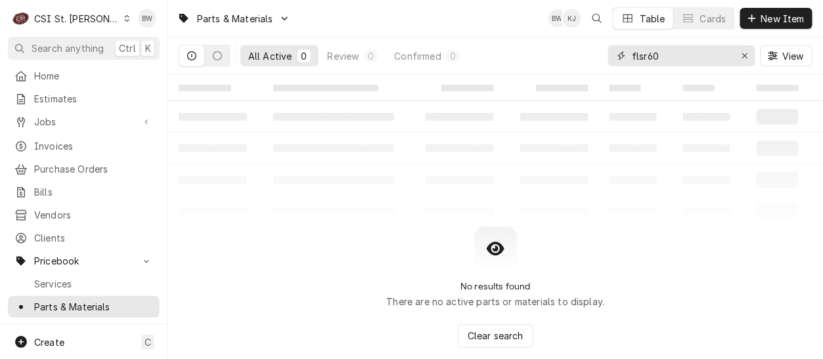
drag, startPoint x: 682, startPoint y: 59, endPoint x: 619, endPoint y: 61, distance: 63.7
click at [617, 61] on div "flsr60" at bounding box center [681, 55] width 147 height 21
paste input "GRA-486L43"
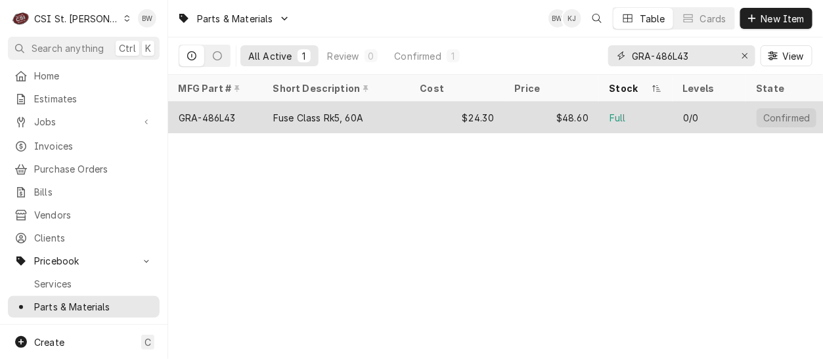
type input "GRA-486L43"
click at [239, 117] on div "GRA-486L43" at bounding box center [215, 118] width 95 height 32
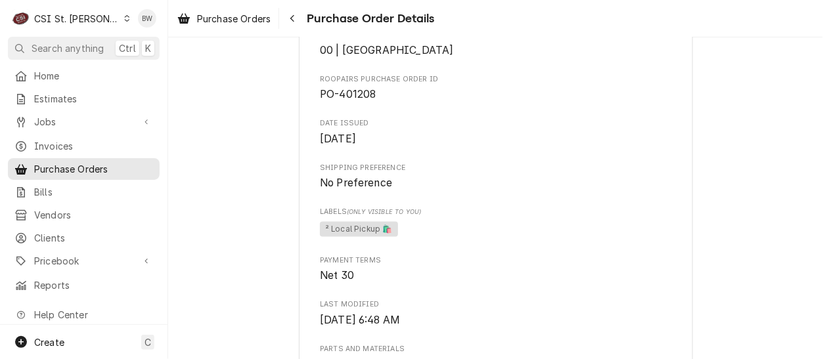
scroll to position [435, 0]
click at [288, 20] on div "Navigate back" at bounding box center [292, 18] width 13 height 13
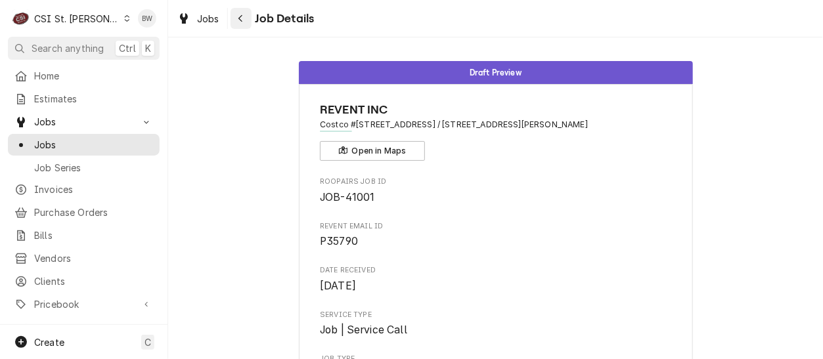
click at [236, 20] on div "Navigate back" at bounding box center [240, 18] width 13 height 13
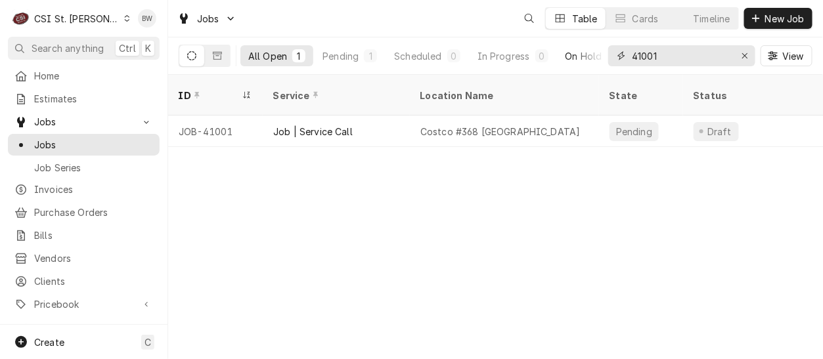
drag, startPoint x: 674, startPoint y: 53, endPoint x: 596, endPoint y: 53, distance: 78.1
click at [598, 53] on div "All Open 1 Pending 1 Scheduled 0 In Progress 0 On Hold 0 Completed 0 41001 View" at bounding box center [496, 55] width 634 height 37
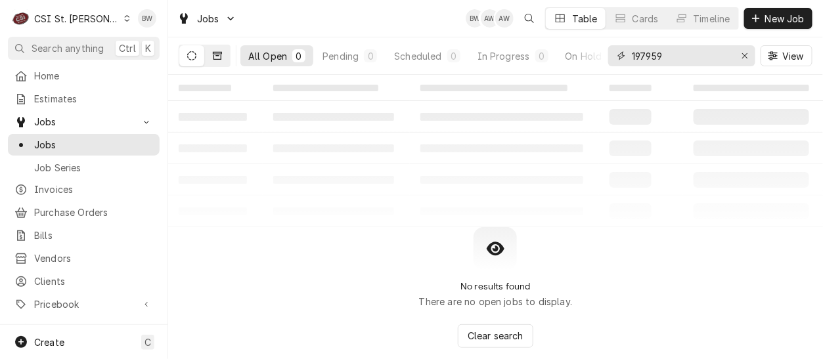
type input "197959"
click at [221, 56] on icon "Dynamic Content Wrapper" at bounding box center [217, 56] width 9 height 8
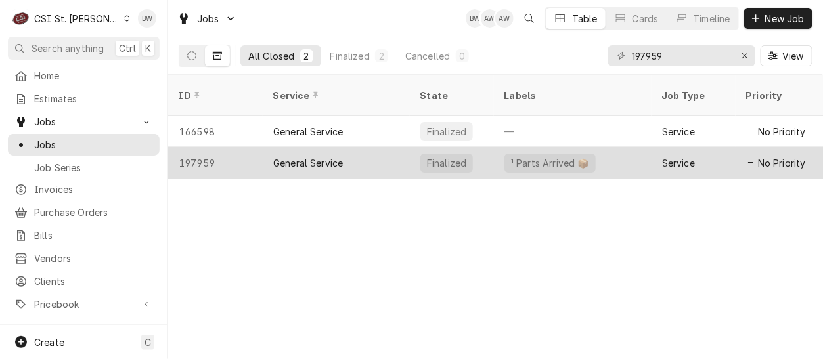
click at [215, 147] on div "197959" at bounding box center [215, 163] width 95 height 32
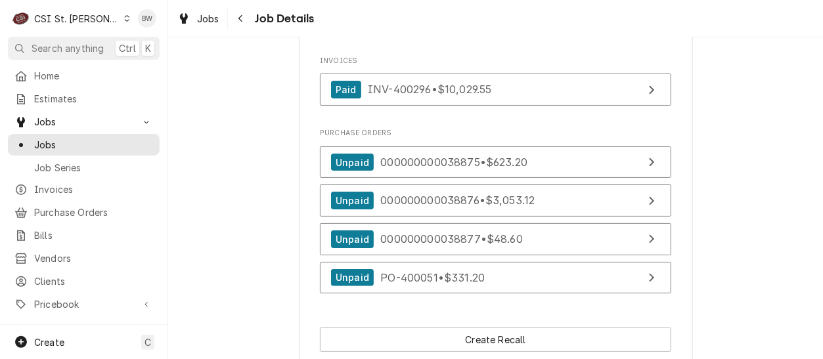
scroll to position [1467, 0]
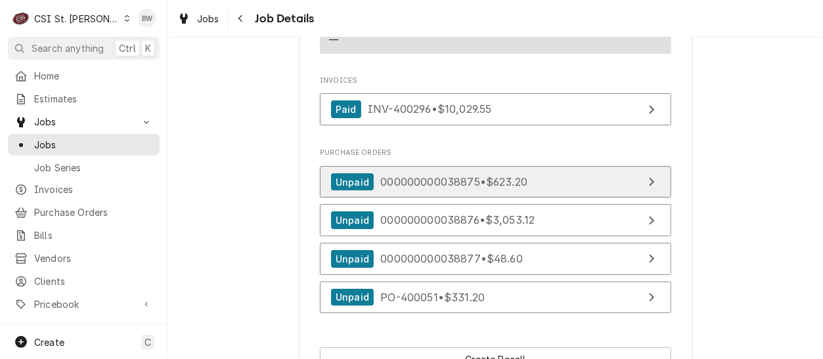
click at [362, 173] on div "Unpaid" at bounding box center [352, 182] width 43 height 18
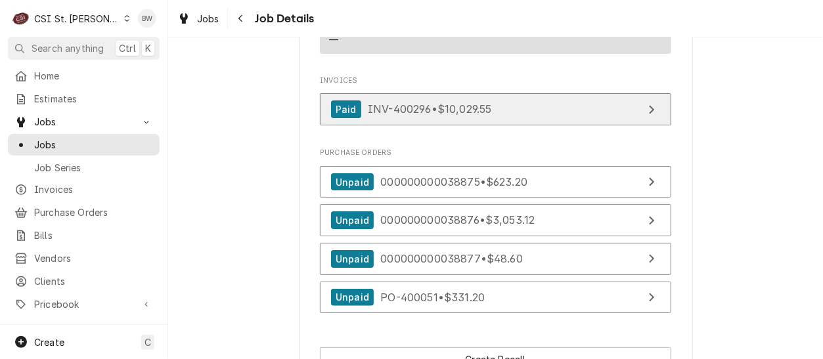
click at [351, 100] on div "Paid" at bounding box center [346, 109] width 30 height 18
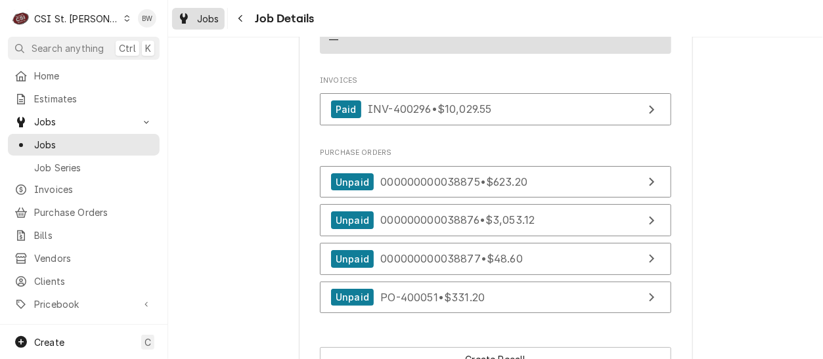
click at [217, 18] on span "Jobs" at bounding box center [208, 19] width 22 height 14
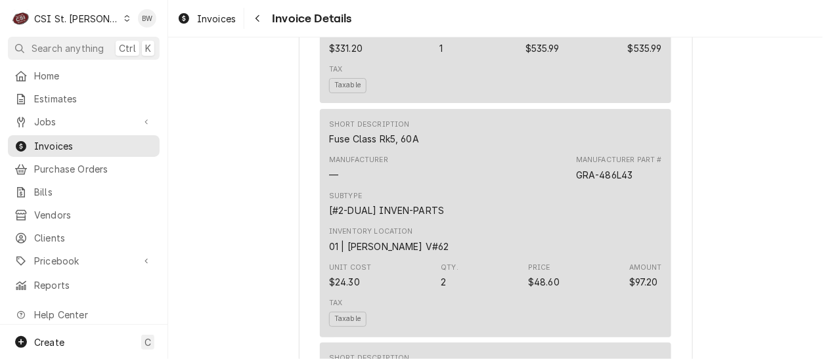
scroll to position [2758, 0]
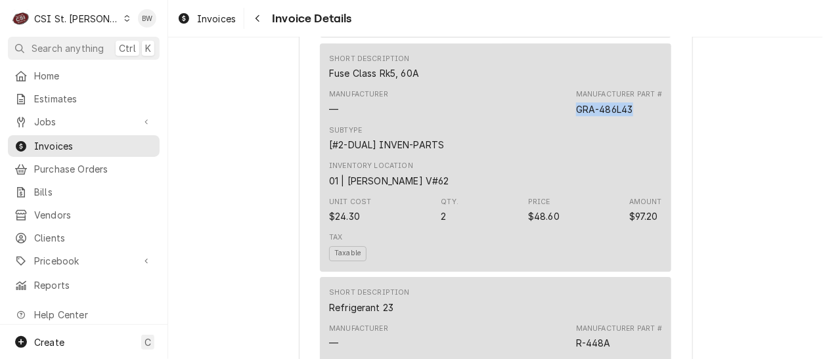
drag, startPoint x: 634, startPoint y: 131, endPoint x: 574, endPoint y: 135, distance: 59.9
click at [576, 116] on div "Manufacturer Part # GRA-486L43" at bounding box center [619, 102] width 86 height 26
drag, startPoint x: 574, startPoint y: 135, endPoint x: 583, endPoint y: 131, distance: 10.0
copy div "GRA-486L43"
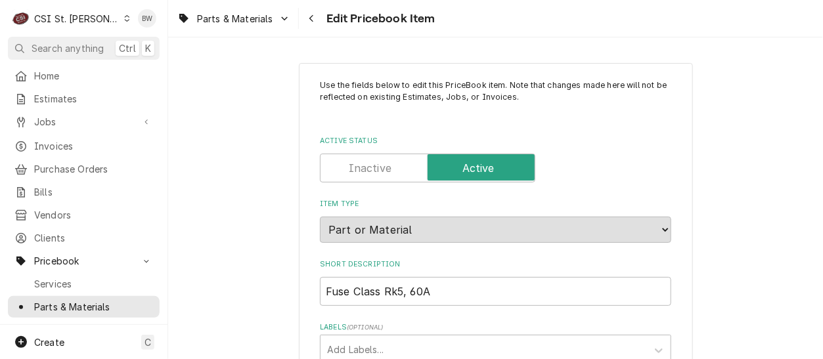
type textarea "x"
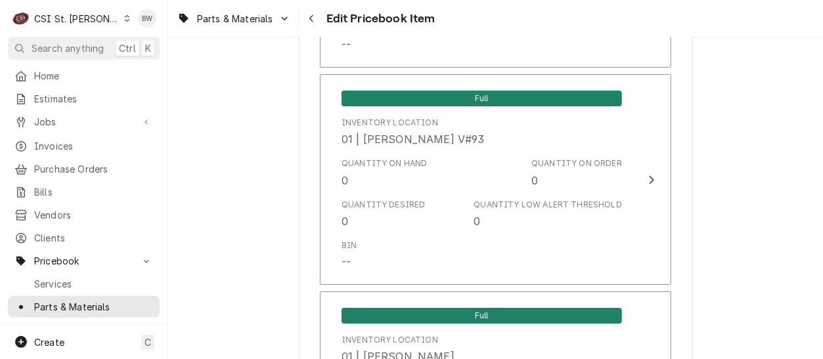
scroll to position [1379, 0]
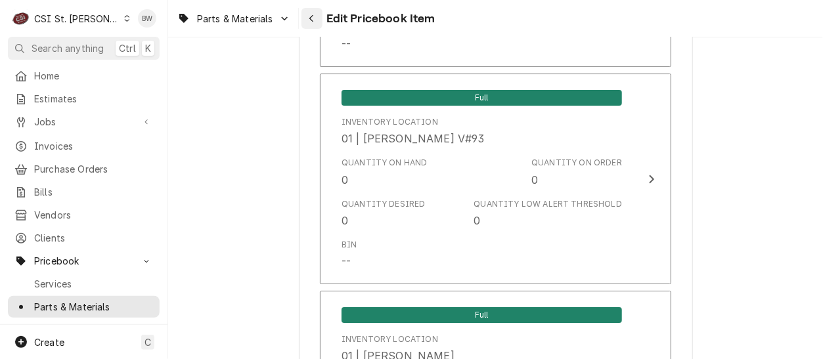
click at [307, 20] on div "Navigate back" at bounding box center [311, 18] width 13 height 13
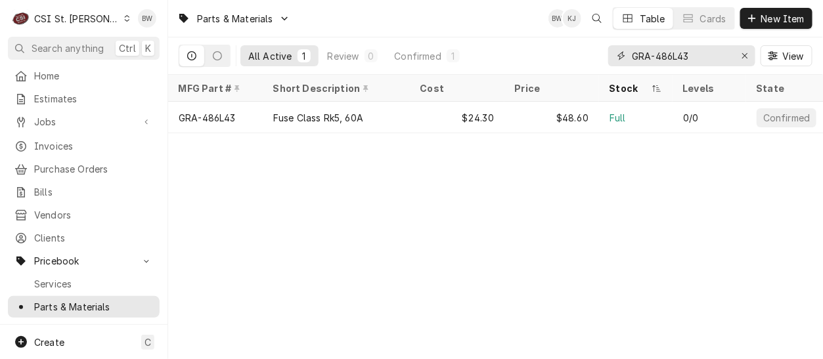
drag, startPoint x: 703, startPoint y: 58, endPoint x: 611, endPoint y: 53, distance: 92.1
click at [611, 53] on div "GRA-486L43" at bounding box center [681, 55] width 147 height 21
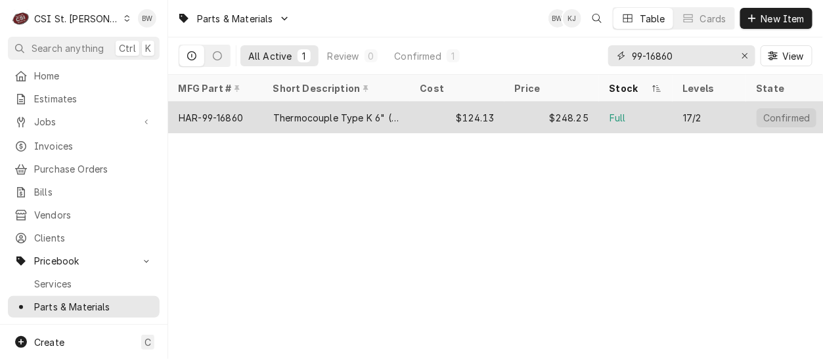
type input "99-16860"
click at [230, 114] on div "HAR-99-16860" at bounding box center [211, 118] width 64 height 14
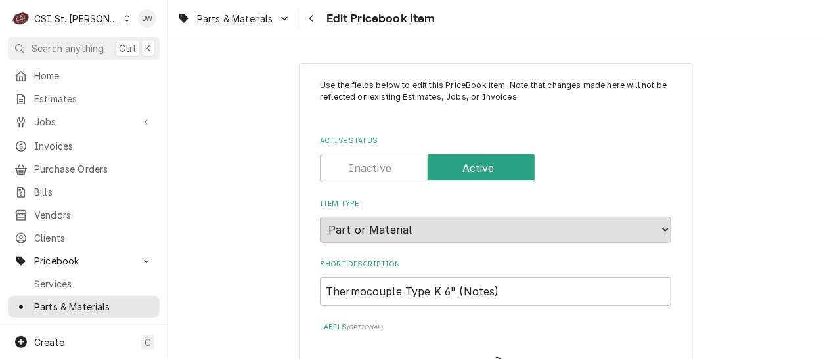
type textarea "x"
click at [475, 28] on div "Parts & Materials Edit Pricebook Item" at bounding box center [495, 18] width 655 height 37
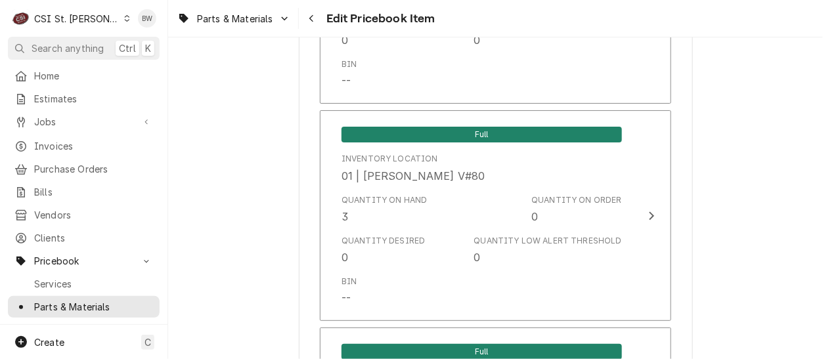
scroll to position [1101, 0]
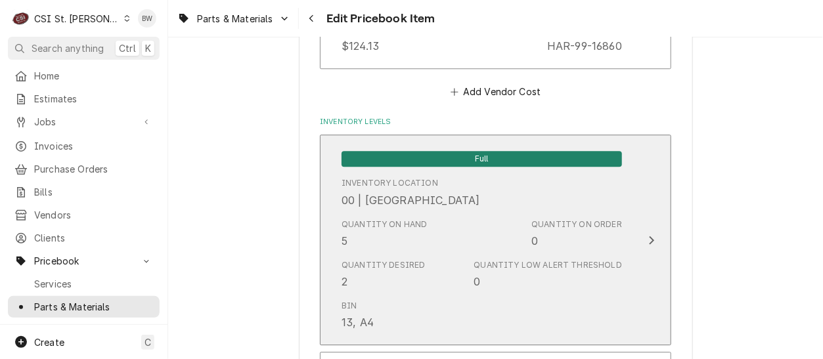
click at [365, 236] on div "Quantity on Hand 5" at bounding box center [384, 234] width 86 height 30
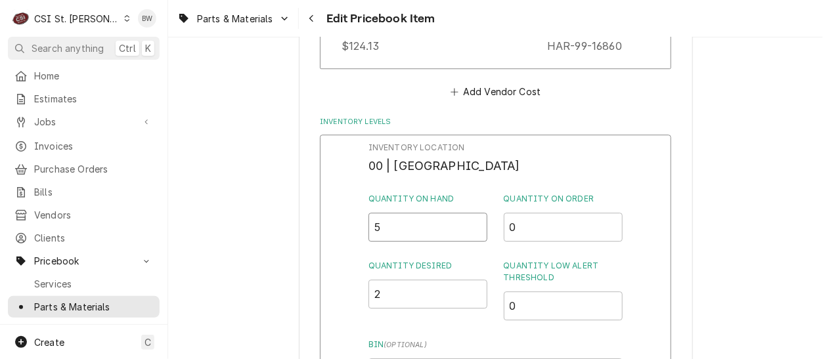
drag, startPoint x: 381, startPoint y: 228, endPoint x: 363, endPoint y: 227, distance: 17.8
click at [363, 227] on div "Inventory Location 00 | STL WAREHOUSE Quantity on Hand 5 Quantity on Order 0 Qu…" at bounding box center [495, 305] width 351 height 341
type input "4"
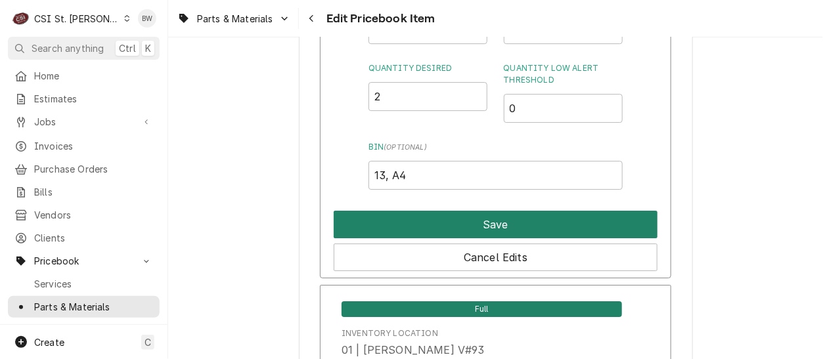
click at [469, 223] on button "Save" at bounding box center [496, 225] width 324 height 28
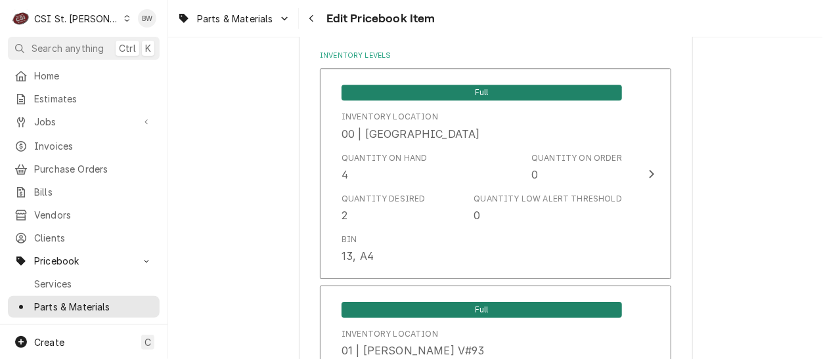
scroll to position [2841, 0]
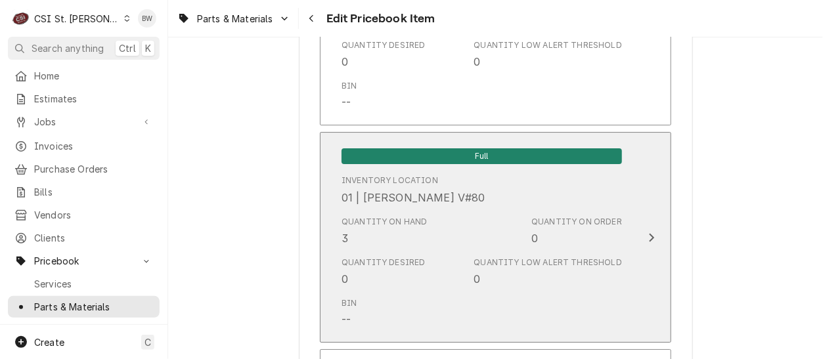
click at [404, 238] on div "Quantity on Hand 3" at bounding box center [384, 231] width 86 height 30
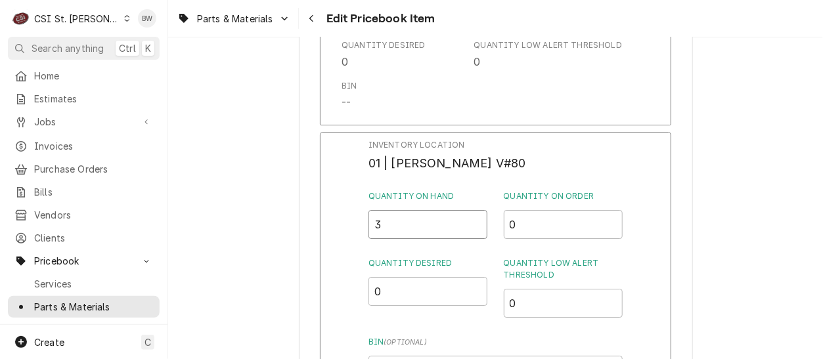
click at [395, 230] on input "3" at bounding box center [428, 224] width 120 height 29
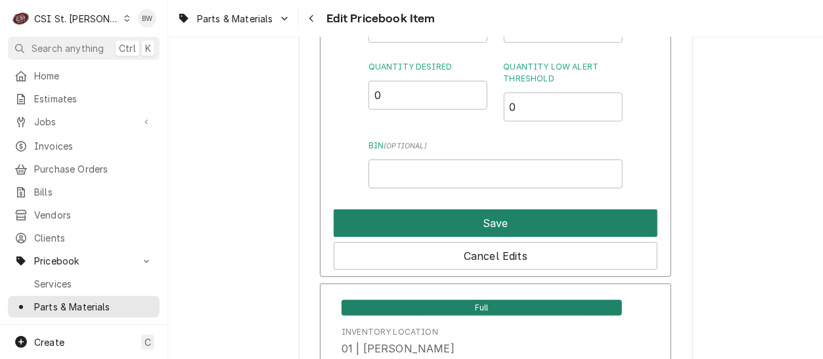
click at [491, 227] on button "Save" at bounding box center [496, 223] width 324 height 28
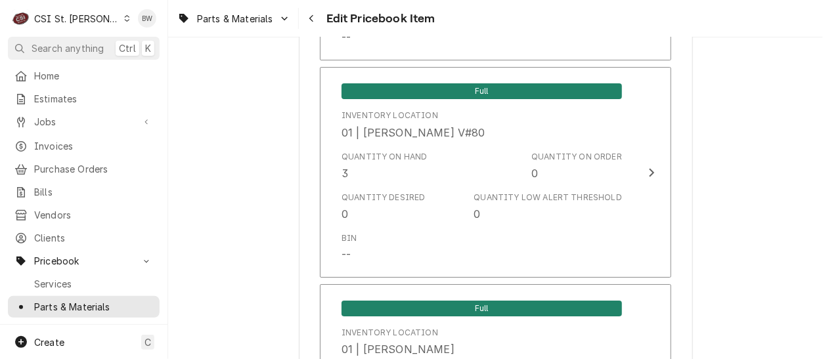
scroll to position [11375, 0]
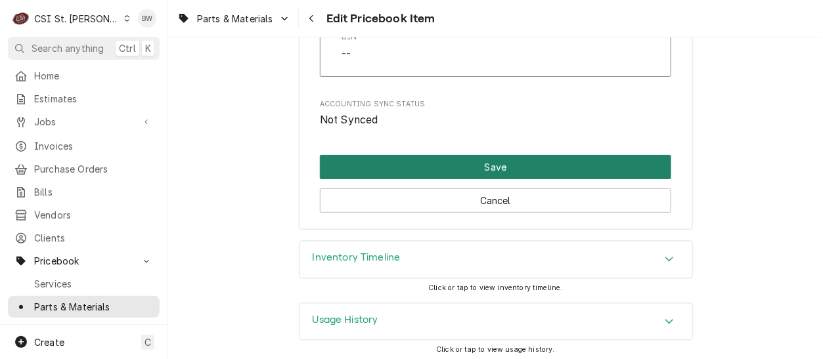
click at [444, 157] on button "Save" at bounding box center [495, 167] width 351 height 24
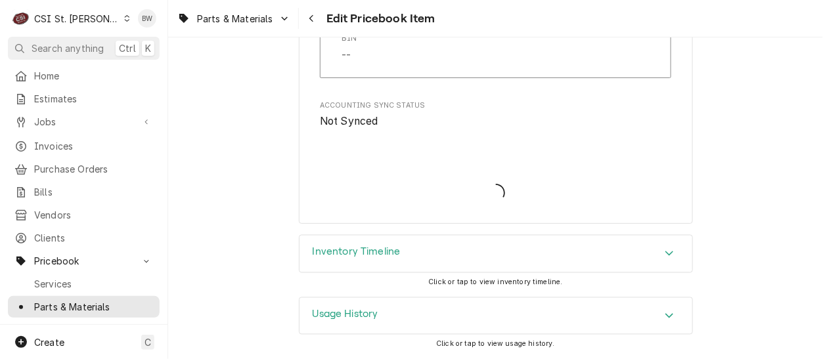
scroll to position [11368, 0]
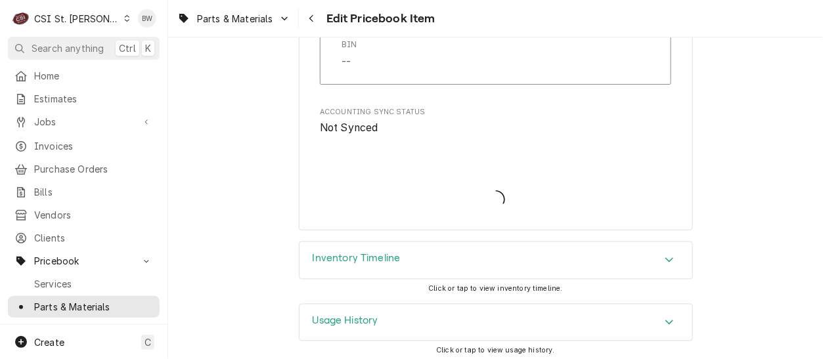
type textarea "x"
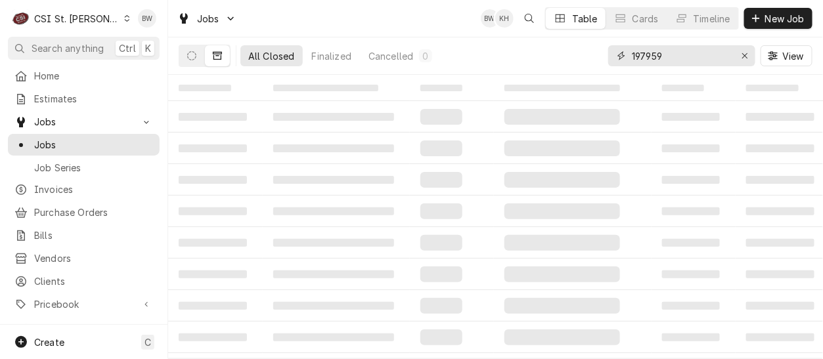
drag, startPoint x: 670, startPoint y: 53, endPoint x: 625, endPoint y: 57, distance: 44.9
click at [625, 57] on div "197959" at bounding box center [681, 55] width 147 height 21
type input "42176"
click at [190, 54] on icon "Dynamic Content Wrapper" at bounding box center [191, 55] width 9 height 9
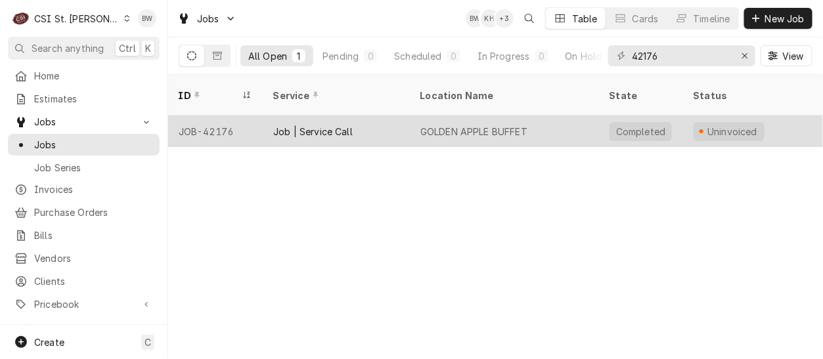
click at [214, 116] on div "JOB-42176" at bounding box center [215, 132] width 95 height 32
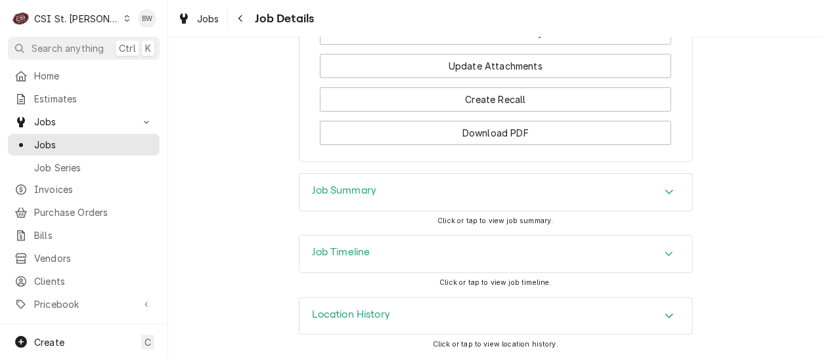
scroll to position [1455, 0]
click at [313, 190] on h3 "Job Summary" at bounding box center [345, 191] width 64 height 12
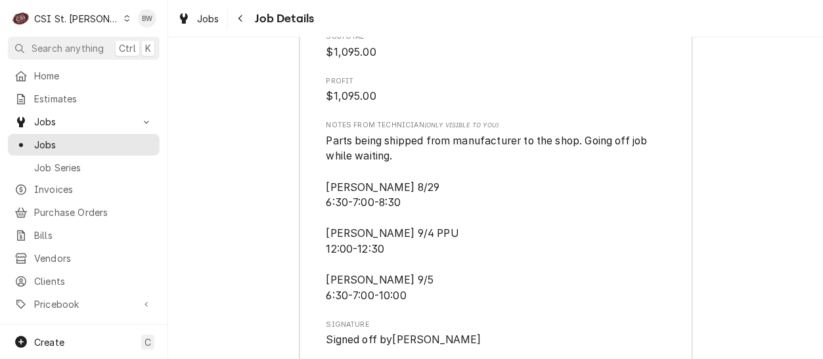
scroll to position [3622, 0]
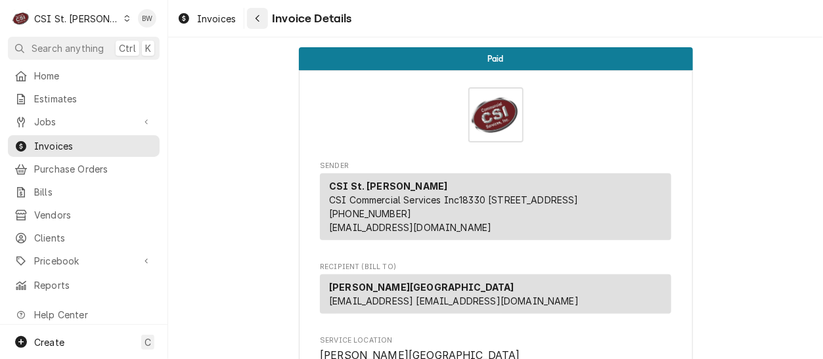
scroll to position [2758, 0]
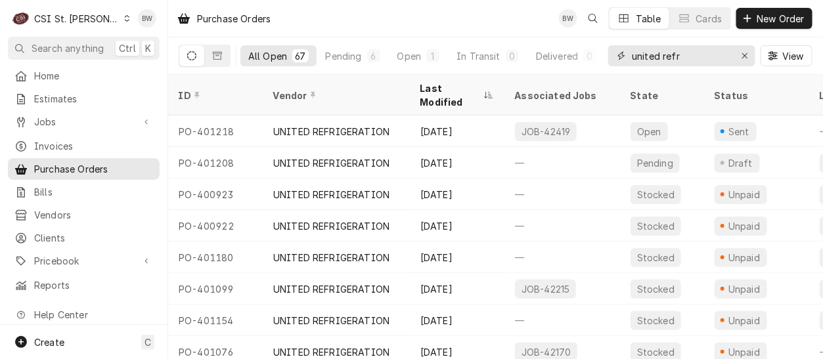
drag, startPoint x: 714, startPoint y: 58, endPoint x: 613, endPoint y: 49, distance: 101.5
click at [613, 49] on div "united refr" at bounding box center [681, 55] width 147 height 21
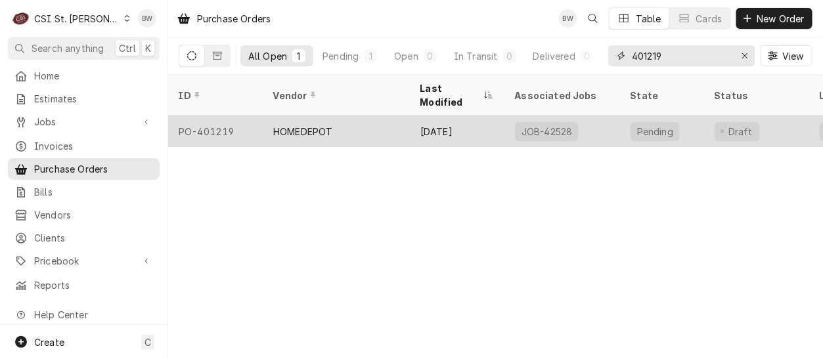
type input "401219"
click at [263, 116] on div "HOMEDEPOT" at bounding box center [336, 132] width 147 height 32
click at [264, 116] on div "HOMEDEPOT" at bounding box center [336, 132] width 147 height 32
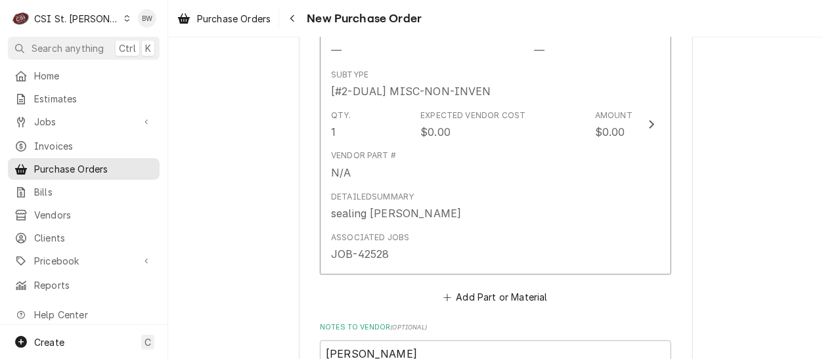
scroll to position [657, 0]
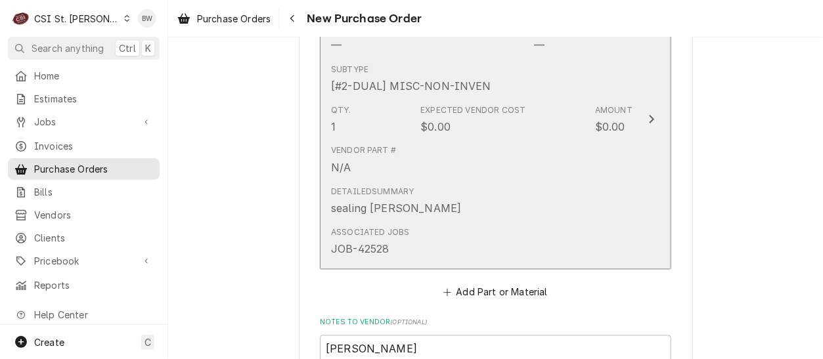
click at [484, 178] on div "Vendor Part # N/A" at bounding box center [481, 160] width 301 height 41
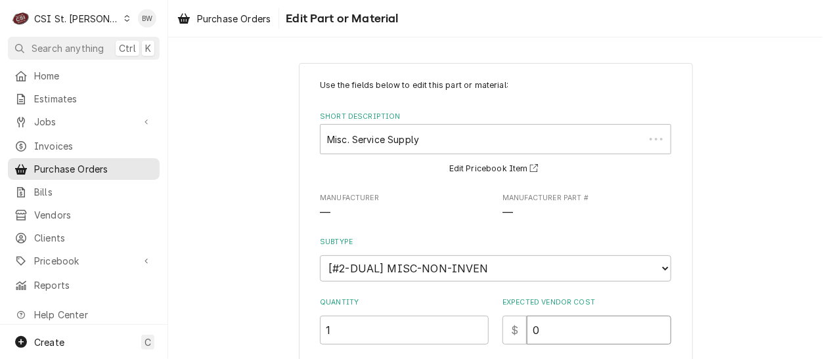
drag, startPoint x: 550, startPoint y: 333, endPoint x: 525, endPoint y: 332, distance: 24.3
click at [527, 332] on input "0" at bounding box center [599, 330] width 144 height 29
type textarea "x"
type input "1"
type textarea "x"
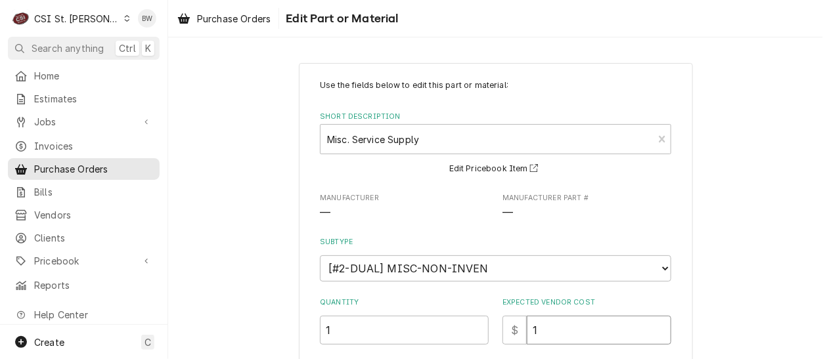
type input "16"
type textarea "x"
type input "16.9"
type textarea "x"
type input "16.96"
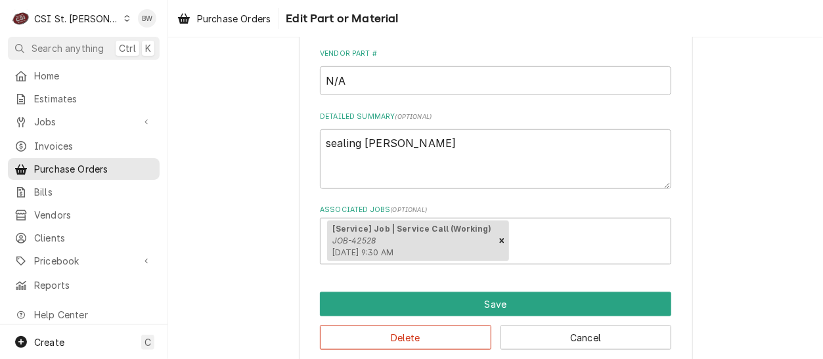
scroll to position [328, 0]
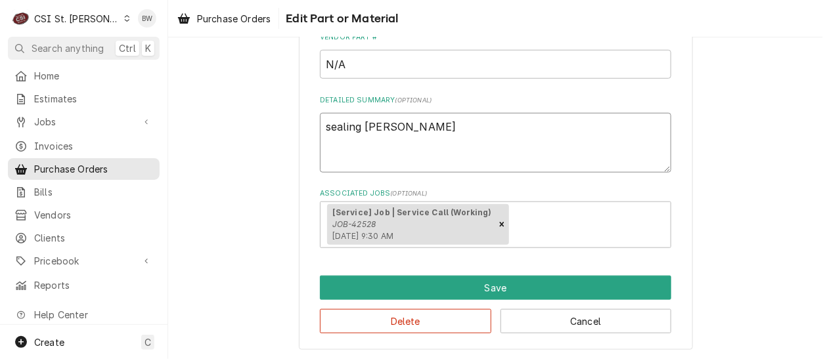
click at [403, 129] on textarea "sealing chaulk" at bounding box center [495, 142] width 351 height 59
type textarea "x"
type textarea "sealing chaulk,"
type textarea "x"
type textarea "sealing chaulk,"
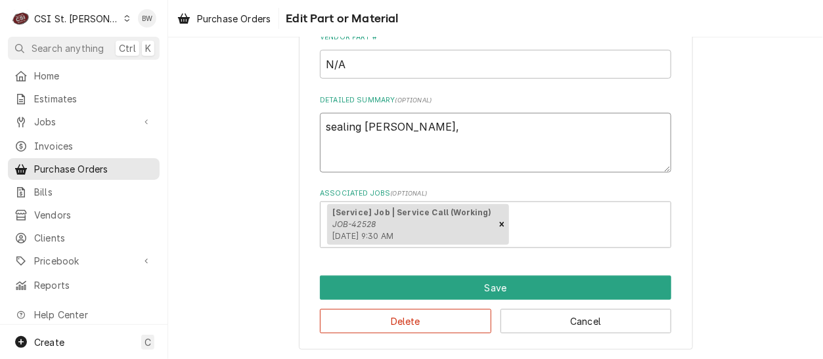
type textarea "x"
type textarea "sealing chaulk, R"
type textarea "x"
type textarea "sealing chaulk, Ry"
type textarea "x"
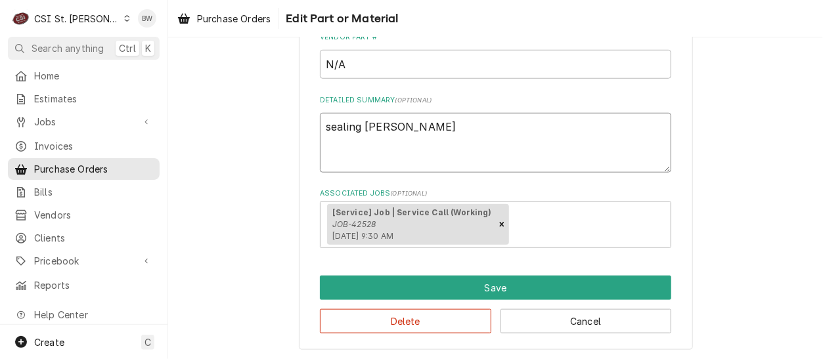
type textarea "sealing chaulk, Rya"
type textarea "x"
type textarea "sealing chaulk, Ryan"
type textarea "x"
type textarea "sealing chaulk, Ryan"
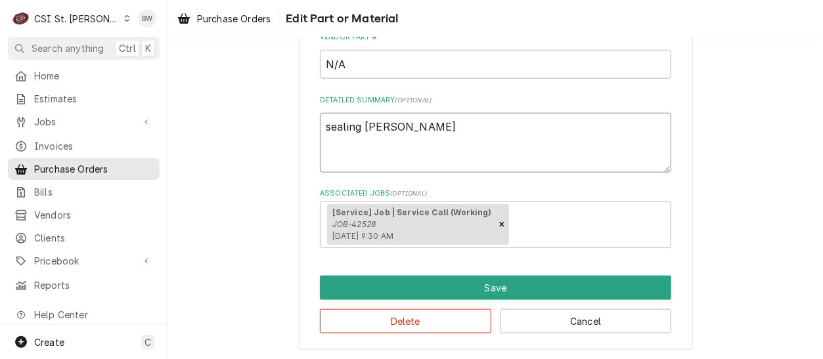
type textarea "x"
type textarea "sealing chaulk, Ryan"
type textarea "x"
type textarea "sealing chaulk, Ryan S"
type textarea "x"
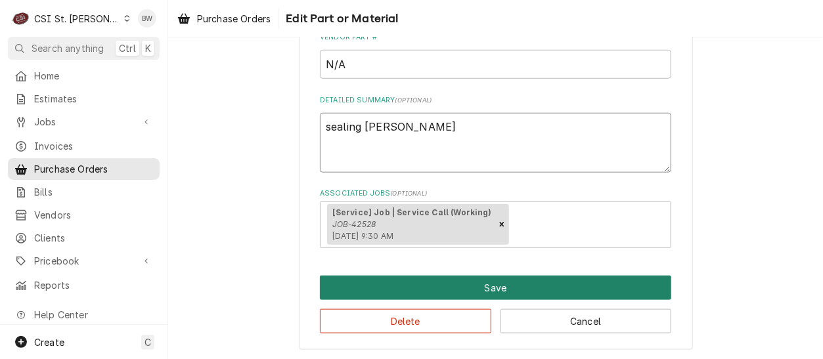
type textarea "sealing [PERSON_NAME]"
click at [427, 276] on button "Save" at bounding box center [495, 288] width 351 height 24
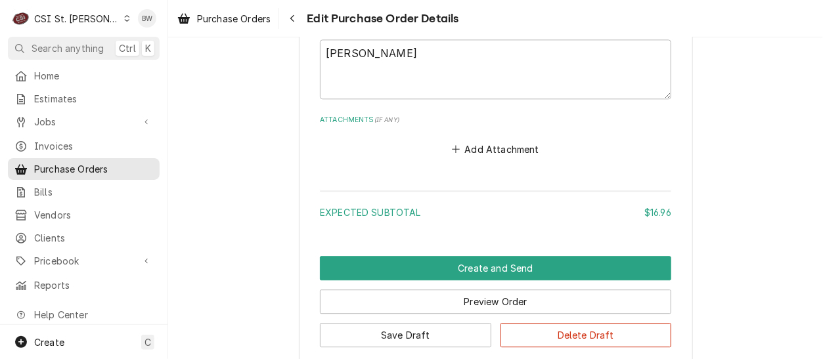
scroll to position [969, 0]
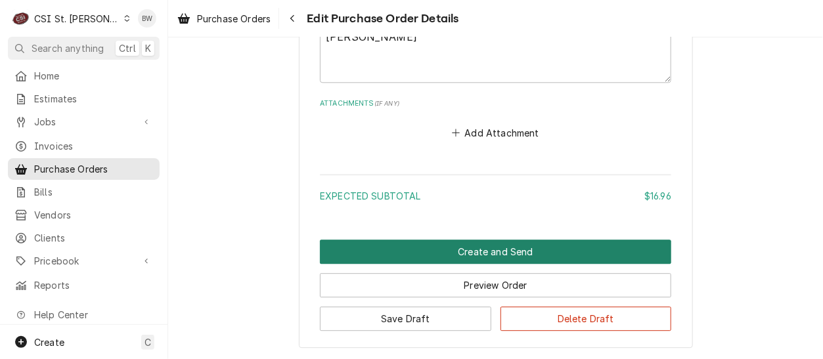
click at [404, 252] on button "Create and Send" at bounding box center [495, 252] width 351 height 24
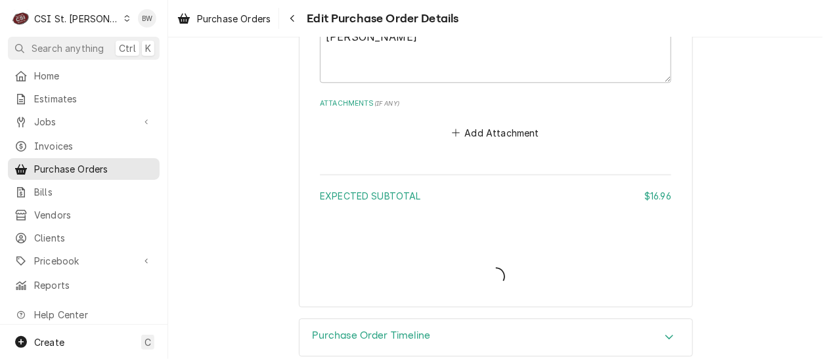
type textarea "x"
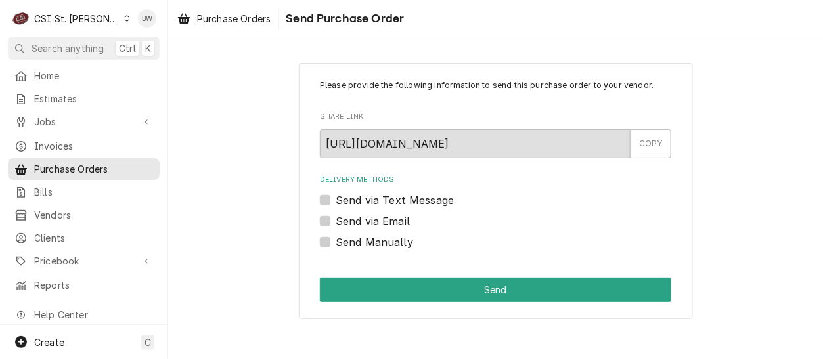
click at [362, 240] on label "Send Manually" at bounding box center [374, 242] width 77 height 16
click at [362, 240] on input "Send Manually" at bounding box center [511, 248] width 351 height 29
checkbox input "true"
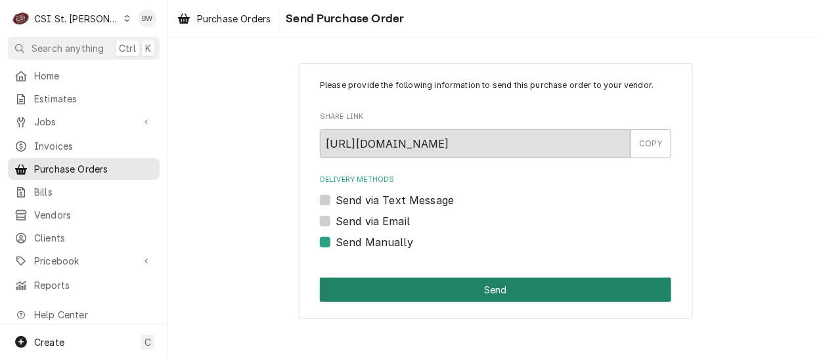
click at [389, 290] on button "Send" at bounding box center [495, 290] width 351 height 24
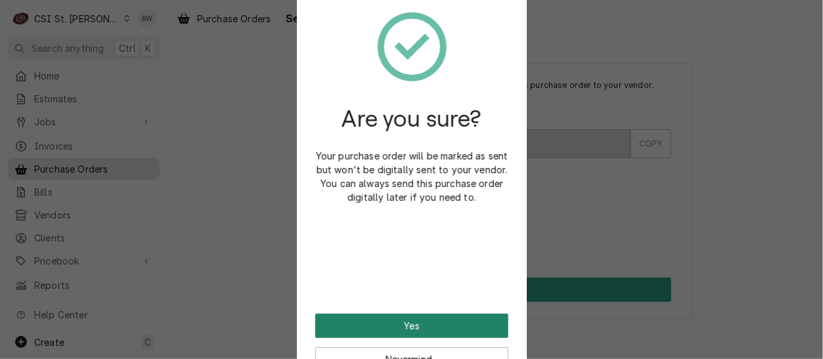
click at [395, 328] on button "Yes" at bounding box center [411, 326] width 193 height 24
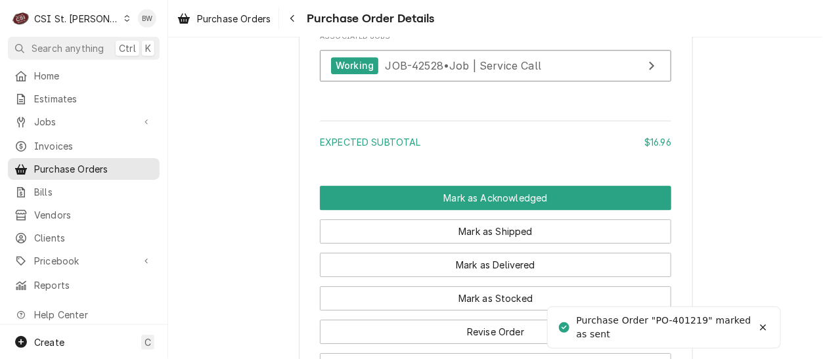
scroll to position [1116, 0]
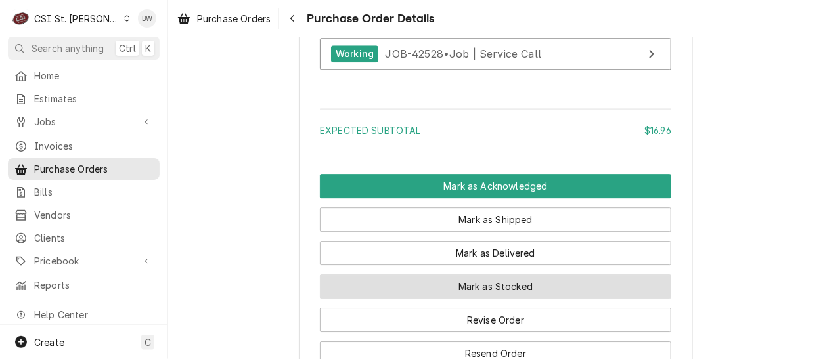
click at [483, 299] on button "Mark as Stocked" at bounding box center [495, 286] width 351 height 24
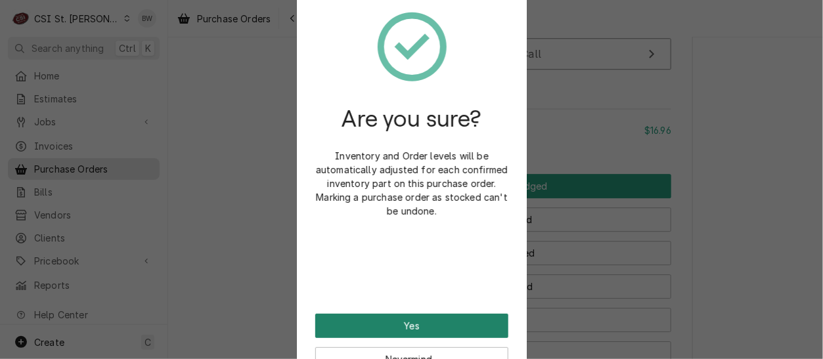
click at [425, 320] on button "Yes" at bounding box center [411, 326] width 193 height 24
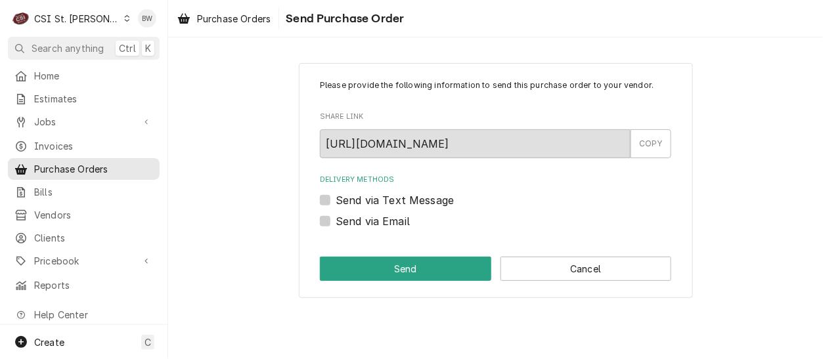
click at [193, 116] on div "Please provide the following information to send this purchase order to your ve…" at bounding box center [495, 180] width 655 height 258
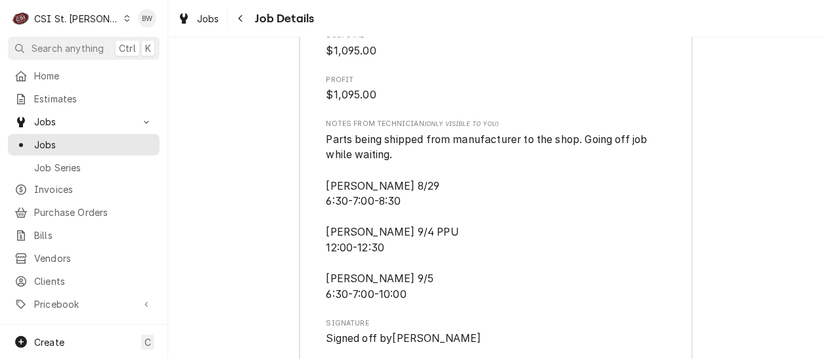
scroll to position [3491, 0]
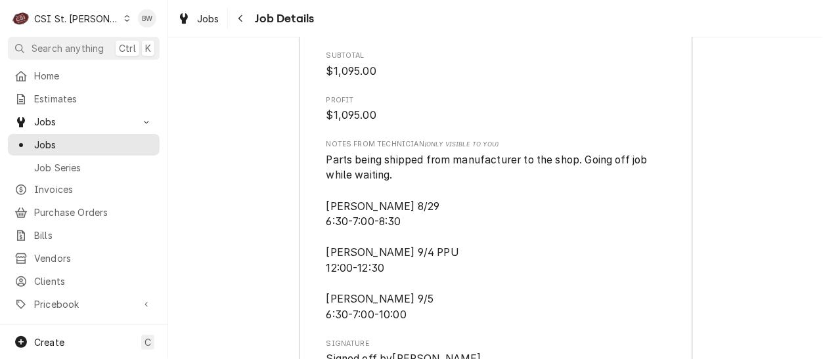
click at [243, 13] on div "Navigate back" at bounding box center [240, 18] width 13 height 13
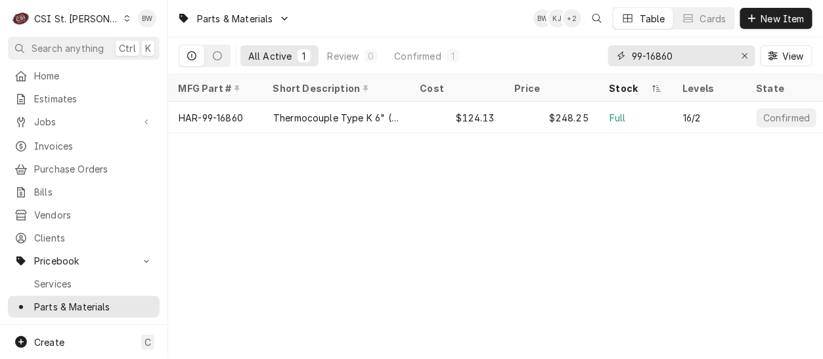
drag, startPoint x: 686, startPoint y: 60, endPoint x: 607, endPoint y: 56, distance: 78.9
click at [607, 56] on div "All Active 1 Review 0 Confirmed 1 99-16860 View" at bounding box center [496, 55] width 634 height 37
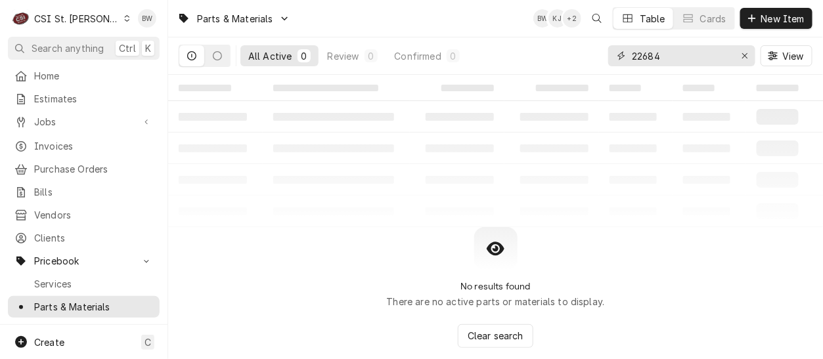
click at [655, 55] on input "22684" at bounding box center [681, 55] width 98 height 21
drag, startPoint x: 677, startPoint y: 57, endPoint x: 627, endPoint y: 53, distance: 50.1
click at [627, 53] on div "226814" at bounding box center [681, 55] width 147 height 21
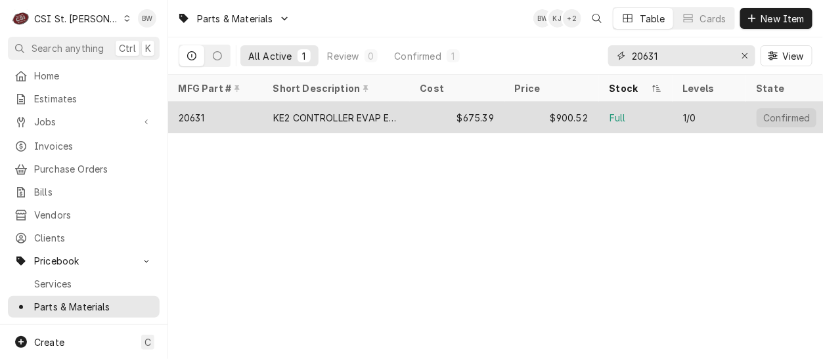
type input "20631"
click at [199, 116] on div "20631" at bounding box center [192, 118] width 26 height 14
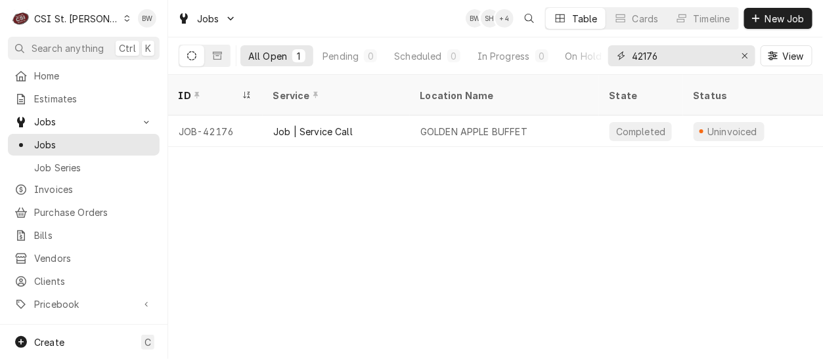
click at [657, 58] on input "42176" at bounding box center [681, 55] width 98 height 21
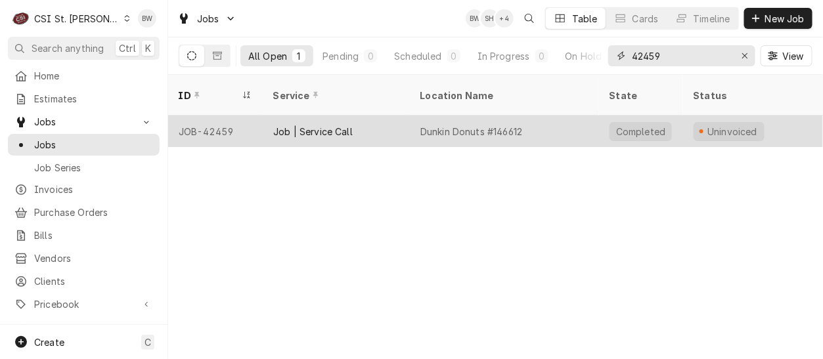
type input "42459"
click at [231, 116] on div "JOB-42459" at bounding box center [215, 132] width 95 height 32
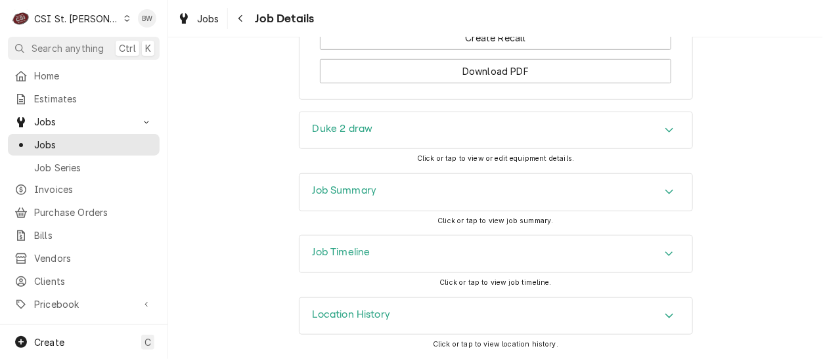
scroll to position [1800, 0]
click at [353, 196] on h3 "Job Summary" at bounding box center [345, 191] width 64 height 12
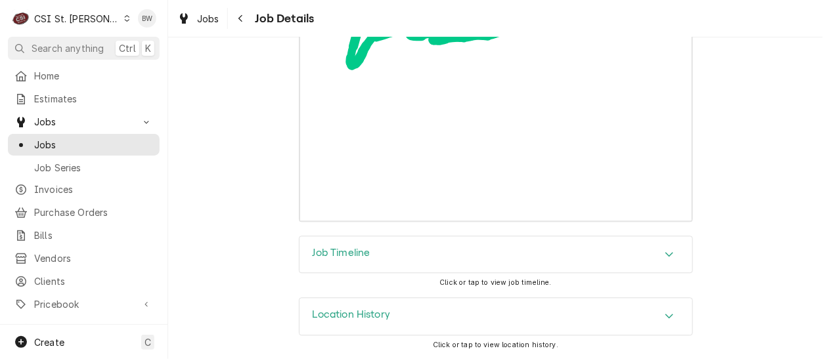
scroll to position [4017, 0]
click at [242, 23] on div "Navigate back" at bounding box center [240, 18] width 13 height 13
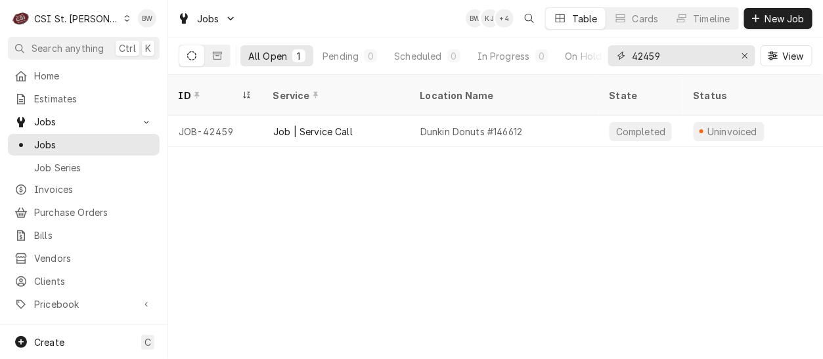
drag, startPoint x: 676, startPoint y: 60, endPoint x: 645, endPoint y: 61, distance: 30.9
click at [645, 61] on input "42459" at bounding box center [681, 55] width 98 height 21
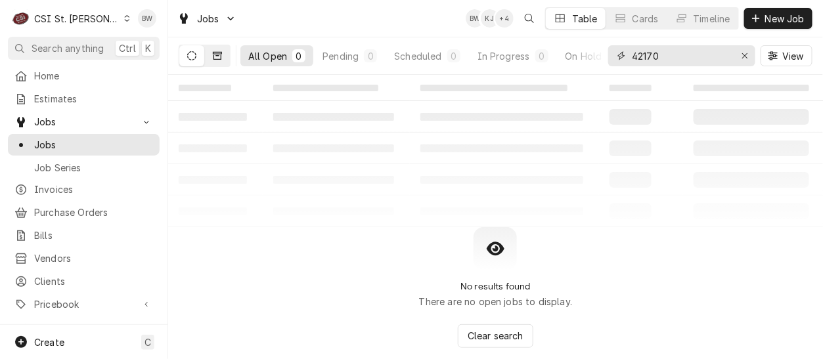
type input "42170"
click at [215, 56] on icon "Dynamic Content Wrapper" at bounding box center [217, 55] width 9 height 9
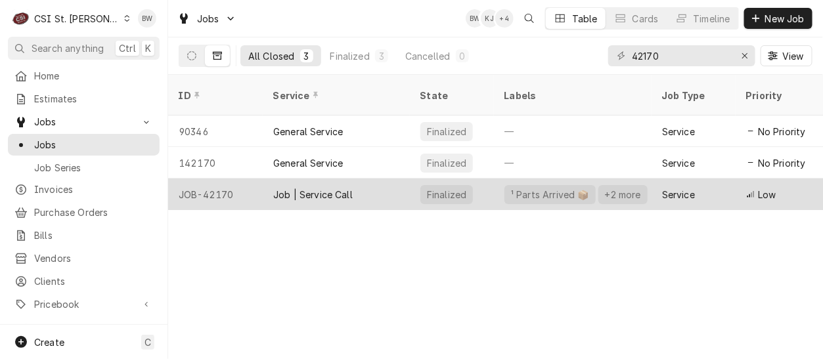
click at [222, 179] on div "JOB-42170" at bounding box center [215, 195] width 95 height 32
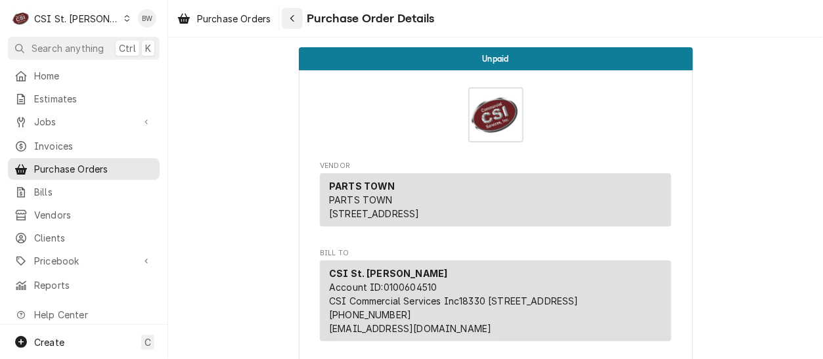
click at [289, 18] on div "Navigate back" at bounding box center [292, 18] width 13 height 13
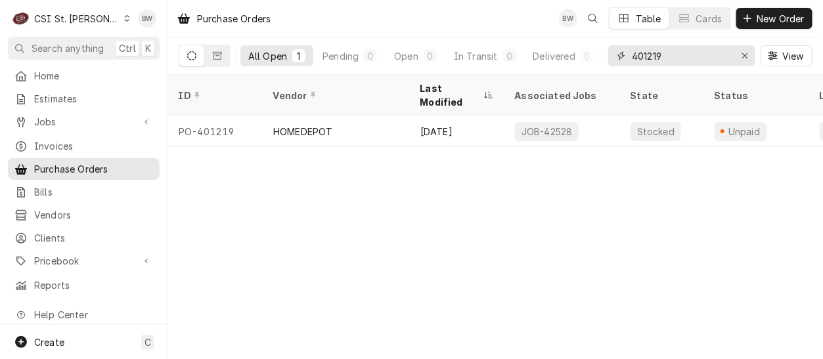
drag, startPoint x: 680, startPoint y: 59, endPoint x: 649, endPoint y: 57, distance: 30.9
click at [649, 57] on input "401219" at bounding box center [681, 55] width 98 height 21
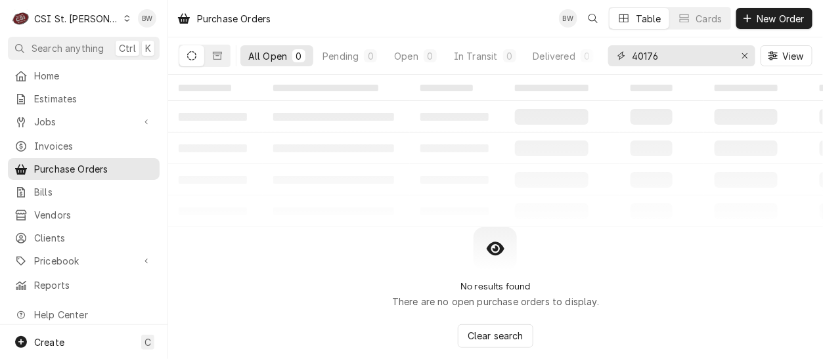
click at [651, 58] on input "40176" at bounding box center [681, 55] width 98 height 21
click at [648, 58] on input "40176" at bounding box center [681, 55] width 98 height 21
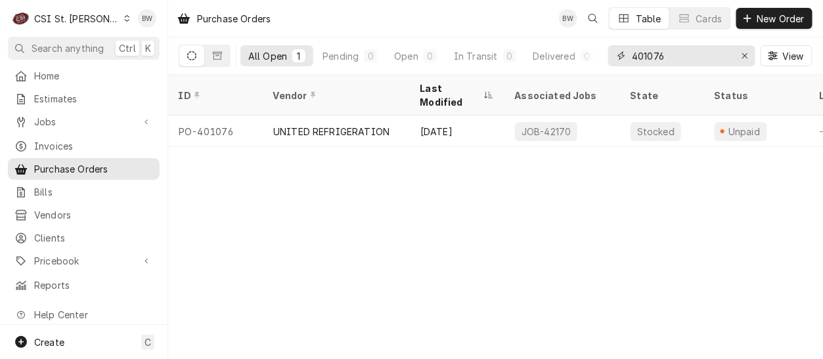
click at [674, 52] on input "401076" at bounding box center [681, 55] width 98 height 21
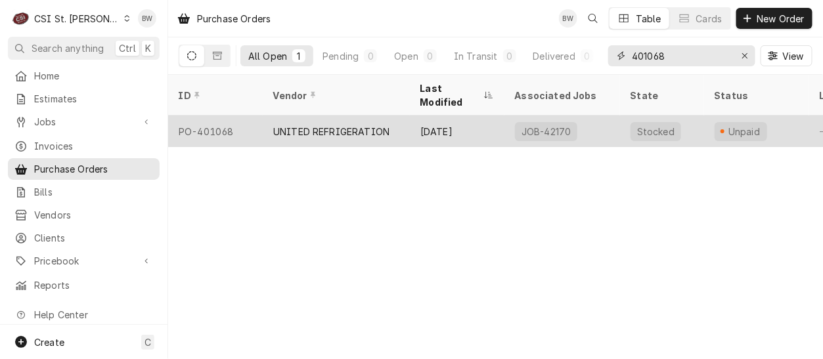
type input "401068"
click at [240, 116] on div "PO-401068" at bounding box center [215, 132] width 95 height 32
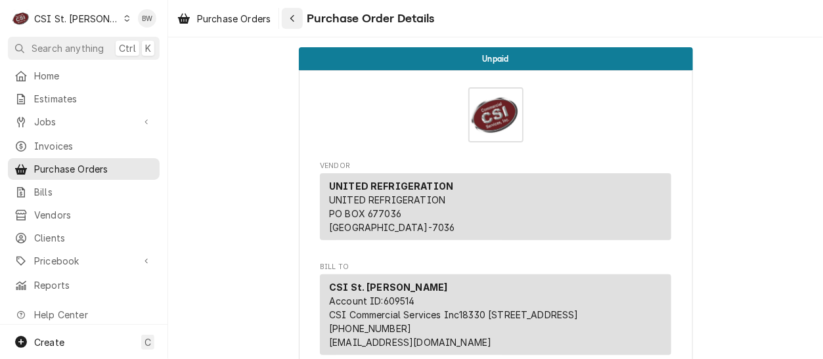
click at [297, 18] on div "Navigate back" at bounding box center [292, 18] width 13 height 13
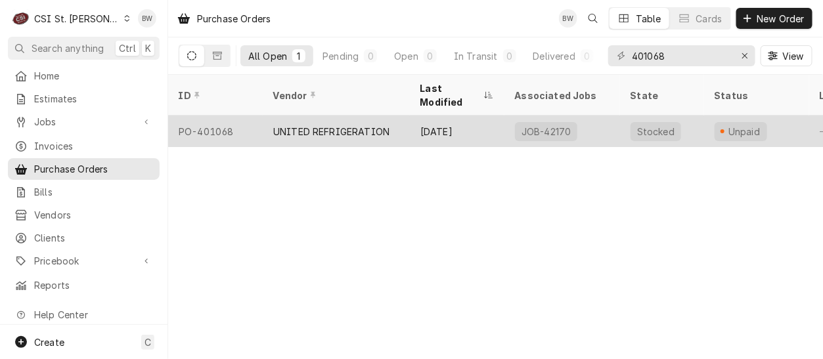
click at [220, 117] on div "PO-401068" at bounding box center [215, 132] width 95 height 32
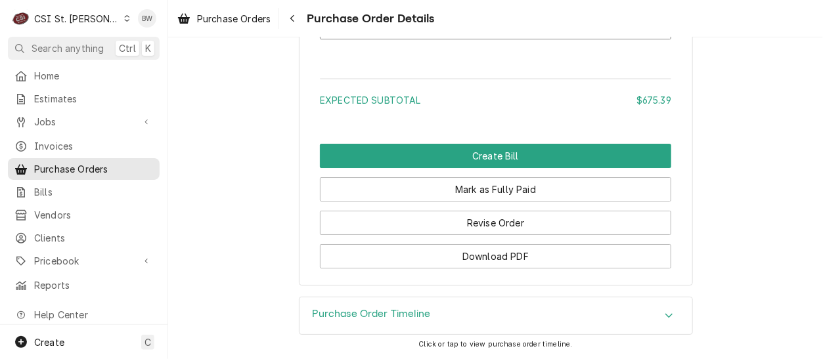
scroll to position [1387, 0]
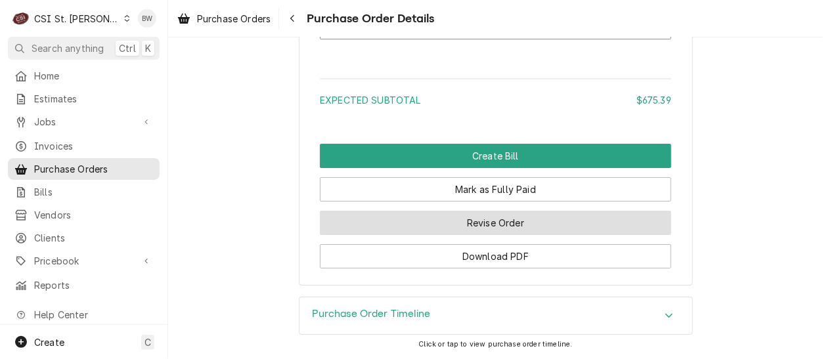
click at [414, 221] on button "Revise Order" at bounding box center [495, 223] width 351 height 24
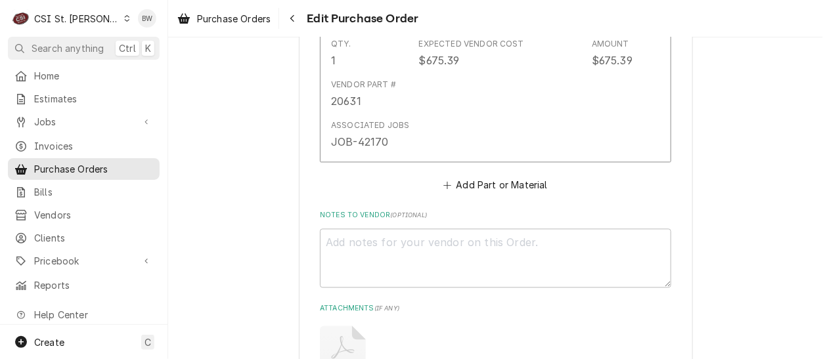
scroll to position [788, 0]
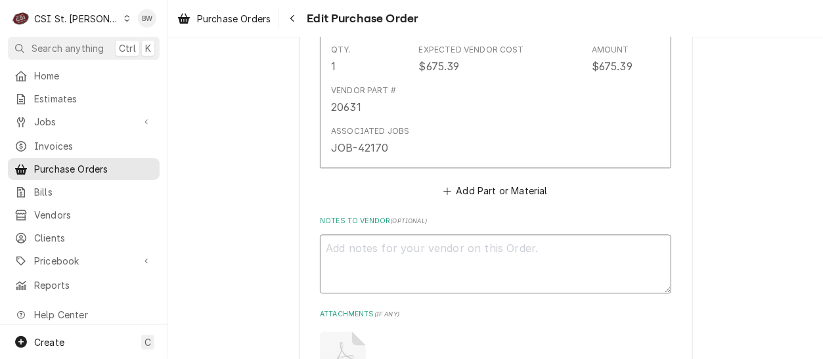
click at [338, 247] on textarea "Notes to Vendor ( optional )" at bounding box center [495, 264] width 351 height 59
type textarea "x"
type textarea "V"
type textarea "x"
type textarea "VC"
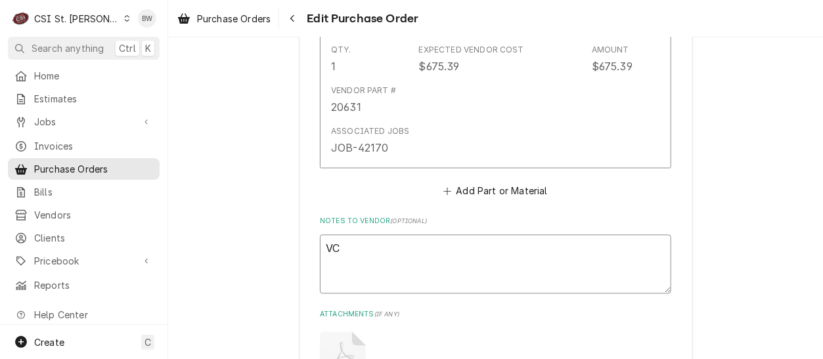
type textarea "x"
type textarea "VC3"
type textarea "x"
type textarea "VC38"
type textarea "x"
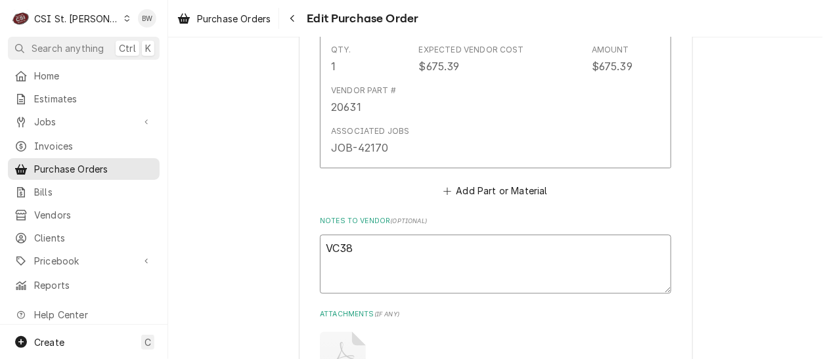
type textarea "VC389"
type textarea "x"
type textarea "VC3892"
type textarea "x"
type textarea "VC38922"
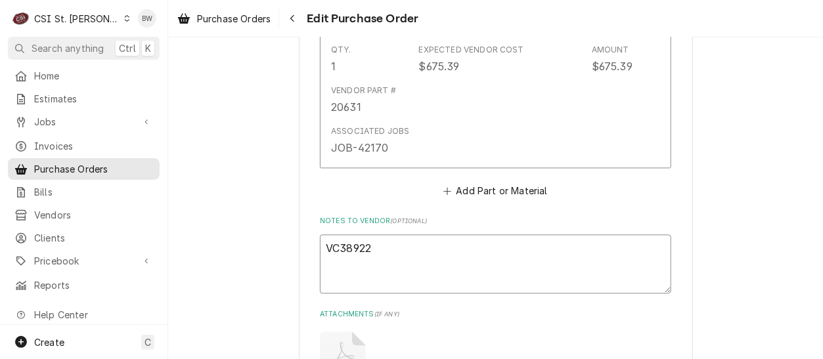
type textarea "x"
type textarea "VC38922"
type textarea "x"
type textarea "VC38922 U"
type textarea "x"
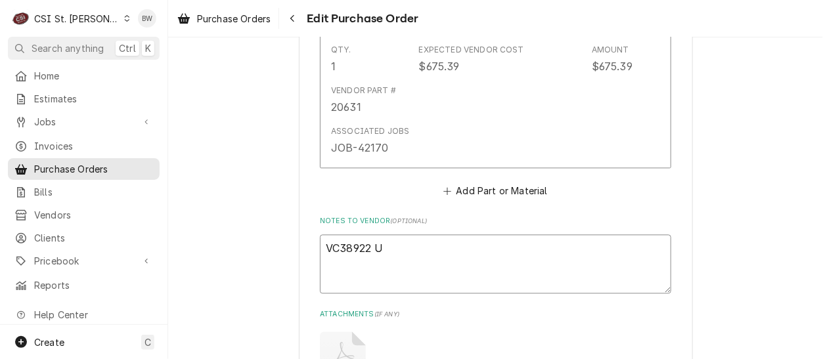
type textarea "VC38922 UR"
type textarea "x"
type textarea "VC38922 UR"
type textarea "x"
type textarea "VC38922 UR 2"
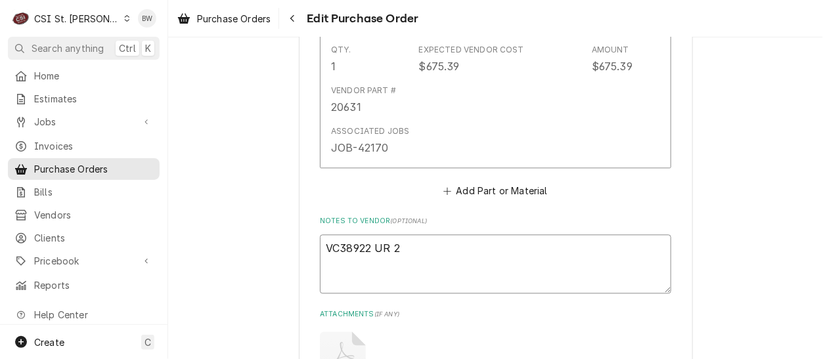
type textarea "x"
type textarea "VC38922 UR 20"
type textarea "x"
type textarea "VC38922 UR 206"
type textarea "x"
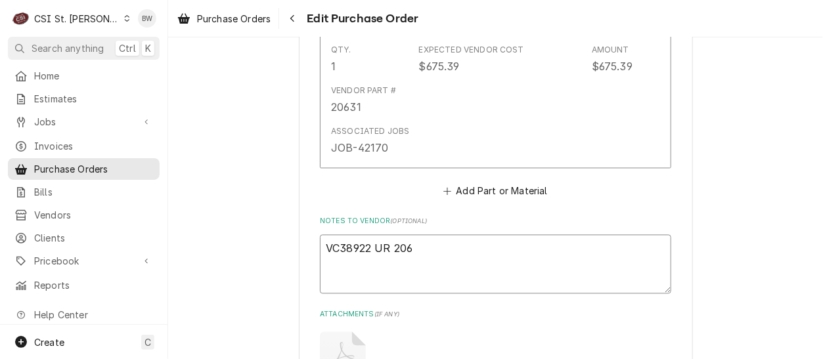
type textarea "VC38922 UR 2063"
type textarea "x"
type textarea "VC38922 UR 20631"
type textarea "x"
type textarea "VC38922 UR 20631"
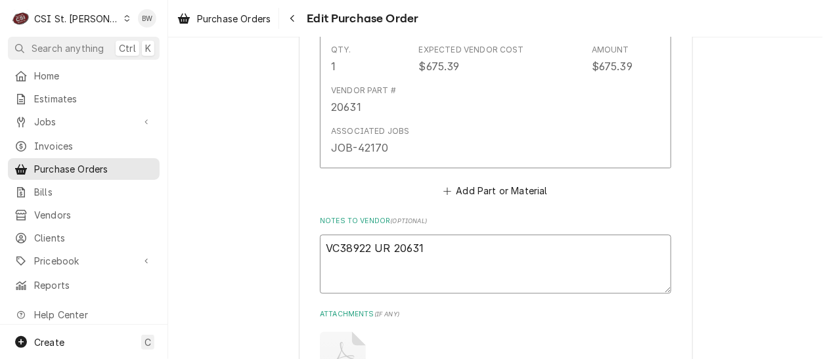
type textarea "x"
type textarea "VC38922 UR 20631 r"
type textarea "x"
type textarea "VC38922 UR 20631 re"
type textarea "x"
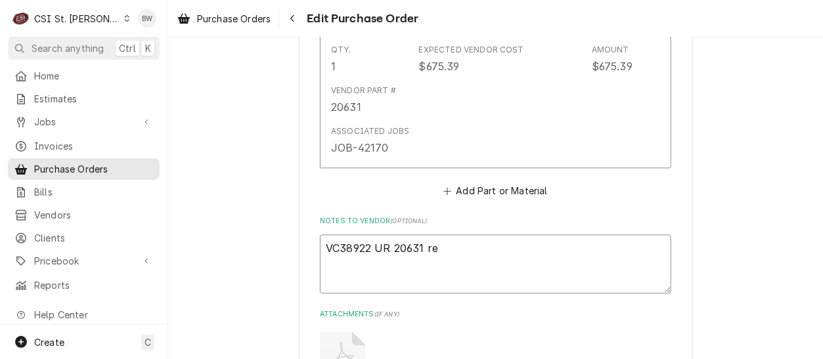
type textarea "VC38922 UR 20631 ret"
type textarea "x"
type textarea "VC38922 UR 20631 retu"
type textarea "x"
type textarea "VC38922 UR 20631 retur"
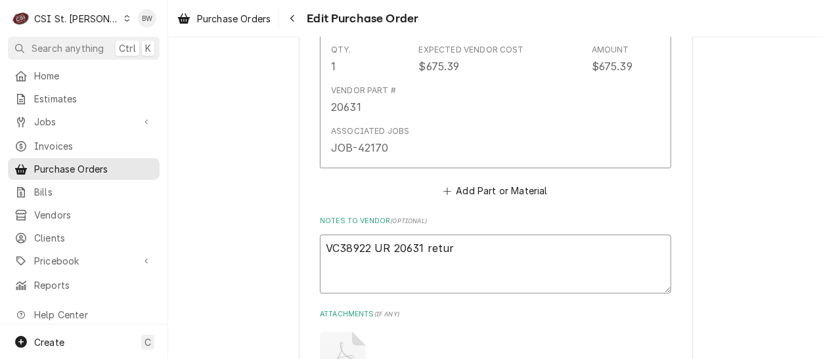
type textarea "x"
type textarea "VC38922 UR 20631 return"
type textarea "x"
type textarea "VC38922 UR 20631 returne"
type textarea "x"
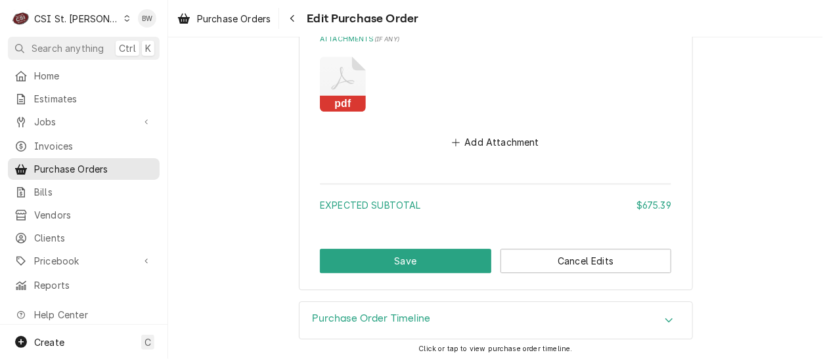
scroll to position [1066, 0]
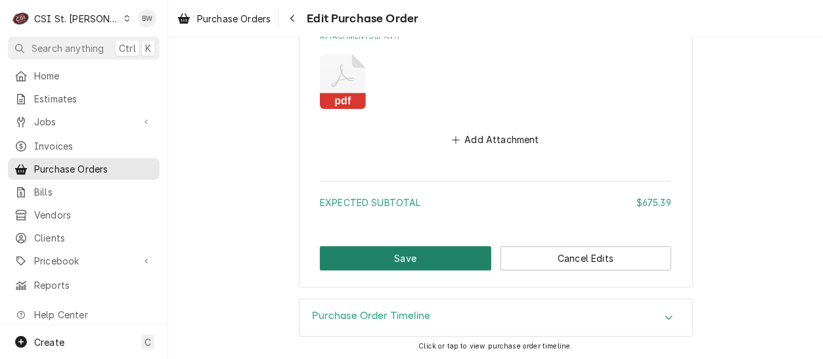
type textarea "VC38922 UR 20631 returned"
click at [386, 265] on button "Save" at bounding box center [405, 258] width 171 height 24
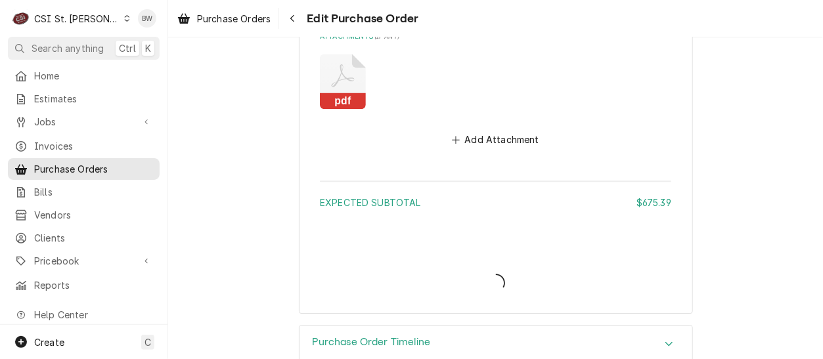
type textarea "x"
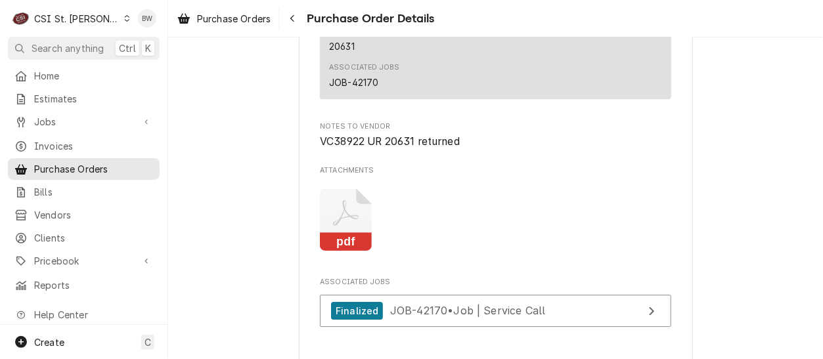
scroll to position [1182, 0]
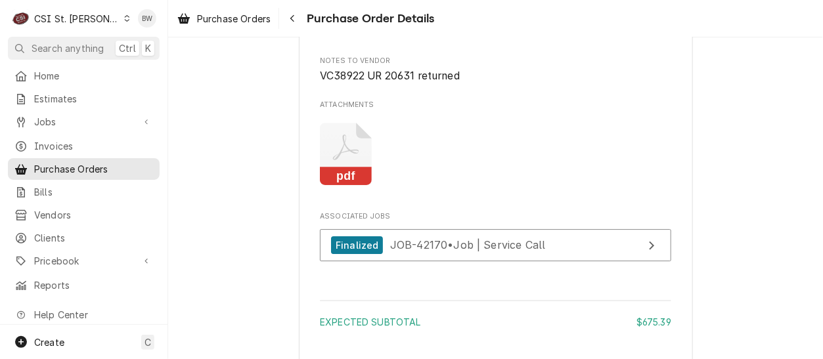
click at [123, 22] on div "Dynamic Content Wrapper" at bounding box center [126, 18] width 7 height 9
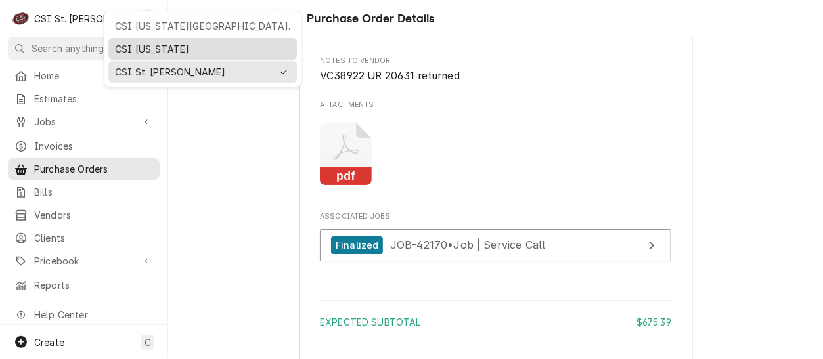
click at [136, 49] on div "CSI [US_STATE]" at bounding box center [202, 49] width 175 height 14
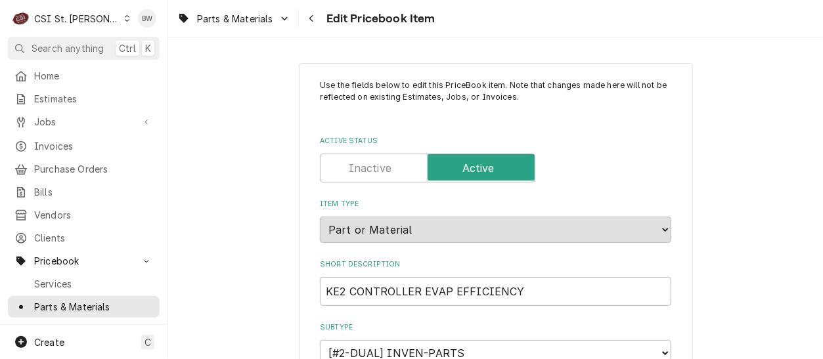
type textarea "x"
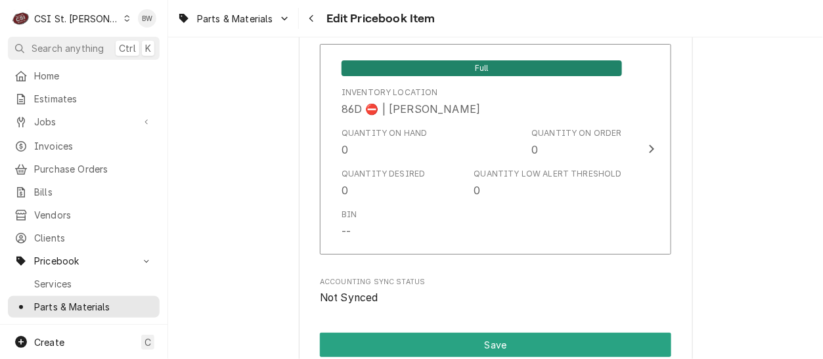
scroll to position [11375, 0]
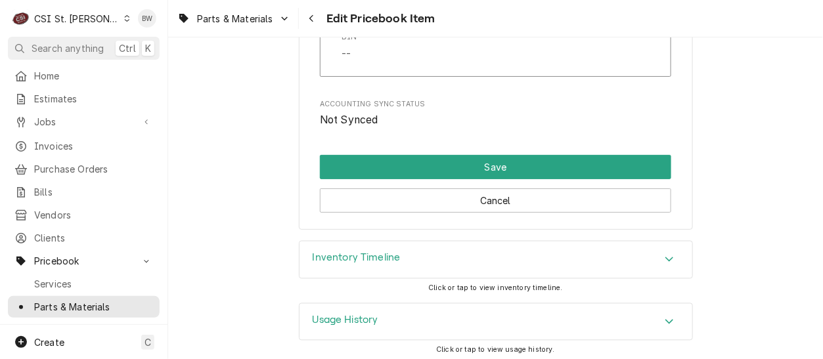
click at [415, 253] on div "Inventory Timeline" at bounding box center [495, 260] width 393 height 37
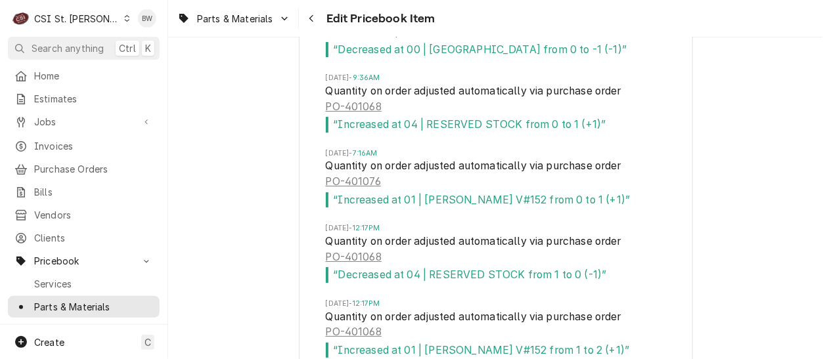
scroll to position [12098, 0]
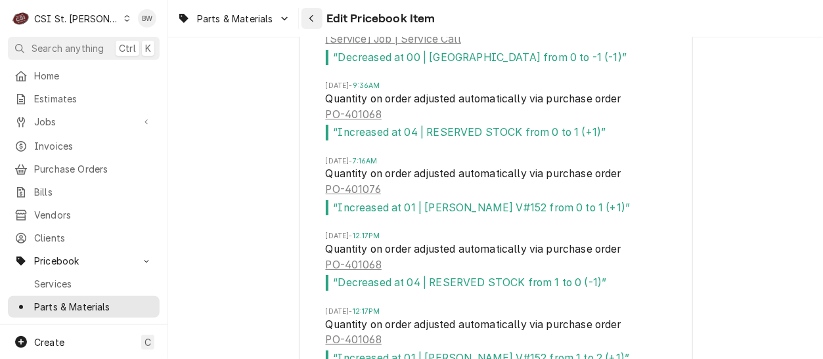
click at [314, 16] on icon "Navigate back" at bounding box center [312, 18] width 6 height 9
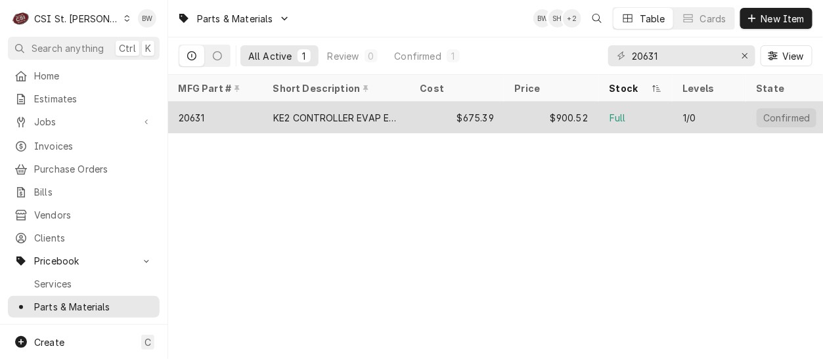
click at [208, 117] on div "20631" at bounding box center [215, 118] width 95 height 32
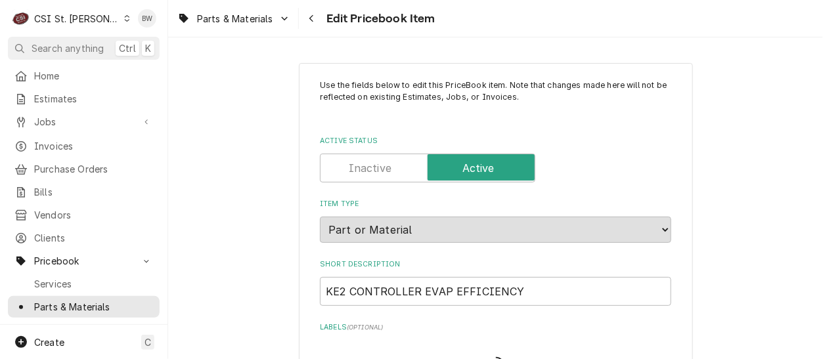
type textarea "x"
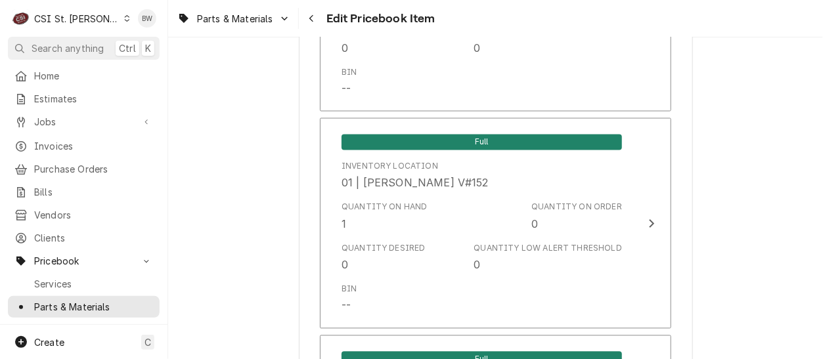
scroll to position [2233, 0]
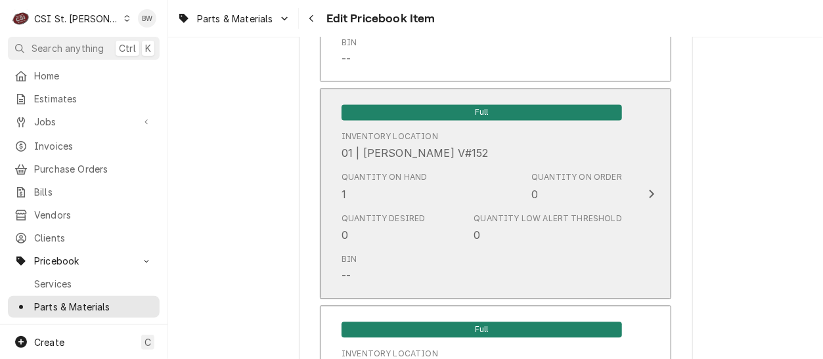
click at [463, 173] on div "Quantity on Hand 1 Quantity on Order 0" at bounding box center [481, 187] width 280 height 41
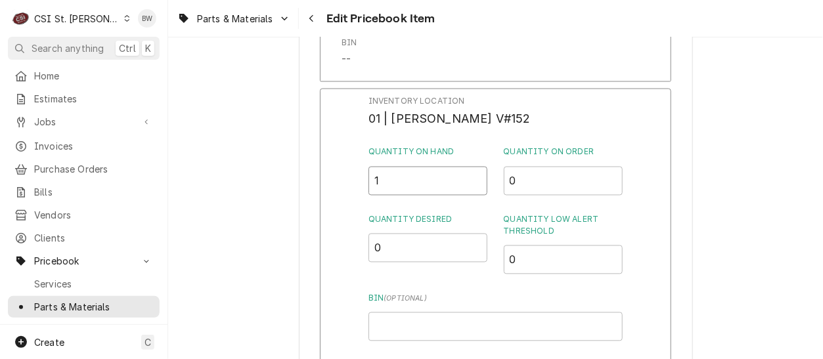
drag, startPoint x: 403, startPoint y: 178, endPoint x: 339, endPoint y: 181, distance: 63.8
click at [339, 181] on div "Inventory Location 01 | ERICK HUDGENS V#152 Quantity on Hand 1 Quantity on Orde…" at bounding box center [495, 259] width 351 height 341
type input "0"
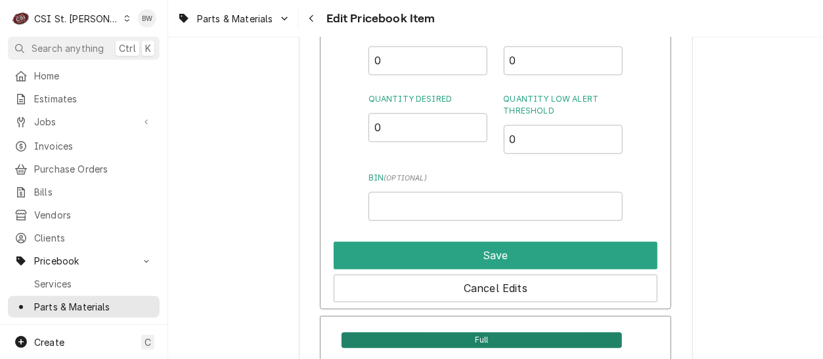
scroll to position [2364, 0]
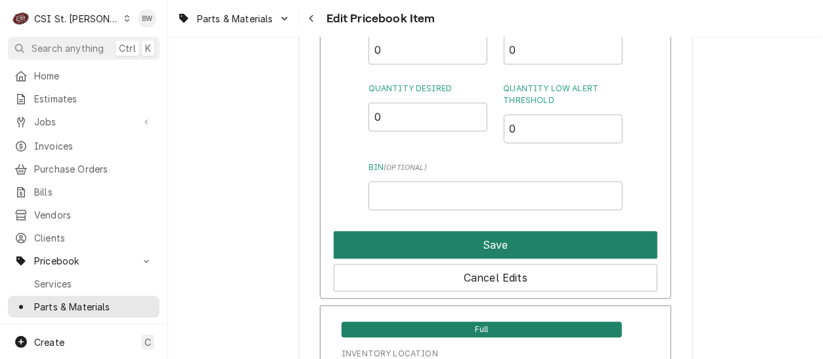
click at [487, 245] on button "Save" at bounding box center [496, 245] width 324 height 28
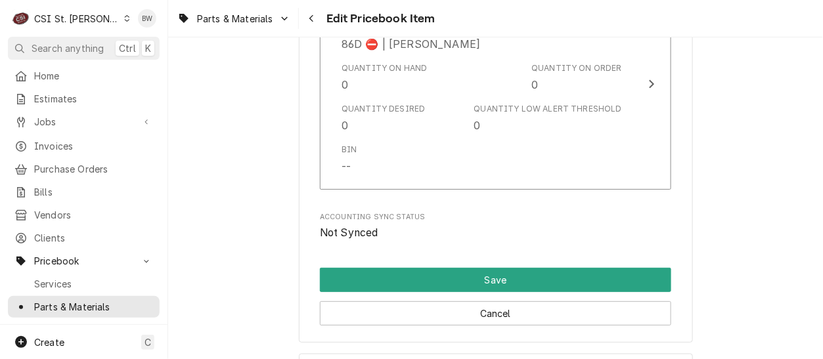
scroll to position [11375, 0]
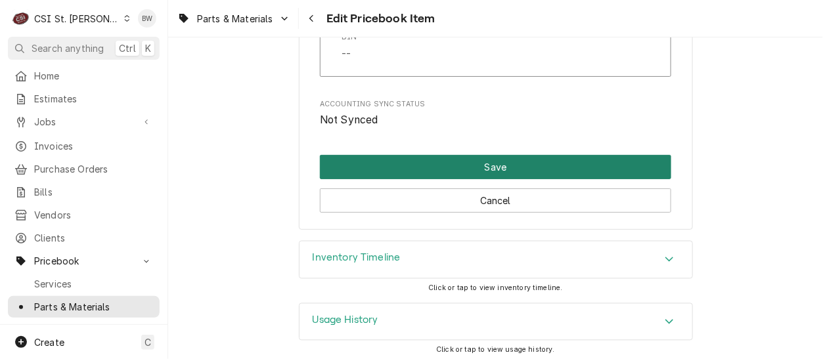
click at [429, 164] on button "Save" at bounding box center [495, 167] width 351 height 24
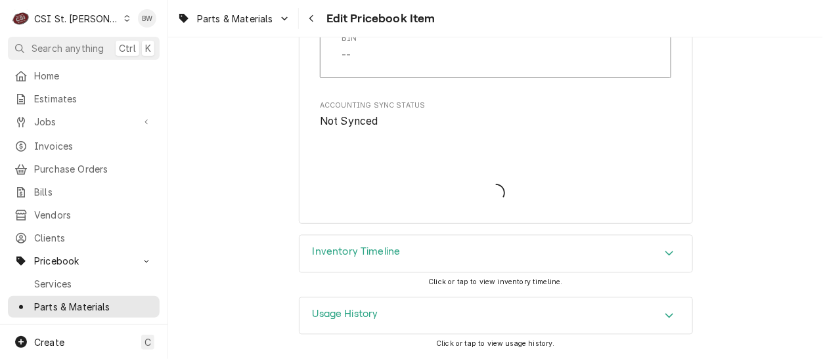
scroll to position [11368, 0]
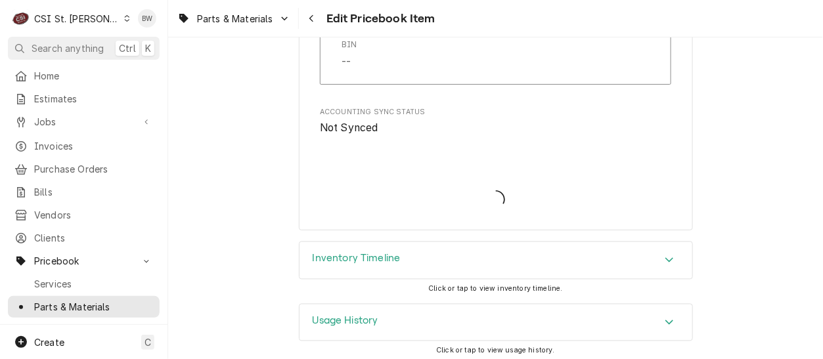
type textarea "x"
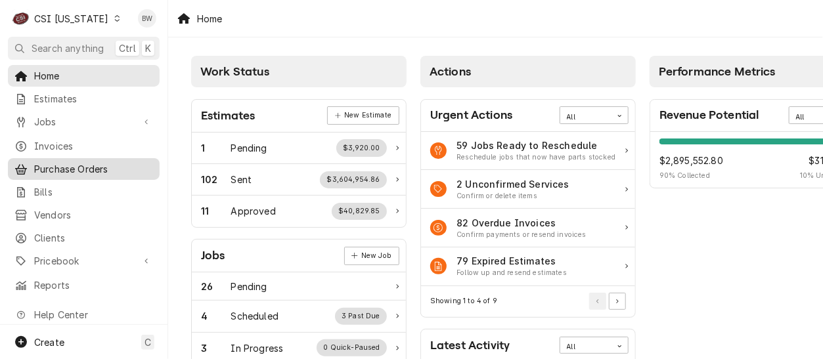
click at [67, 162] on span "Purchase Orders" at bounding box center [93, 169] width 119 height 14
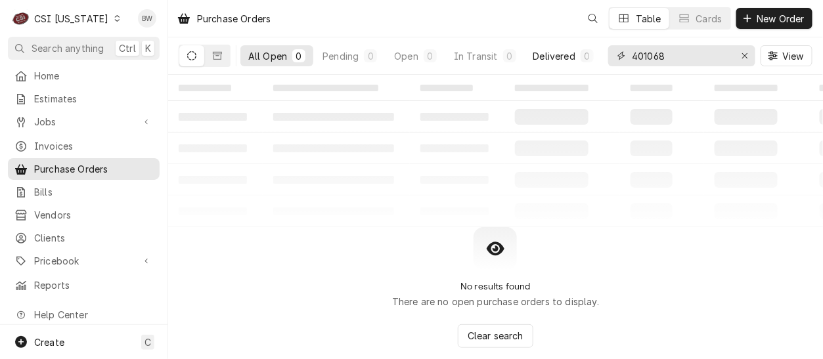
drag, startPoint x: 689, startPoint y: 54, endPoint x: 598, endPoint y: 60, distance: 90.8
click at [598, 60] on div "All Open 0 Pending 0 Open 0 In Transit 0 Delivered 0 Stocked 0 401068 View" at bounding box center [496, 55] width 634 height 37
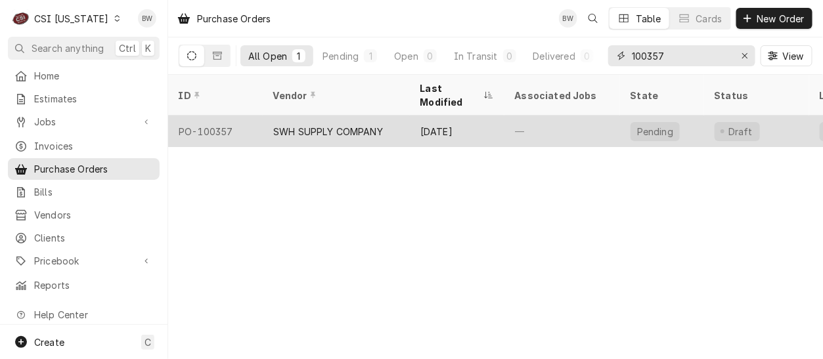
type input "100357"
click at [232, 119] on div "PO-100357" at bounding box center [215, 132] width 95 height 32
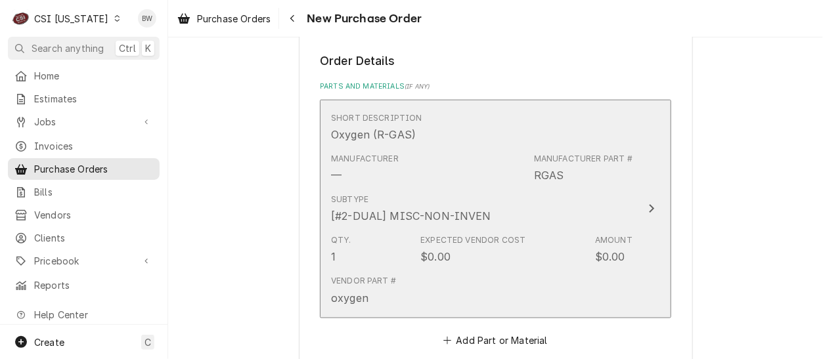
scroll to position [445, 0]
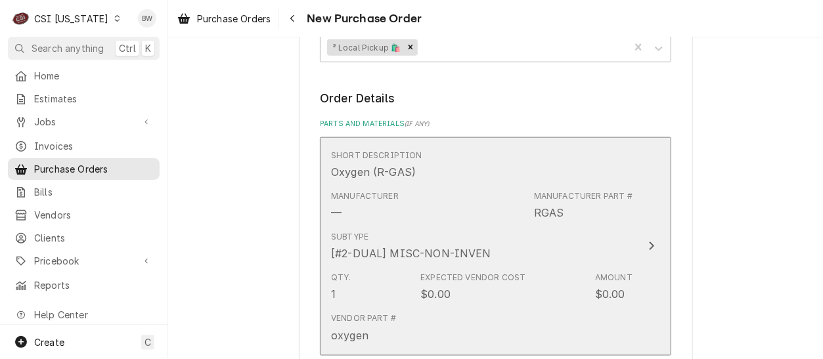
click at [432, 191] on div "Manufacturer — Manufacturer Part # RGAS" at bounding box center [481, 205] width 301 height 41
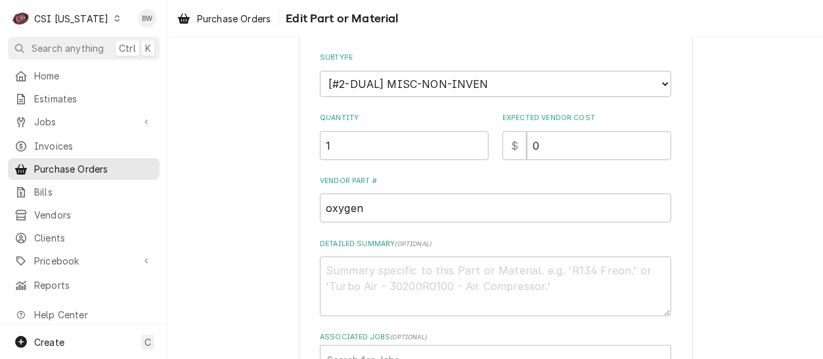
scroll to position [197, 0]
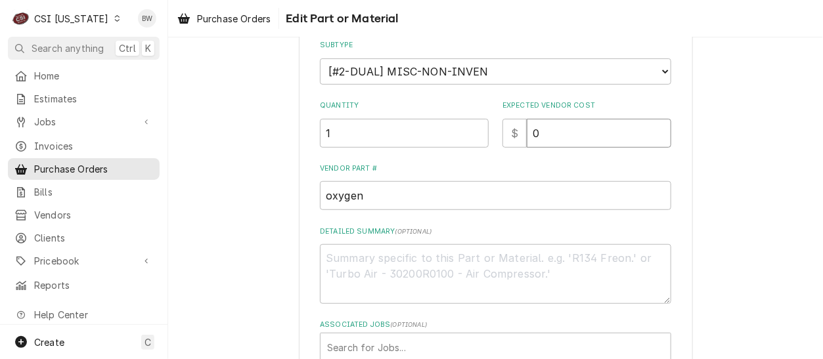
drag, startPoint x: 550, startPoint y: 141, endPoint x: 512, endPoint y: 140, distance: 37.5
click at [512, 140] on div "$ 0" at bounding box center [586, 133] width 169 height 29
type textarea "x"
type input "1"
type textarea "x"
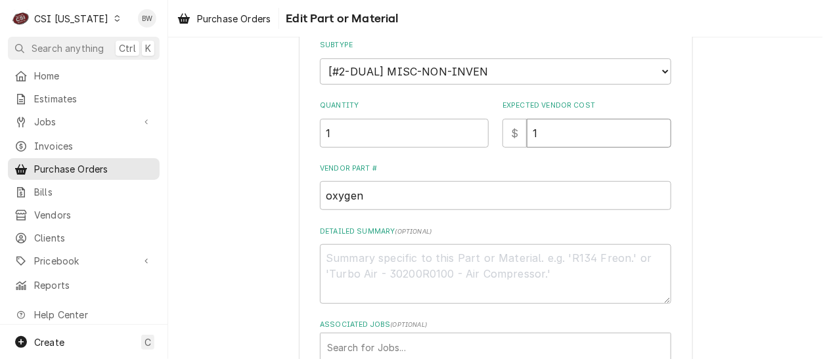
type input "17"
type textarea "x"
type input "17.3"
type textarea "x"
type input "17.35"
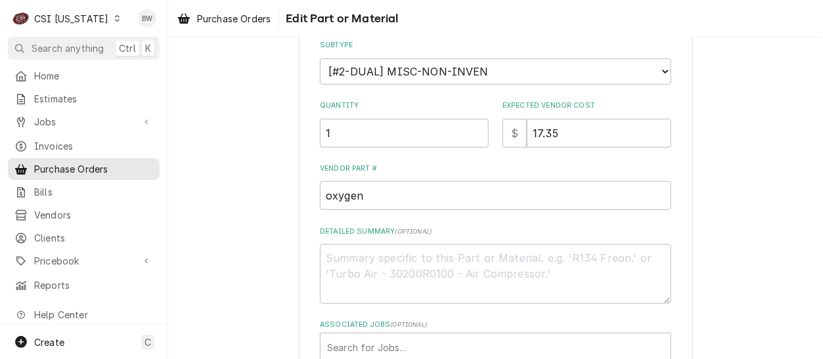
click at [423, 164] on label "Vendor Part #" at bounding box center [495, 169] width 351 height 11
click at [423, 181] on input "oxygen" at bounding box center [495, 195] width 351 height 29
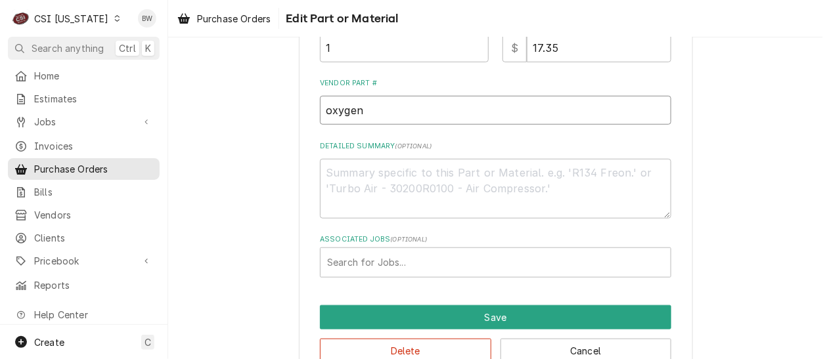
scroll to position [314, 0]
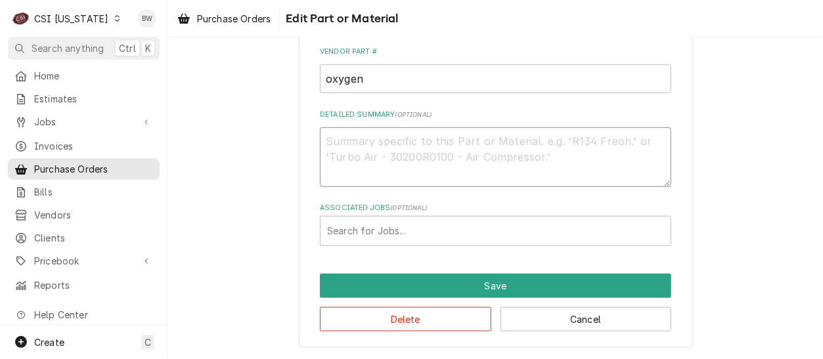
click at [346, 143] on textarea "Detailed Summary ( optional )" at bounding box center [495, 156] width 351 height 59
type textarea "x"
type textarea "B"
type textarea "x"
type textarea "Br"
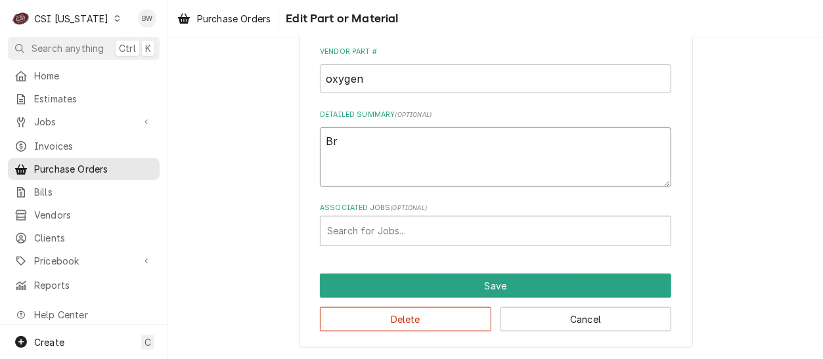
type textarea "x"
type textarea "Bry"
type textarea "x"
type textarea "Brya"
type textarea "x"
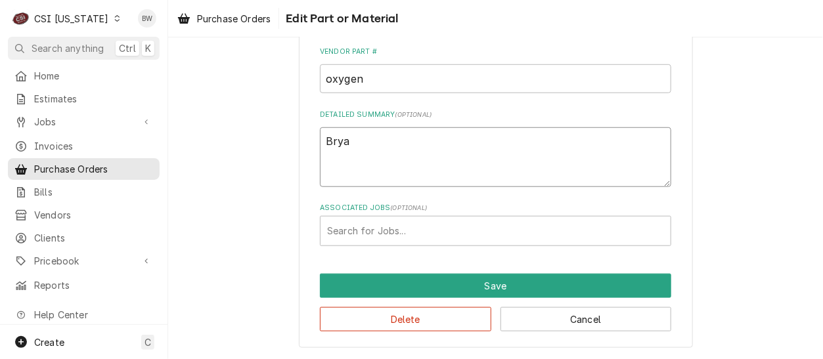
type textarea "Bryan"
type textarea "x"
type textarea "Bryant"
type textarea "x"
type textarea "Bryant J"
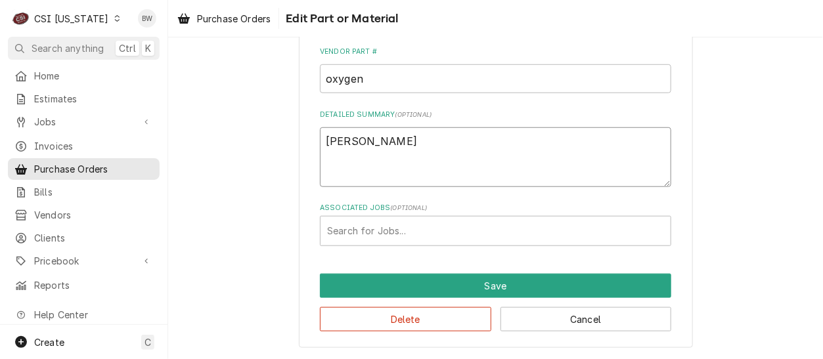
type textarea "x"
type textarea "Bryant Jo"
type textarea "x"
type textarea "Bryant Jol"
type textarea "x"
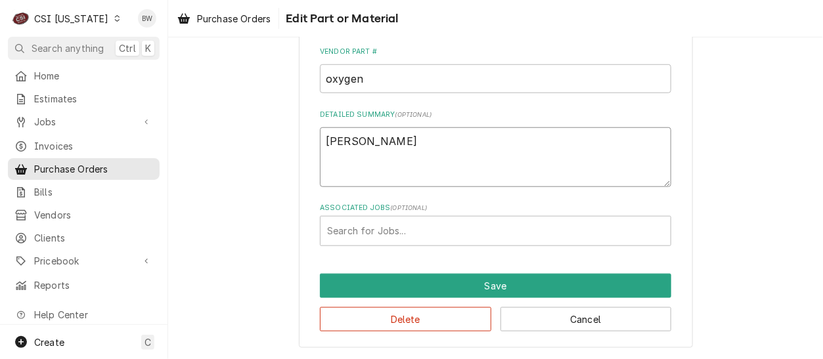
type textarea "Bryant Joll"
type textarea "x"
type textarea "Bryant Jolle"
type textarea "x"
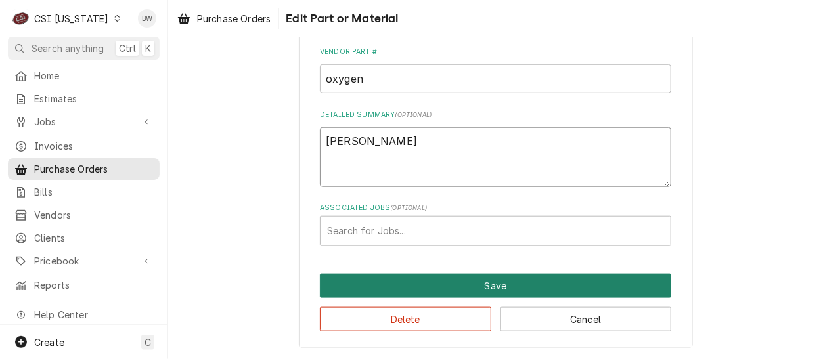
type textarea "Bryant Jolley"
click at [410, 288] on button "Save" at bounding box center [495, 286] width 351 height 24
type textarea "x"
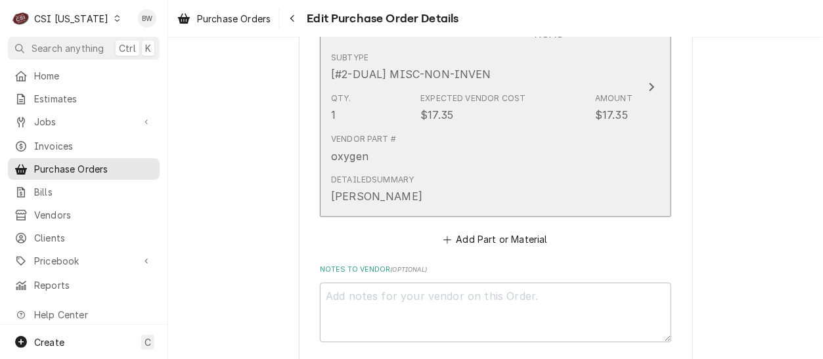
scroll to position [642, 0]
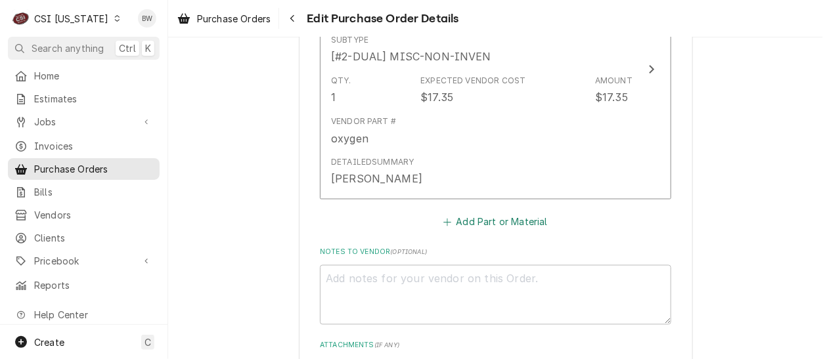
click at [481, 218] on button "Add Part or Material" at bounding box center [495, 222] width 108 height 18
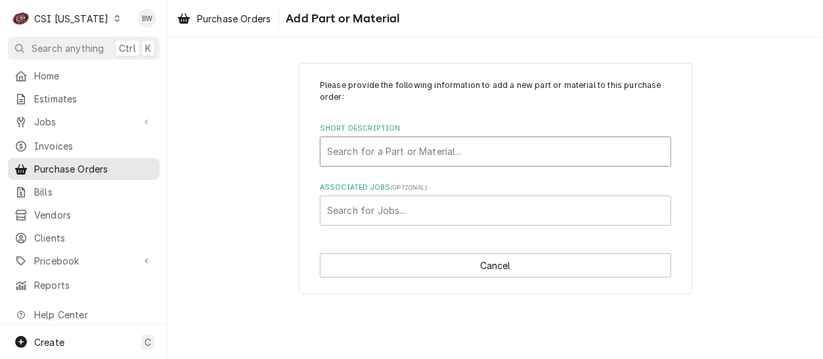
click at [354, 151] on div "Short Description" at bounding box center [495, 152] width 337 height 24
type input "nitrogen"
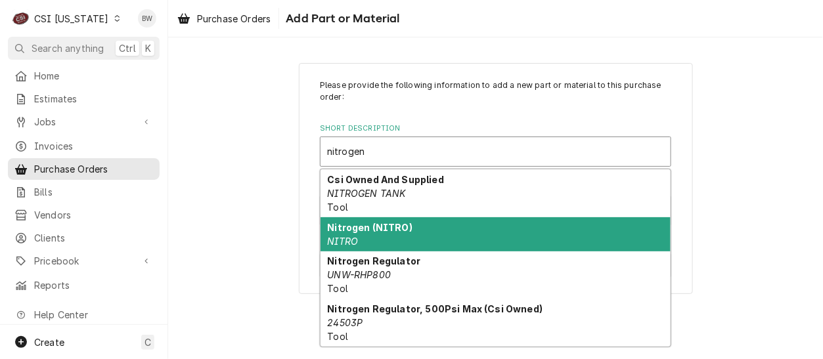
click at [373, 228] on strong "Nitrogen (NITRO)" at bounding box center [370, 227] width 85 height 11
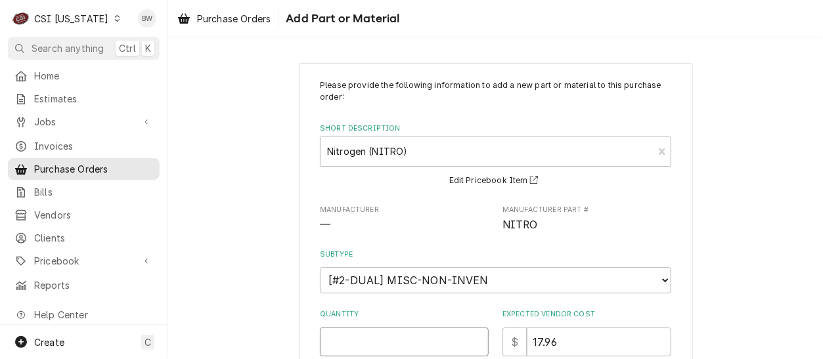
click at [370, 332] on input "Quantity" at bounding box center [404, 342] width 169 height 29
type textarea "x"
type input "1"
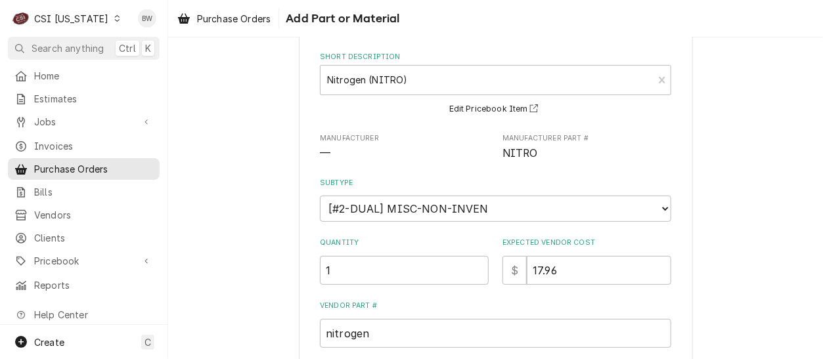
scroll to position [131, 0]
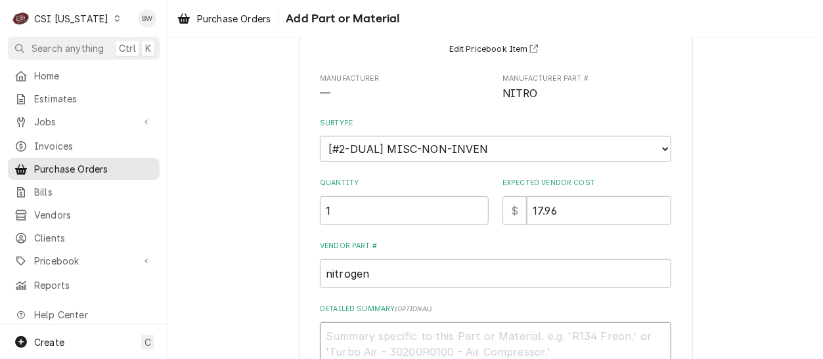
click at [362, 334] on textarea "Detailed Summary ( optional )" at bounding box center [495, 351] width 351 height 59
type textarea "x"
type textarea "B"
type textarea "x"
type textarea "Br"
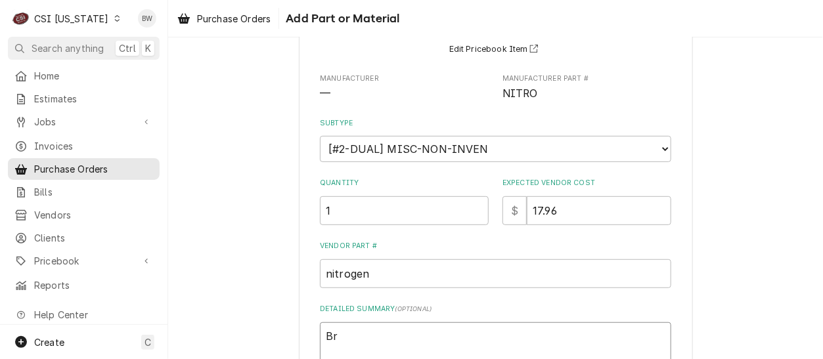
type textarea "x"
type textarea "Bry"
type textarea "x"
type textarea "Brya"
type textarea "x"
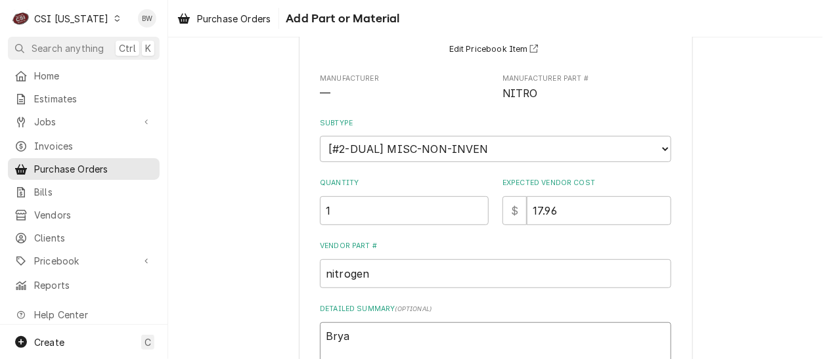
type textarea "Bryan"
type textarea "x"
type textarea "Bryant"
type textarea "x"
type textarea "Bryant"
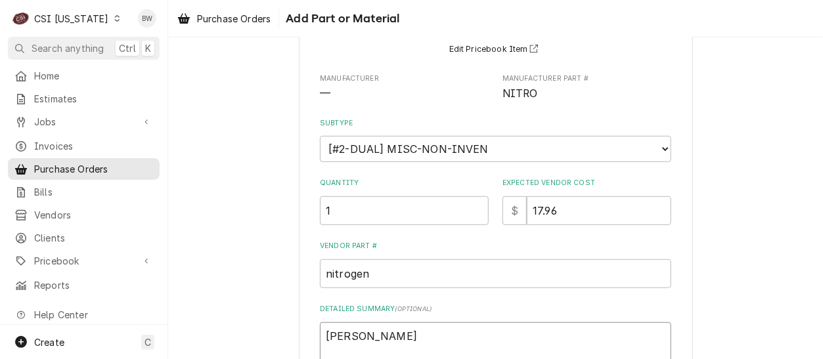
type textarea "x"
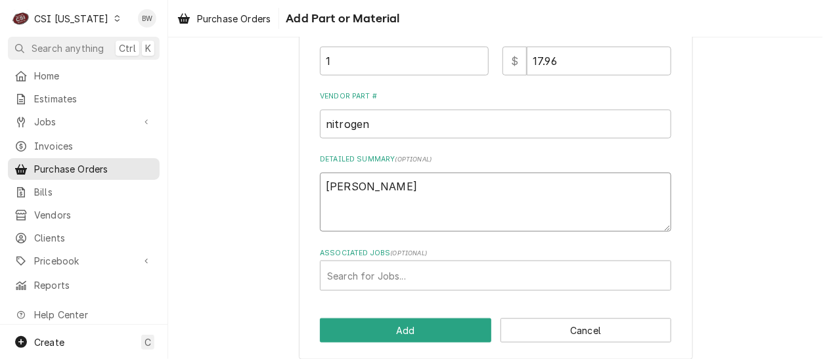
scroll to position [292, 0]
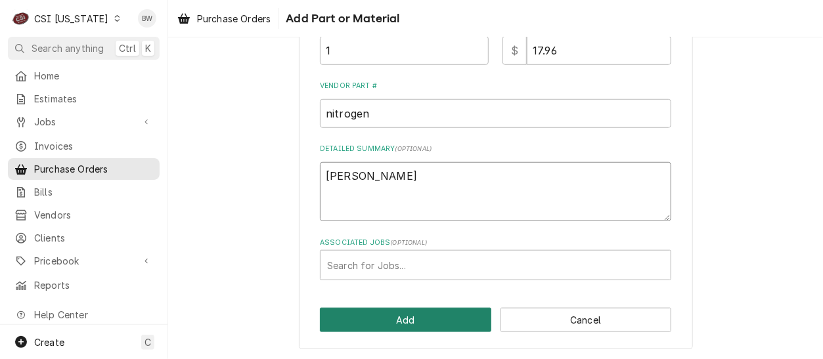
type textarea "Bryant J"
click at [391, 317] on button "Add" at bounding box center [405, 320] width 171 height 24
type textarea "x"
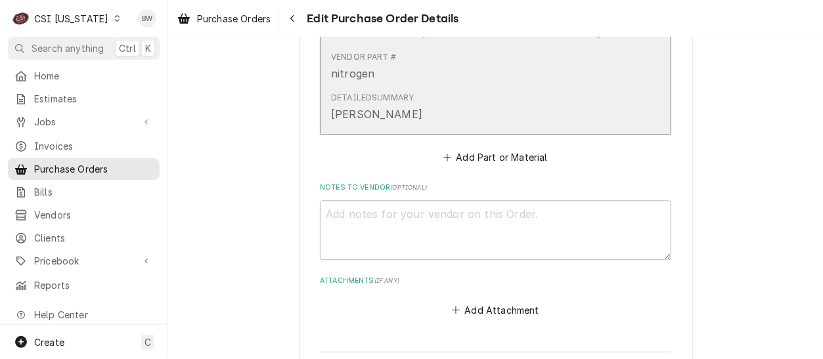
scroll to position [1020, 0]
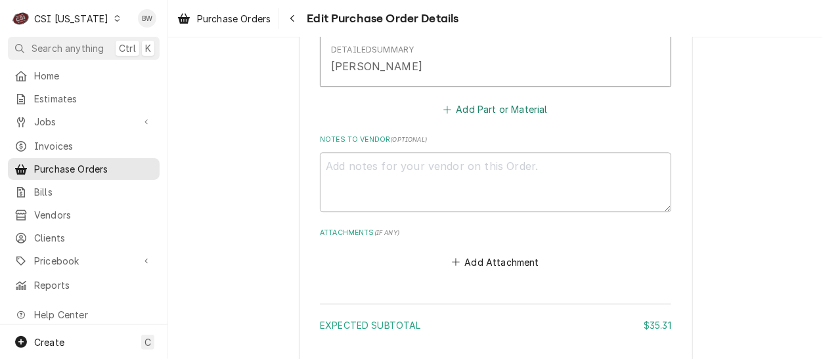
click at [470, 110] on button "Add Part or Material" at bounding box center [495, 109] width 108 height 18
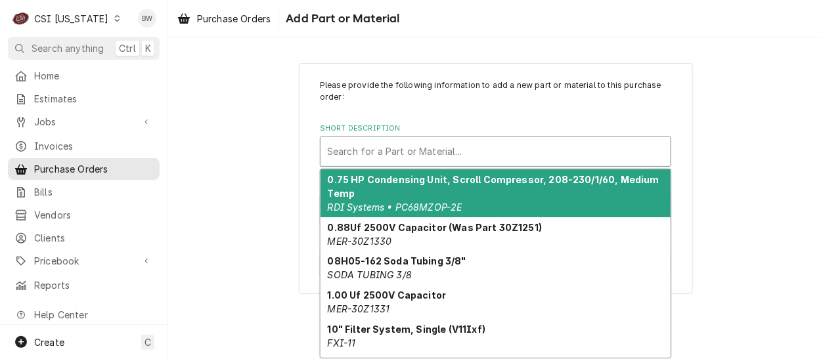
click at [352, 149] on div "Short Description" at bounding box center [495, 152] width 337 height 24
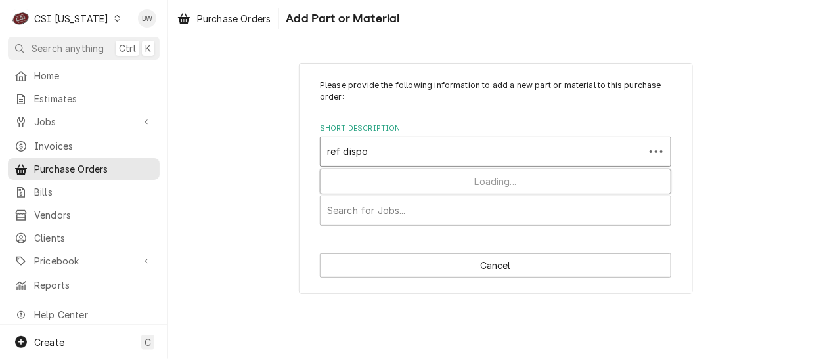
type input "ref dispos"
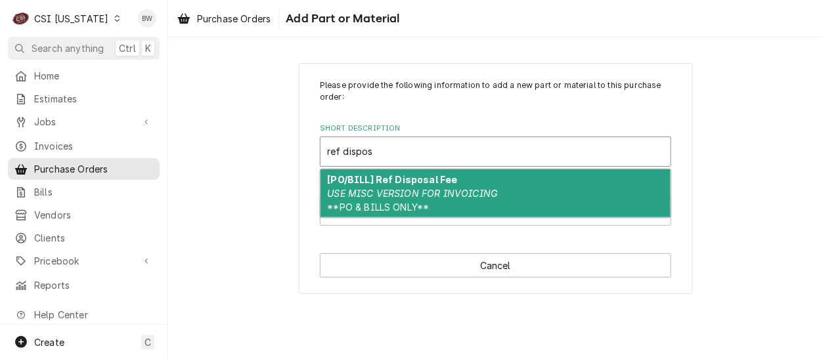
click at [383, 186] on div "[PO/BILL] Ref Disposal Fee USE MISC VERSION FOR INVOICING **PO & BILLS ONLY**" at bounding box center [495, 193] width 350 height 48
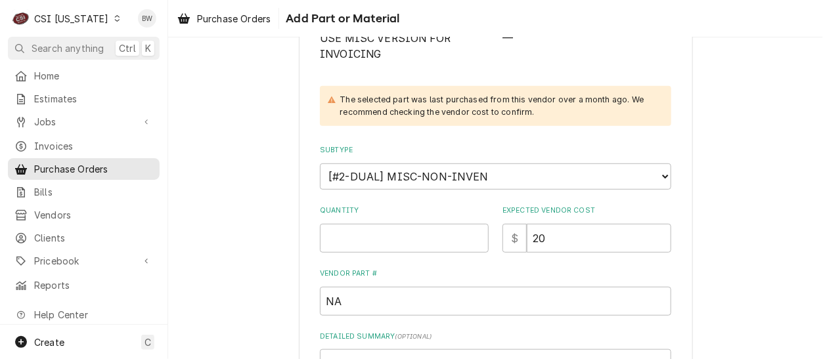
scroll to position [197, 0]
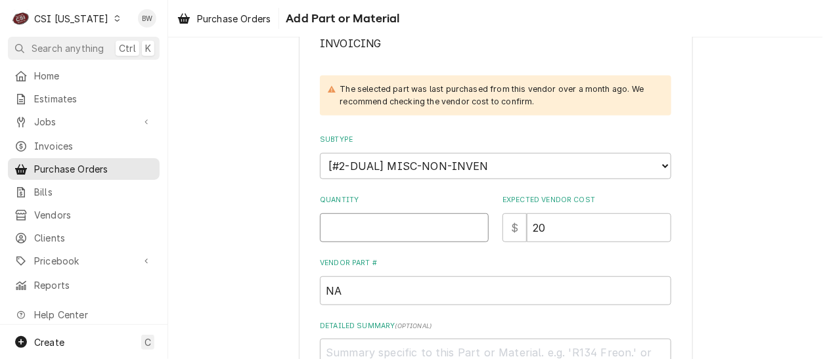
click at [350, 234] on input "Quantity" at bounding box center [404, 227] width 169 height 29
type textarea "x"
type input "1"
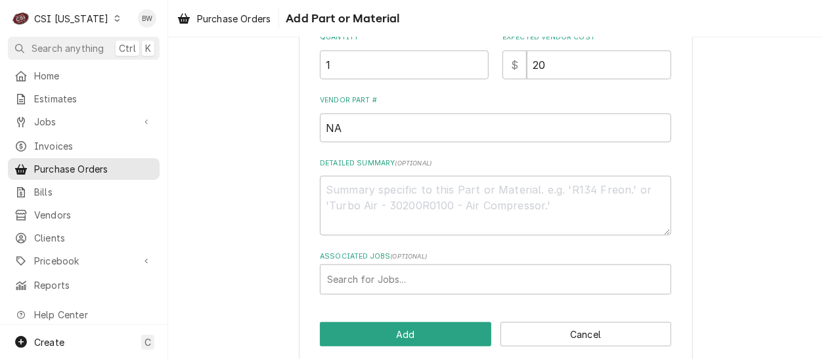
scroll to position [374, 0]
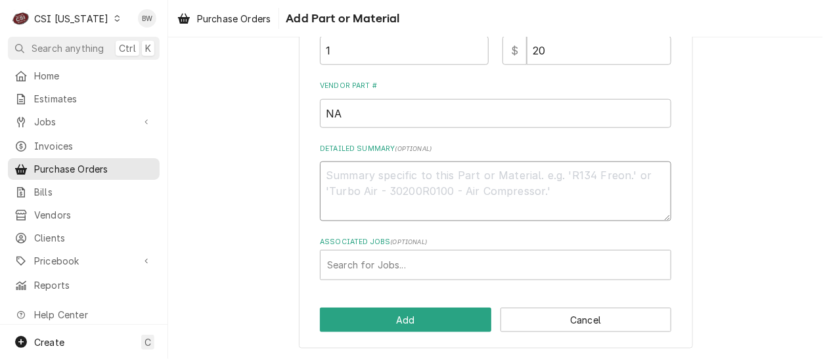
click at [376, 188] on textarea "Detailed Summary ( optional )" at bounding box center [495, 191] width 351 height 59
type textarea "x"
type textarea "b"
type textarea "x"
type textarea "br"
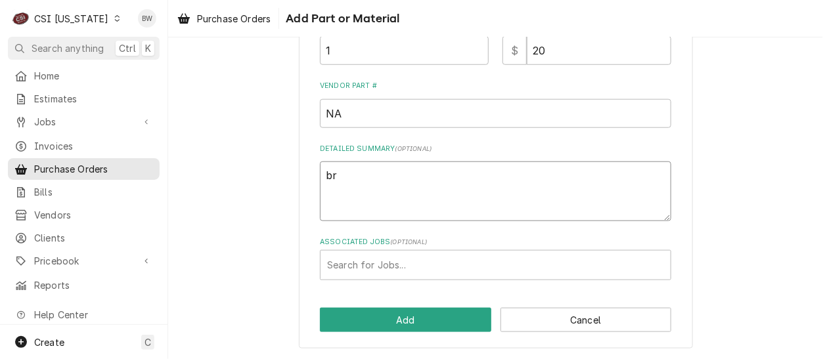
type textarea "x"
type textarea "bry"
type textarea "x"
type textarea "brya"
type textarea "x"
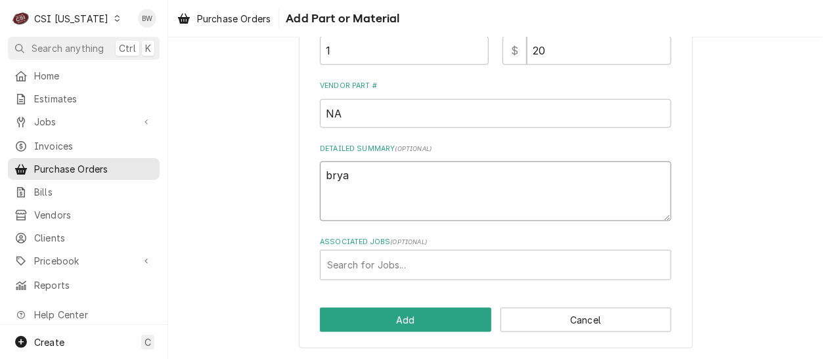
type textarea "bryan"
type textarea "x"
type textarea "bryant"
type textarea "x"
type textarea "bryant J"
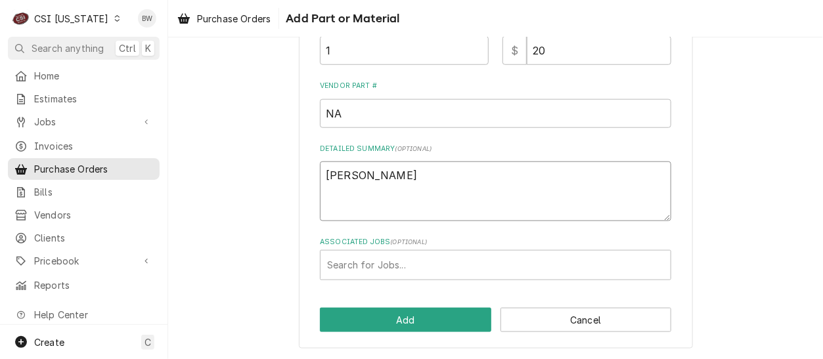
type textarea "x"
type textarea "bryant J"
type textarea "x"
type textarea "bryant J d"
type textarea "x"
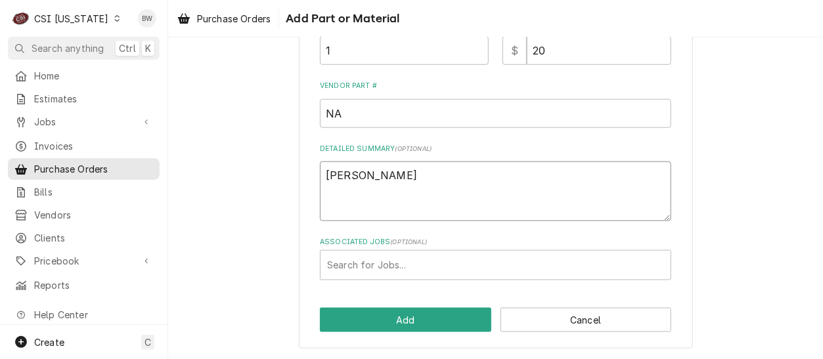
type textarea "bryant J di"
type textarea "x"
type textarea "bryant J disp"
type textarea "x"
type textarea "bryant J dispo"
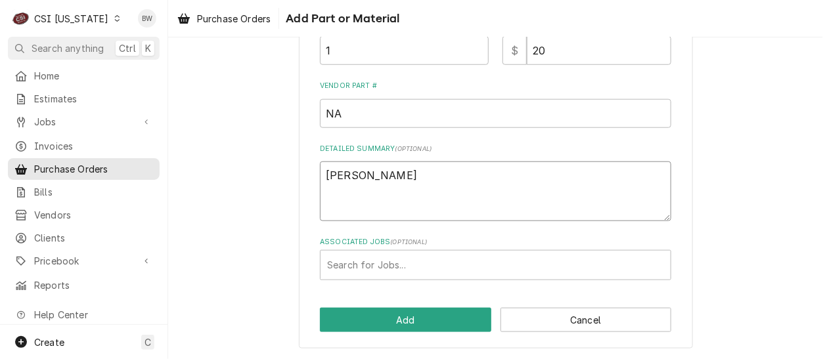
type textarea "x"
type textarea "bryant J dispos"
type textarea "x"
type textarea "bryant J disposa"
type textarea "x"
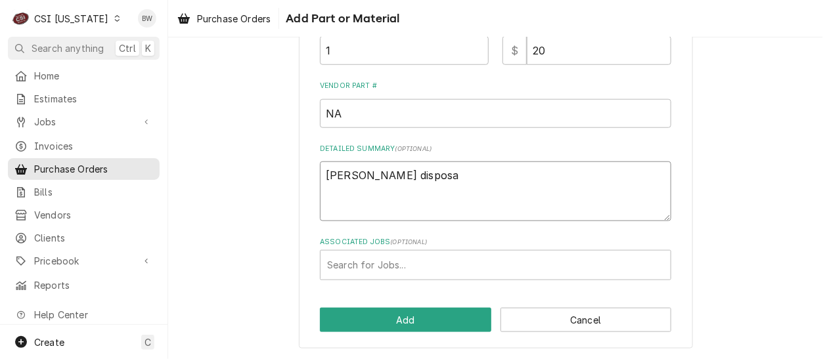
type textarea "bryant J disposal"
type textarea "x"
type textarea "bryant J disposal"
type textarea "x"
type textarea "bryant J disposal f"
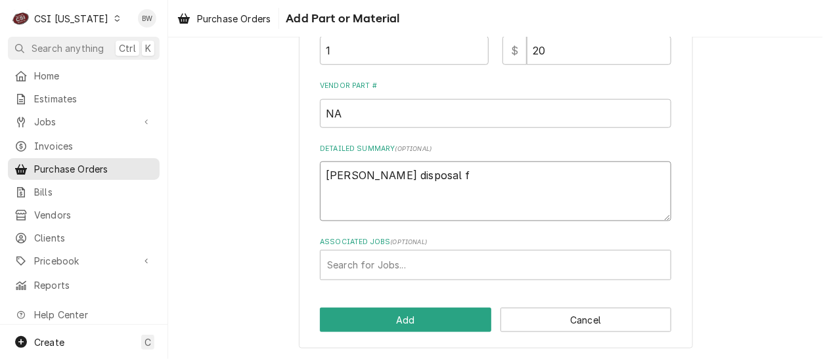
type textarea "x"
type textarea "bryant J disposal fe"
type textarea "x"
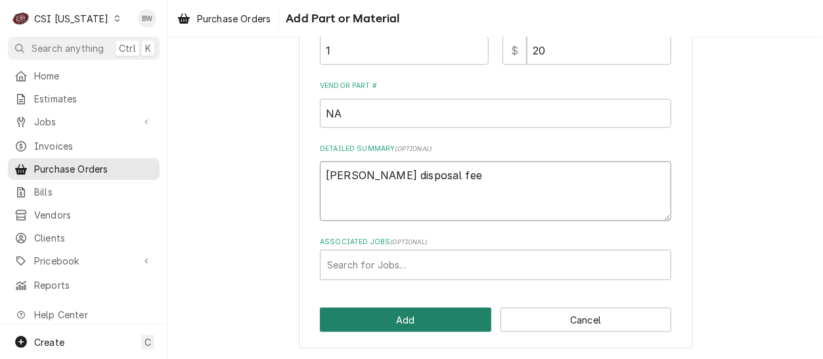
type textarea "bryant J disposal fee"
click at [386, 311] on button "Add" at bounding box center [405, 320] width 171 height 24
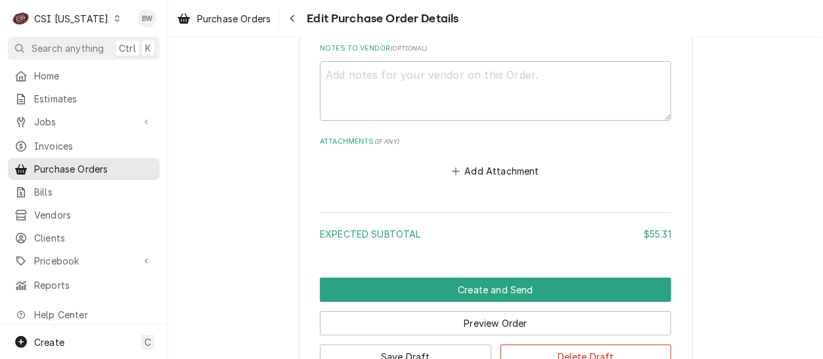
scroll to position [1477, 0]
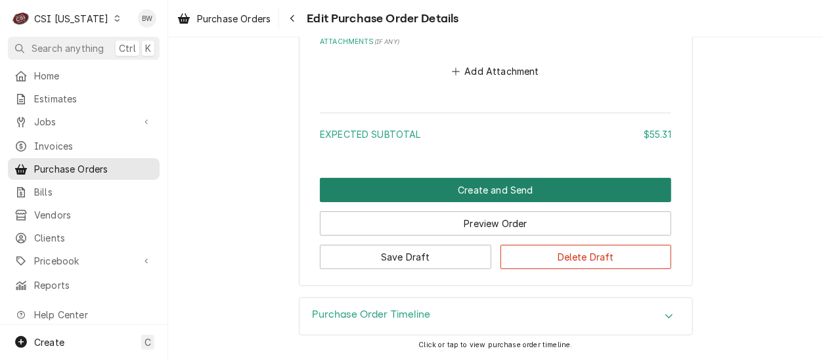
click at [412, 192] on button "Create and Send" at bounding box center [495, 190] width 351 height 24
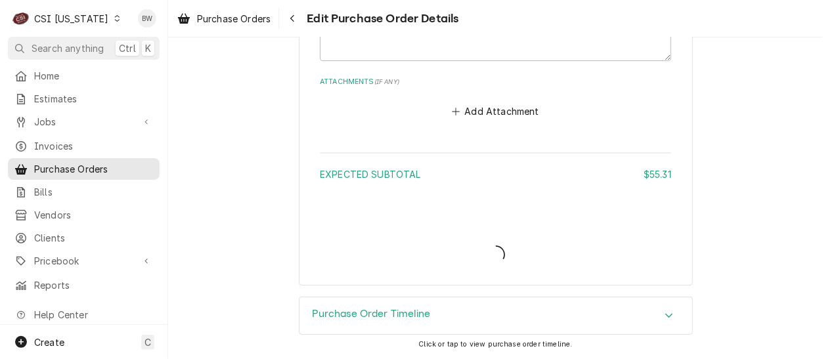
scroll to position [1436, 0]
type textarea "x"
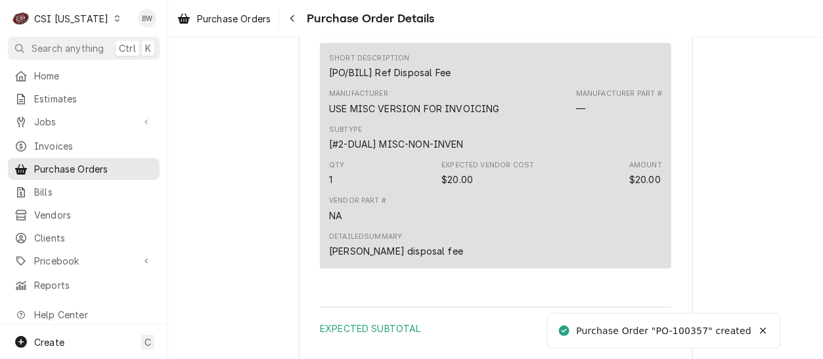
scroll to position [1420, 0]
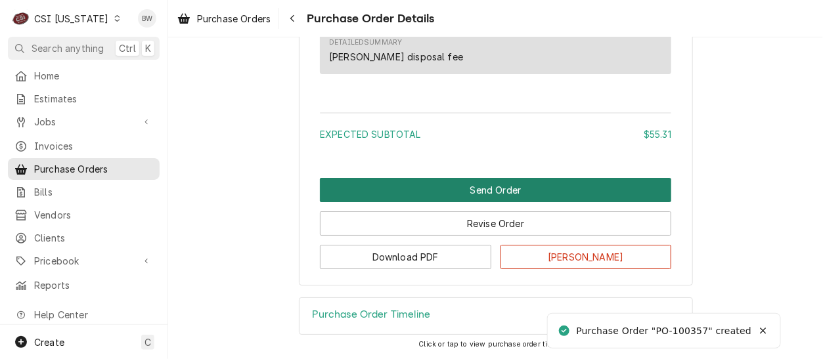
click at [425, 196] on button "Send Order" at bounding box center [495, 190] width 351 height 24
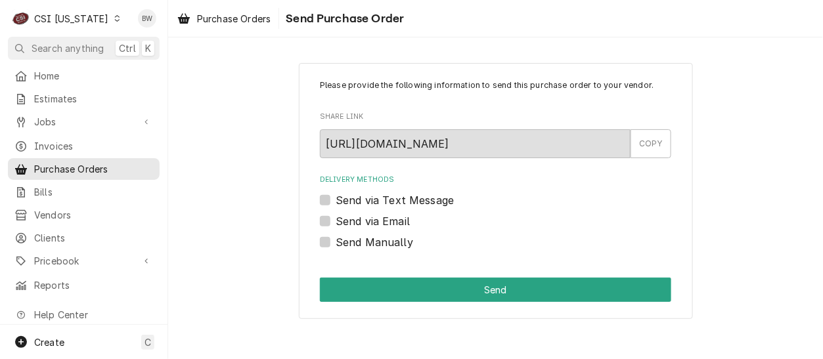
scroll to position [0, 0]
click at [391, 246] on label "Send Manually" at bounding box center [374, 242] width 77 height 16
click at [391, 246] on input "Send Manually" at bounding box center [511, 248] width 351 height 29
checkbox input "true"
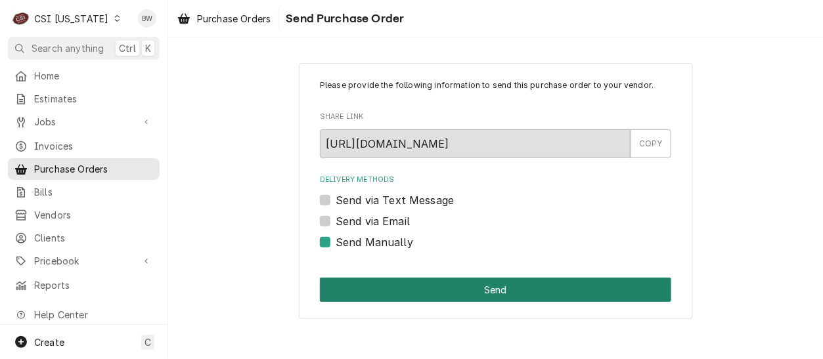
click at [436, 291] on button "Send" at bounding box center [495, 290] width 351 height 24
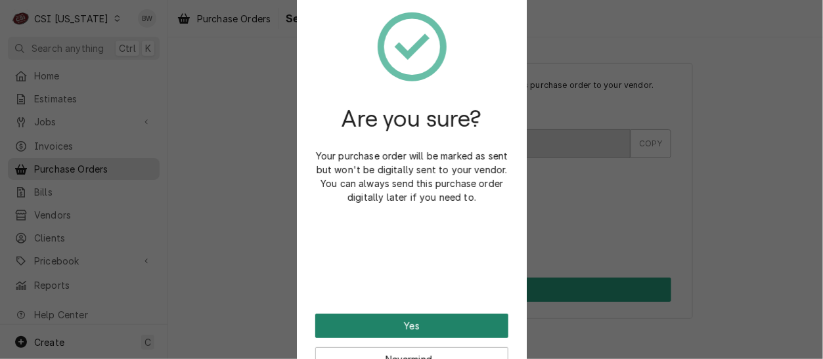
click at [421, 322] on button "Yes" at bounding box center [411, 326] width 193 height 24
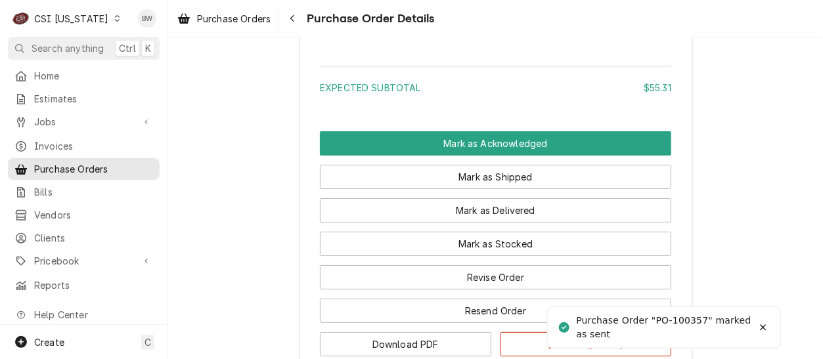
scroll to position [1510, 0]
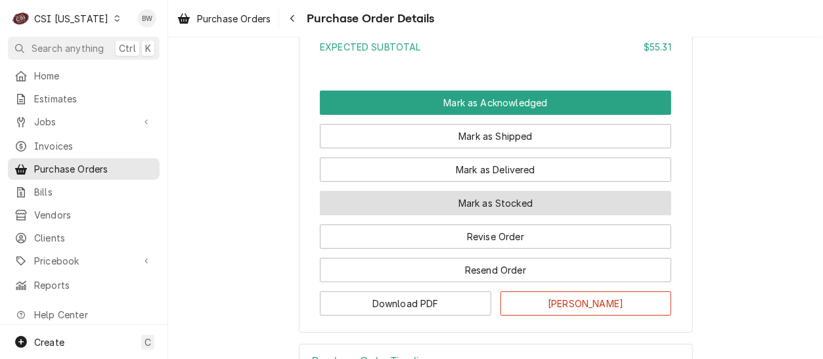
click at [386, 215] on button "Mark as Stocked" at bounding box center [495, 203] width 351 height 24
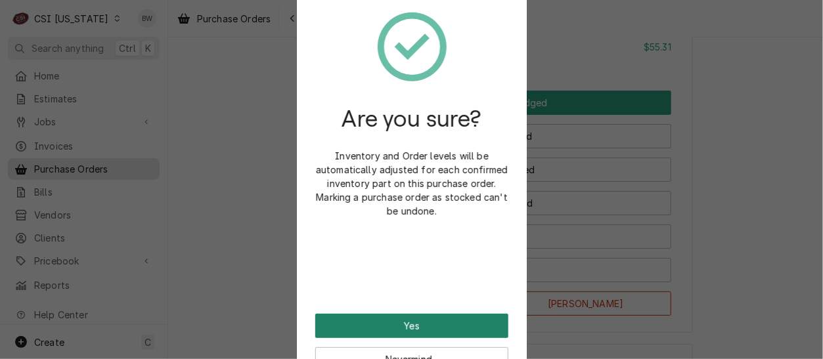
click at [383, 321] on button "Yes" at bounding box center [411, 326] width 193 height 24
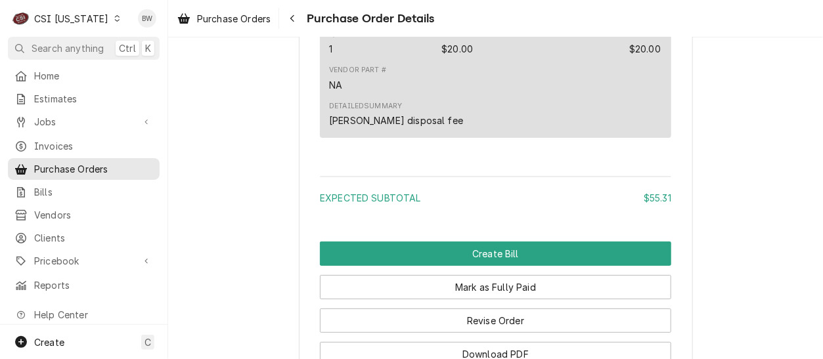
scroll to position [1576, 0]
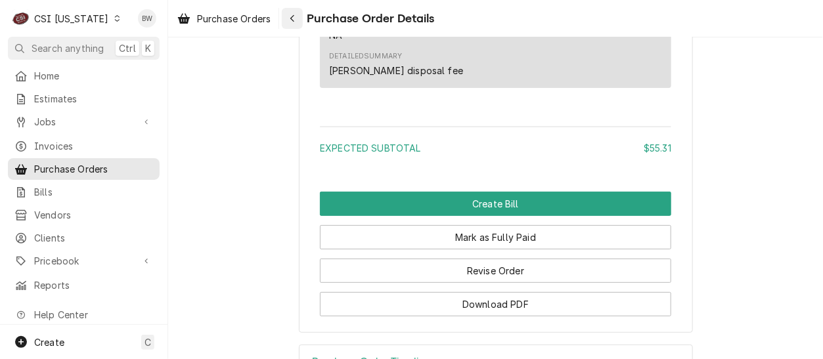
click at [295, 19] on icon "Navigate back" at bounding box center [293, 18] width 6 height 9
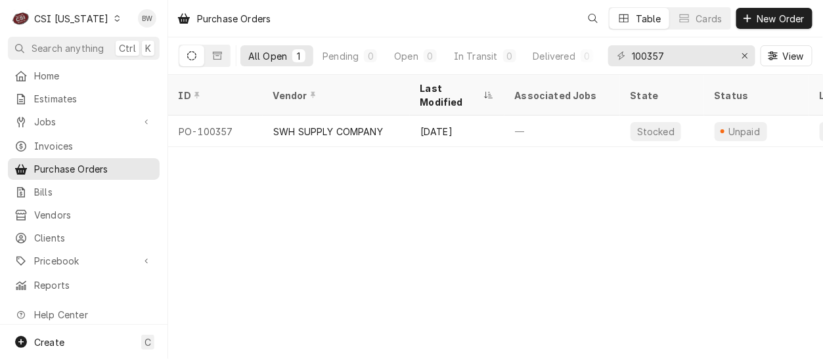
click at [112, 22] on div "Dynamic Content Wrapper" at bounding box center [116, 18] width 9 height 9
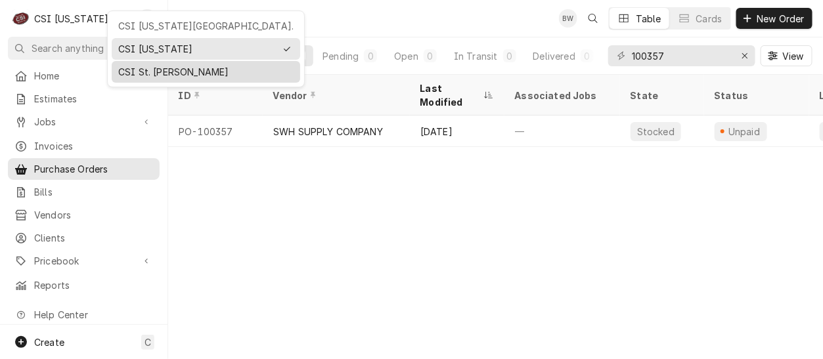
click at [140, 73] on div "CSI St. Louis" at bounding box center [205, 72] width 175 height 14
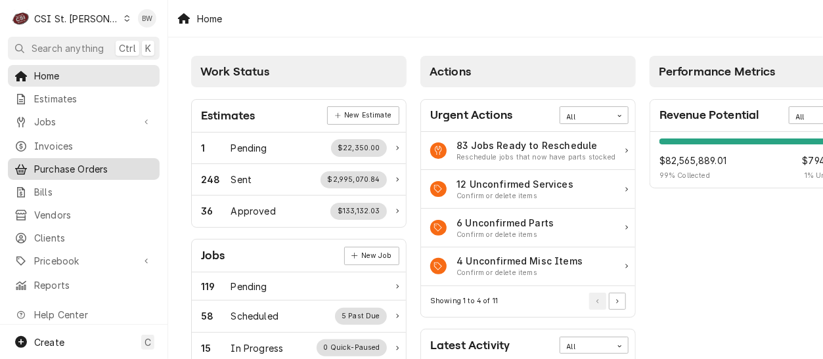
click at [87, 171] on div "Purchase Orders" at bounding box center [84, 169] width 146 height 16
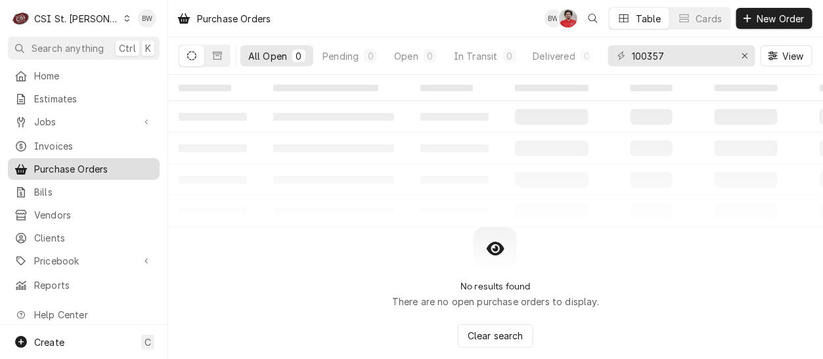
drag, startPoint x: 0, startPoint y: 0, endPoint x: 70, endPoint y: 173, distance: 186.2
click at [83, 175] on div "Home Estimates Jobs Jobs Job Series Invoices Purchase Orders Bills Vendors Clie…" at bounding box center [83, 180] width 167 height 231
click at [310, 12] on div "Purchase Orders BW NF Table Cards New Order" at bounding box center [495, 18] width 655 height 37
drag, startPoint x: 680, startPoint y: 53, endPoint x: 628, endPoint y: 54, distance: 52.5
click at [628, 54] on div "100357" at bounding box center [681, 55] width 147 height 21
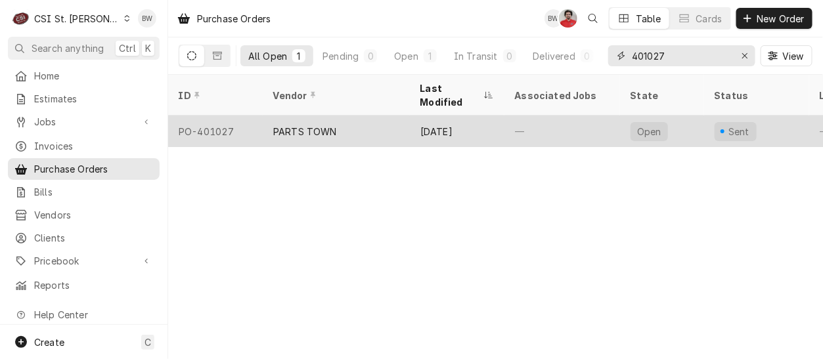
type input "401027"
click at [215, 116] on div "PO-401027" at bounding box center [215, 132] width 95 height 32
